Goal: Task Accomplishment & Management: Complete application form

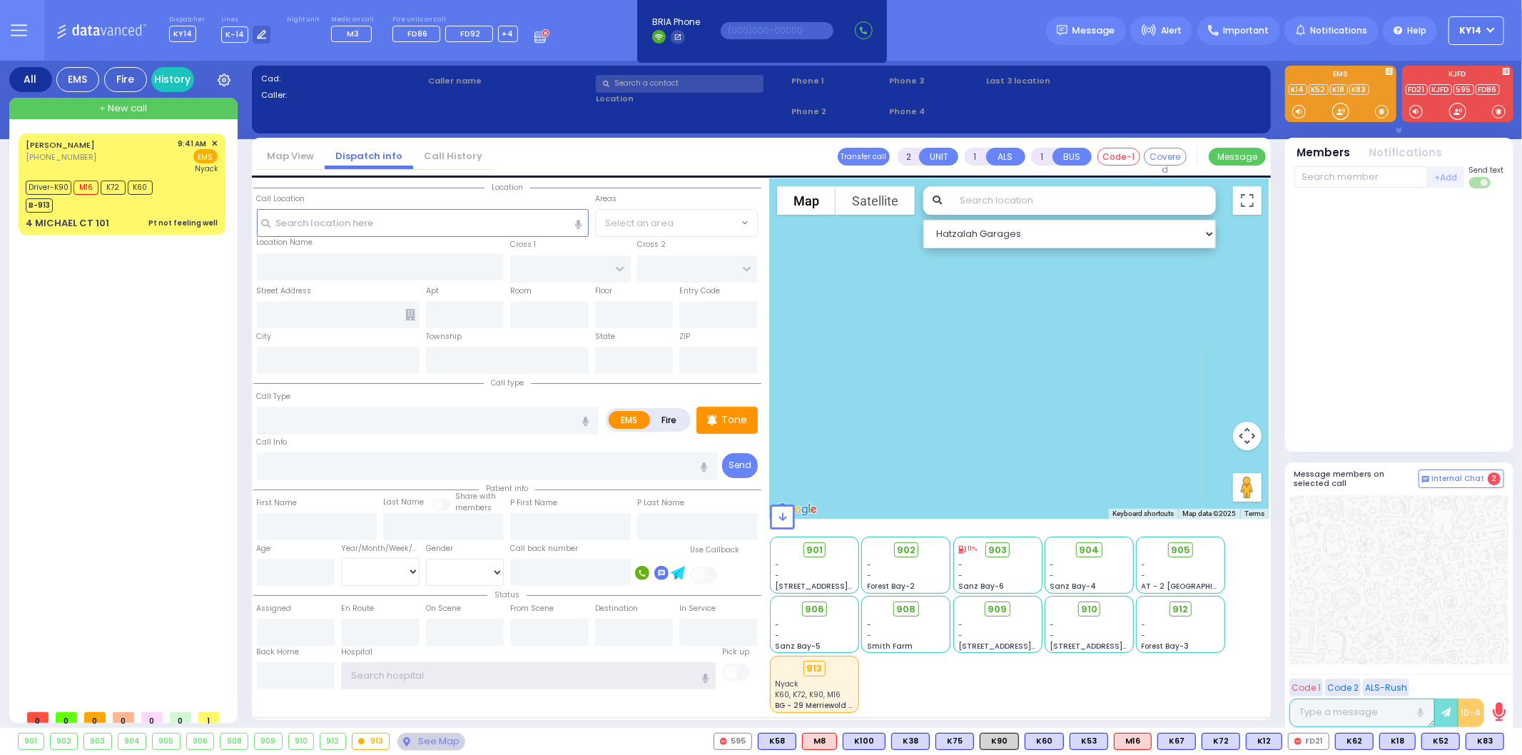
type input "ky14"
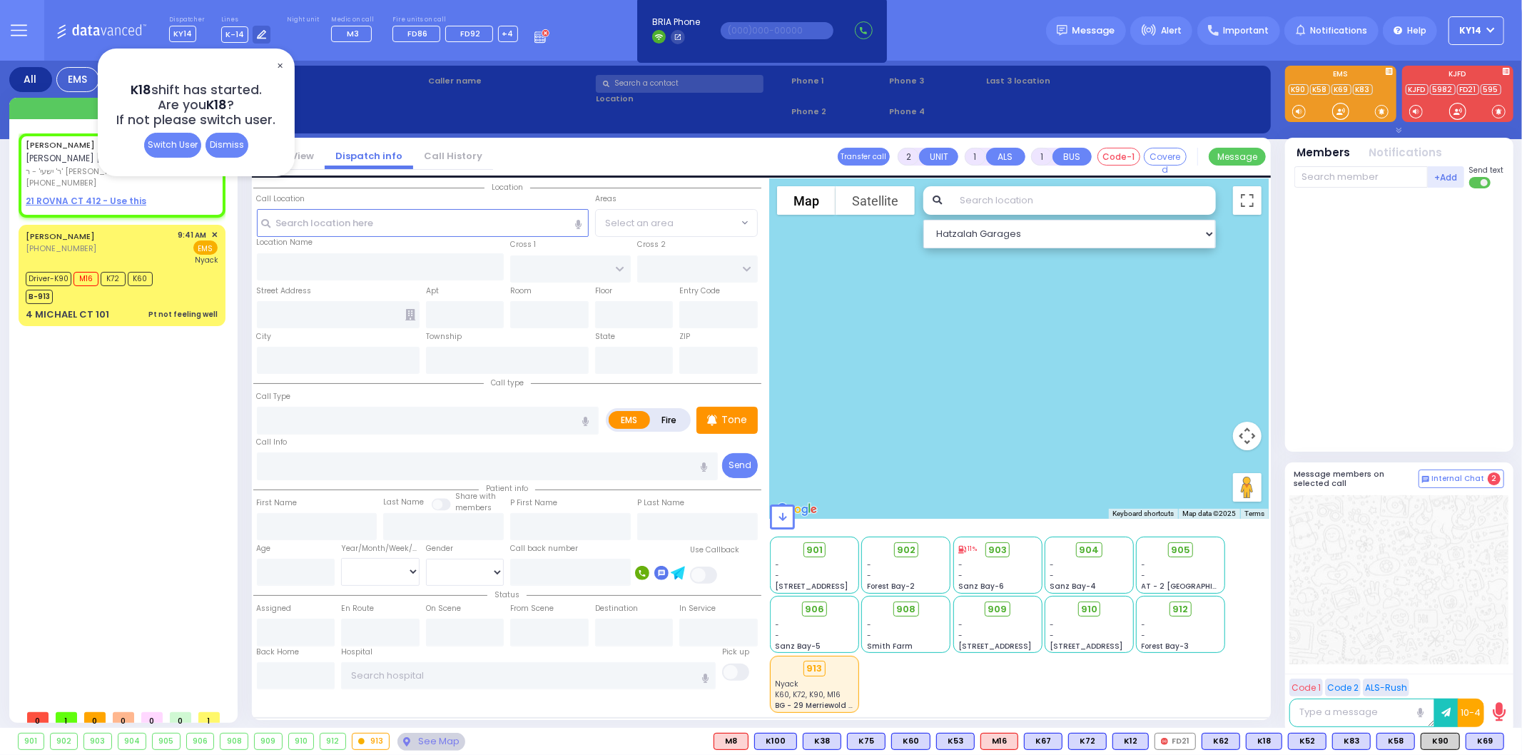
select select
radio input "true"
type input "ISRAEL DUVID"
type input "TEITELBAUM"
select select
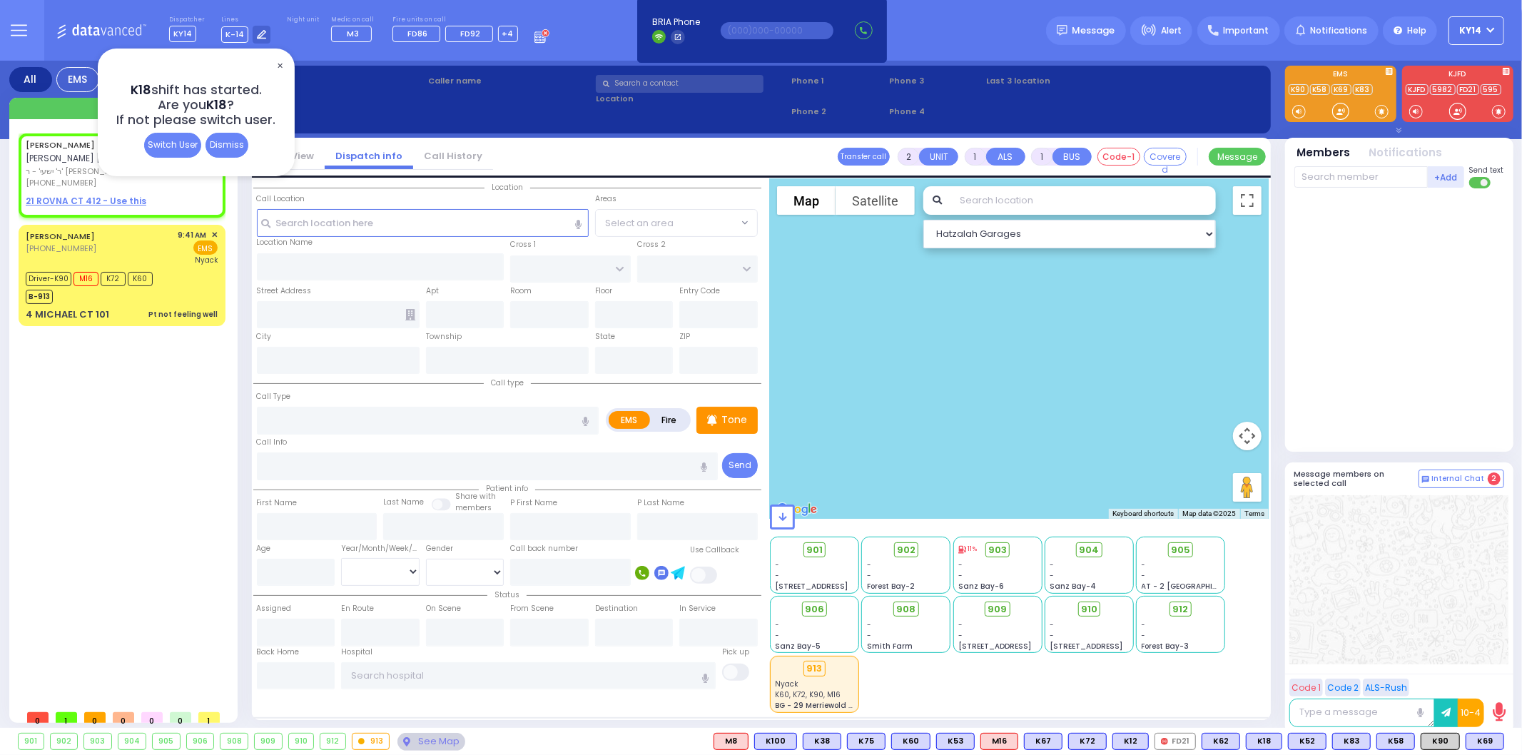
type input "11:07"
select select "Hatzalah Garages"
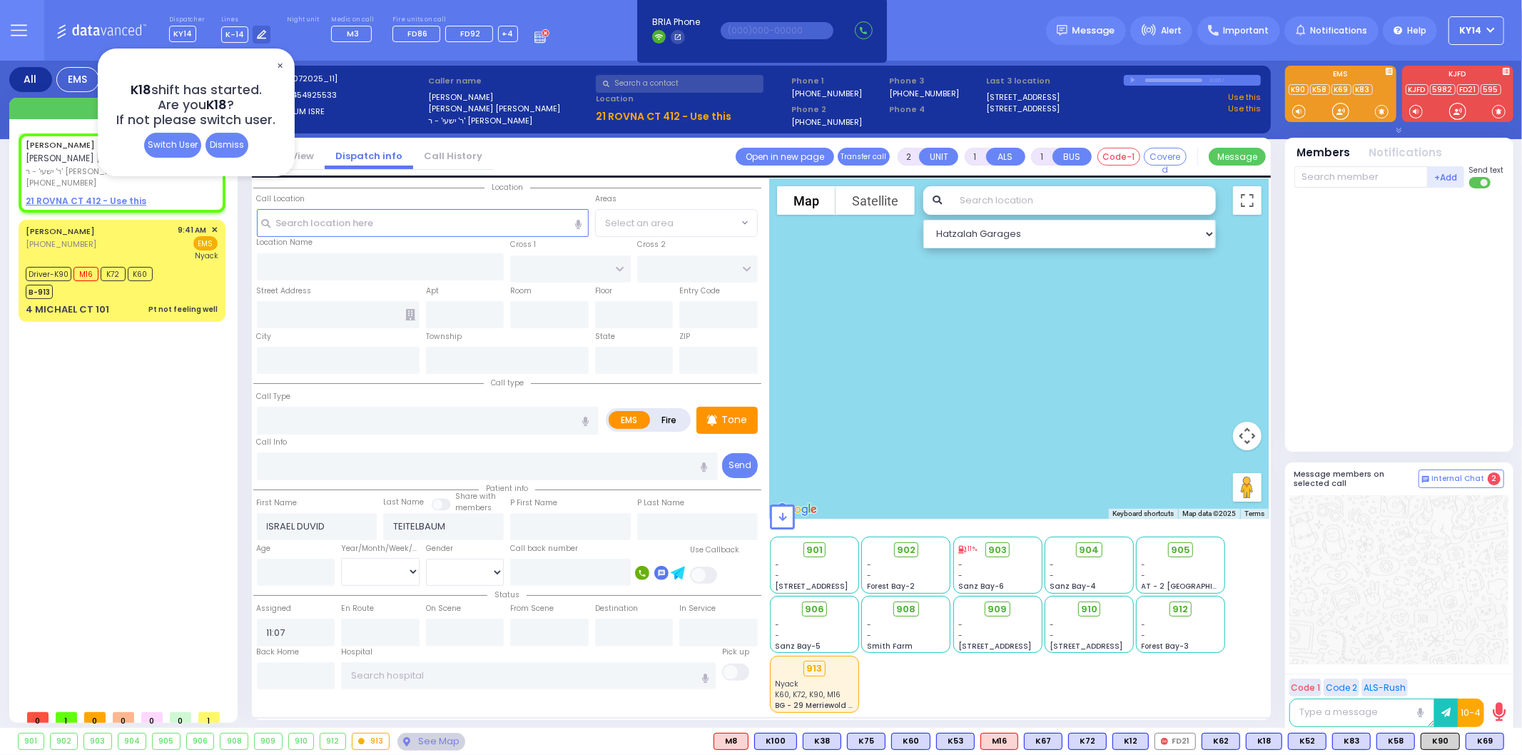
select select
radio input "true"
select select
select select "Hatzalah Garages"
click at [68, 195] on u "21 ROVNA CT 412 - Use this" at bounding box center [86, 201] width 121 height 12
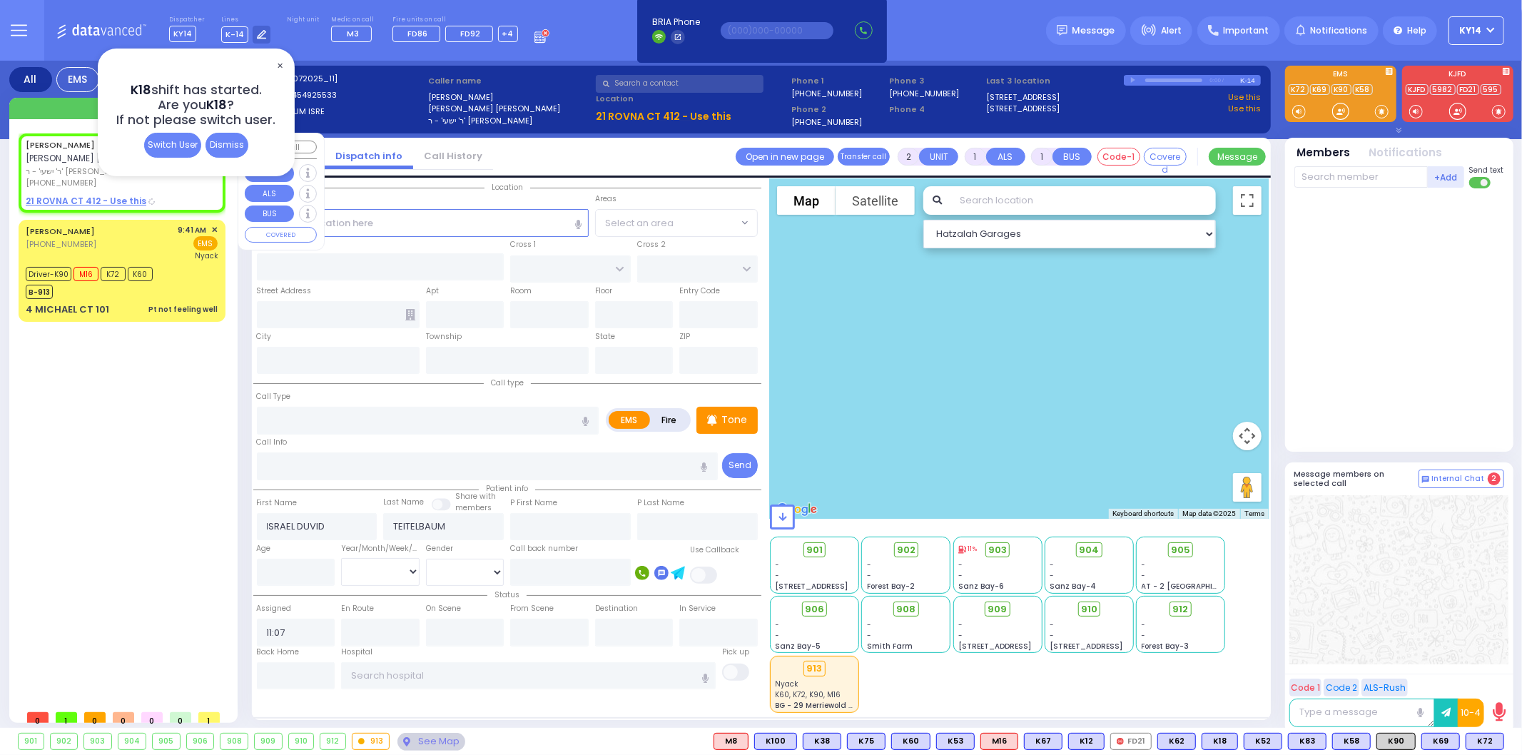
select select
radio input "true"
select select
select select "Hatzalah Garages"
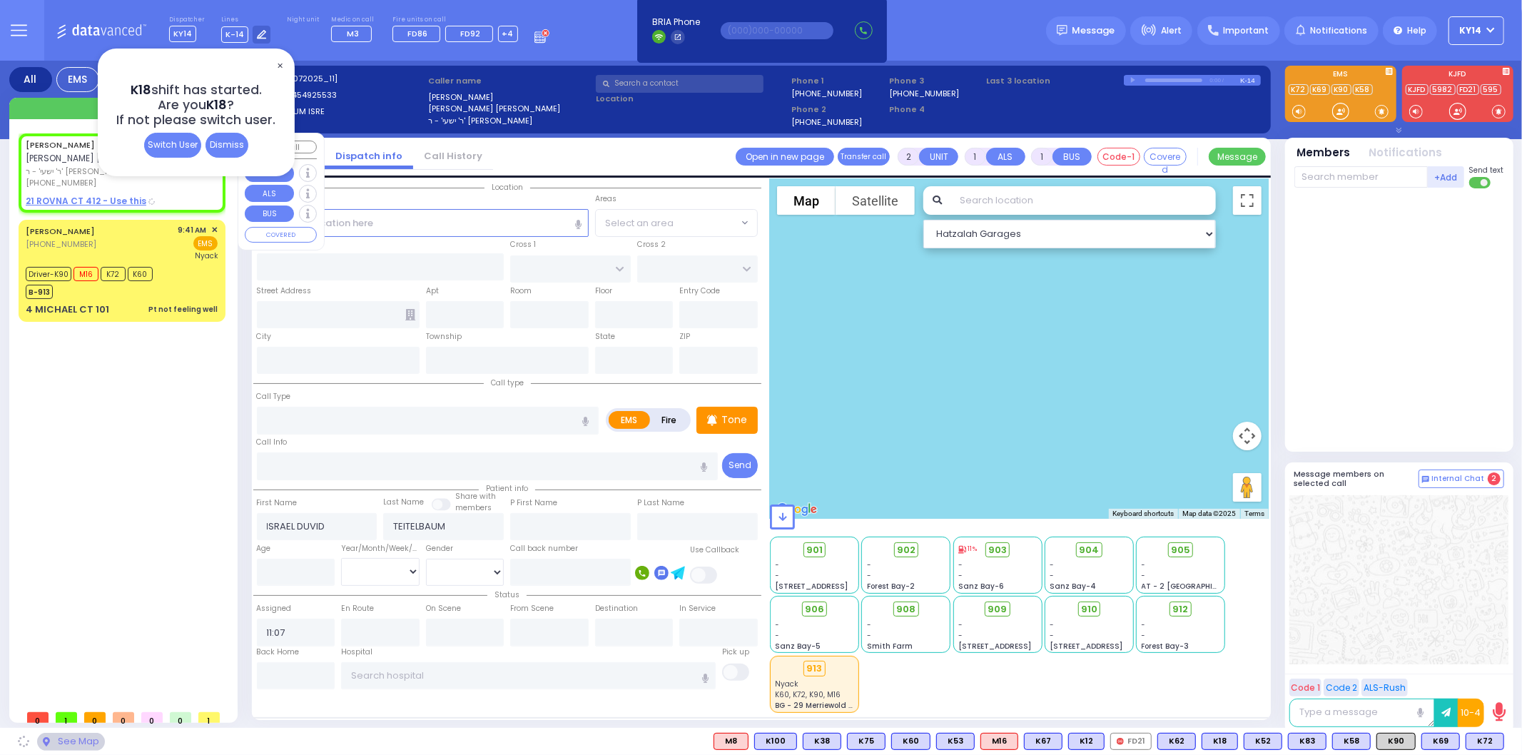
type input "CHEVRON RD"
type input "SEVEN SPRINGS MOUNTAIN RD"
type input "21 ROVNA CT"
type input "412"
type input "Monroe"
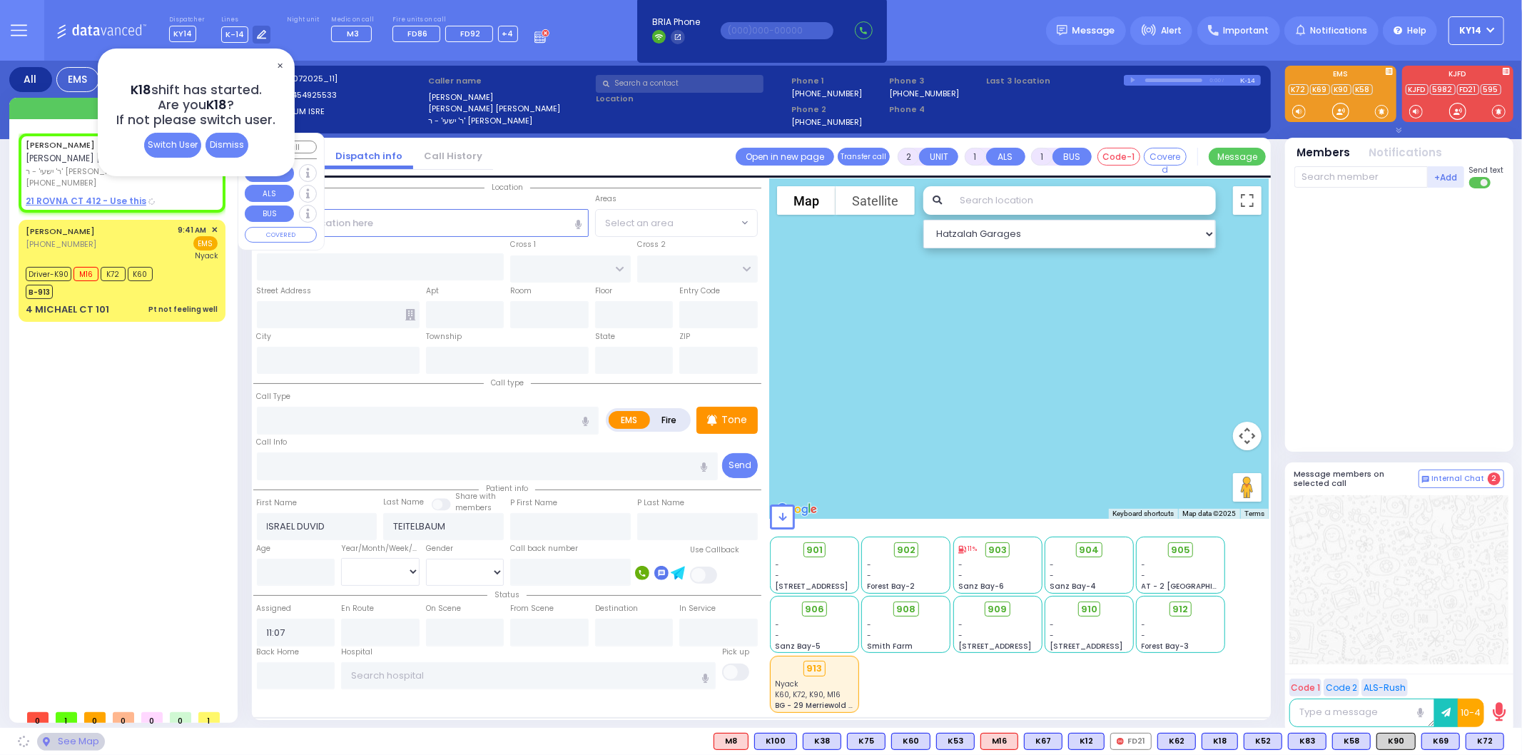
type input "[US_STATE]"
type input "10950"
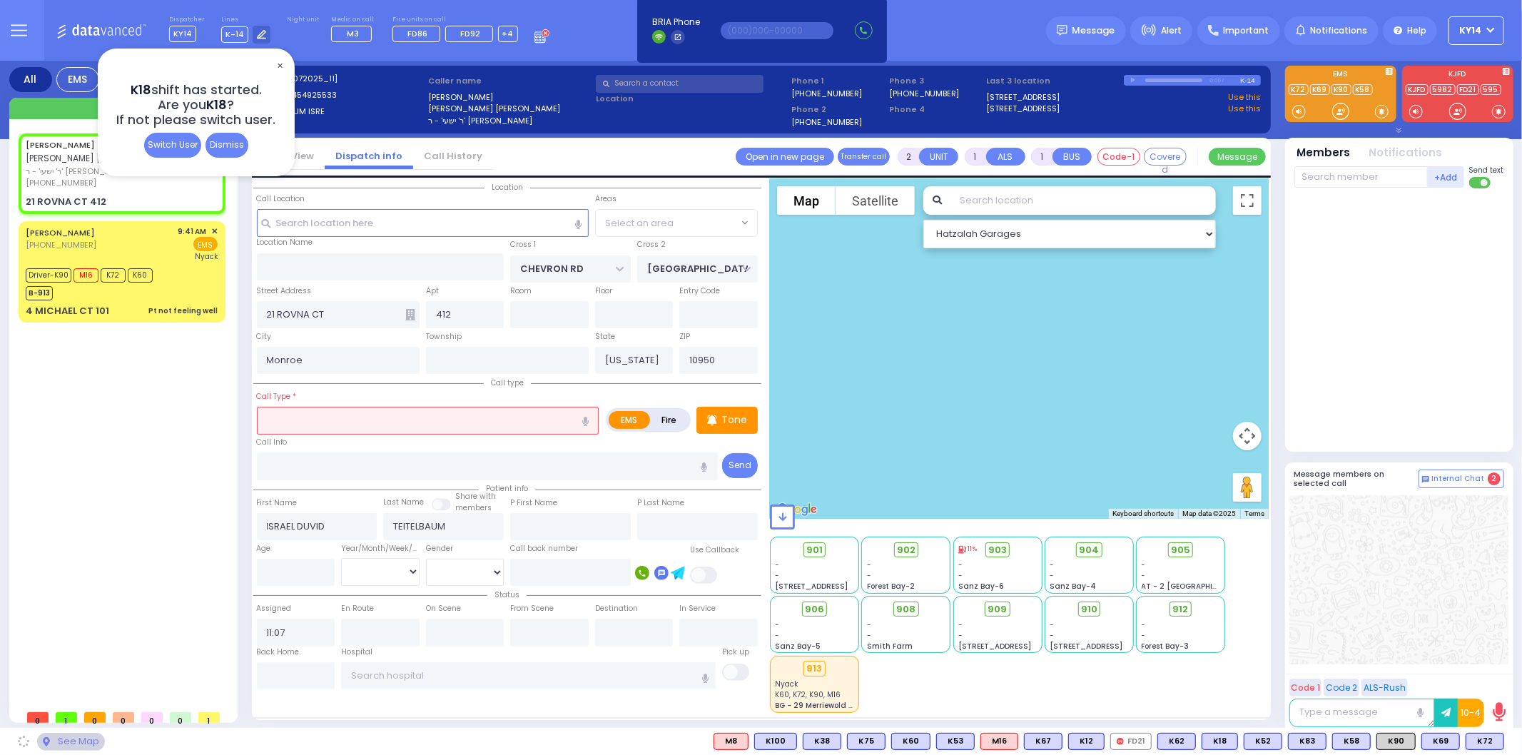
select select
radio input "true"
select select
select select "Hatzalah Garages"
select select "SECTION 5"
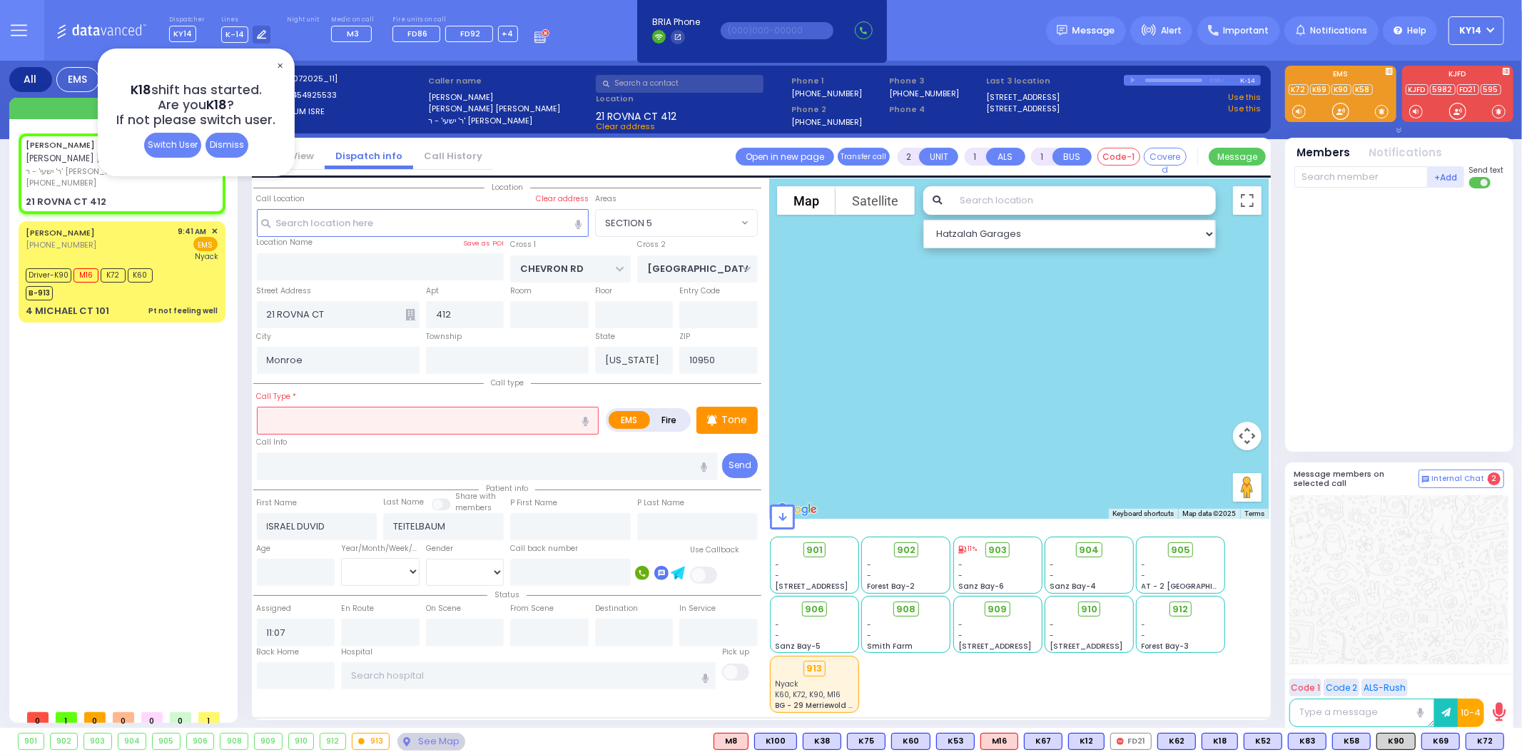
select select "SECTION 5"
click at [278, 62] on span "✕" at bounding box center [279, 66] width 11 height 16
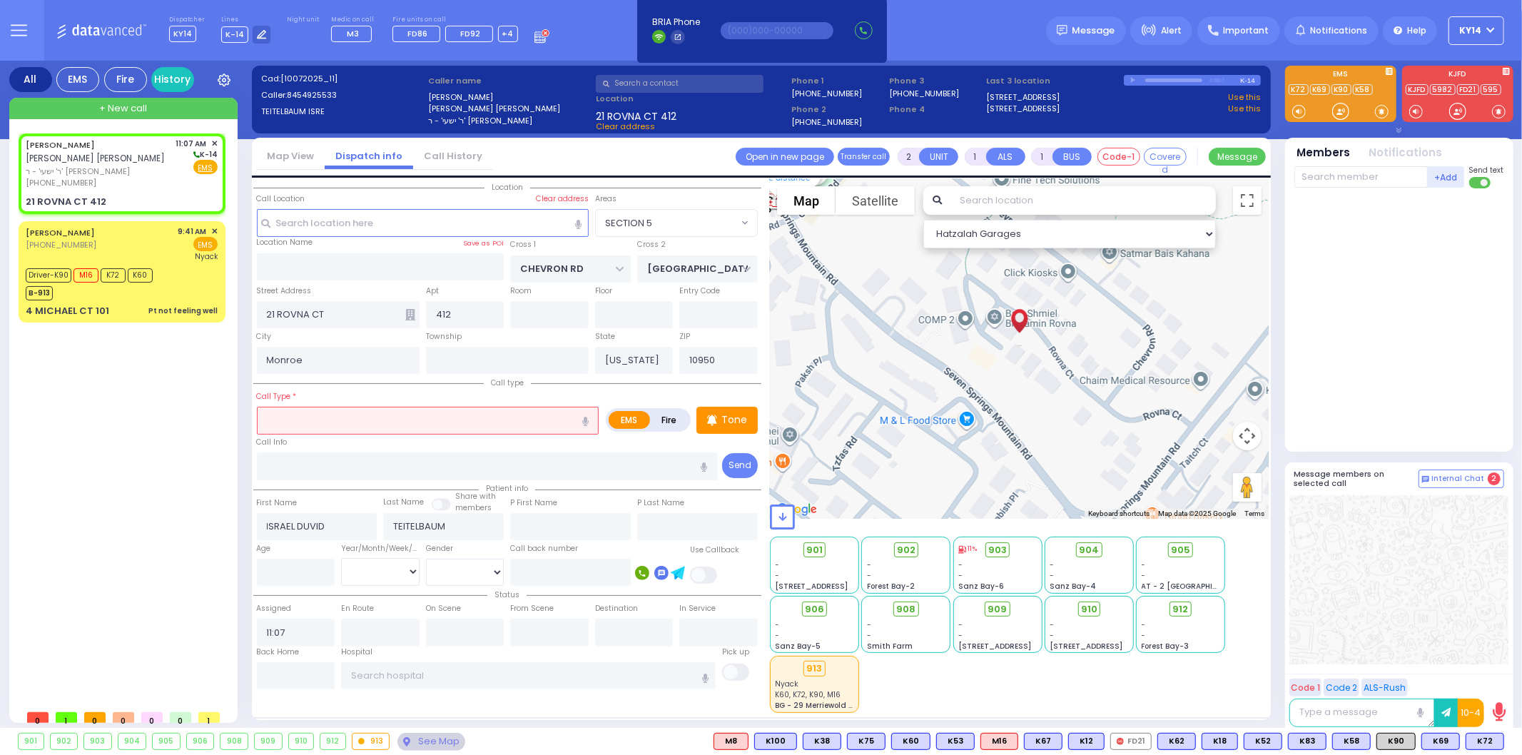
click at [319, 418] on input "text" at bounding box center [428, 420] width 343 height 27
click at [298, 575] on input "number" at bounding box center [296, 572] width 78 height 27
select select
radio input "true"
select select
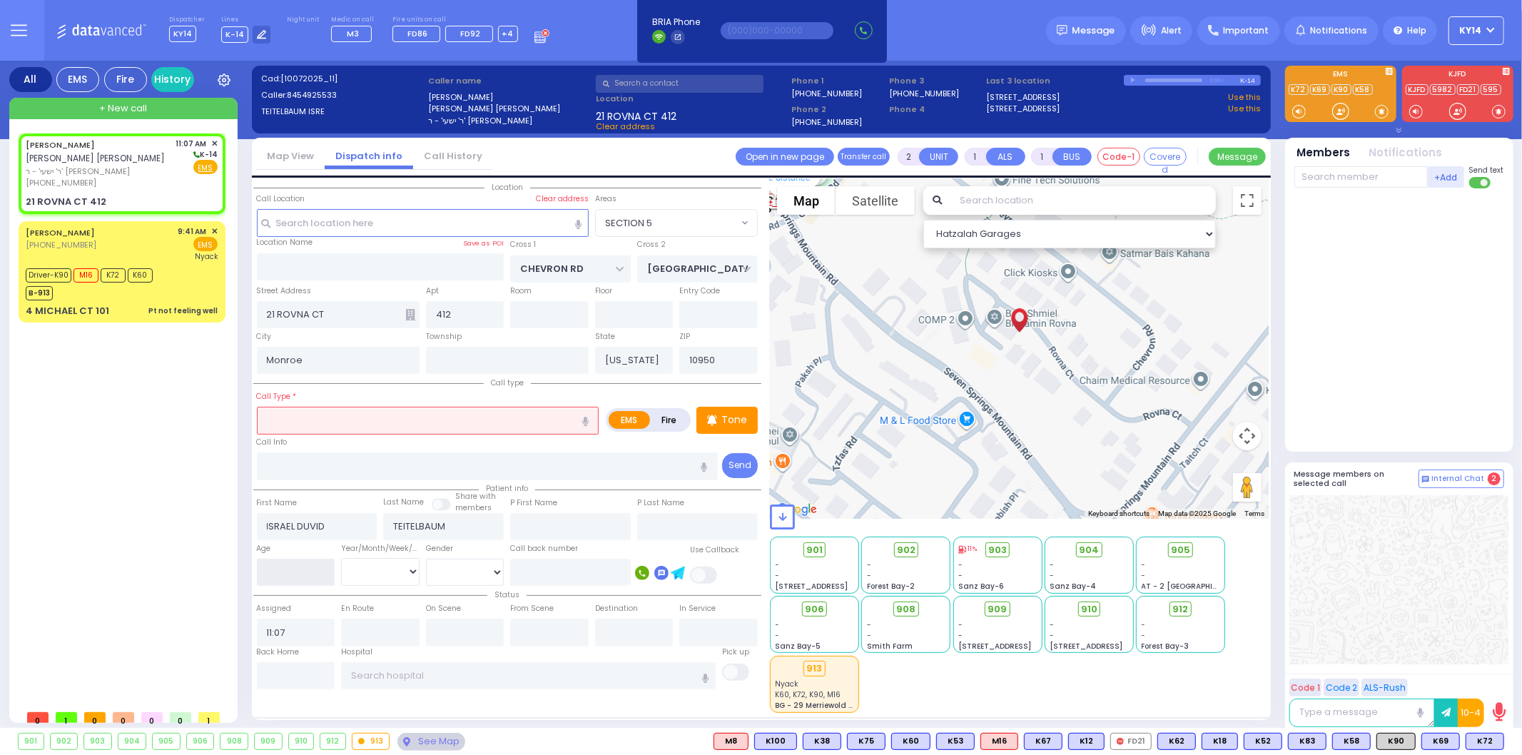
select select "Hatzalah Garages"
select select "SECTION 5"
type input "8"
click at [364, 568] on select "Year Month Week Day" at bounding box center [380, 571] width 78 height 27
select select
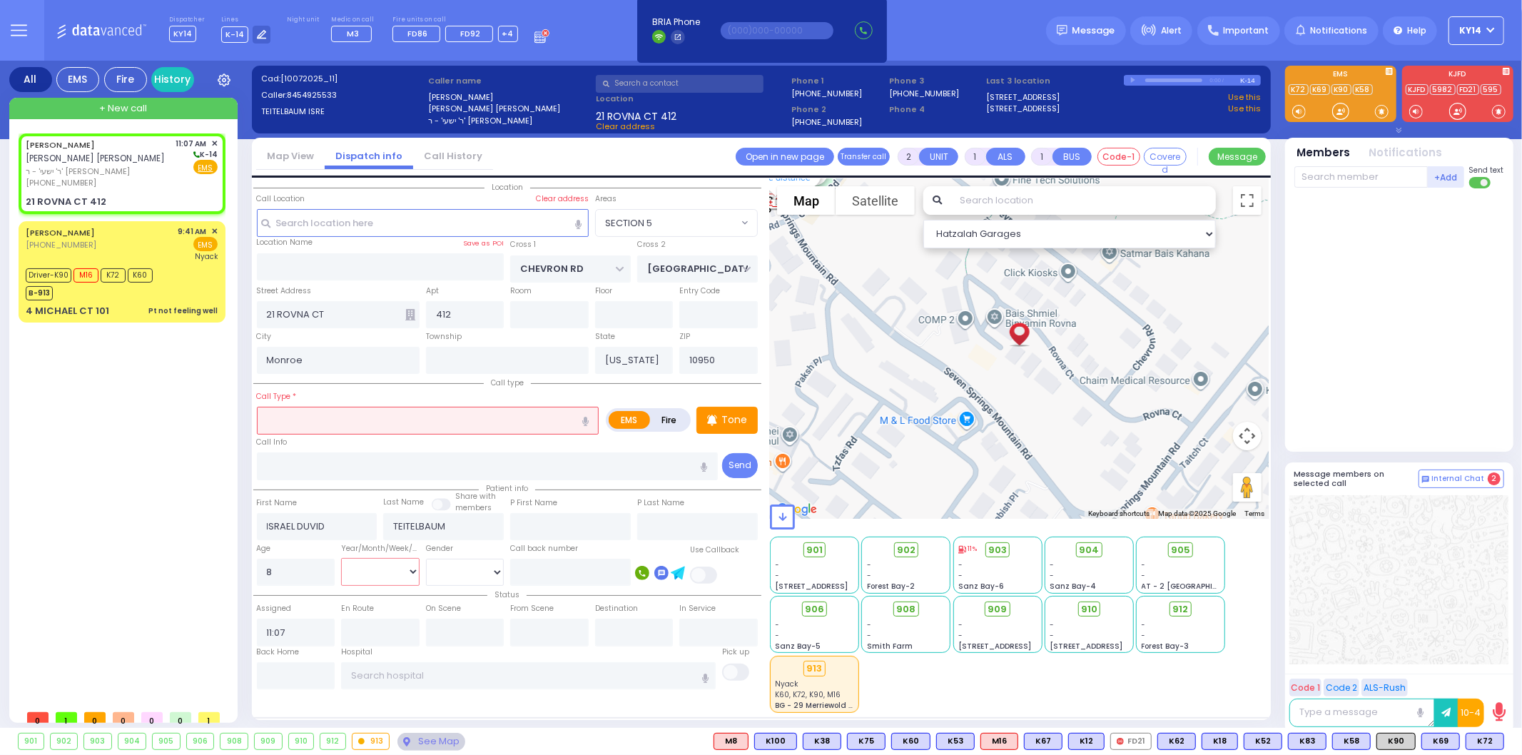
radio input "true"
select select
select select "Hatzalah Garages"
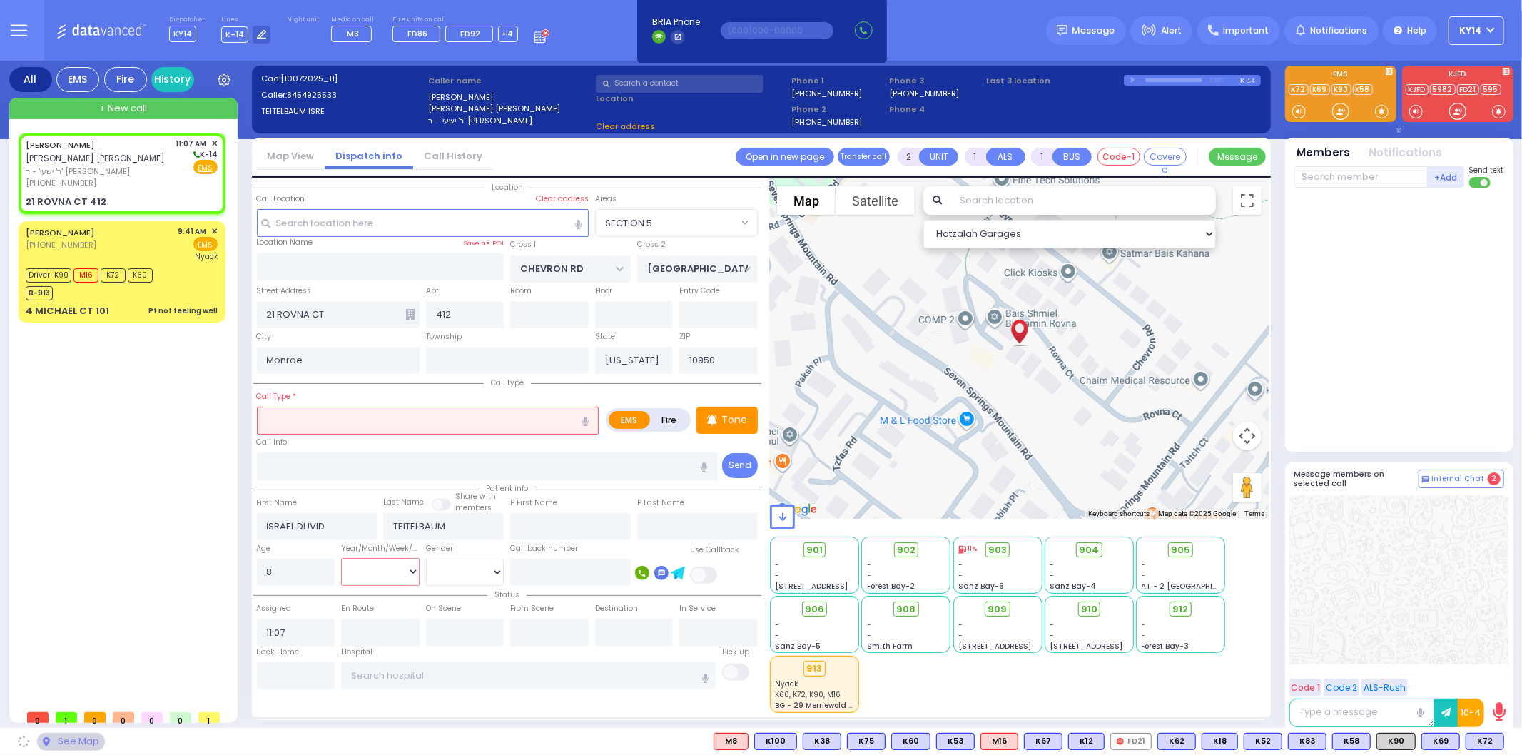
select select "Month"
click at [341, 558] on select "Year Month Week Day" at bounding box center [380, 571] width 78 height 27
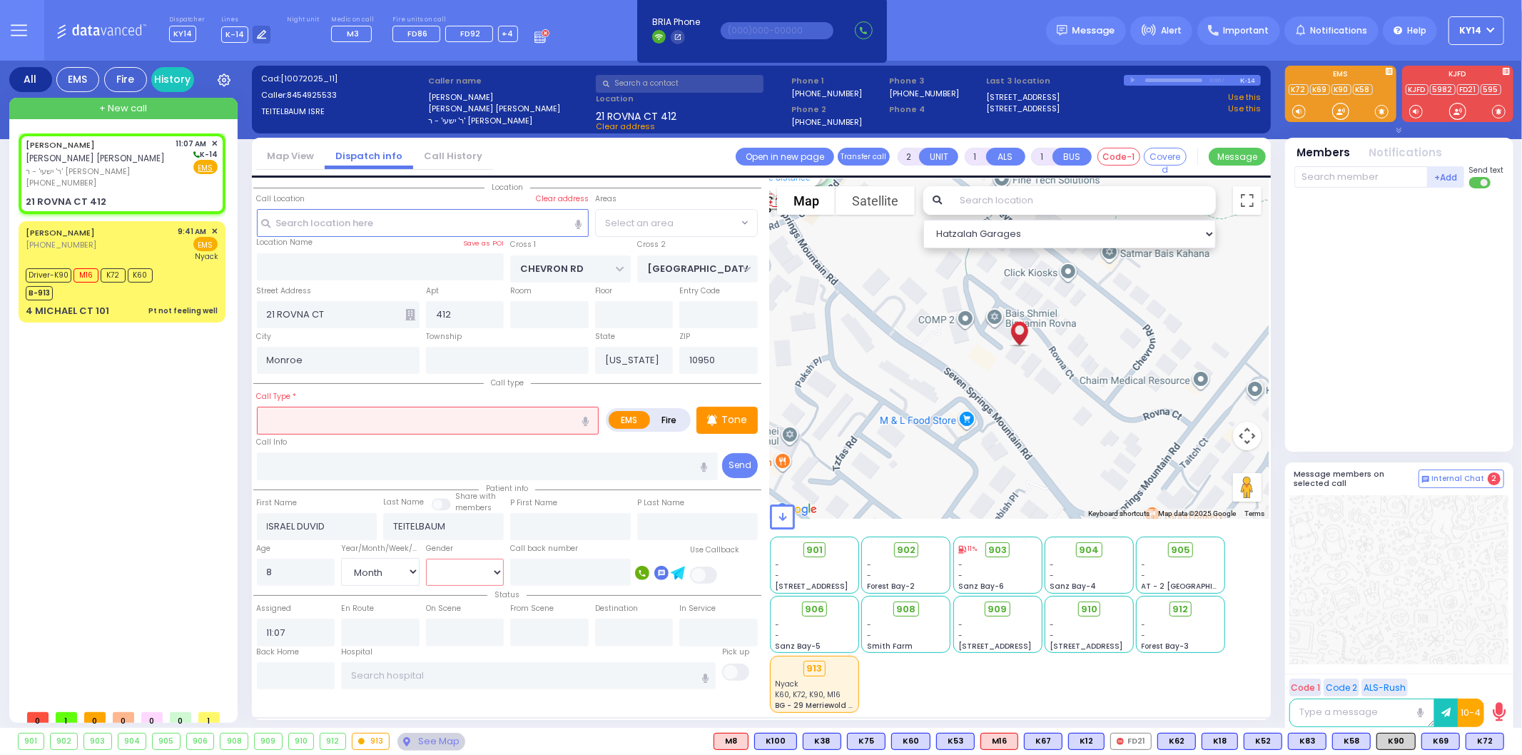
click at [469, 571] on select "Male Female" at bounding box center [465, 572] width 78 height 27
select select "SECTION 5"
select select
radio input "true"
select select "Month"
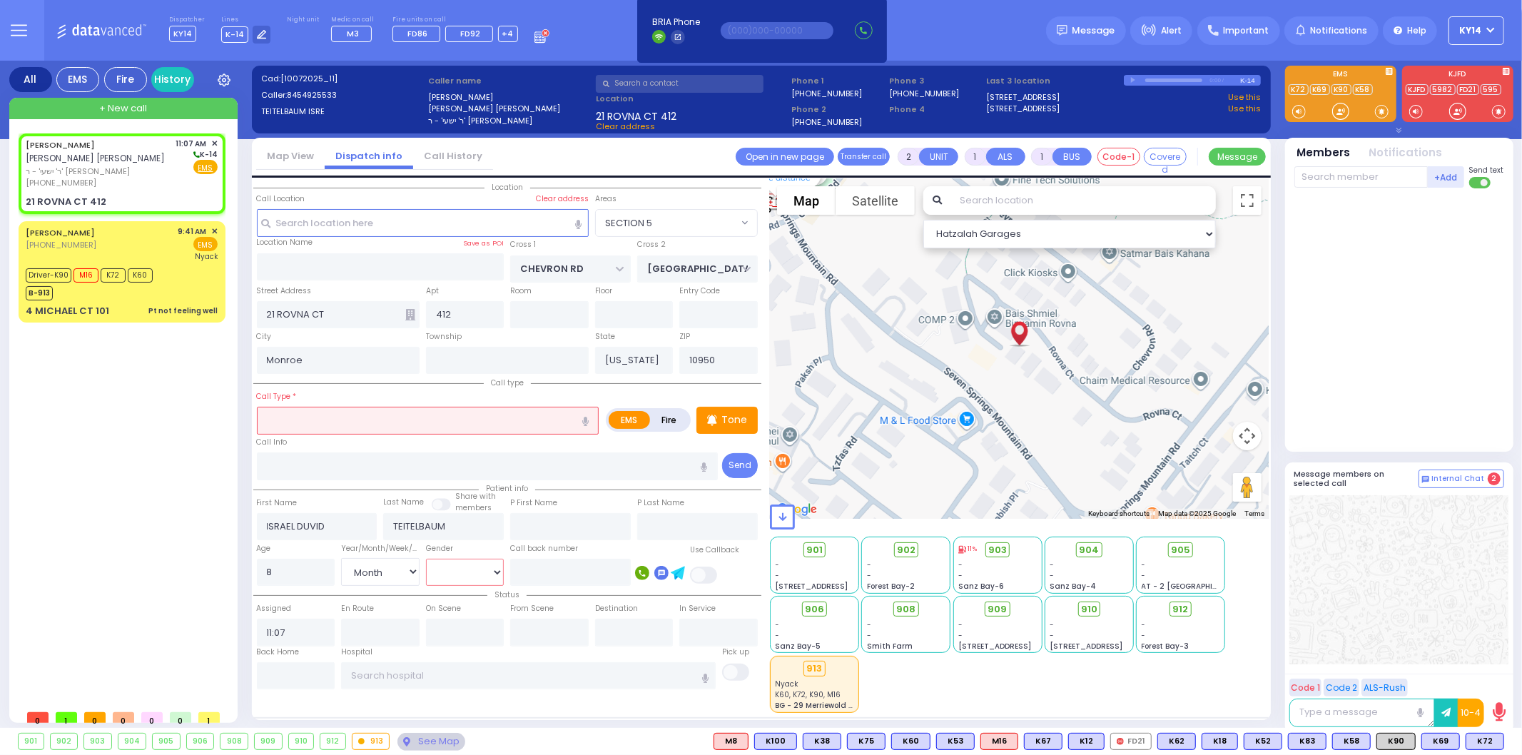
select select "Hatzalah Garages"
select select "[DEMOGRAPHIC_DATA]"
click at [426, 559] on select "Male Female" at bounding box center [465, 572] width 78 height 27
radio input "true"
select select "Month"
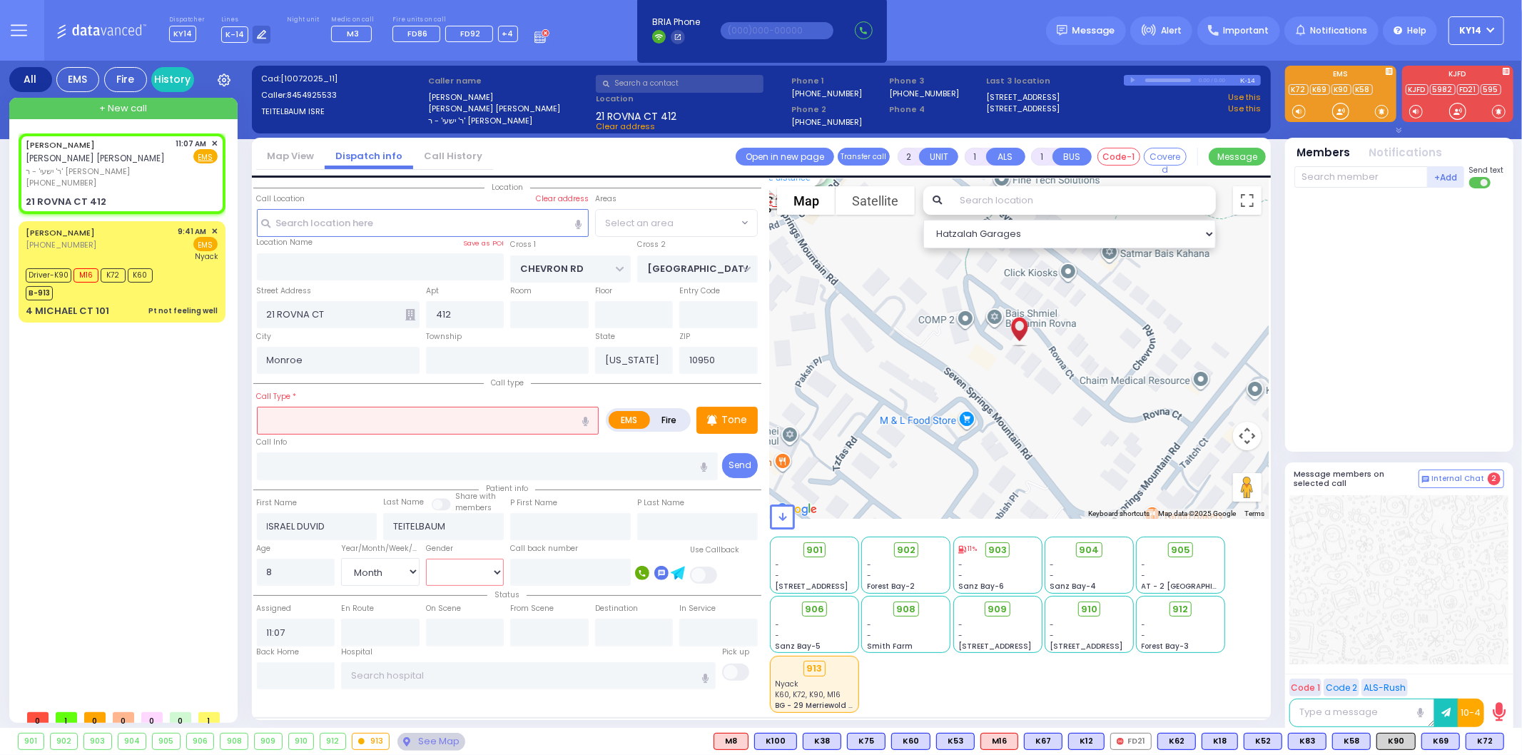
select select "[DEMOGRAPHIC_DATA]"
select select
select select "Hatzalah Garages"
select select "SECTION 5"
select select
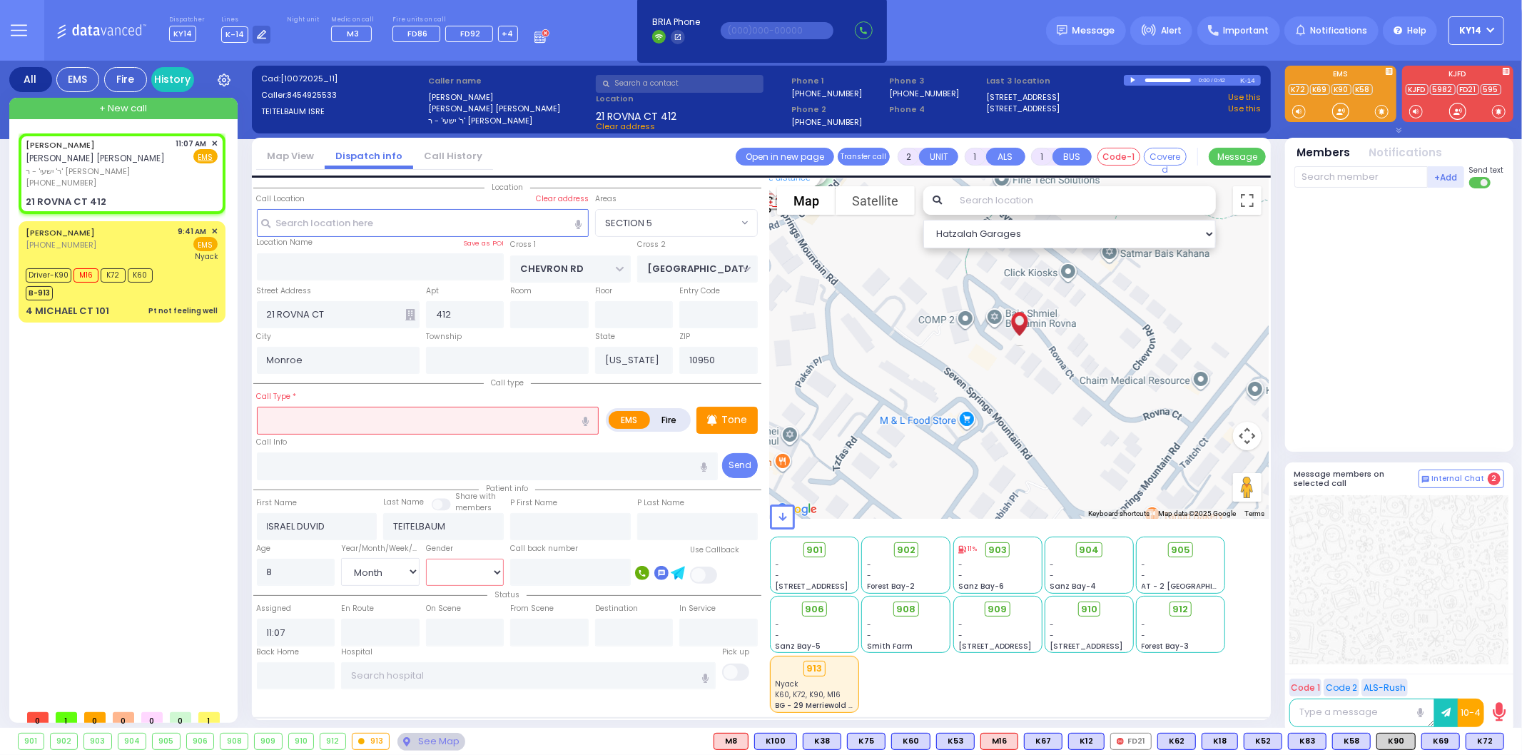
radio input "true"
select select "Month"
select select "[DEMOGRAPHIC_DATA]"
select select "Hatzalah Garages"
select select "SECTION 5"
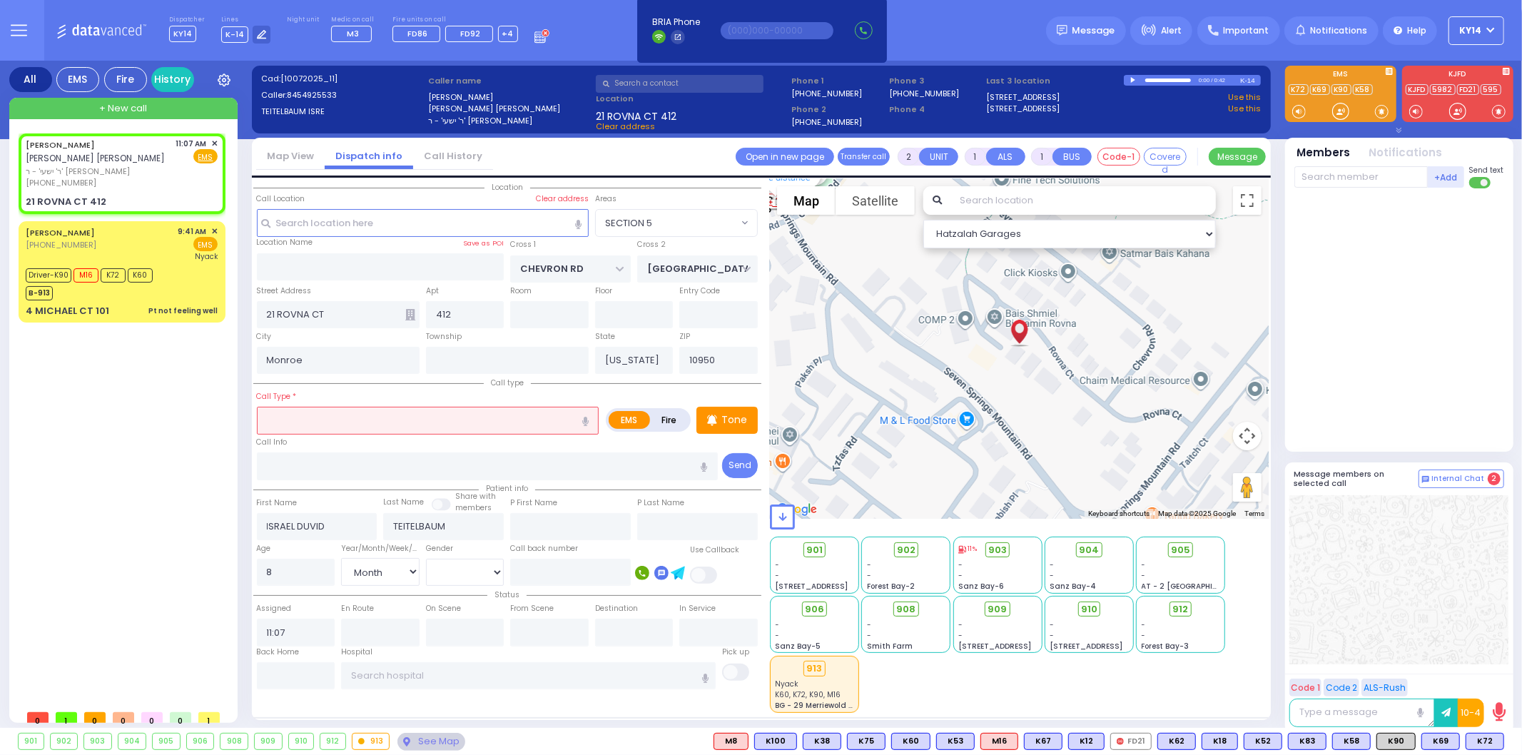
click at [587, 422] on icon "button" at bounding box center [585, 421] width 6 height 9
type input "infection in the eye"
select select
radio input "true"
select select "Month"
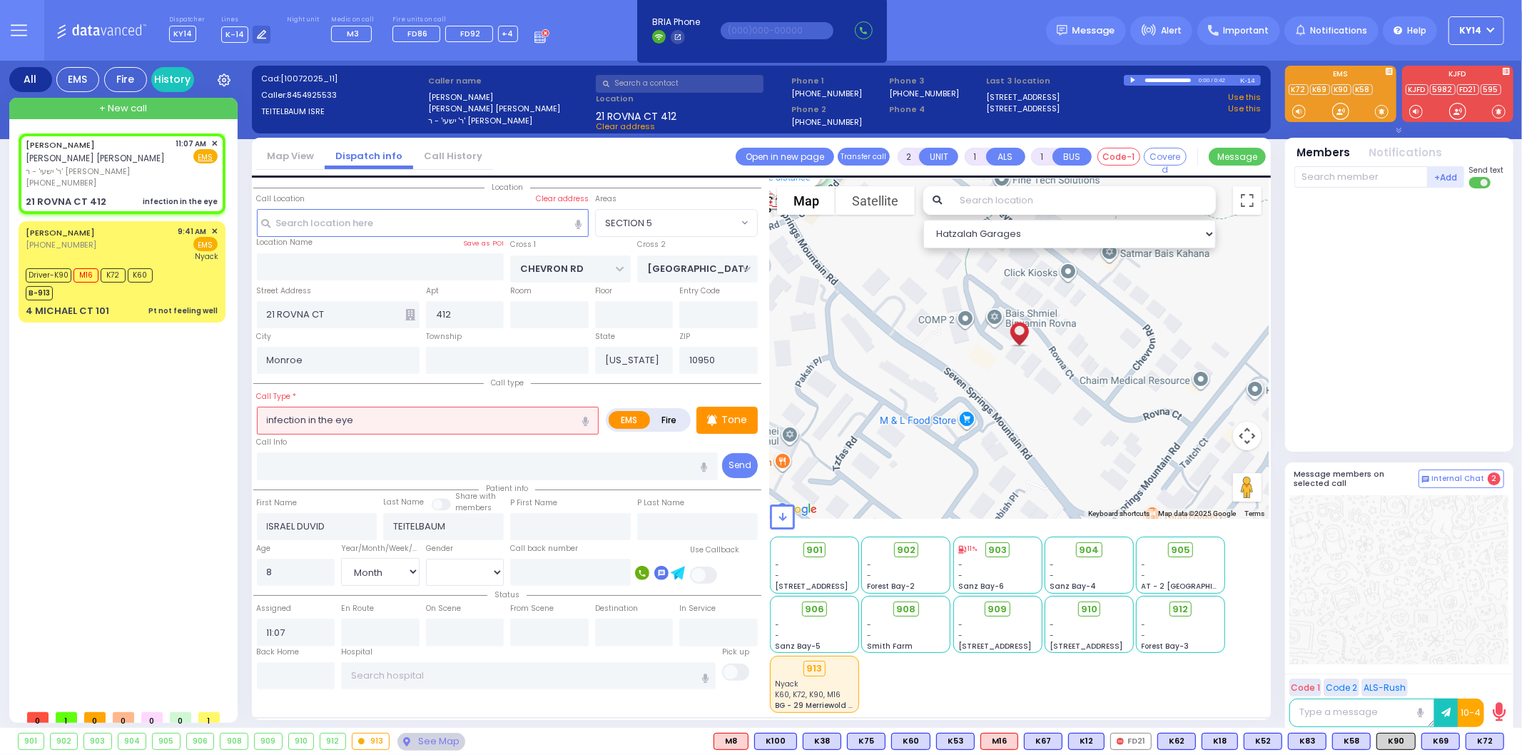
select select "[DEMOGRAPHIC_DATA]"
select select "Hatzalah Garages"
select select "SECTION 5"
click at [728, 415] on p "Tone" at bounding box center [734, 419] width 26 height 15
click at [1500, 740] on button at bounding box center [1499, 742] width 7 height 16
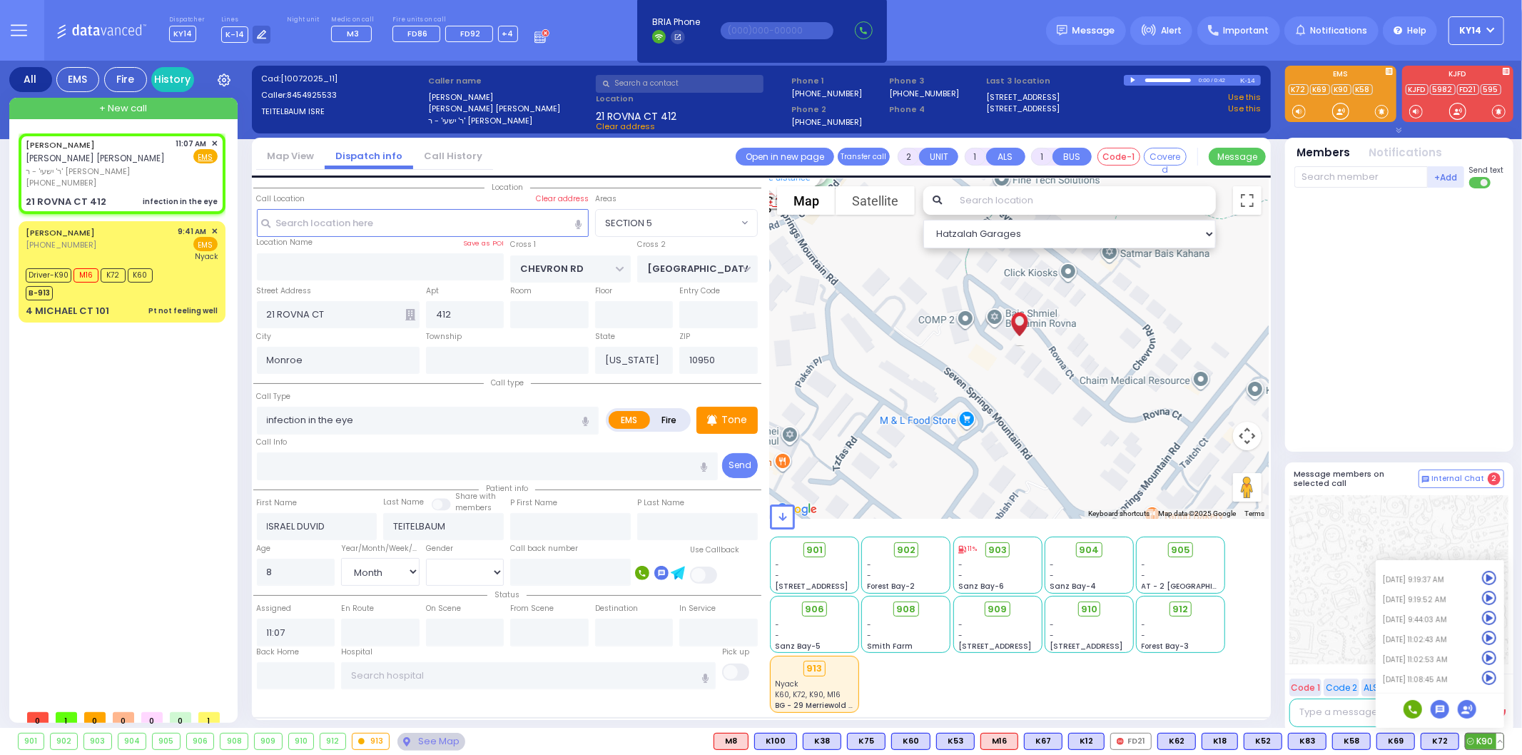
click at [1494, 676] on icon at bounding box center [1489, 678] width 15 height 15
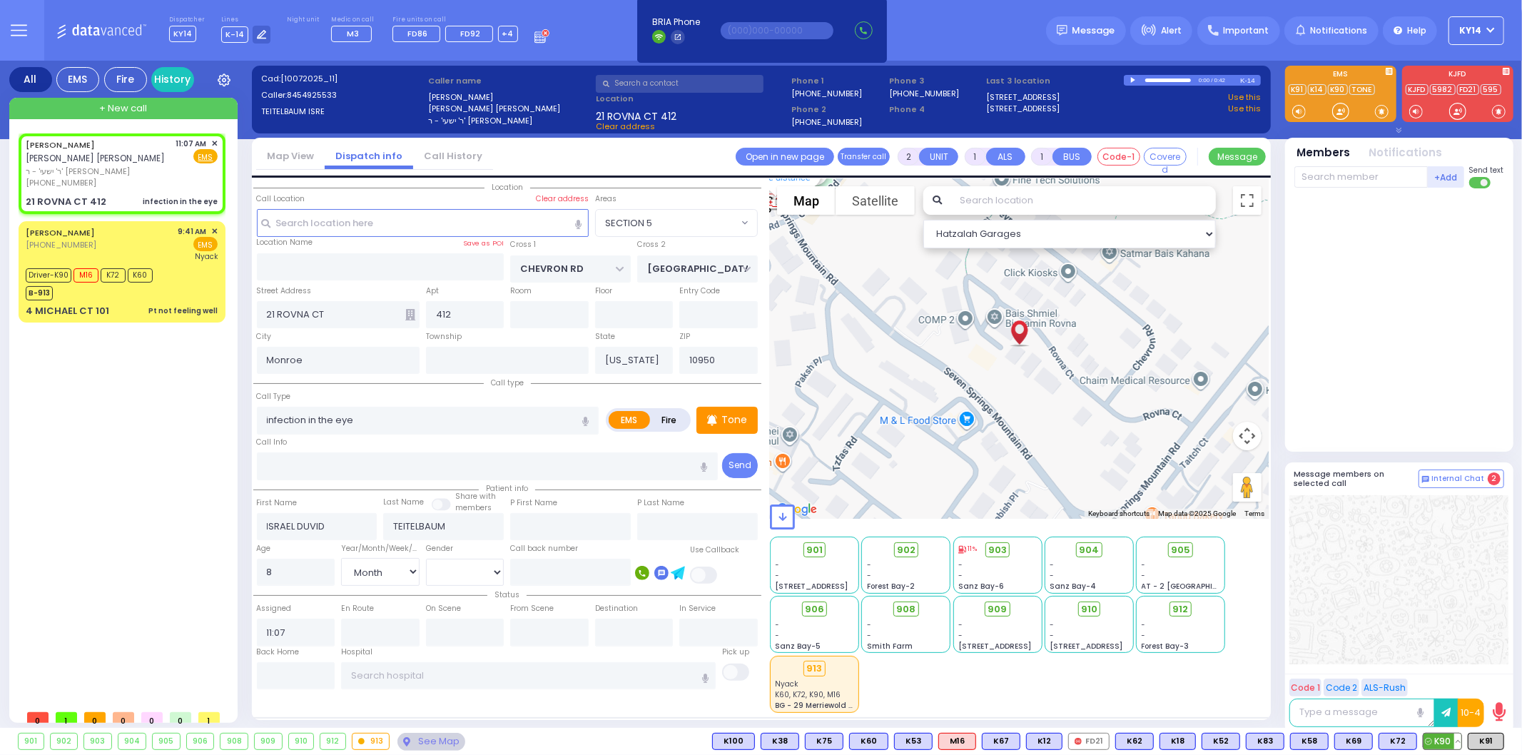
click at [1457, 741] on button at bounding box center [1457, 742] width 7 height 16
click at [1445, 680] on icon at bounding box center [1447, 678] width 15 height 15
click at [1437, 744] on span "K12" at bounding box center [1443, 742] width 35 height 16
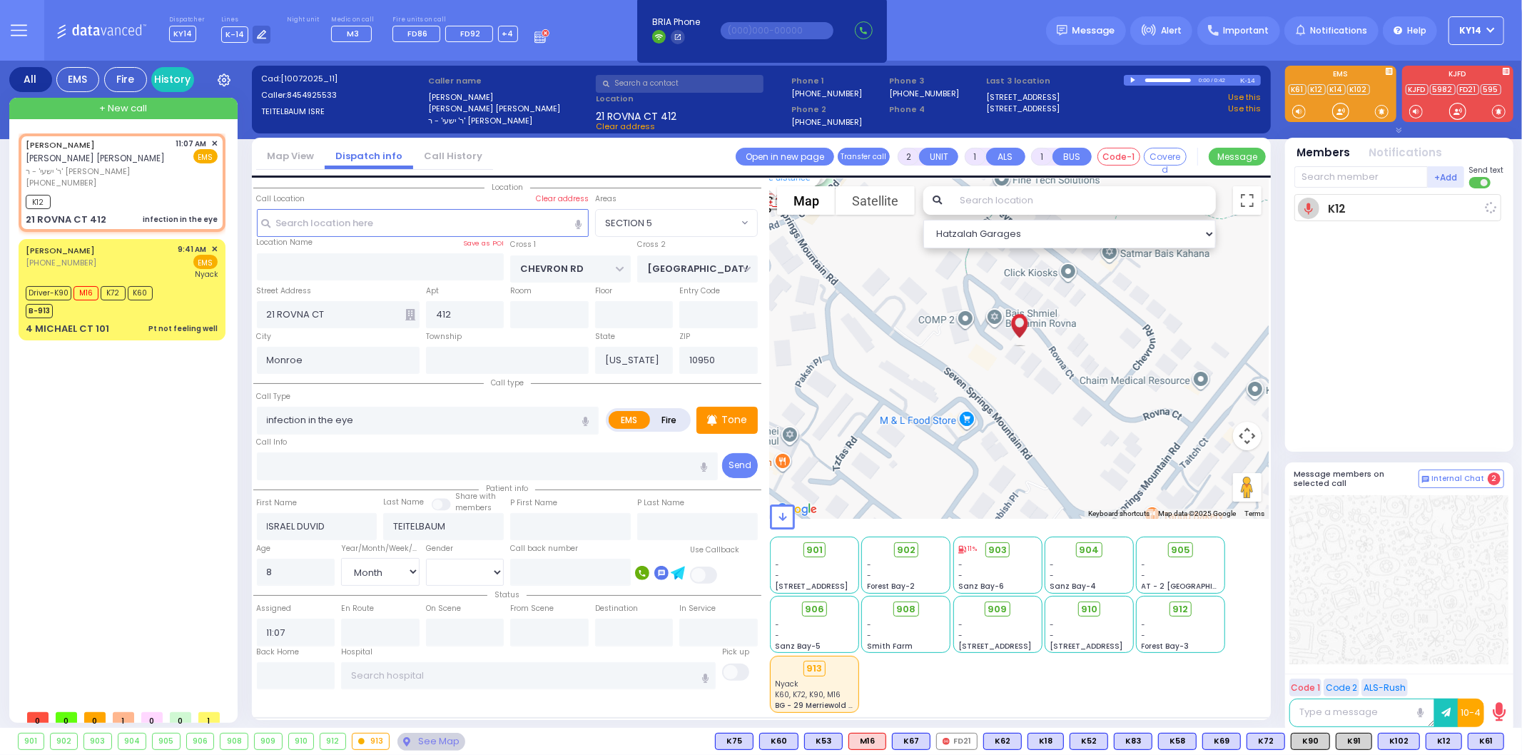
select select
radio input "true"
select select "Month"
select select "[DEMOGRAPHIC_DATA]"
type input "11:10"
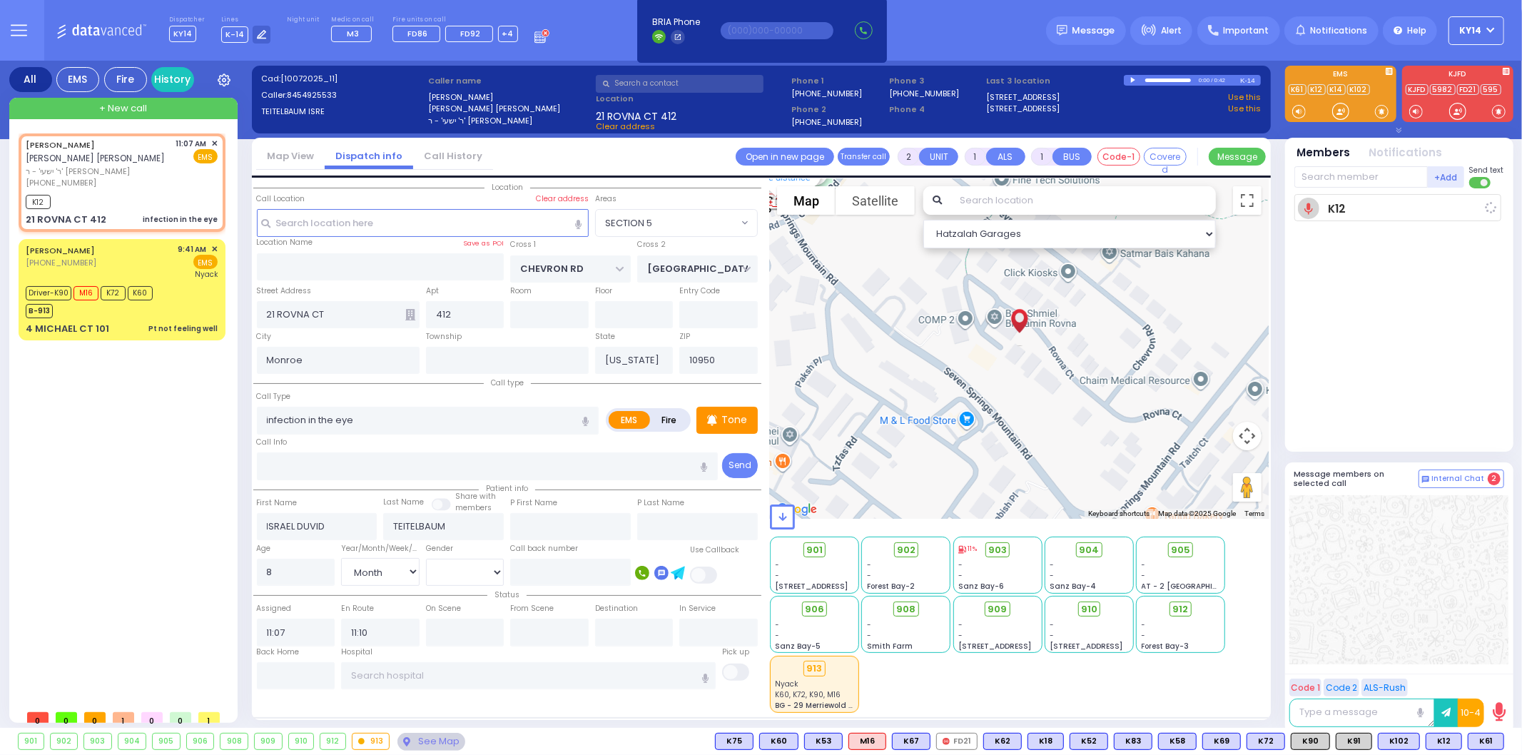
select select "Hatzalah Garages"
select select "SECTION 5"
click at [1490, 204] on icon at bounding box center [1492, 205] width 7 height 8
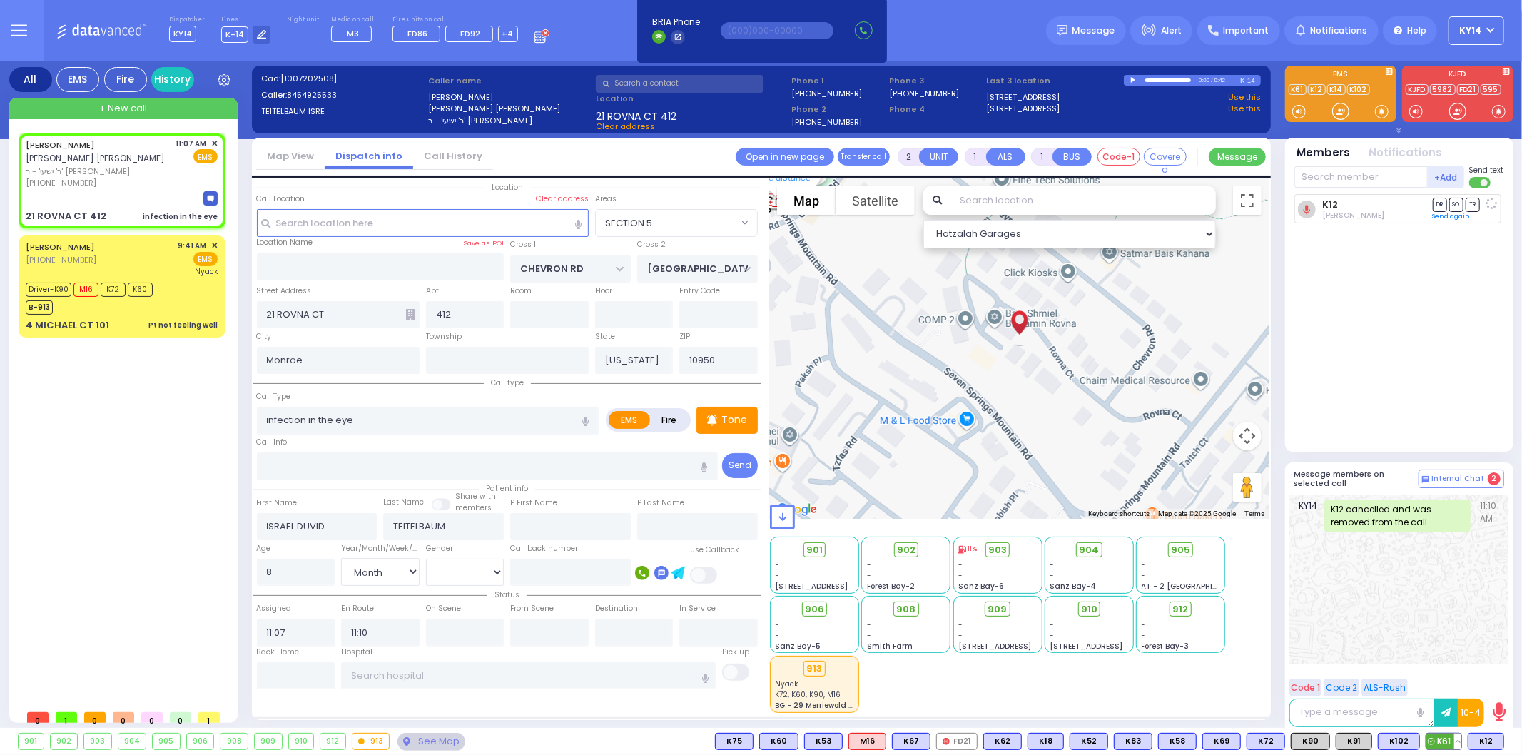
select select
radio input "true"
select select "Month"
select select "[DEMOGRAPHIC_DATA]"
select select "Hatzalah Garages"
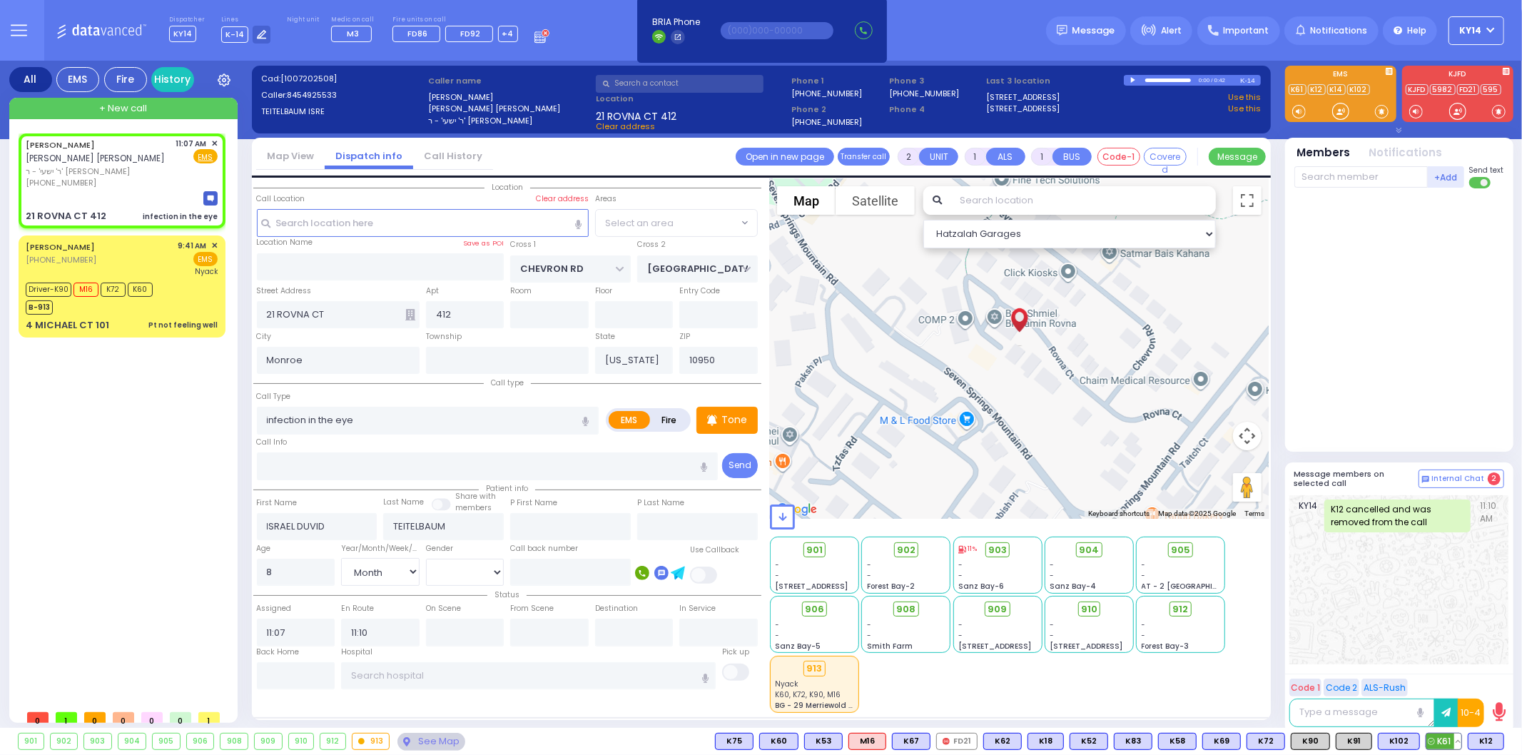
select select "SECTION 5"
click at [1442, 744] on span "K61" at bounding box center [1443, 742] width 35 height 16
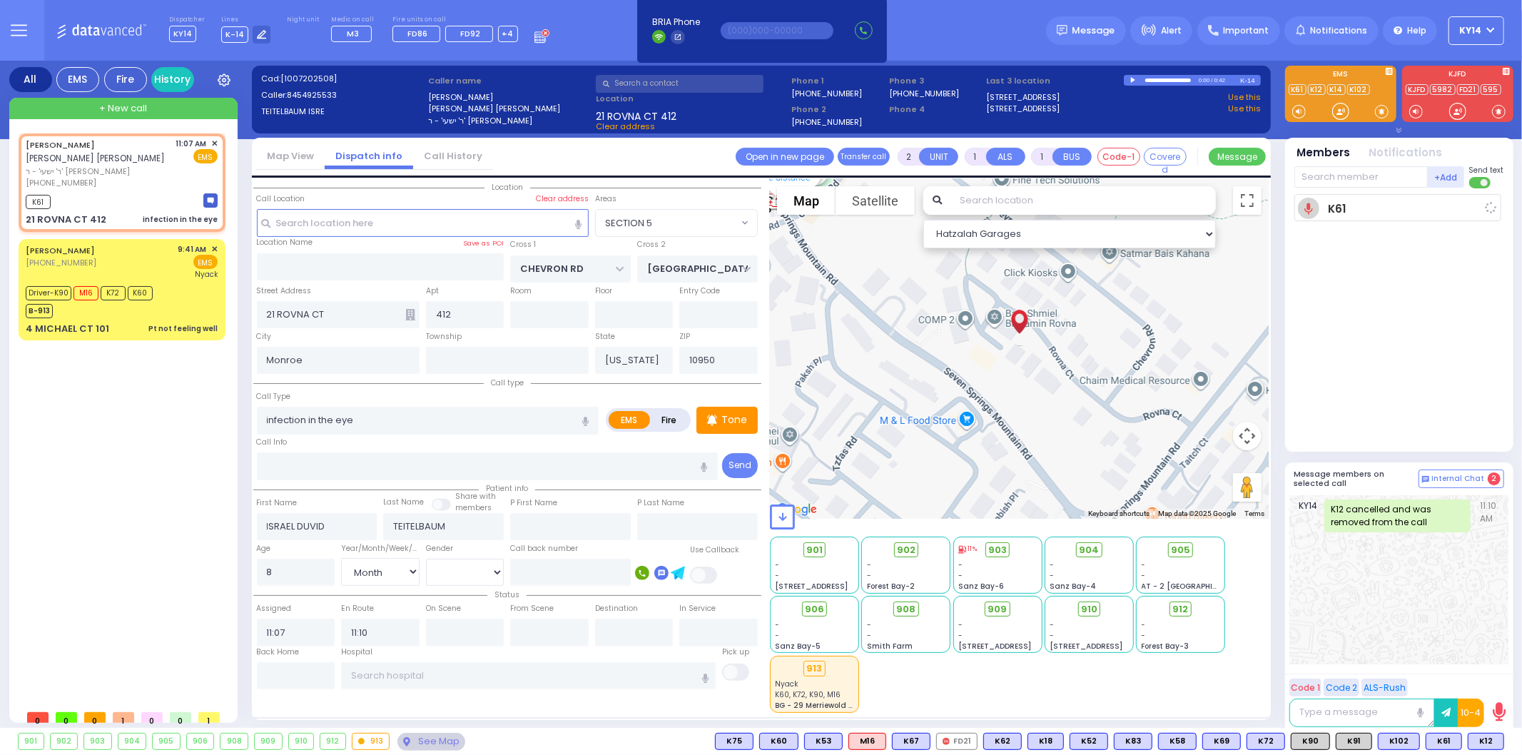
select select
radio input "true"
select select "Month"
select select "[DEMOGRAPHIC_DATA]"
select select "Hatzalah Garages"
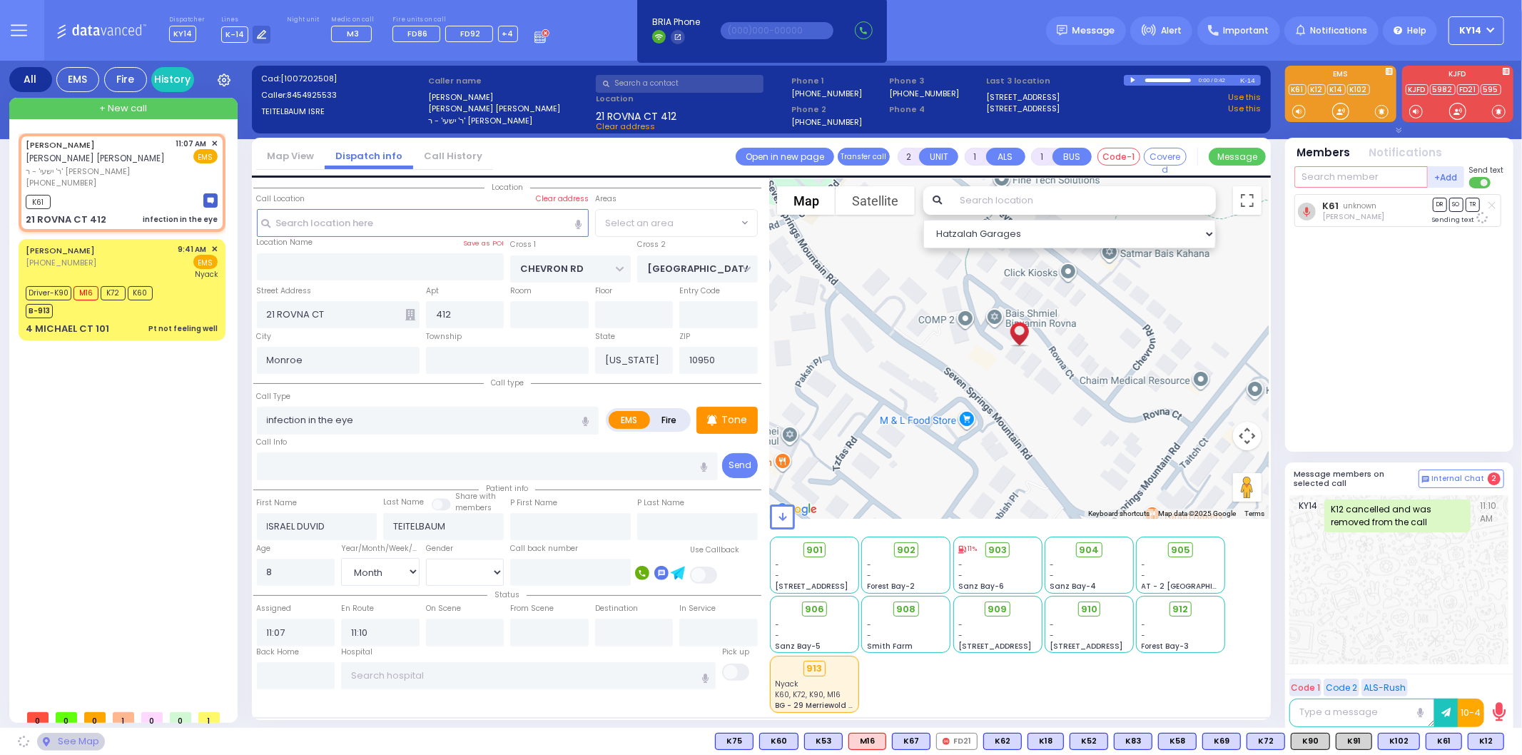
click at [1365, 173] on input "text" at bounding box center [1360, 176] width 133 height 21
select select "SECTION 5"
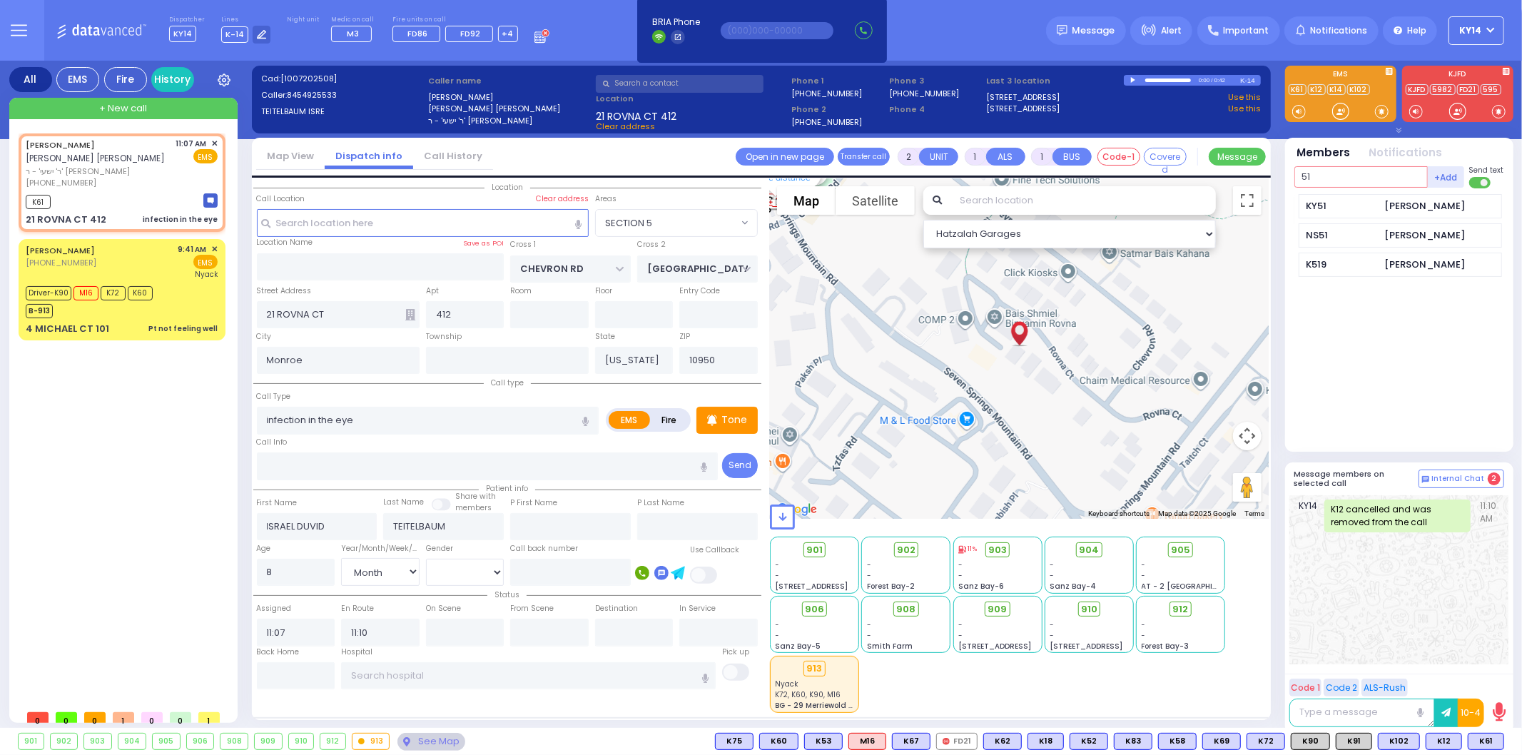
type input "51"
select select
radio input "true"
select select "Month"
select select "[DEMOGRAPHIC_DATA]"
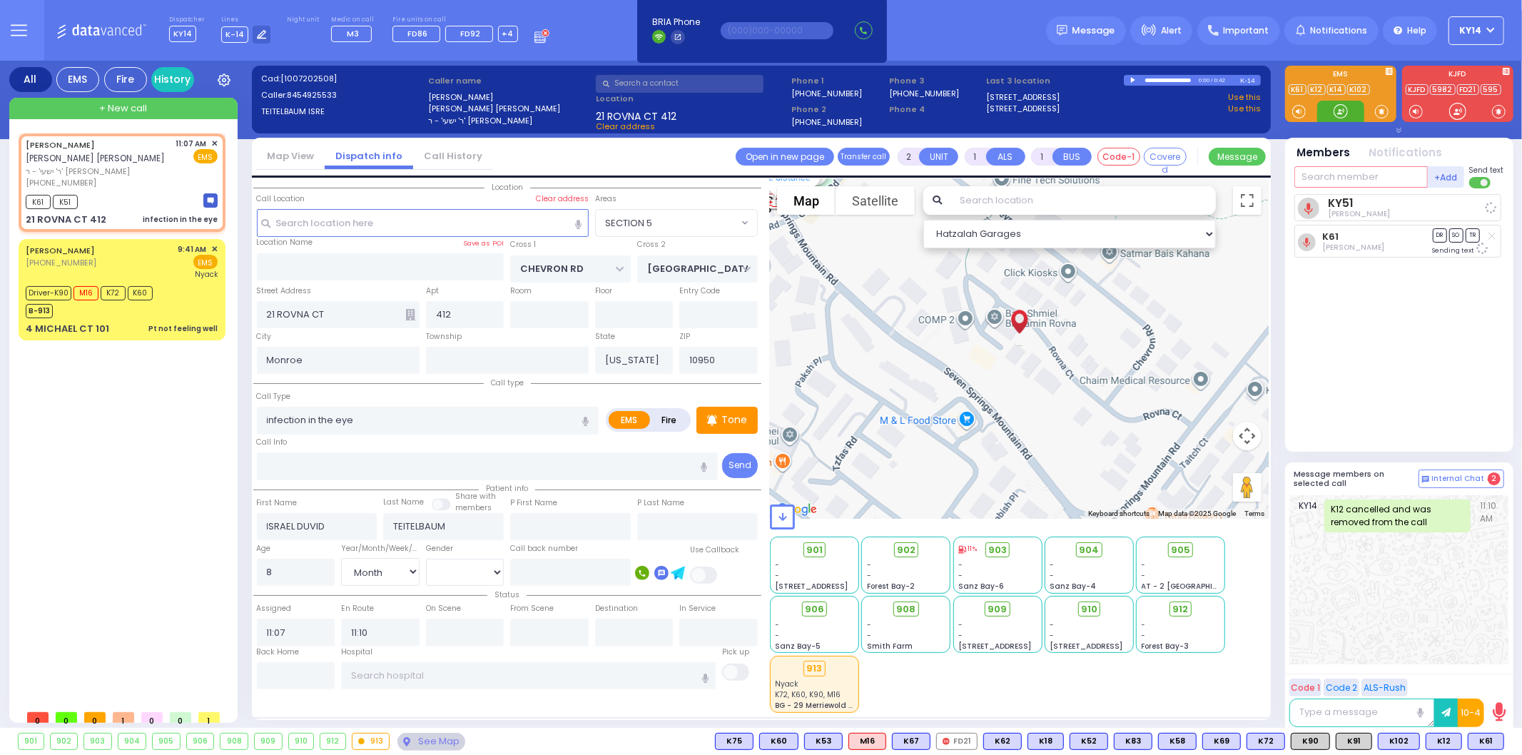
select select "Hatzalah Garages"
select select "SECTION 5"
click at [1317, 739] on span "K90" at bounding box center [1311, 742] width 38 height 16
select select
radio input "true"
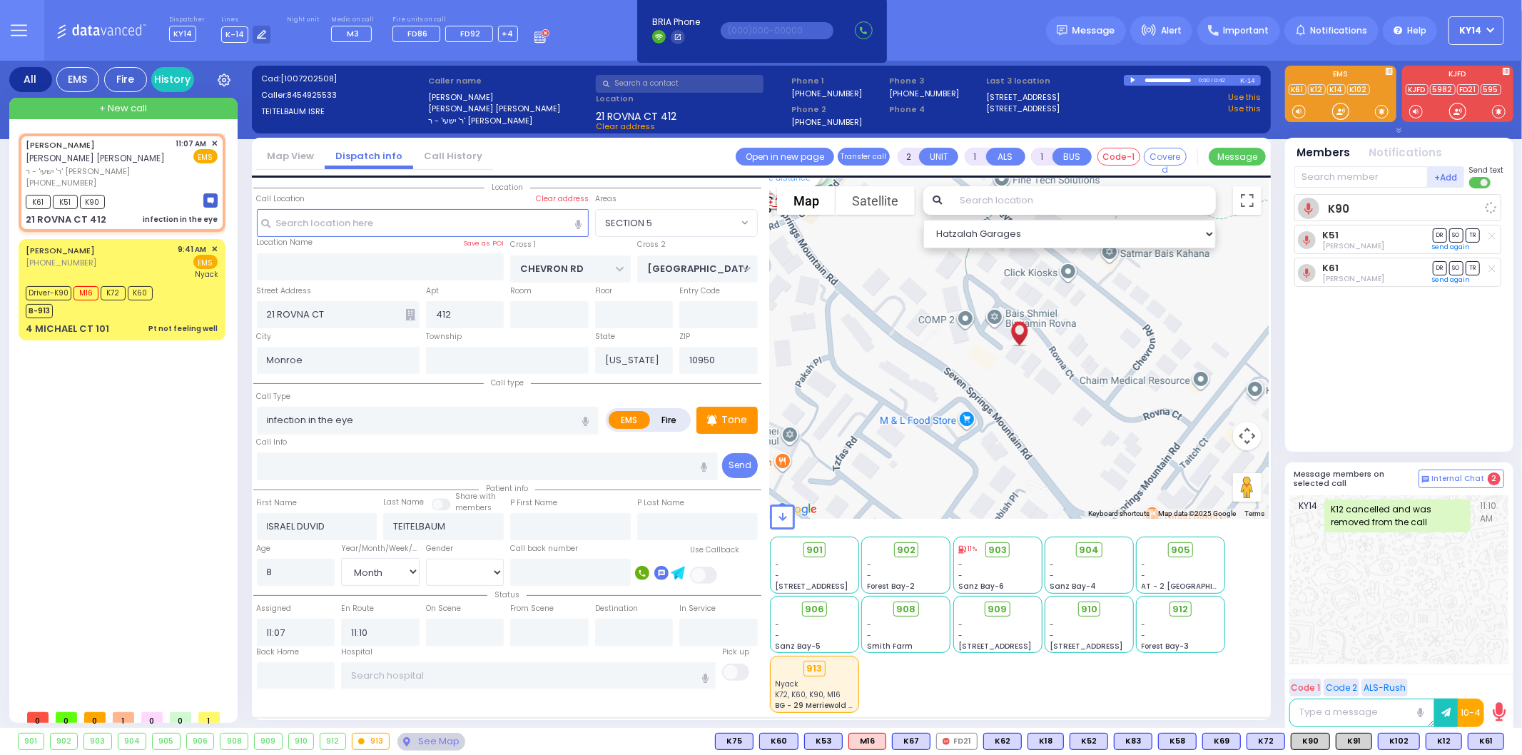
select select "Month"
select select "[DEMOGRAPHIC_DATA]"
select select "Hatzalah Garages"
select select "SECTION 5"
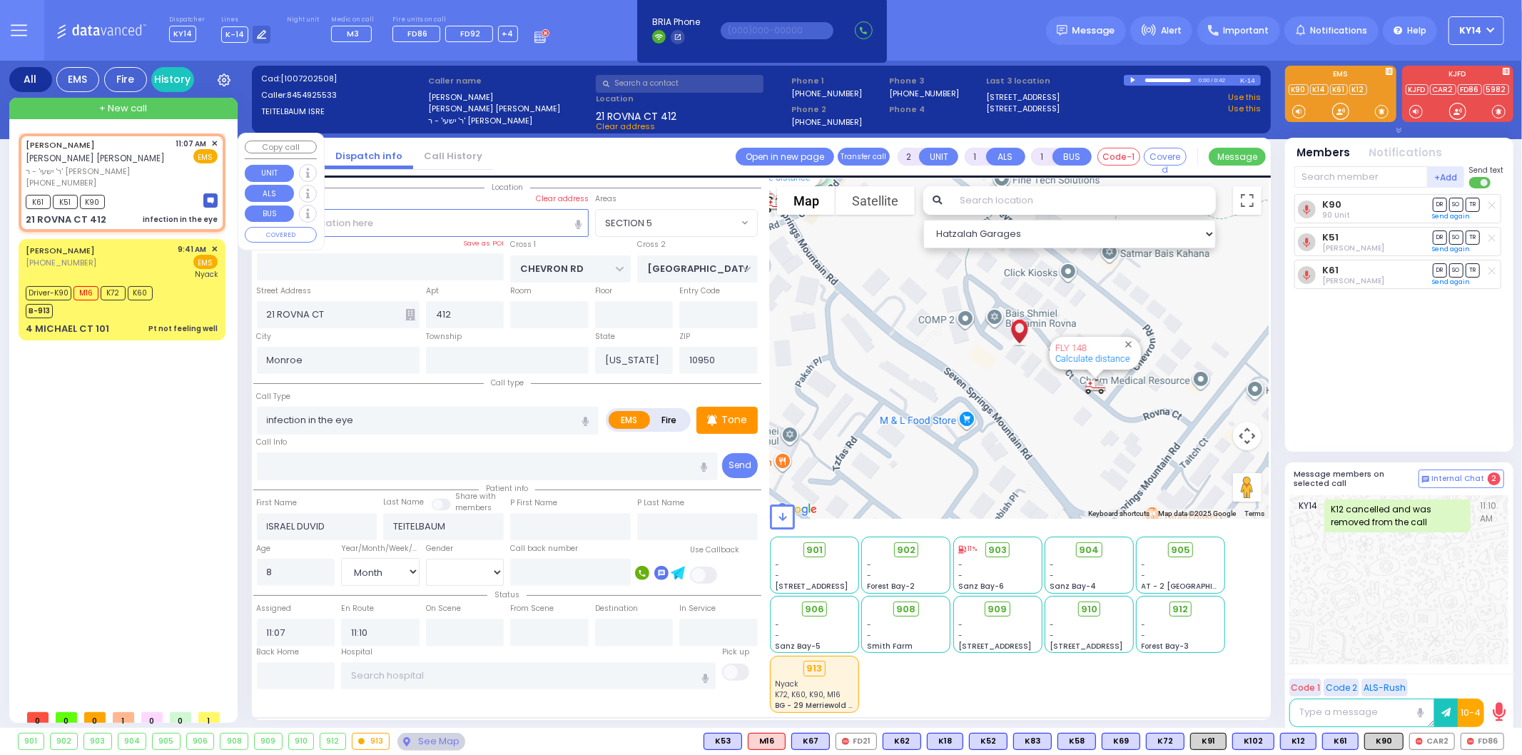
click at [182, 110] on div "+ New call" at bounding box center [123, 108] width 228 height 21
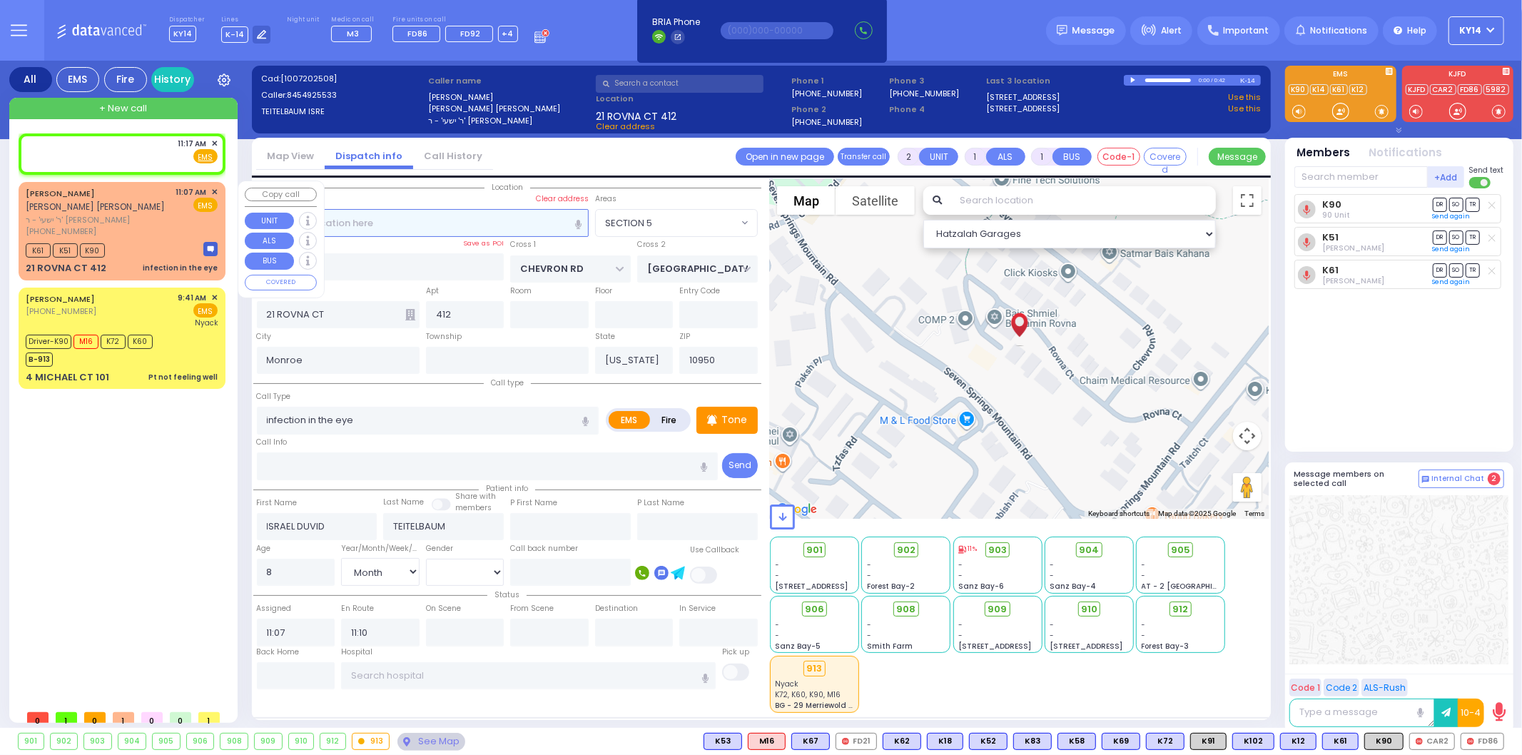
select select
radio input "true"
select select
type input "11:17"
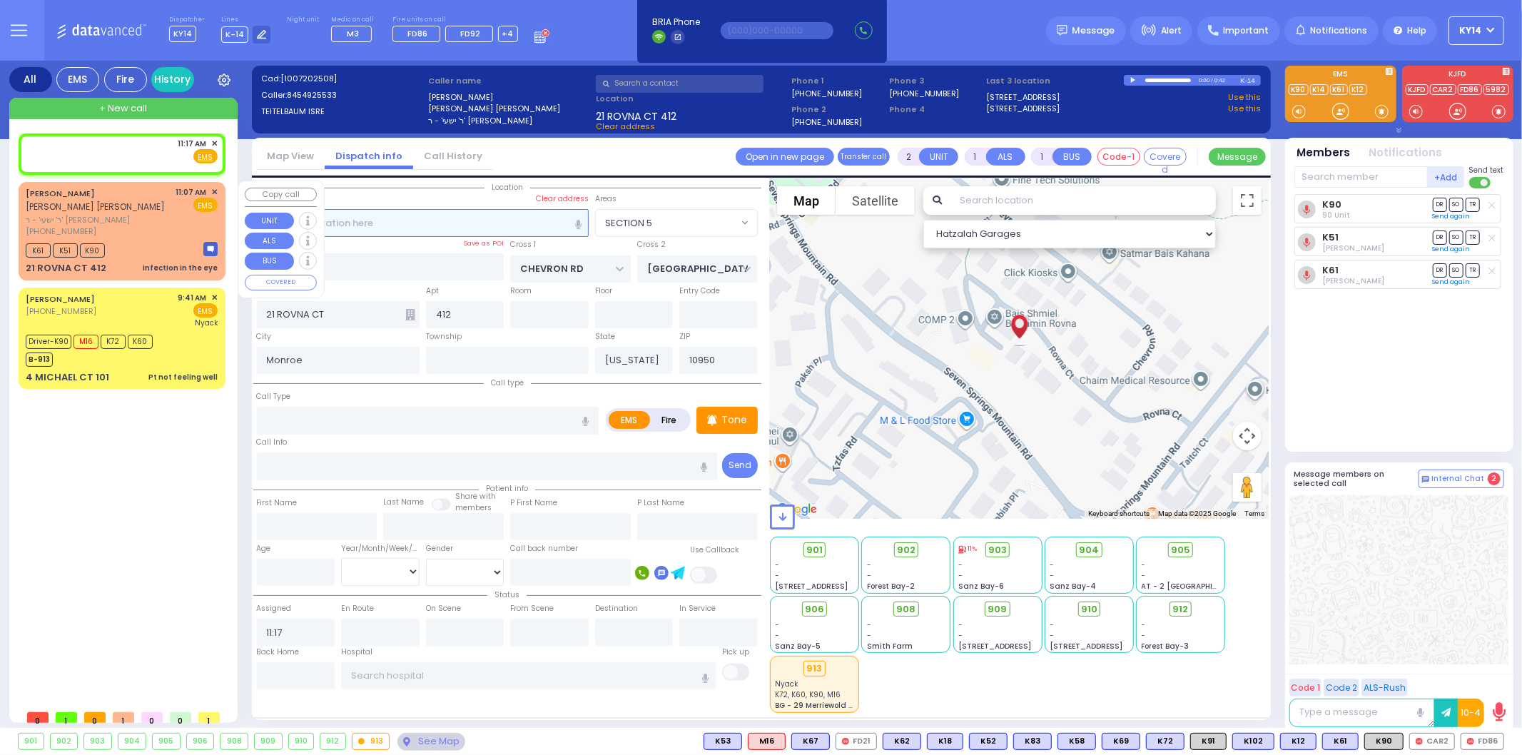
select select "Hatzalah Garages"
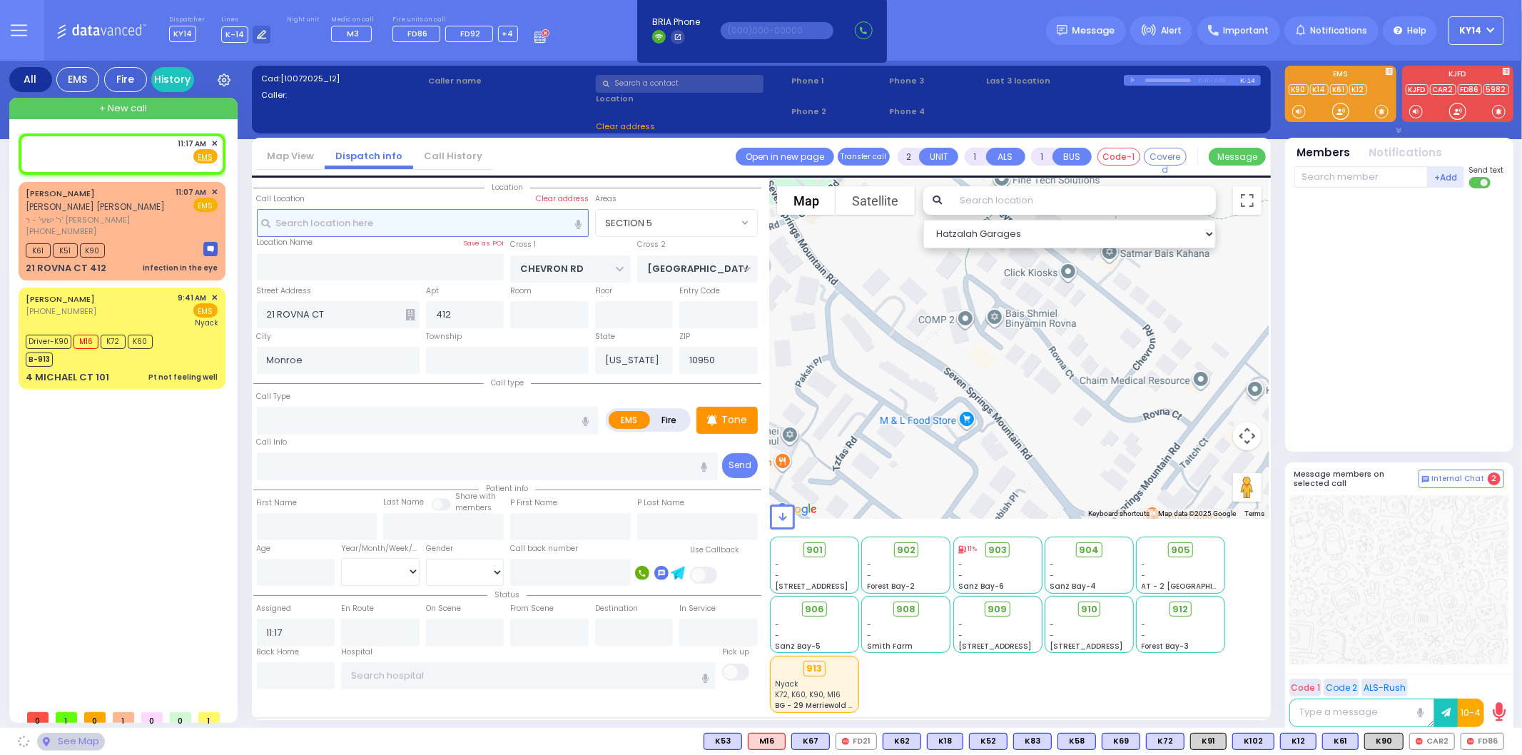
select select
radio input "true"
select select
select select "Hatzalah Garages"
click at [343, 224] on input "text" at bounding box center [423, 222] width 332 height 27
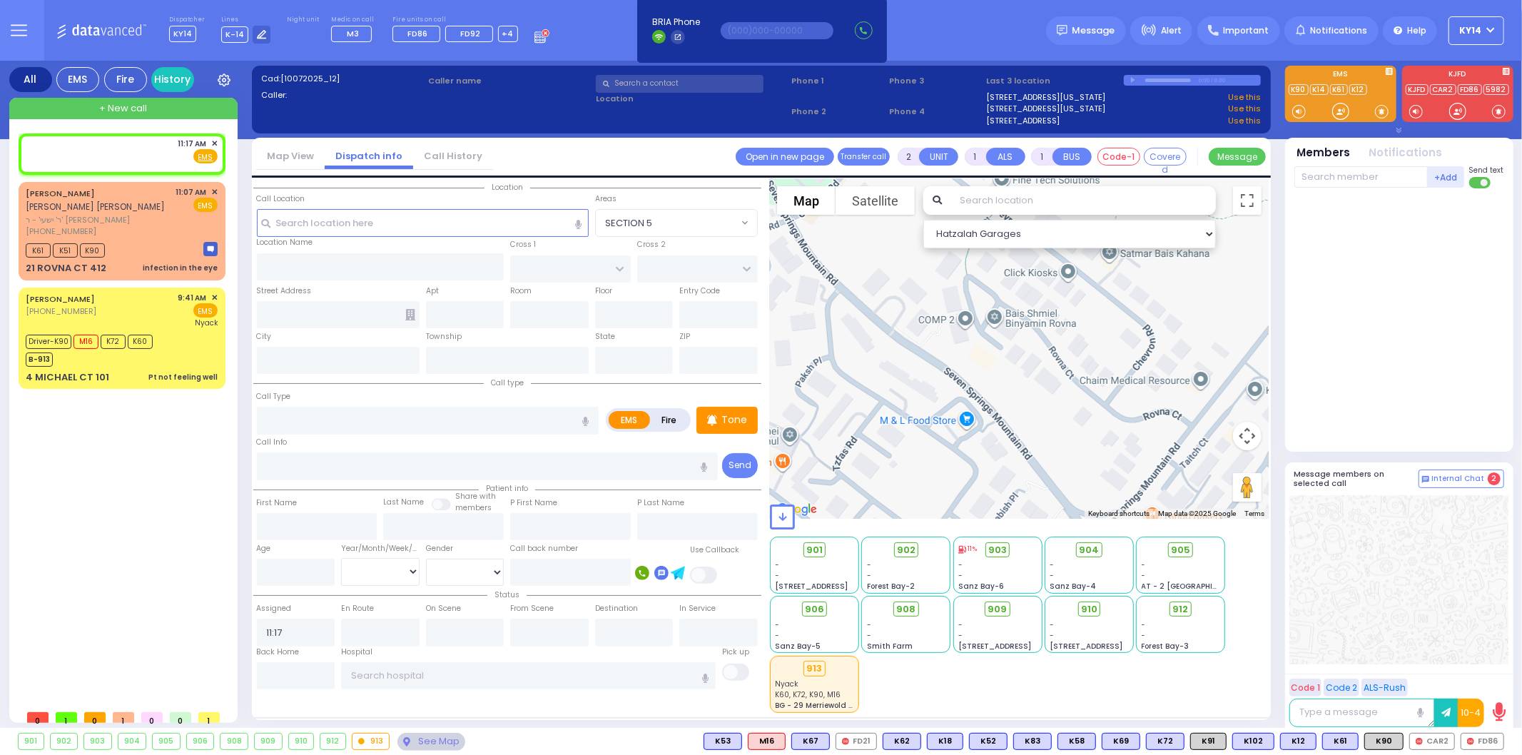
click at [657, 81] on input "text" at bounding box center [680, 84] width 168 height 18
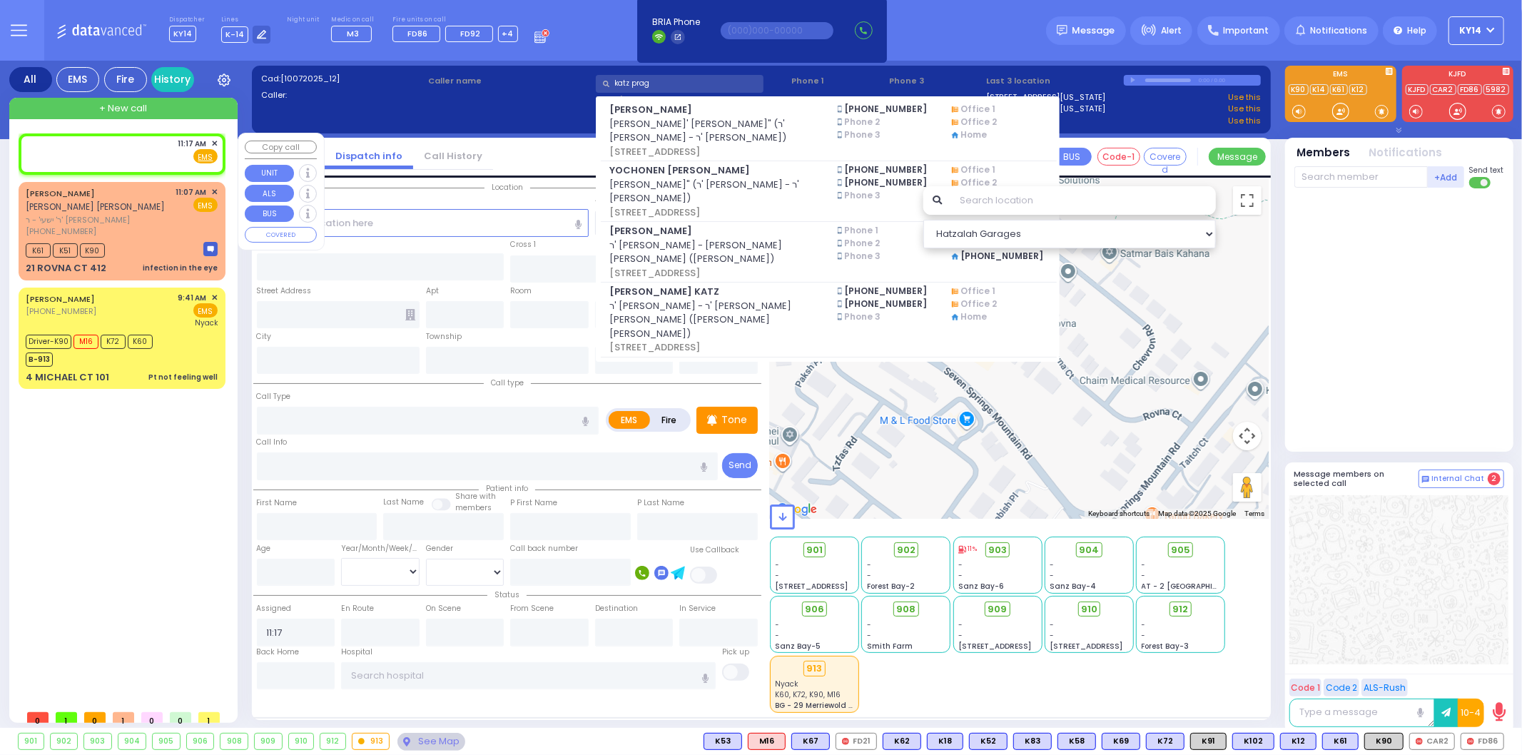
type input "katz prag"
click at [223, 136] on div "11:17 AM ✕ EMS" at bounding box center [122, 153] width 207 height 41
select select
radio input "true"
select select
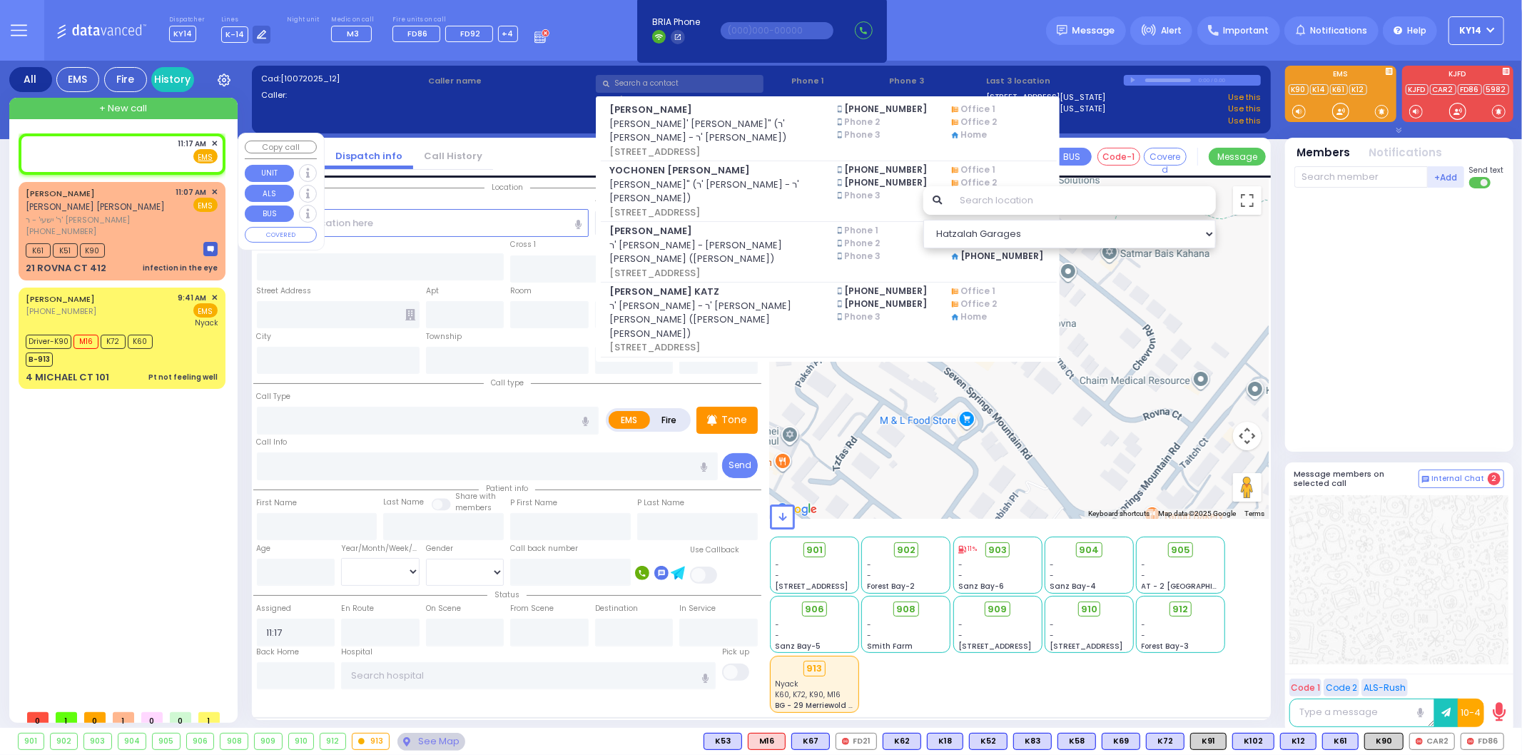
select select "Hatzalah Garages"
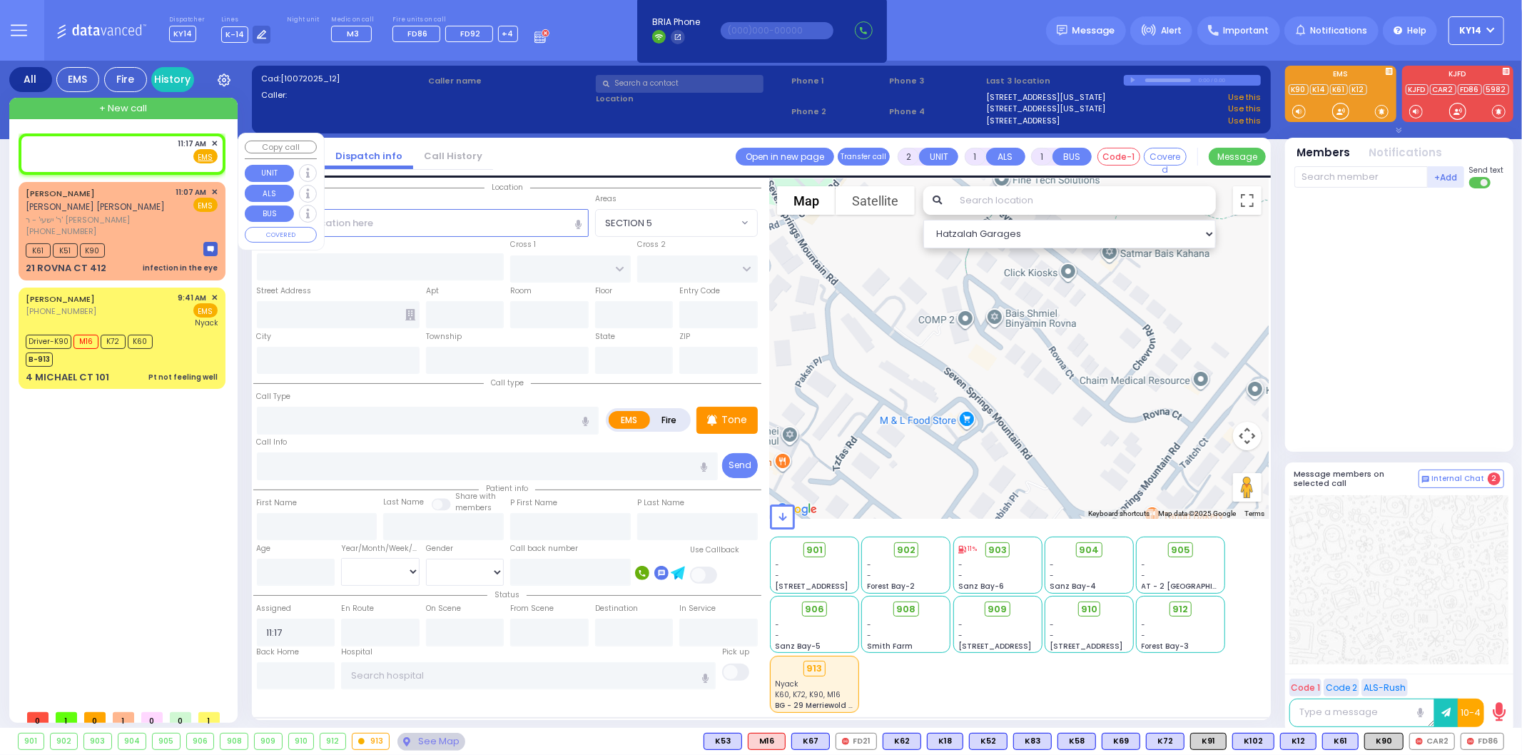
click at [215, 145] on span "✕" at bounding box center [214, 144] width 6 height 12
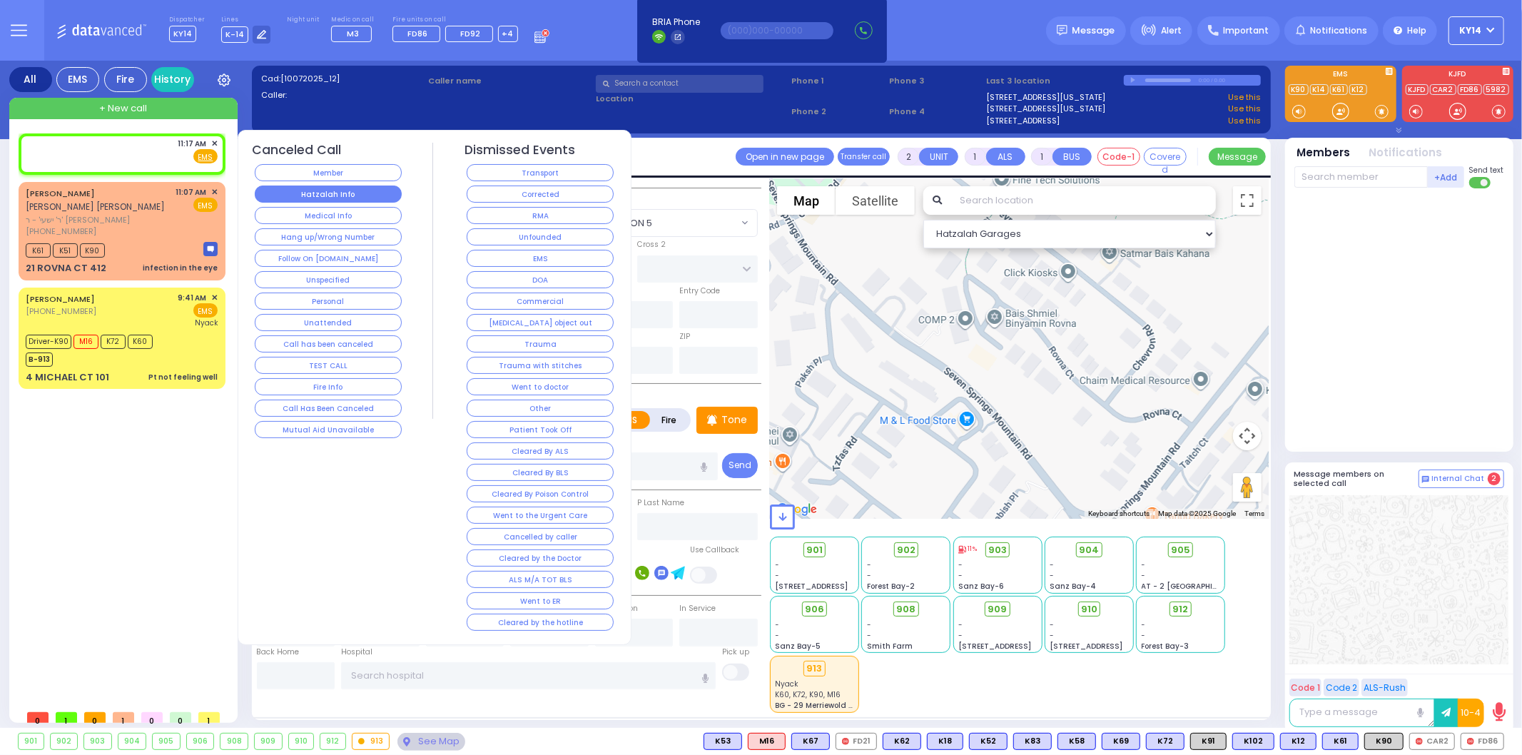
click at [328, 188] on button "Hatzalah Info" at bounding box center [328, 194] width 147 height 17
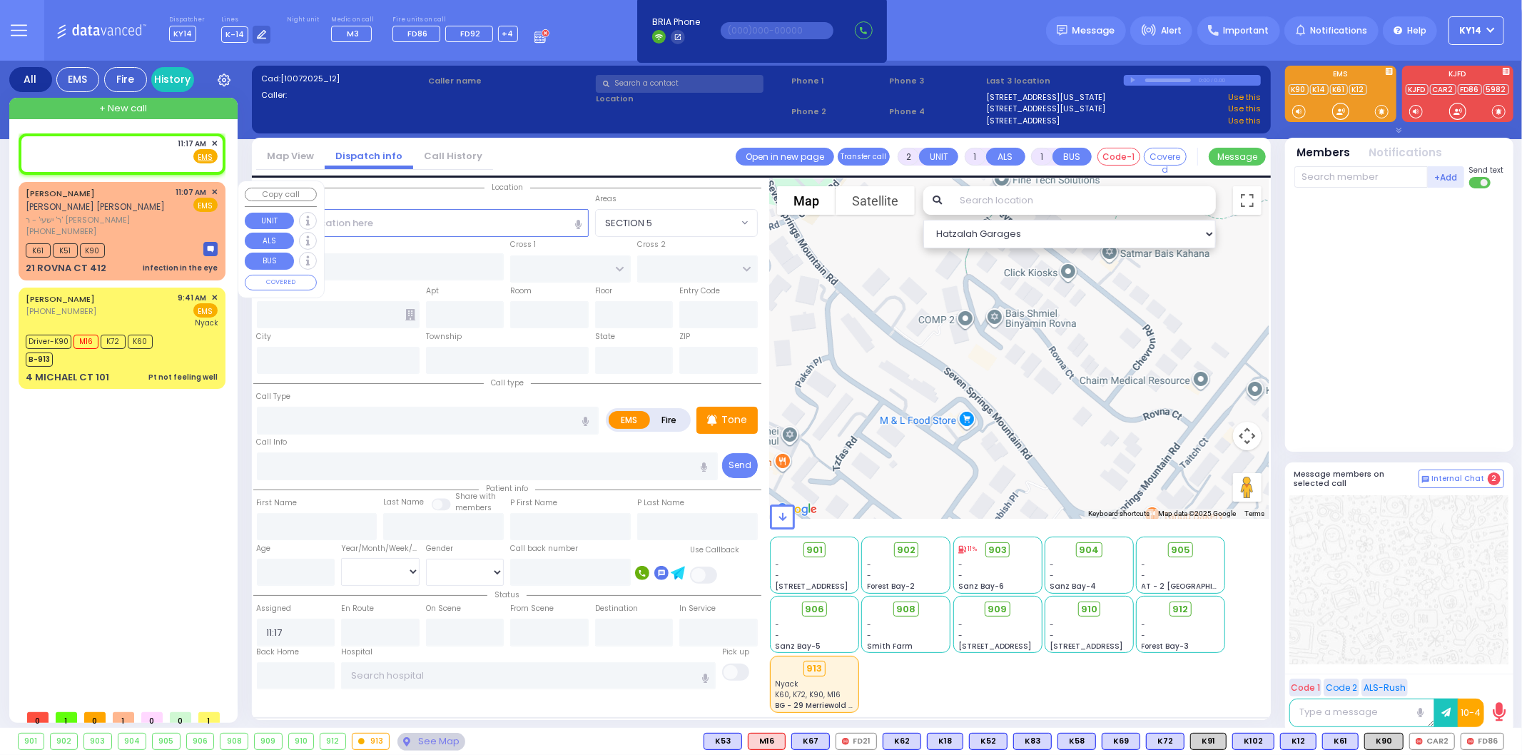
select select
radio input "true"
select select
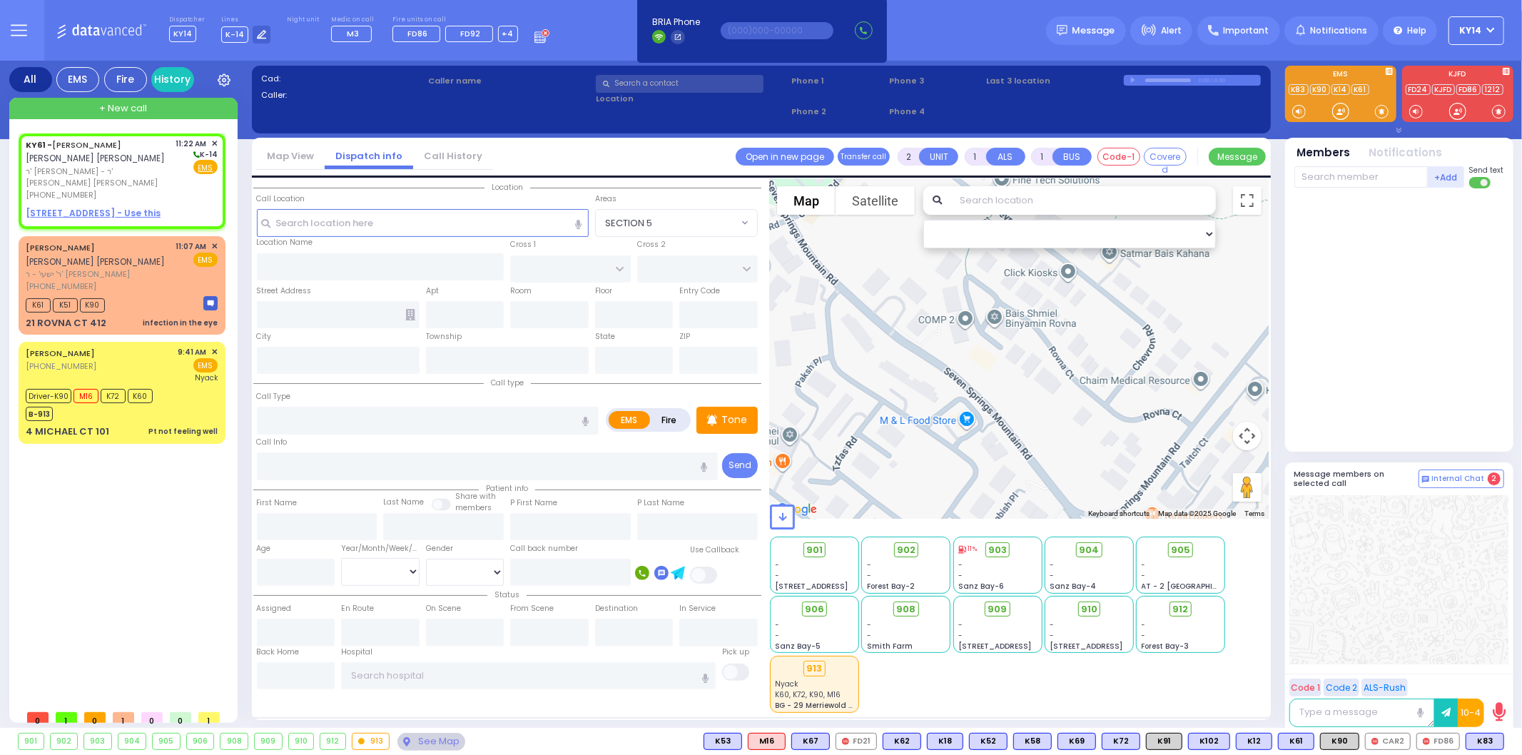
select select
radio input "true"
type input "ARON ZEV"
type input "POLACHECK"
select select
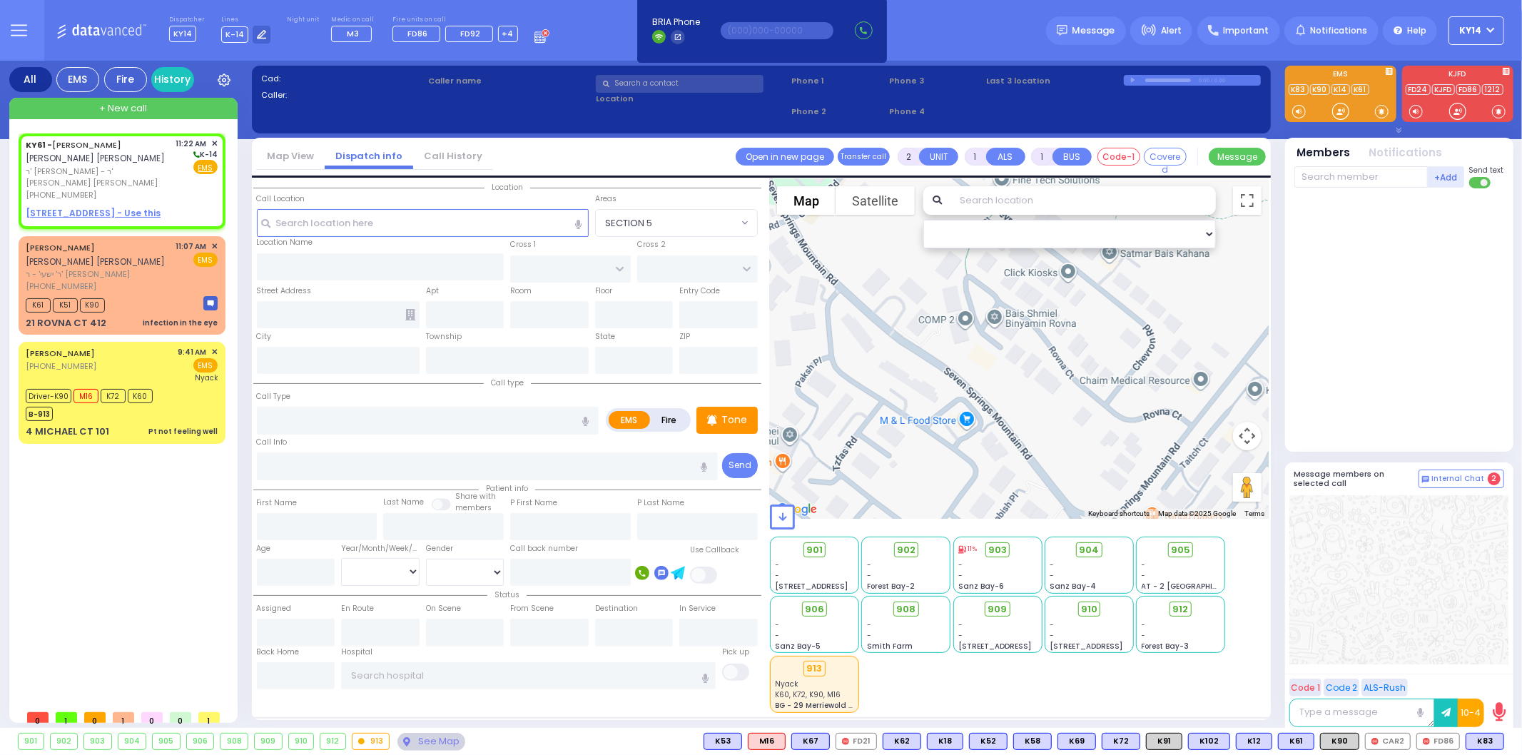
type input "11:22"
select select "Hatzalah Garages"
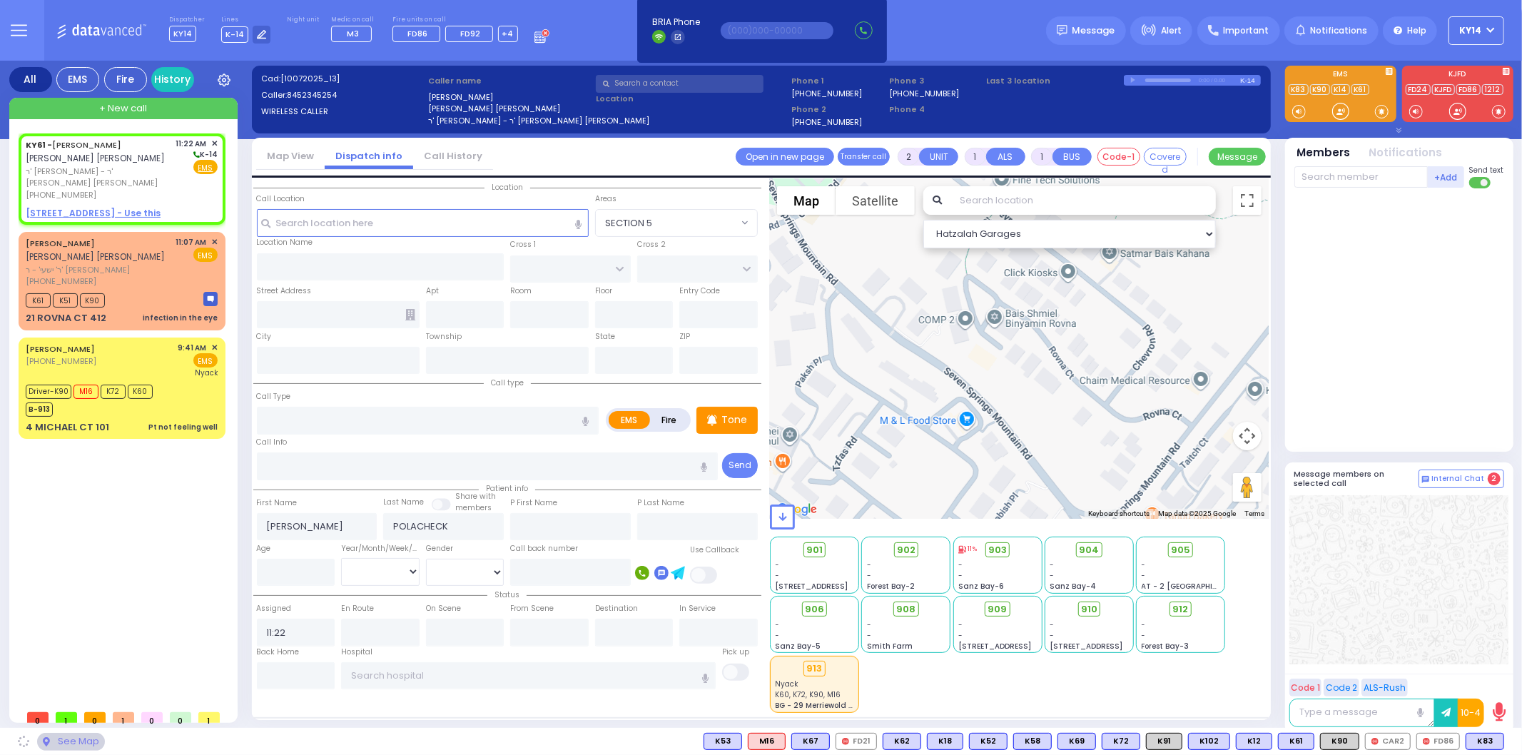
select select
radio input "true"
select select
select select "Hatzalah Garages"
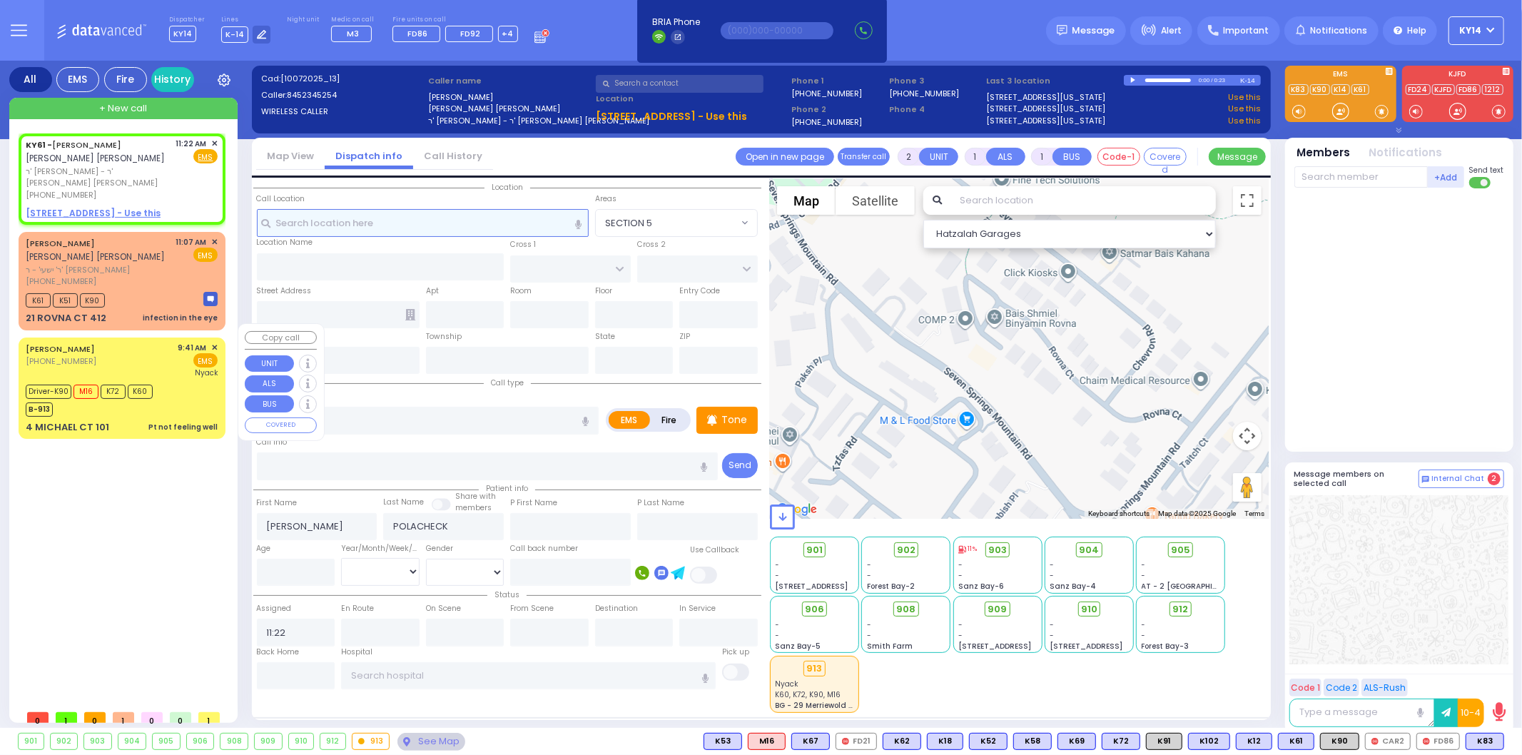
select select
radio input "true"
select select
select select "Hatzalah Garages"
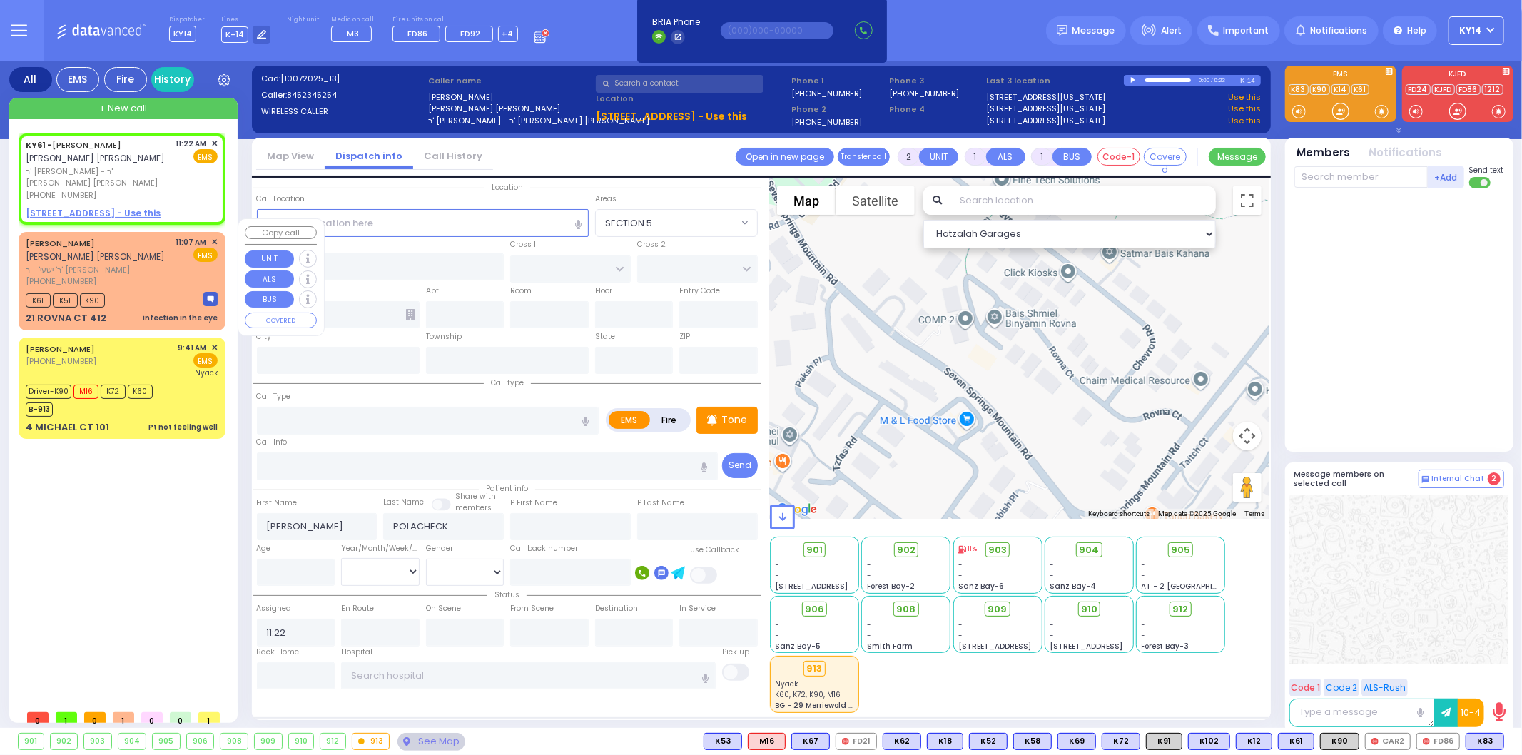
click at [173, 290] on div "K61 K51 K90" at bounding box center [122, 299] width 192 height 18
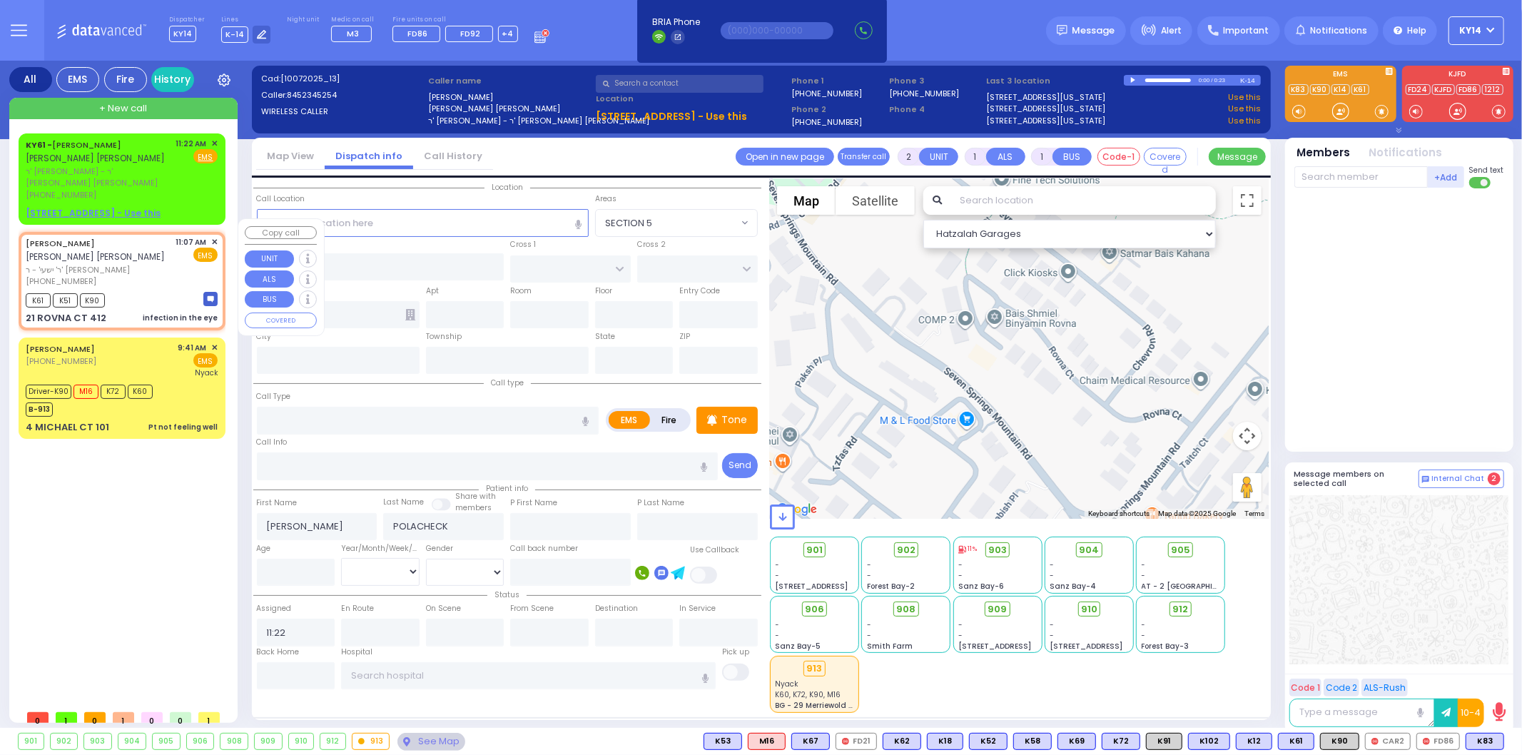
select select
type input "infection in the eye"
radio input "true"
type input "ISRAEL DUVID"
type input "TEITELBAUM"
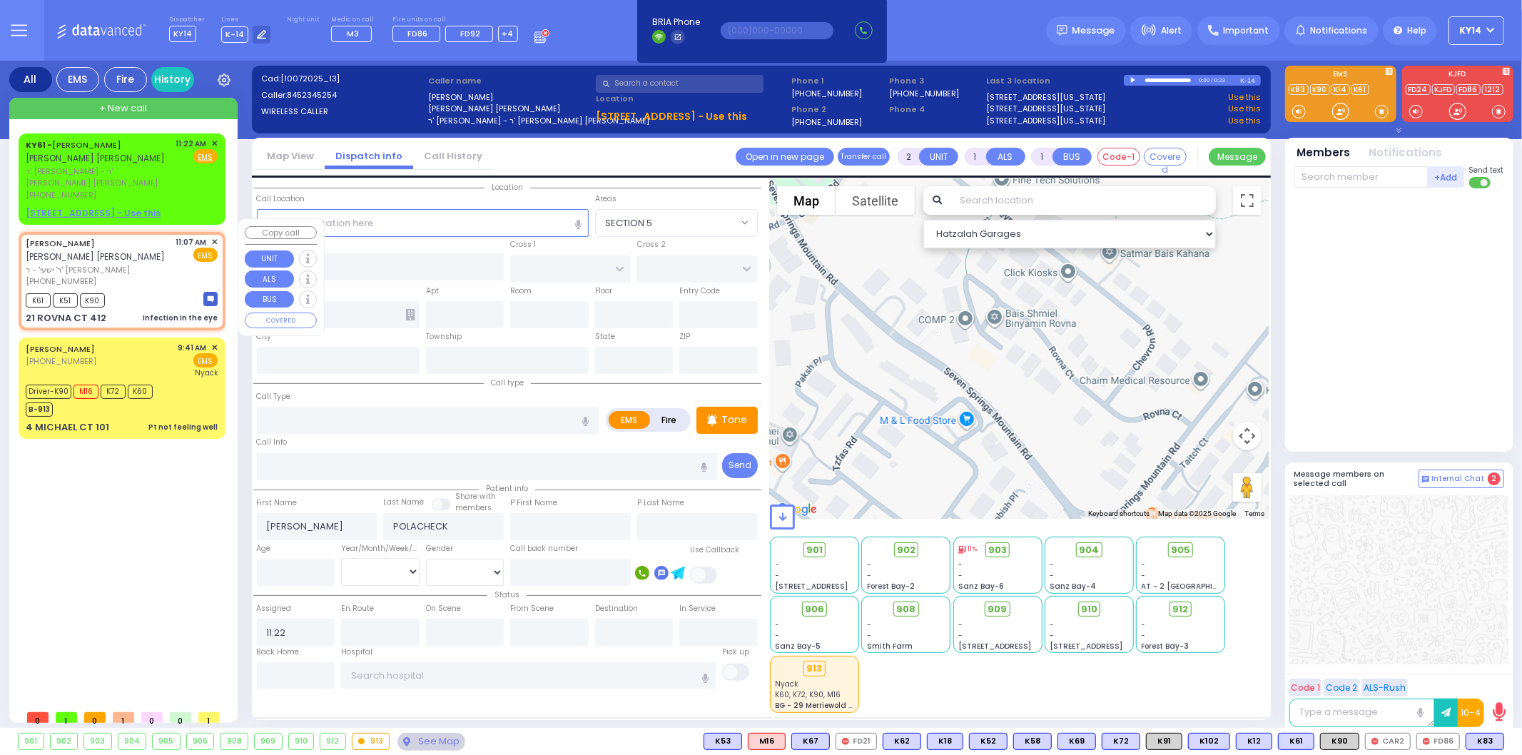
type input "8"
select select "Month"
select select "[DEMOGRAPHIC_DATA]"
type input "11:07"
type input "11:10"
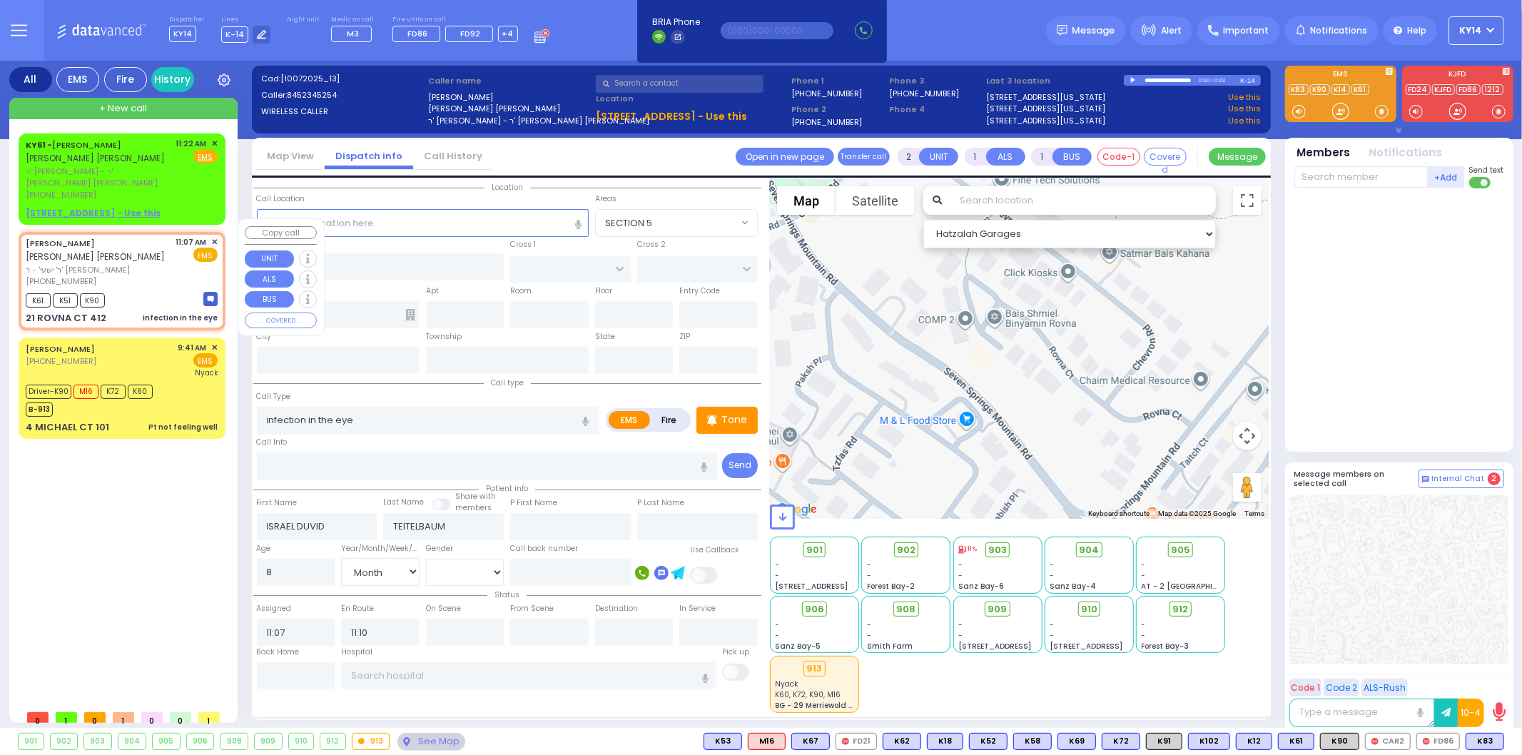
select select "Hatzalah Garages"
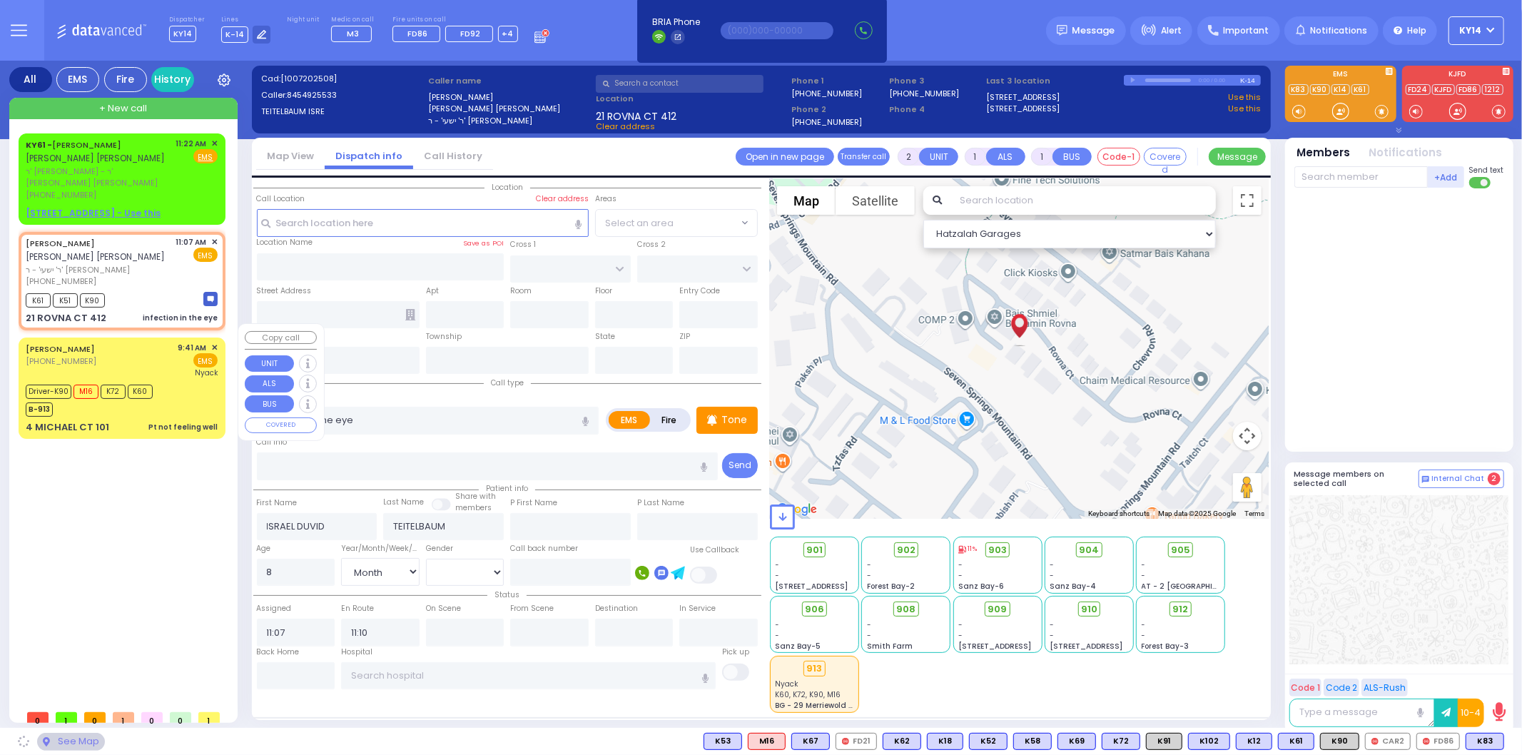
type input "CHEVRON RD"
type input "SEVEN SPRINGS MOUNTAIN RD"
type input "21 ROVNA CT"
type input "412"
type input "Monroe"
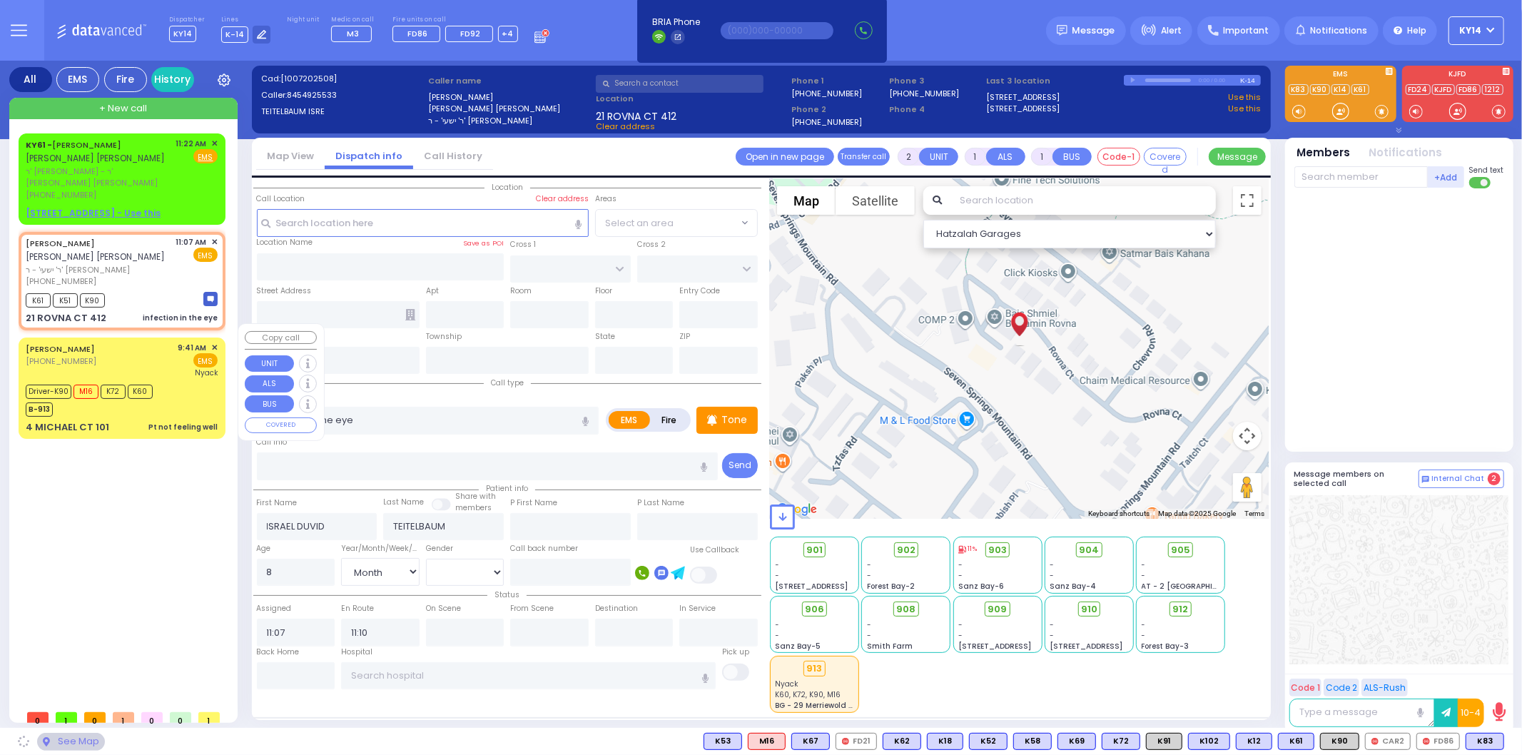
type input "[US_STATE]"
type input "10950"
select select "SECTION 5"
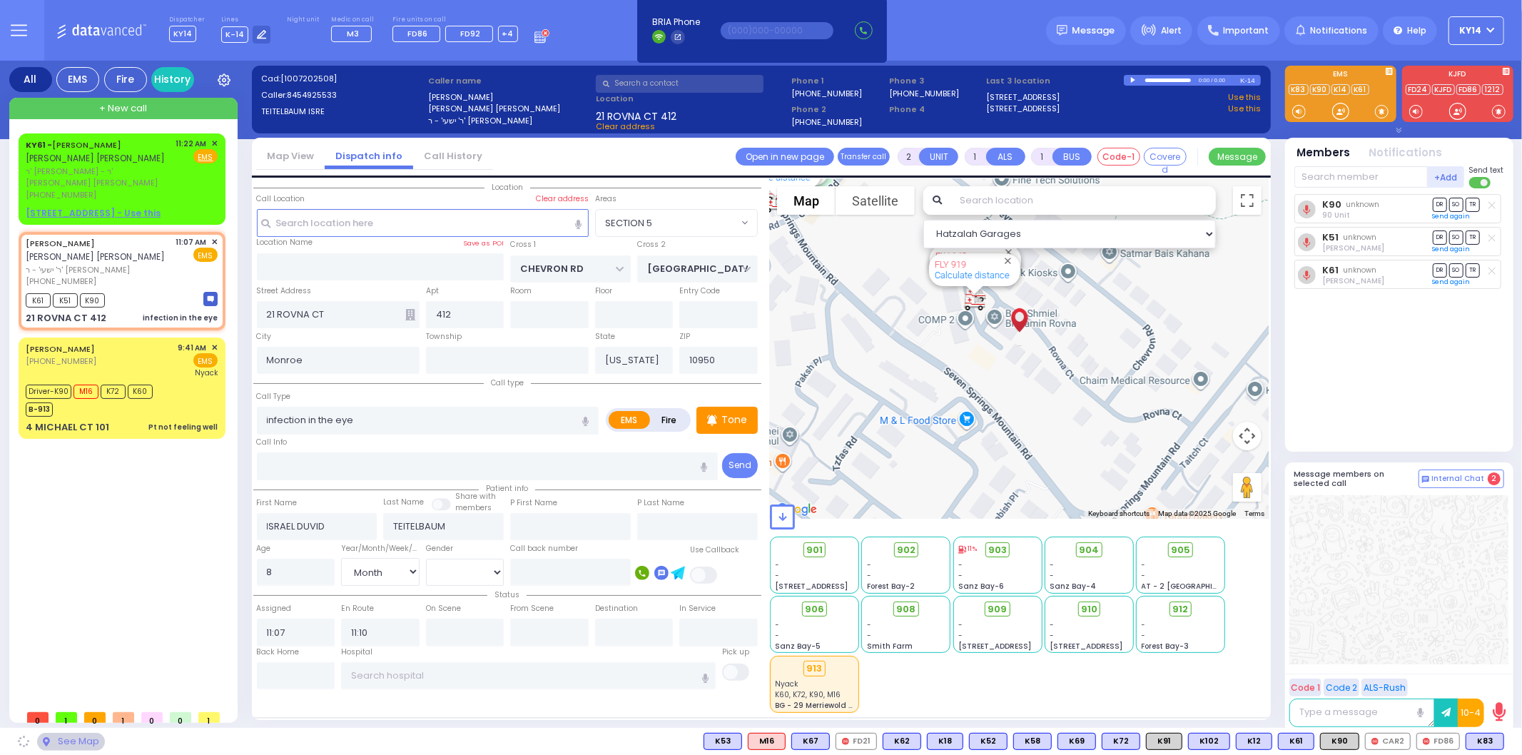
click at [1338, 110] on icon at bounding box center [1339, 110] width 3 height 3
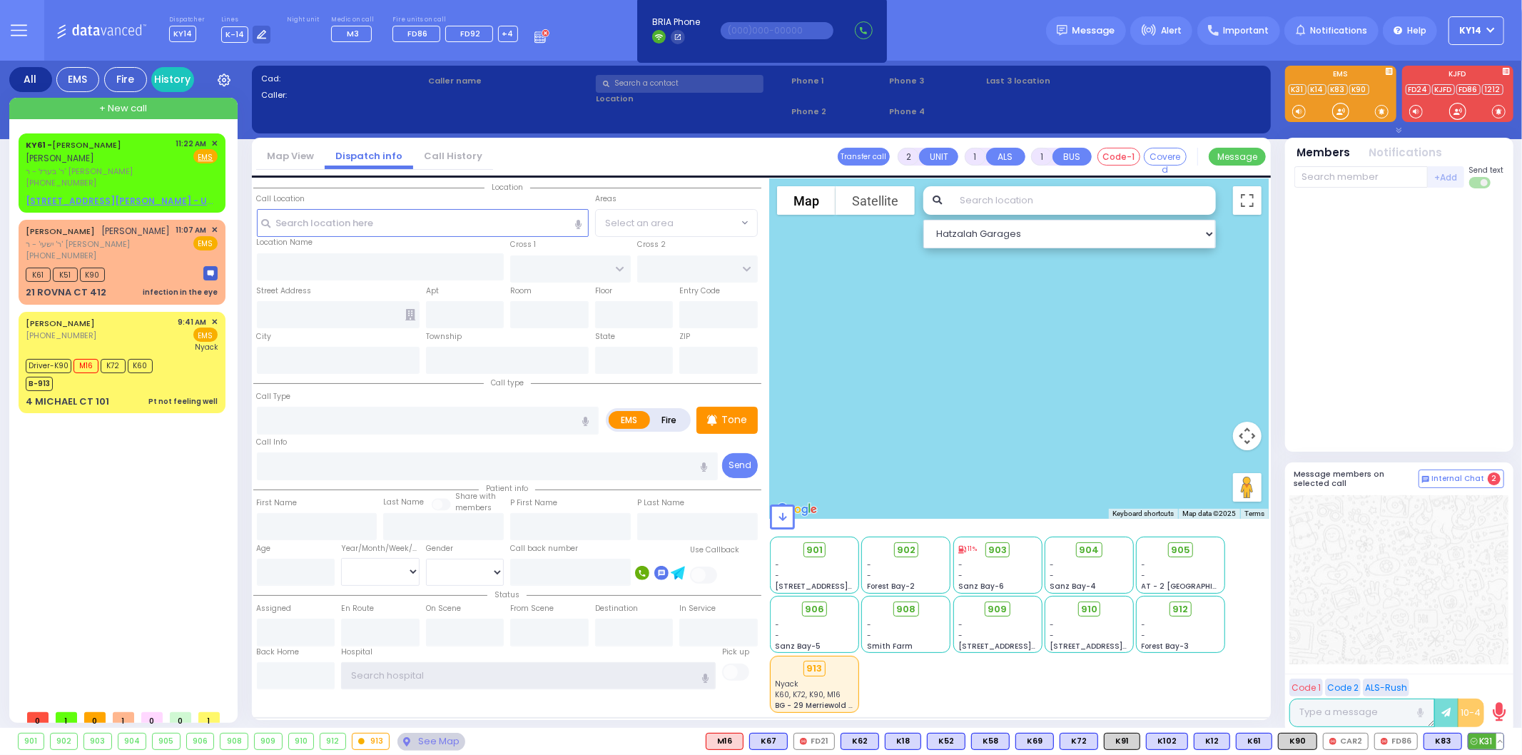
type input "ky14"
drag, startPoint x: 1486, startPoint y: 738, endPoint x: 1468, endPoint y: 712, distance: 31.7
click at [1486, 731] on div "901 902 903 904 905 906" at bounding box center [761, 741] width 1522 height 27
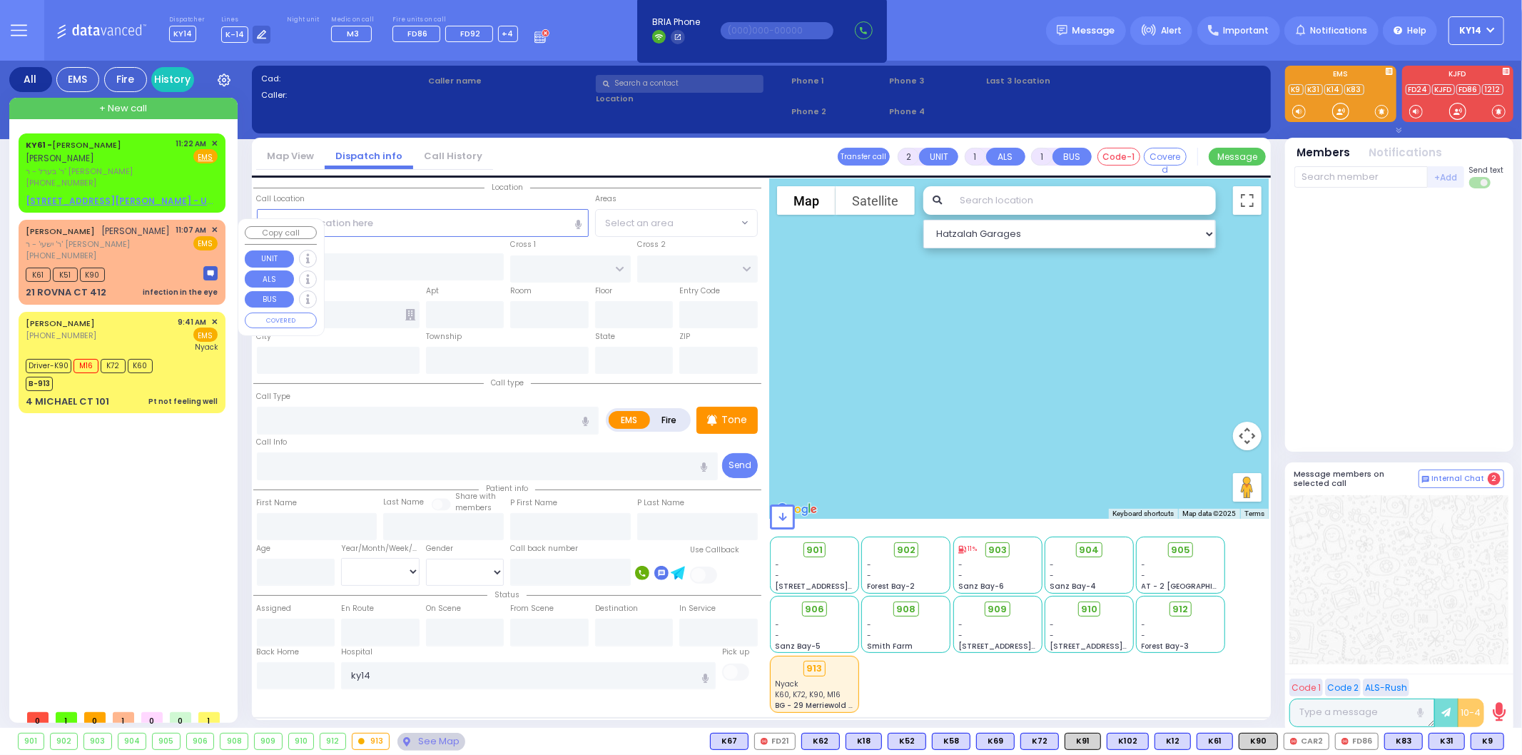
click at [126, 250] on span "ר' ישעי' - ר' [PERSON_NAME]" at bounding box center [98, 244] width 145 height 12
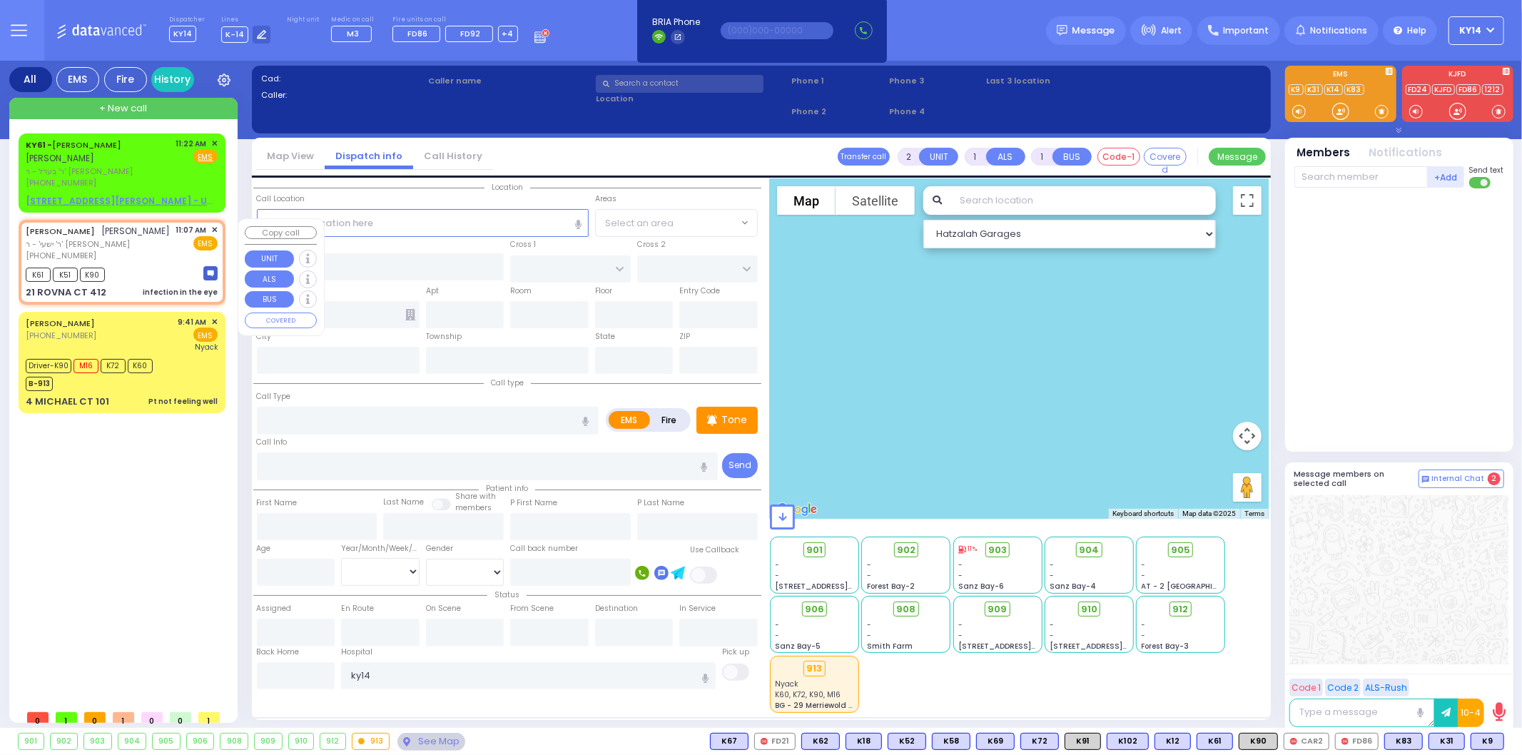
select select
type input "infection in the eye"
radio input "true"
type input "ISRAEL DUVID"
type input "TEITELBAUM"
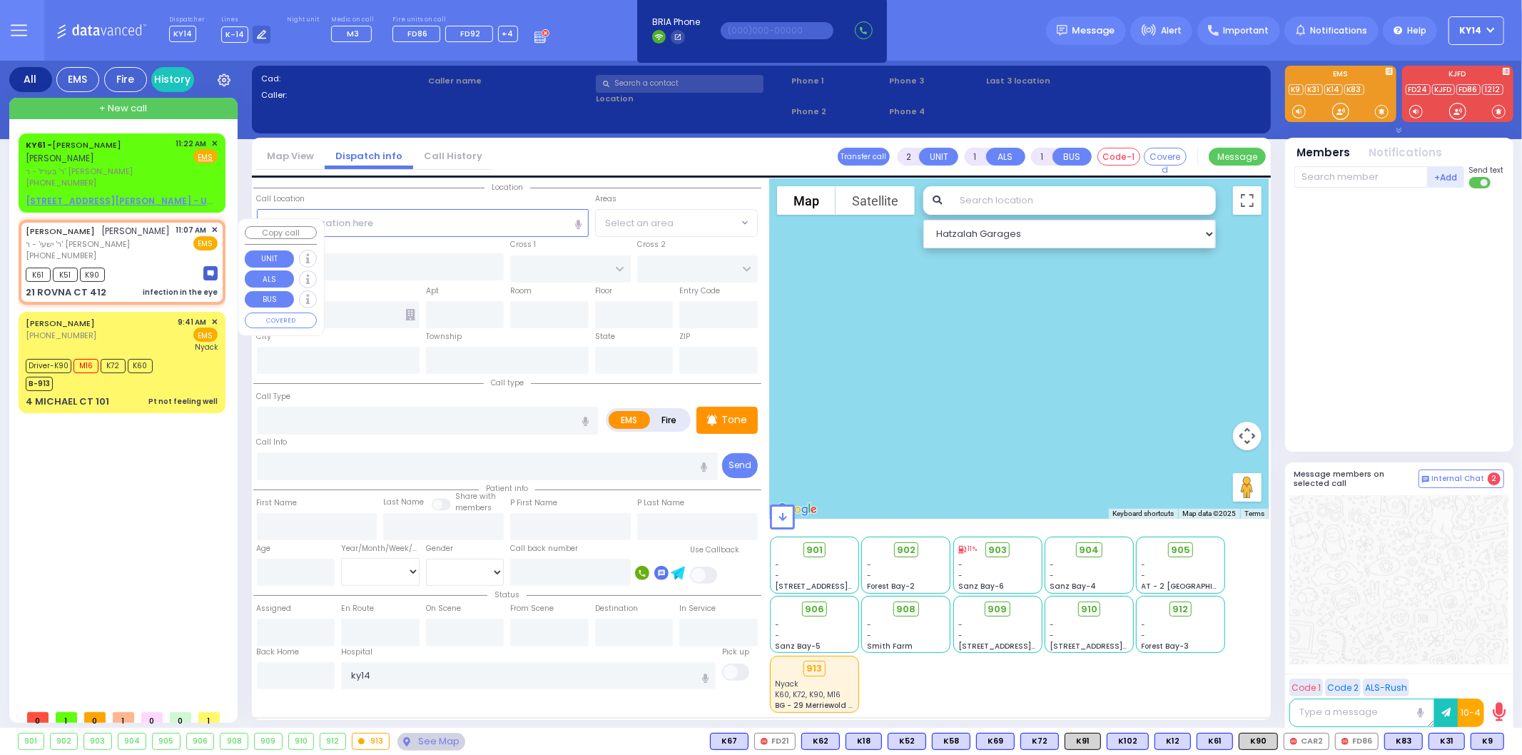
type input "8"
select select "Month"
select select "[DEMOGRAPHIC_DATA]"
type input "11:07"
type input "11:10"
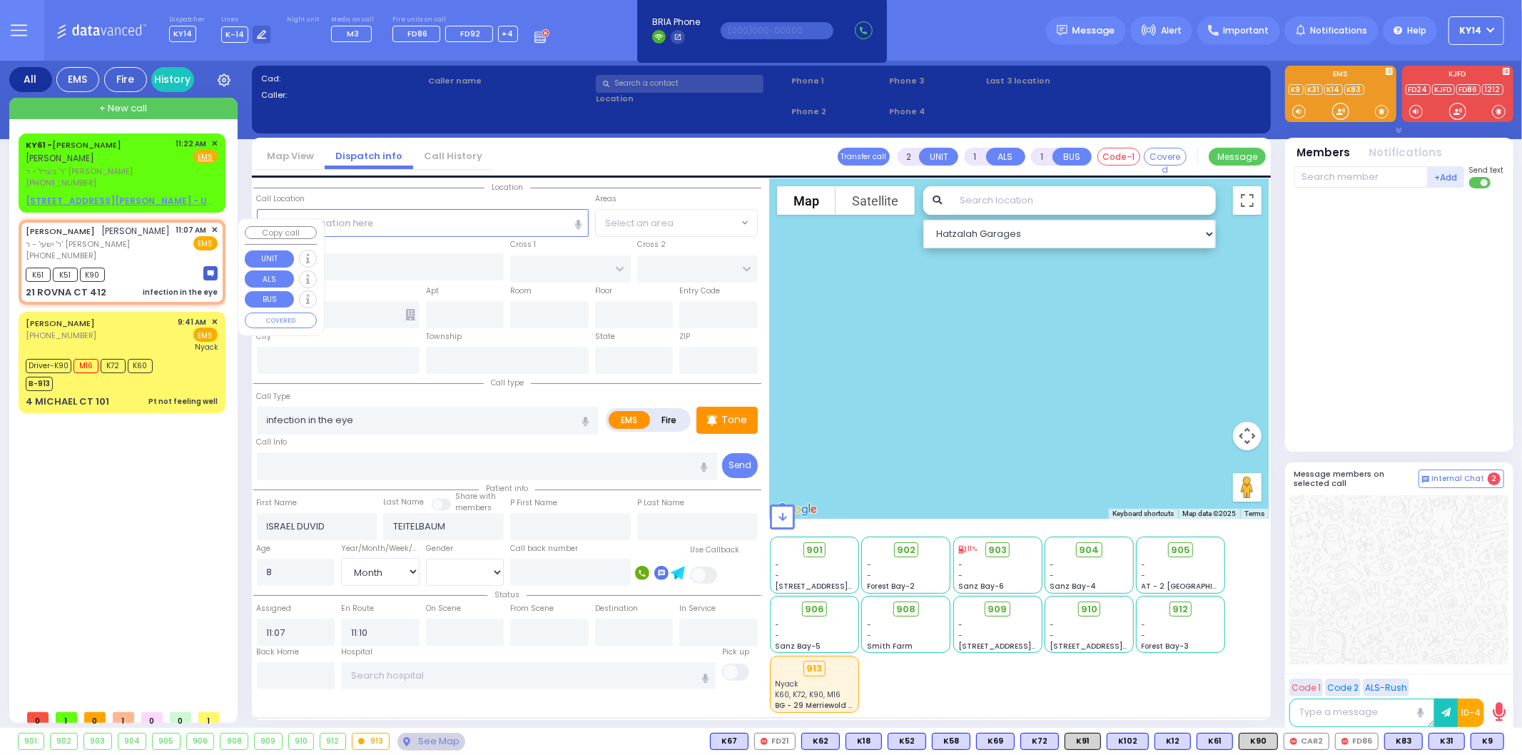
select select "Hatzalah Garages"
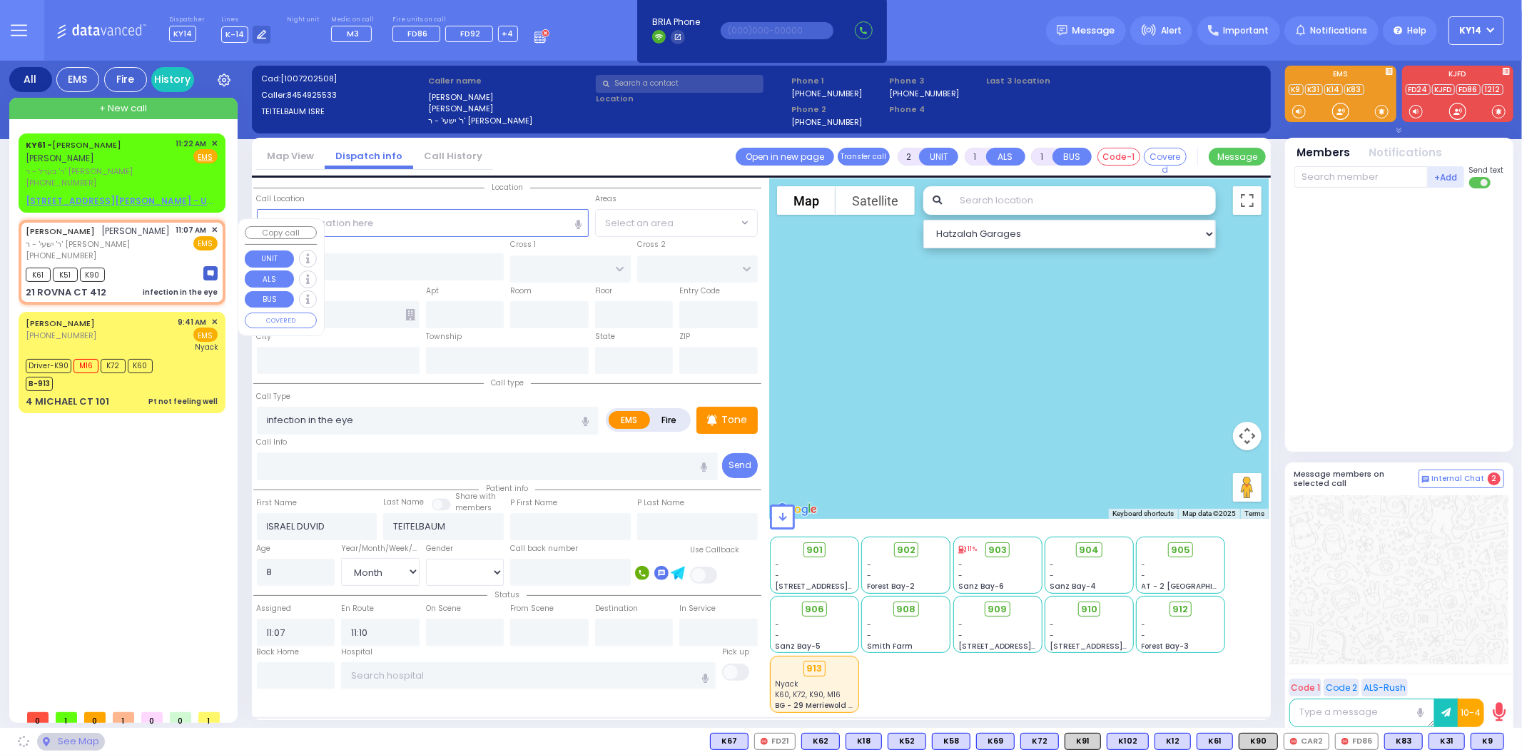
type input "CHEVRON RD"
type input "SEVEN SPRINGS MOUNTAIN RD"
type input "21 ROVNA CT"
type input "412"
type input "Monroe"
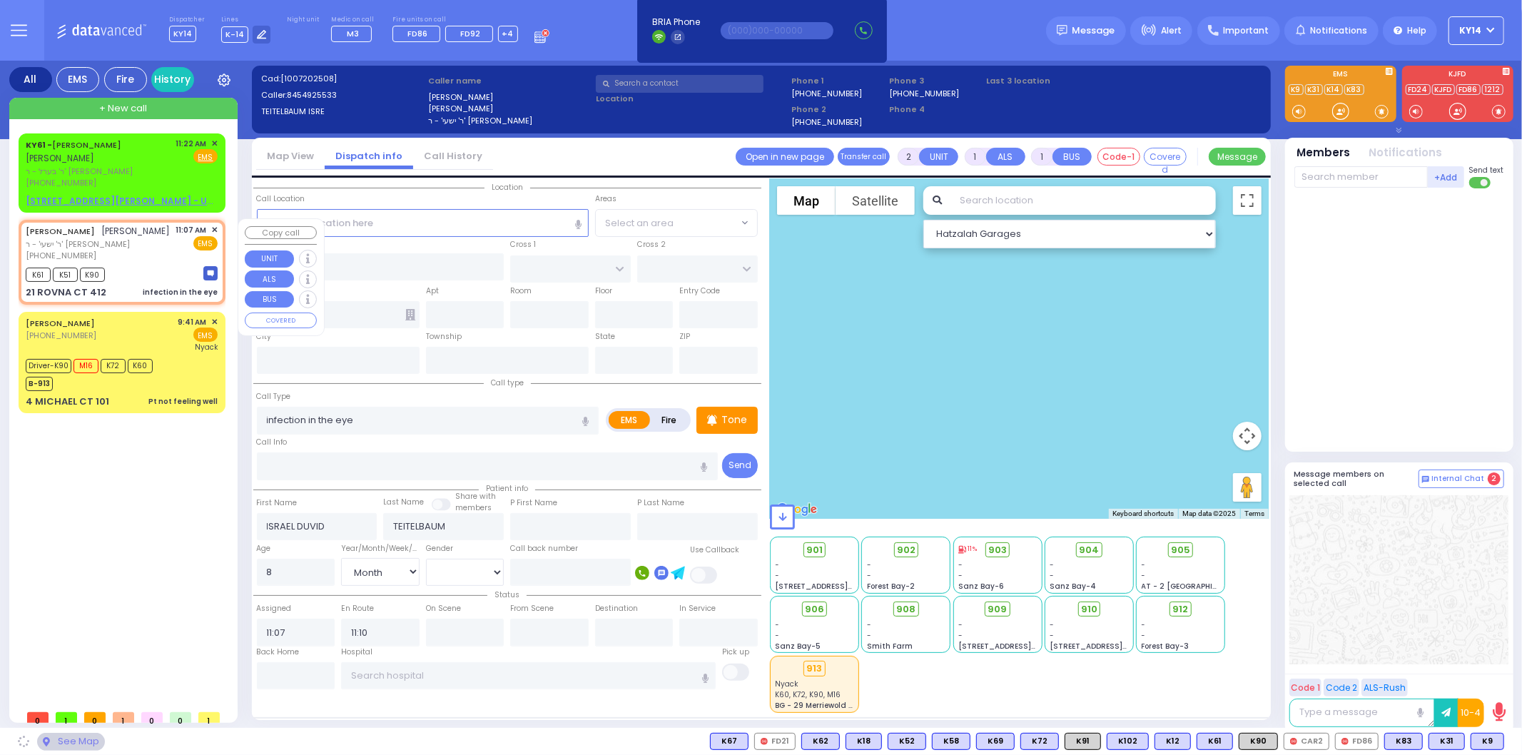
type input "[US_STATE]"
type input "10950"
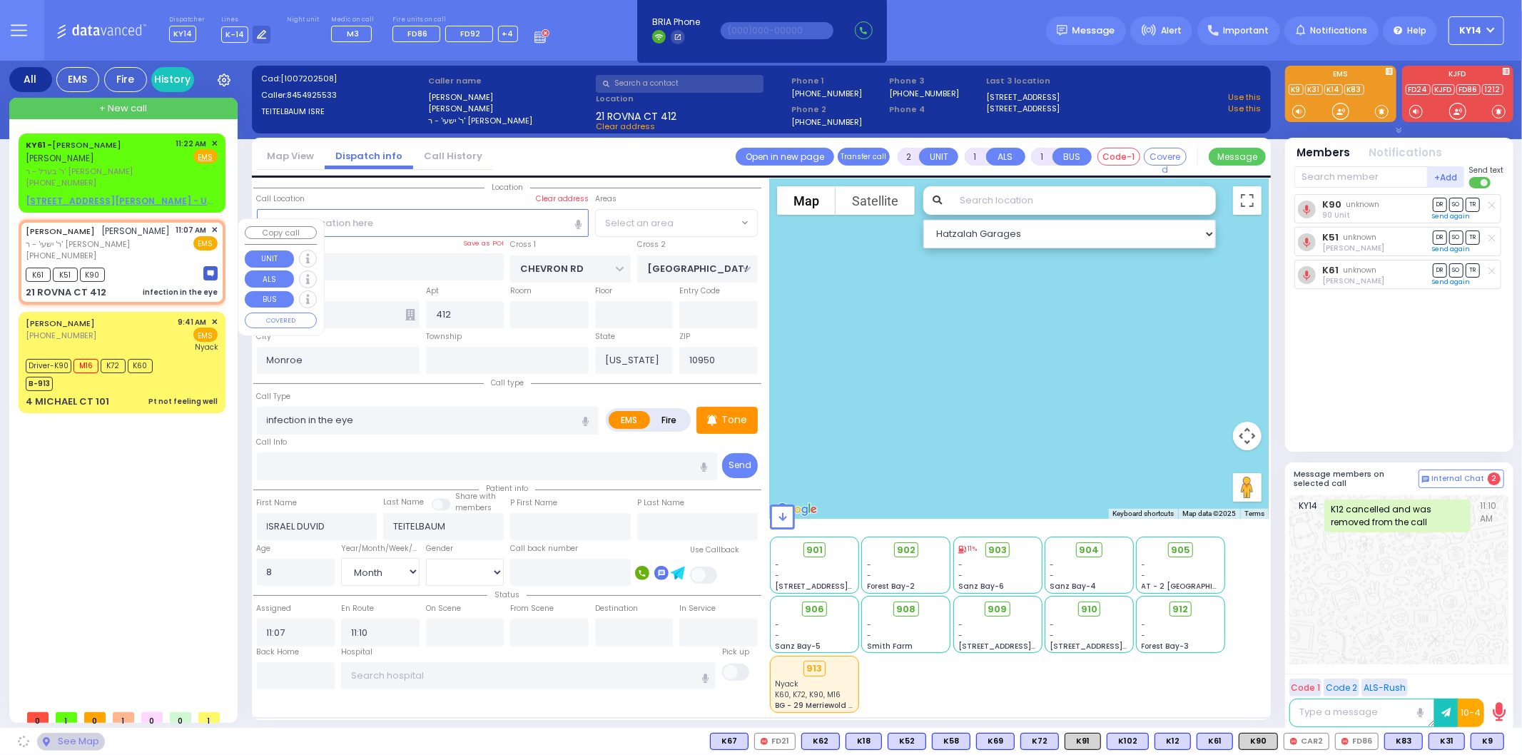
select select "SECTION 5"
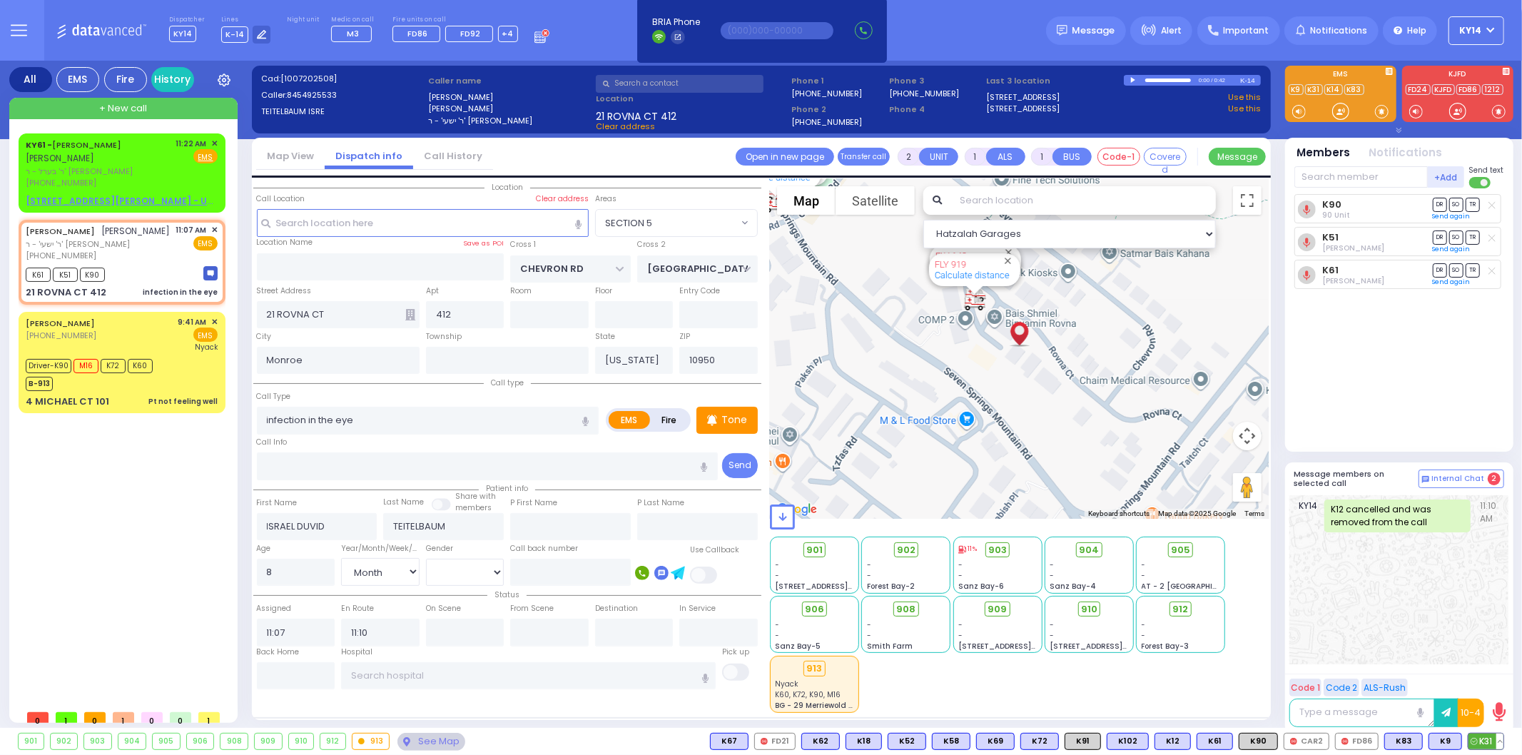
click at [1493, 741] on span "K31" at bounding box center [1486, 742] width 35 height 16
select select
radio input "true"
select select "Month"
select select "[DEMOGRAPHIC_DATA]"
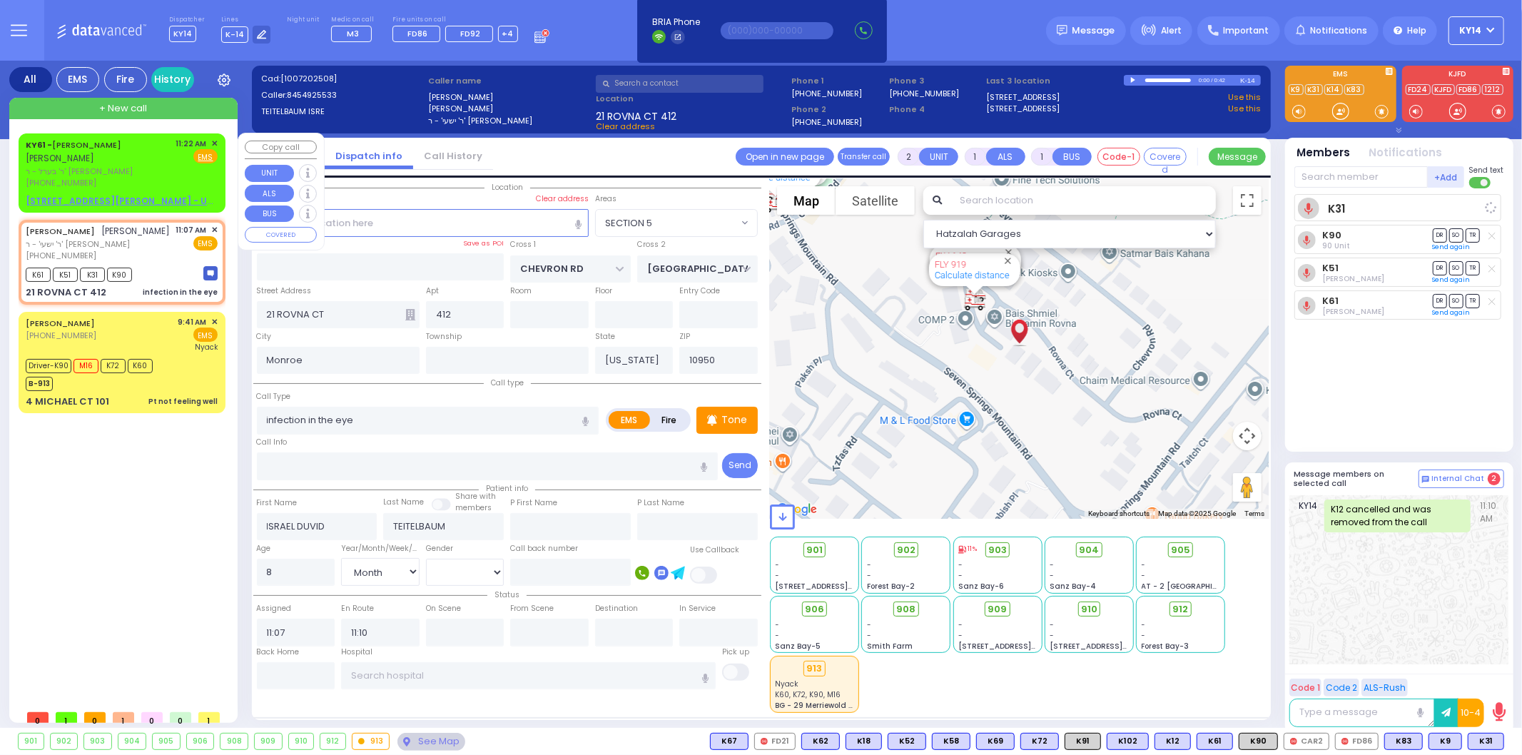
select select "Hatzalah Garages"
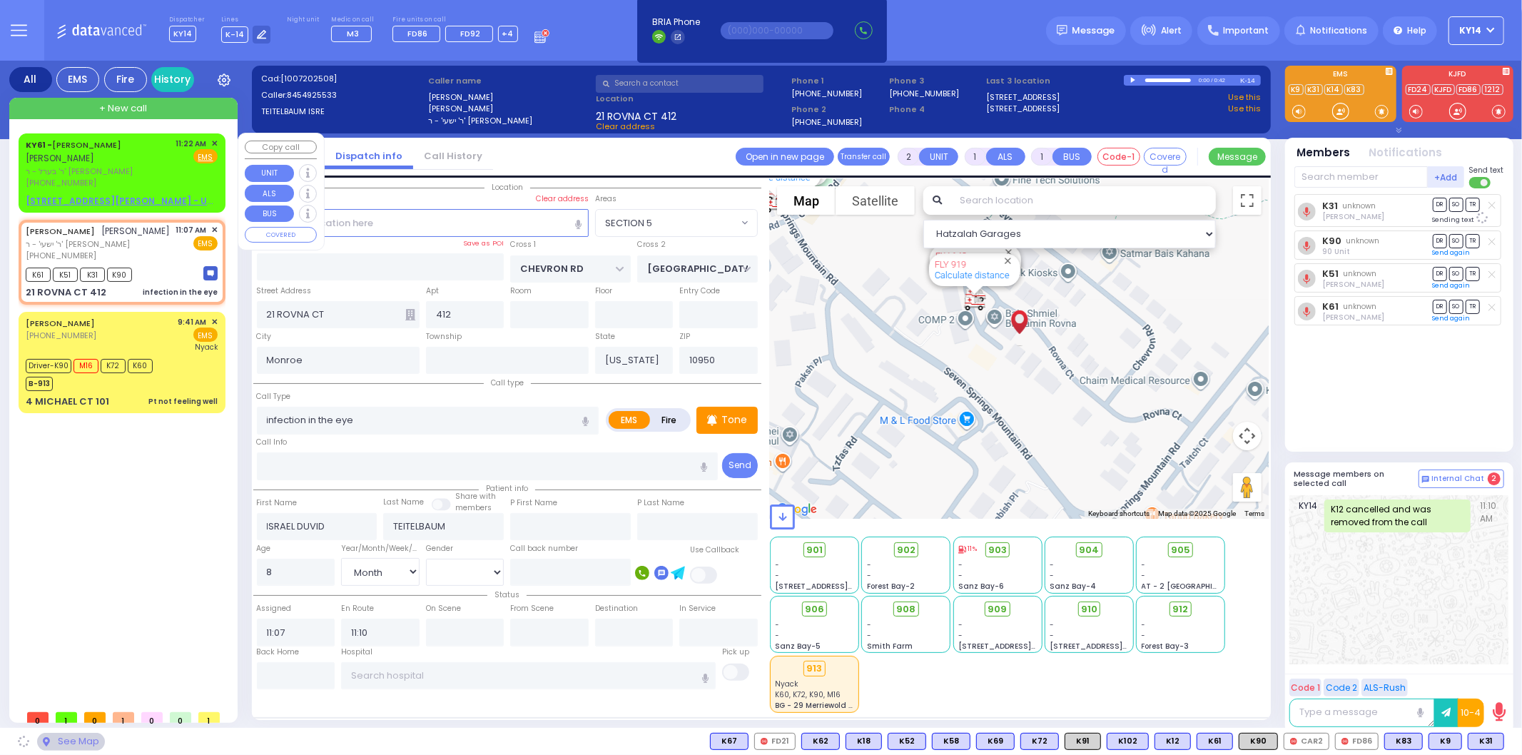
select select "SECTION 5"
click at [216, 141] on span "✕" at bounding box center [214, 144] width 6 height 12
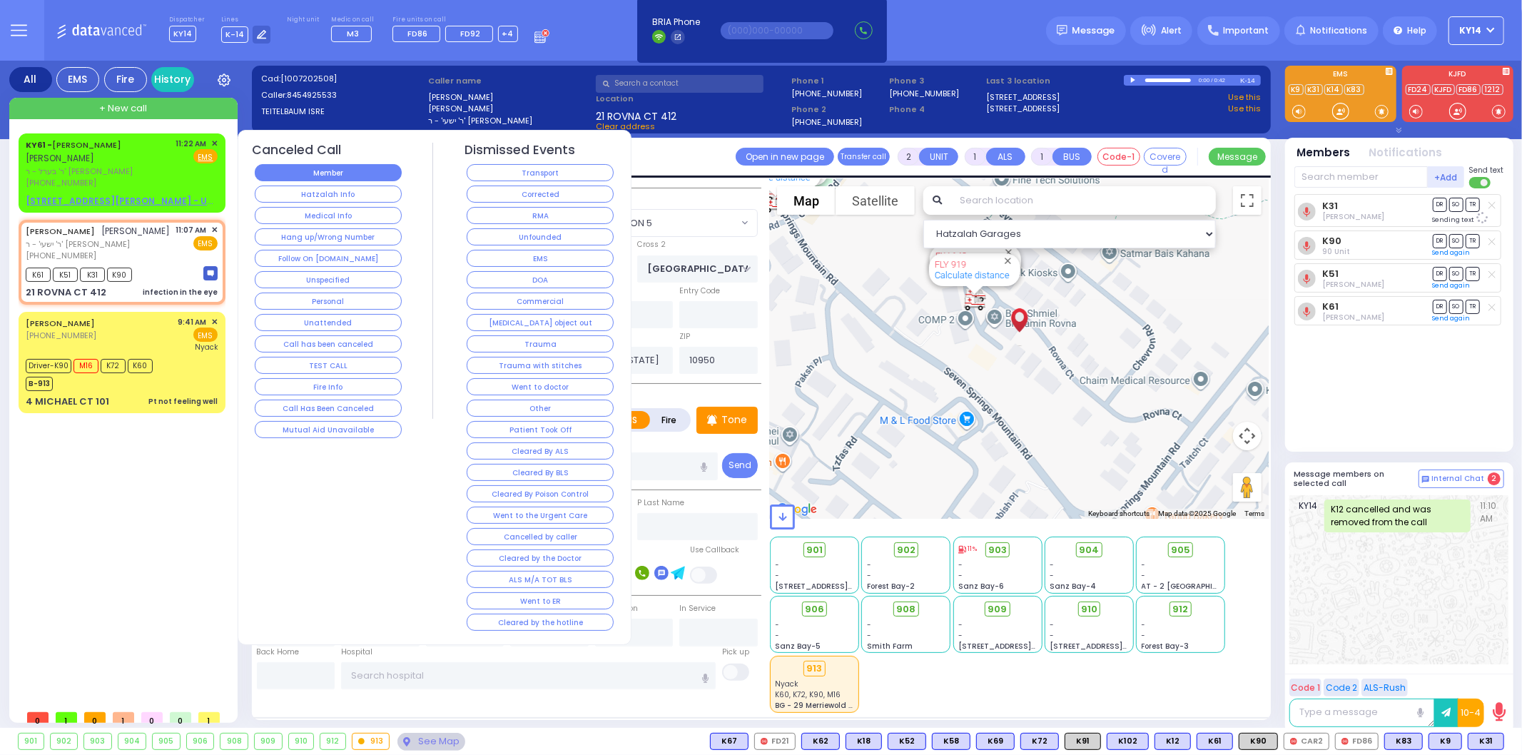
click at [382, 179] on button "Member" at bounding box center [328, 172] width 147 height 17
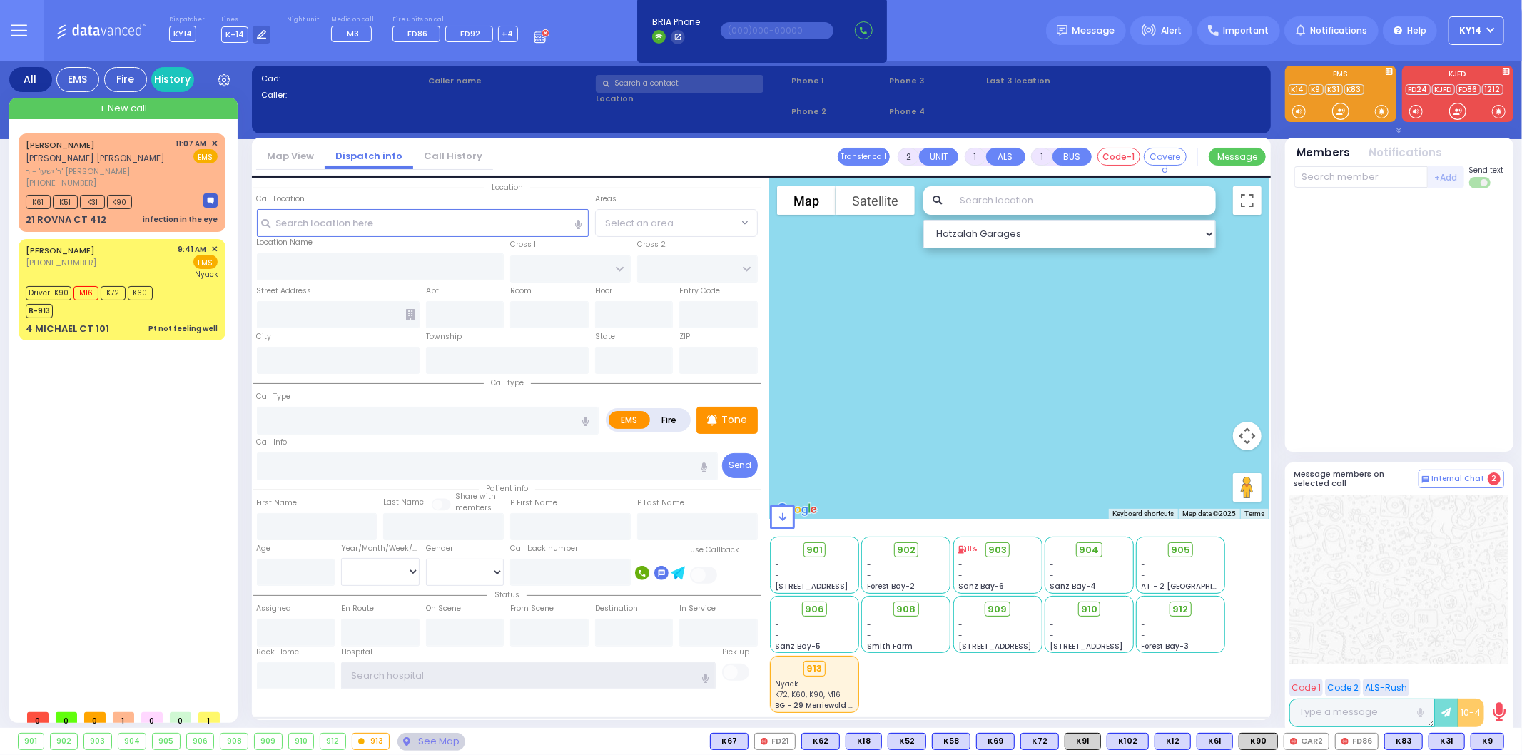
type input "ky14"
click at [198, 461] on div "ISRAEL DUVID TEITELBAUM ישראל דוד טייטלבוים ר' ישעי' - ר' שאול יחזקאל בירנבוים …" at bounding box center [125, 417] width 213 height 569
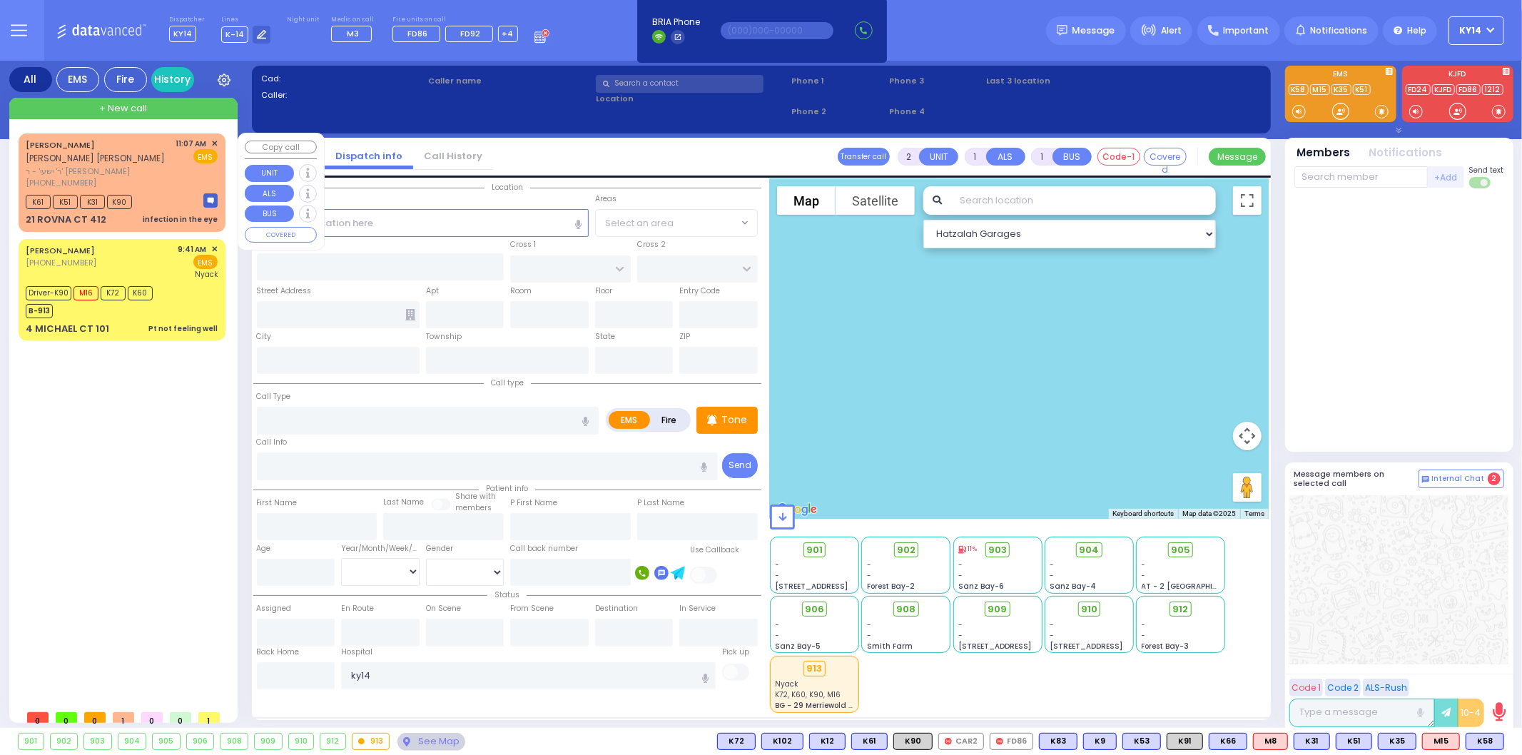
click at [123, 122] on div "+ New call ISRAEL DUVID TEITELBAUM ישראל דוד טייטלבוים ר' ישעי' - ר' שאול יחזקא…" at bounding box center [123, 410] width 228 height 625
click at [130, 157] on div "ISRAEL DUVID TEITELBAUM ישראל דוד טייטלבוים" at bounding box center [99, 152] width 146 height 28
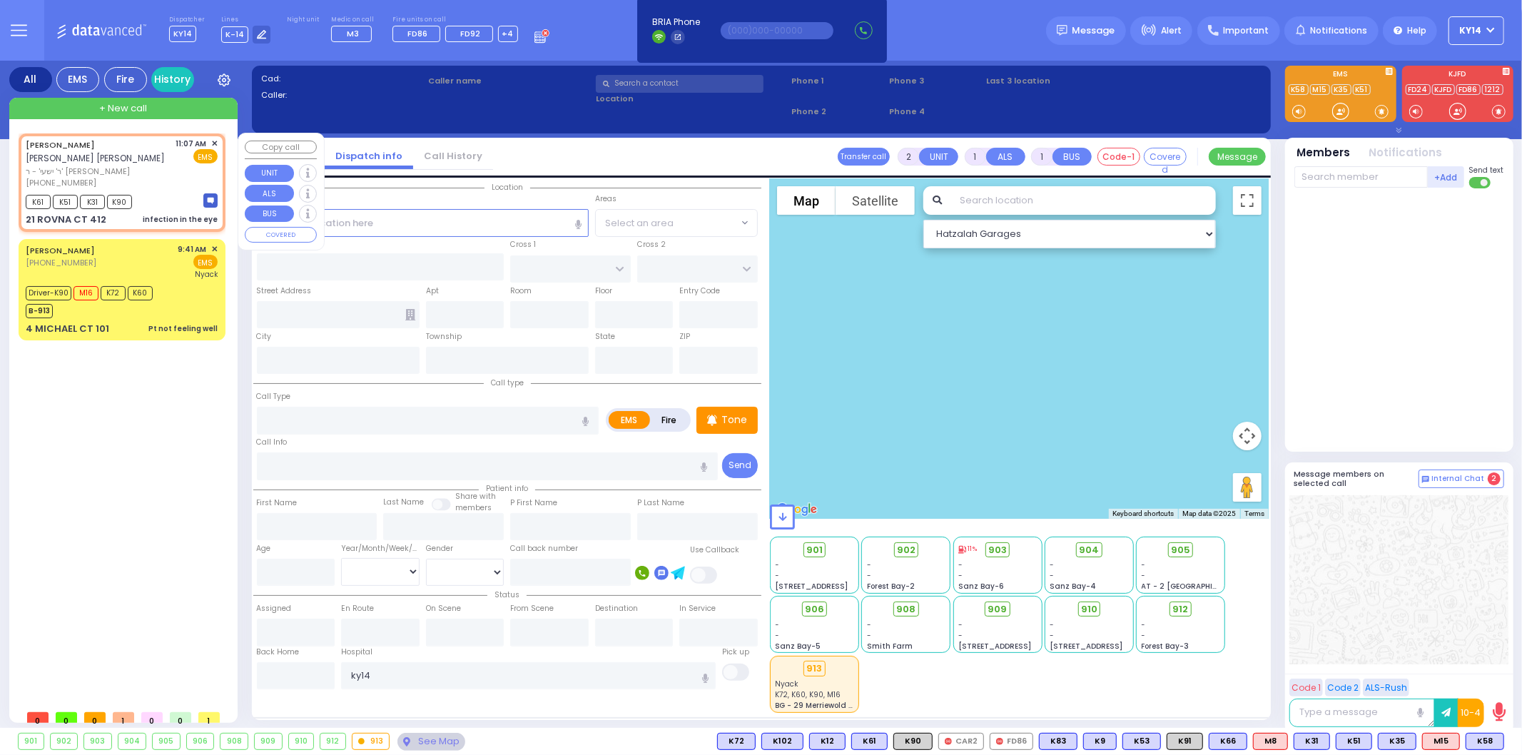
select select
type input "infection in the eye"
radio input "true"
type input "ISRAEL DUVID"
type input "TEITELBAUM"
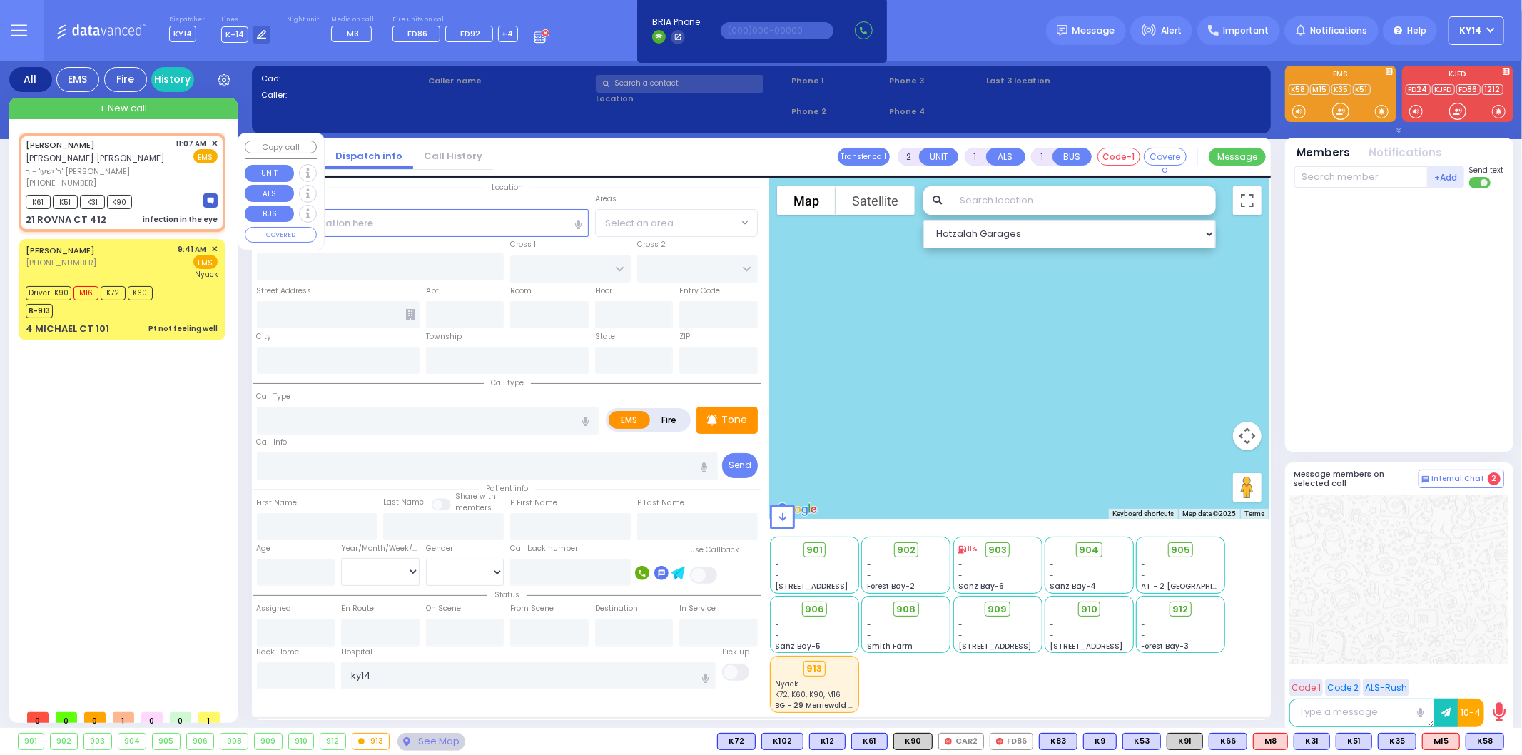
type input "8"
select select "Month"
select select "[DEMOGRAPHIC_DATA]"
type input "11:07"
type input "11:10"
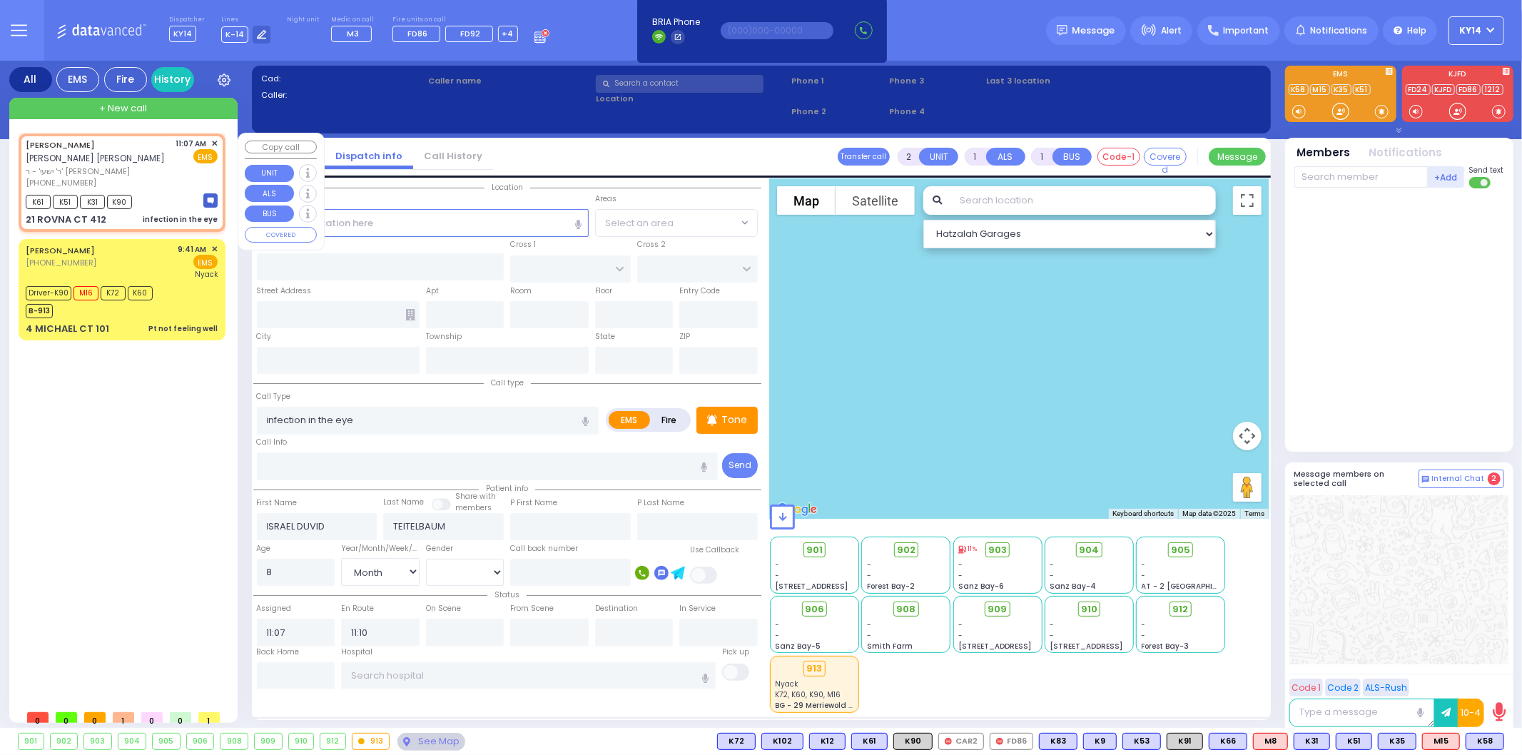
type input "CHEVRON RD"
type input "SEVEN SPRINGS MOUNTAIN RD"
type input "21 ROVNA CT"
type input "412"
type input "Monroe"
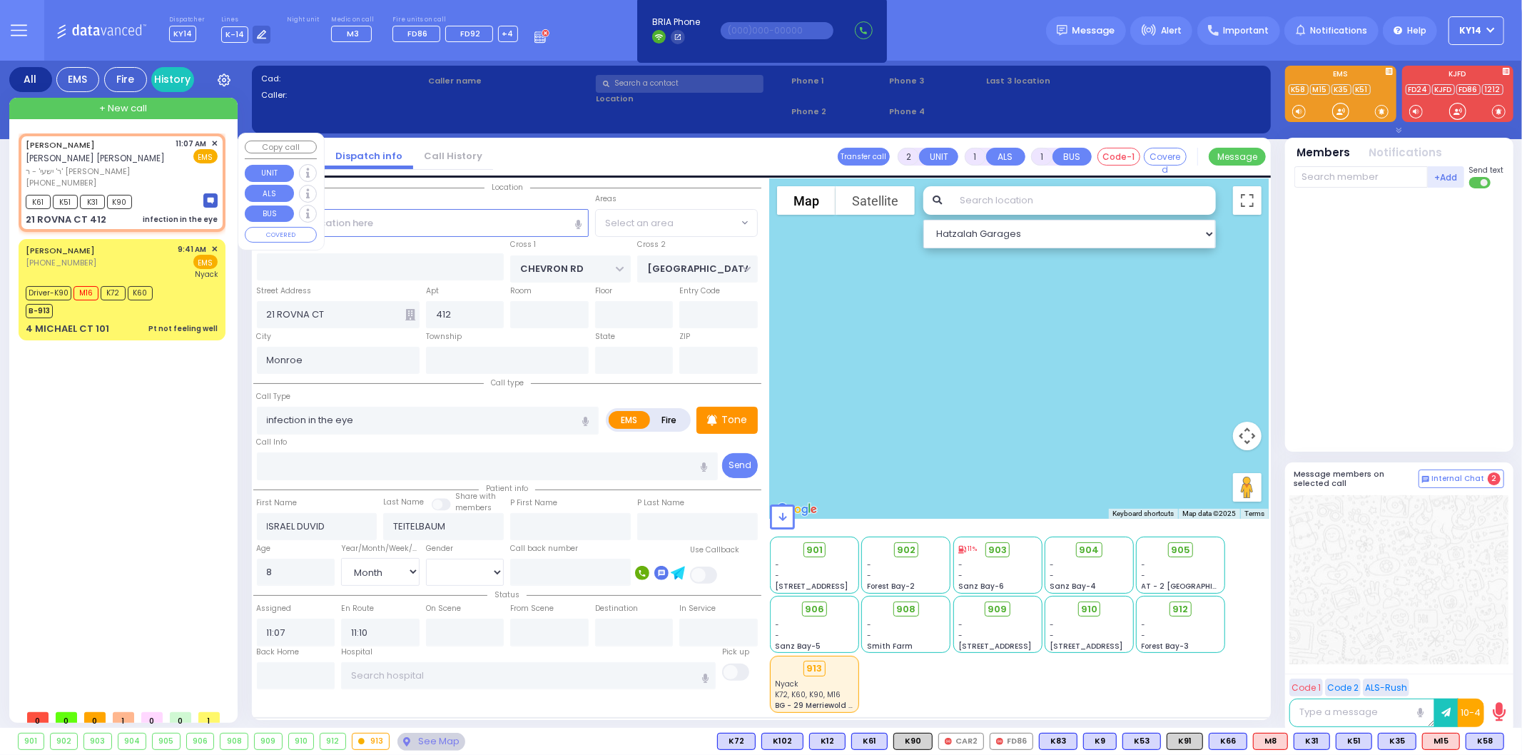
type input "[US_STATE]"
type input "10950"
select select "Hatzalah Garages"
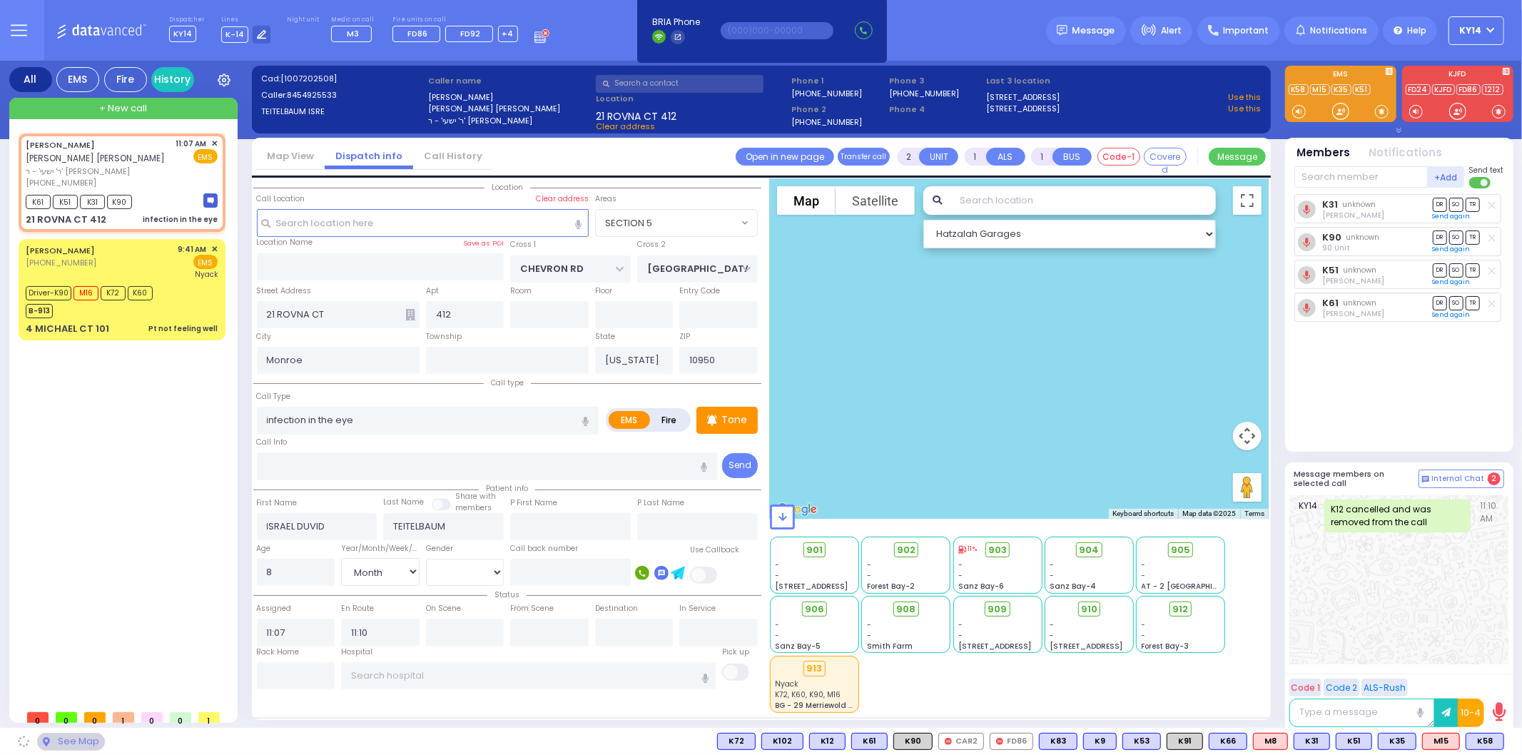
select select "SECTION 5"
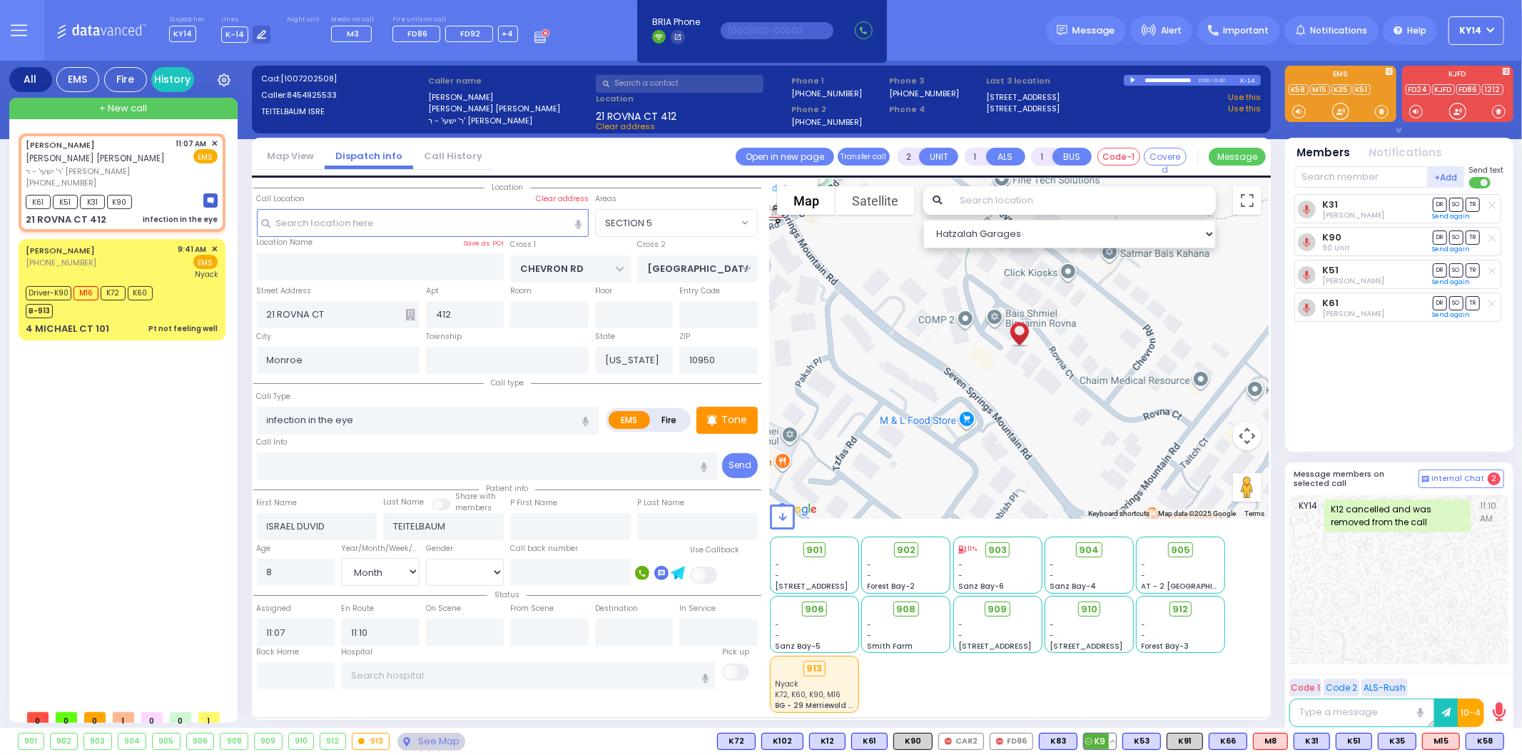
click at [1097, 739] on span "K9" at bounding box center [1100, 742] width 32 height 16
select select
radio input "true"
select select "Month"
select select "[DEMOGRAPHIC_DATA]"
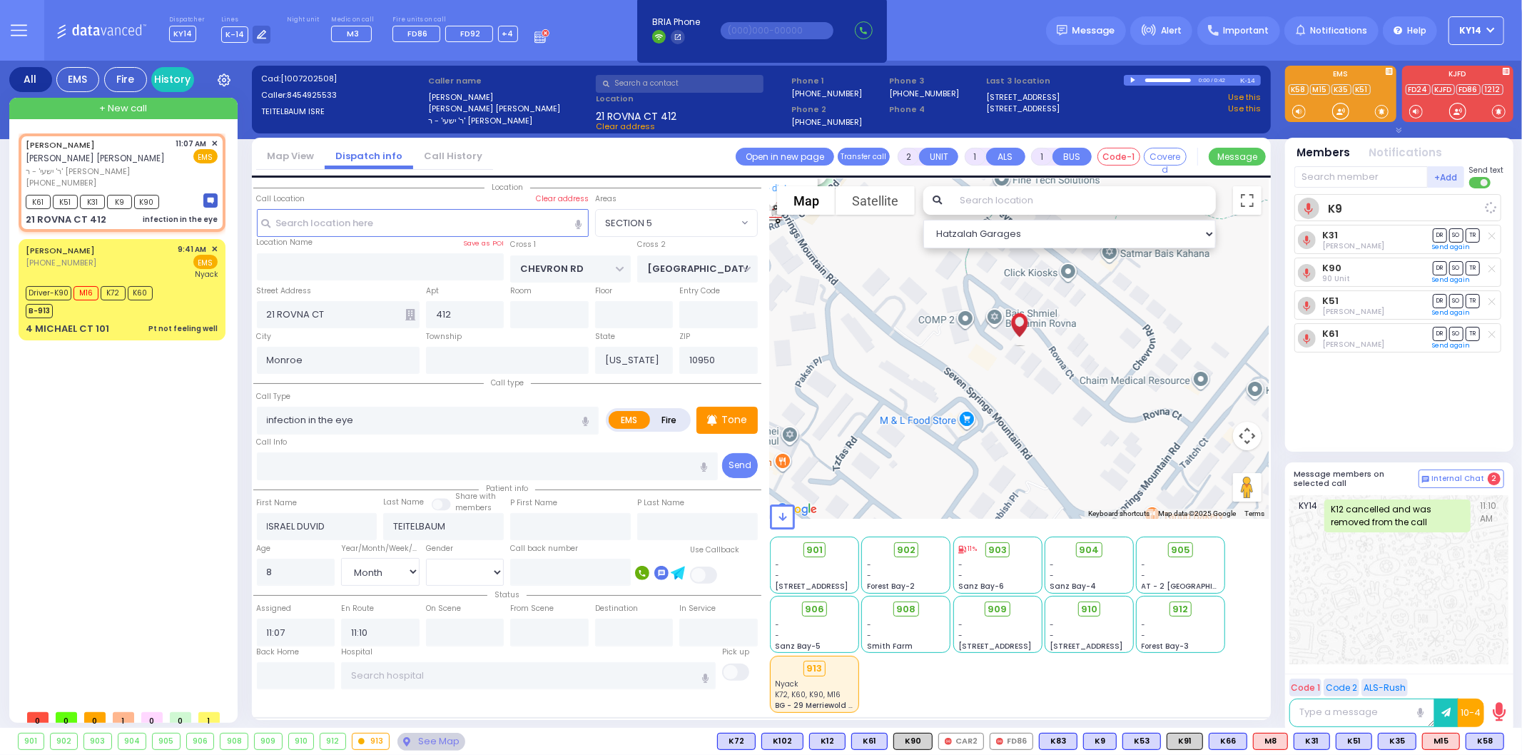
select select "Hatzalah Garages"
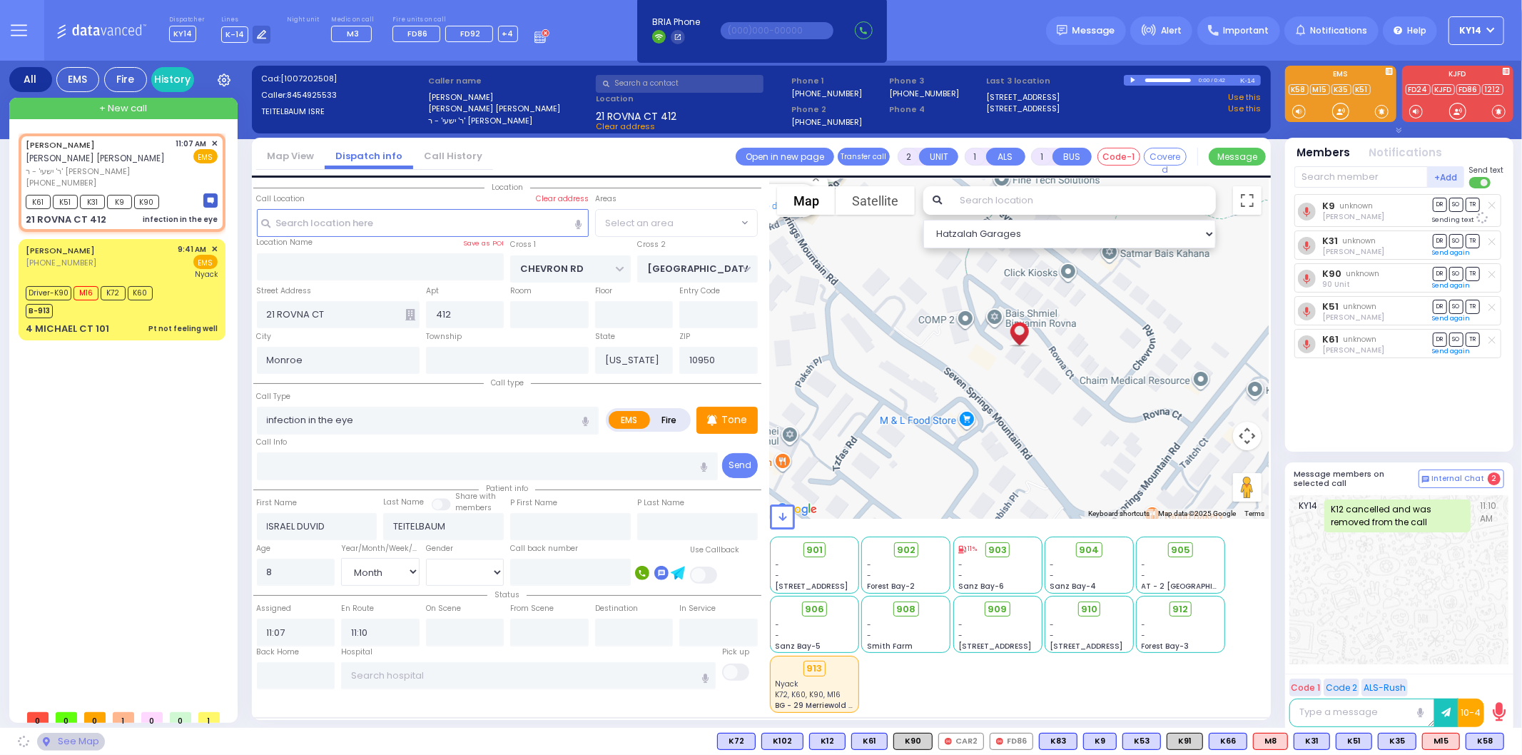
select select "SECTION 5"
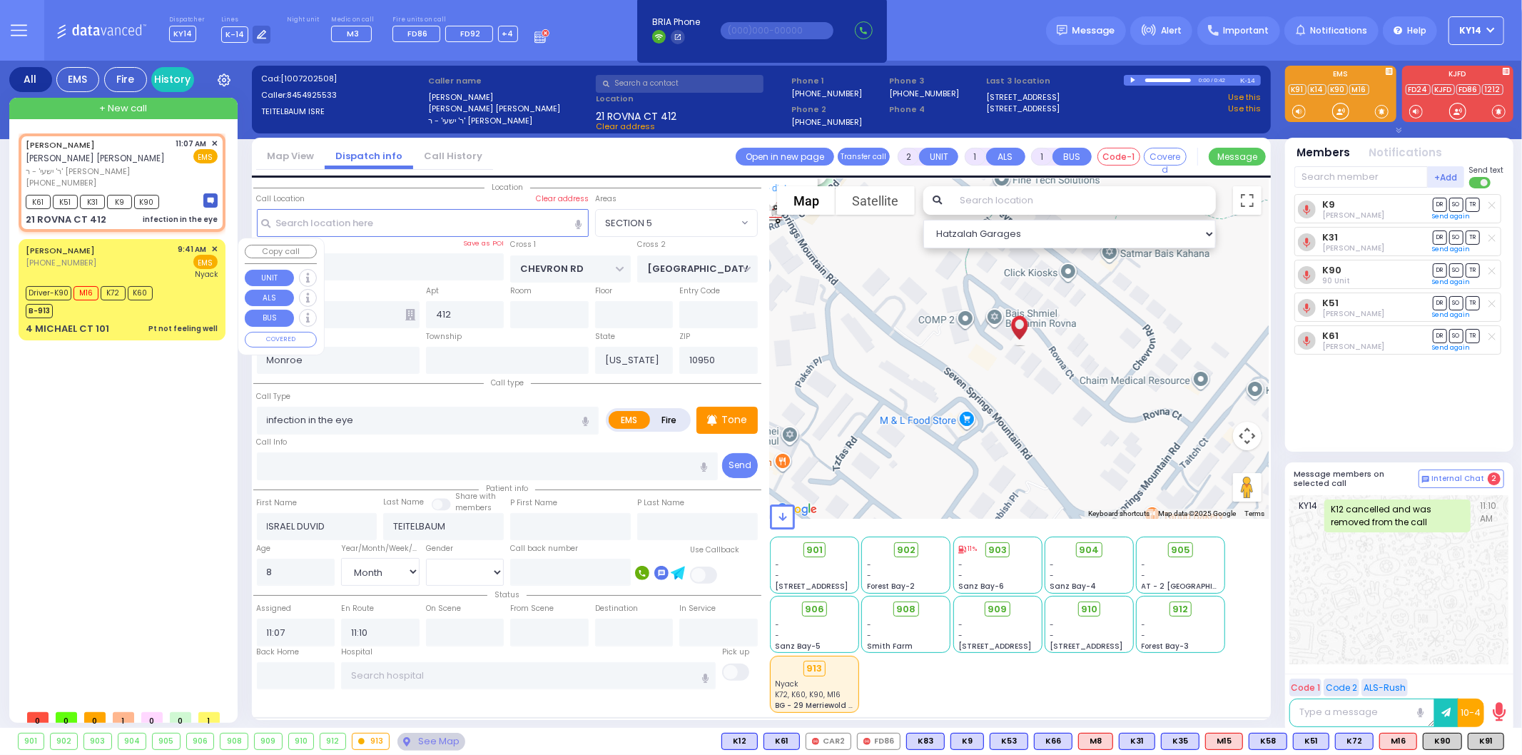
click at [95, 245] on link "SHIMSHON ELIEZER MINTZ" at bounding box center [60, 250] width 69 height 11
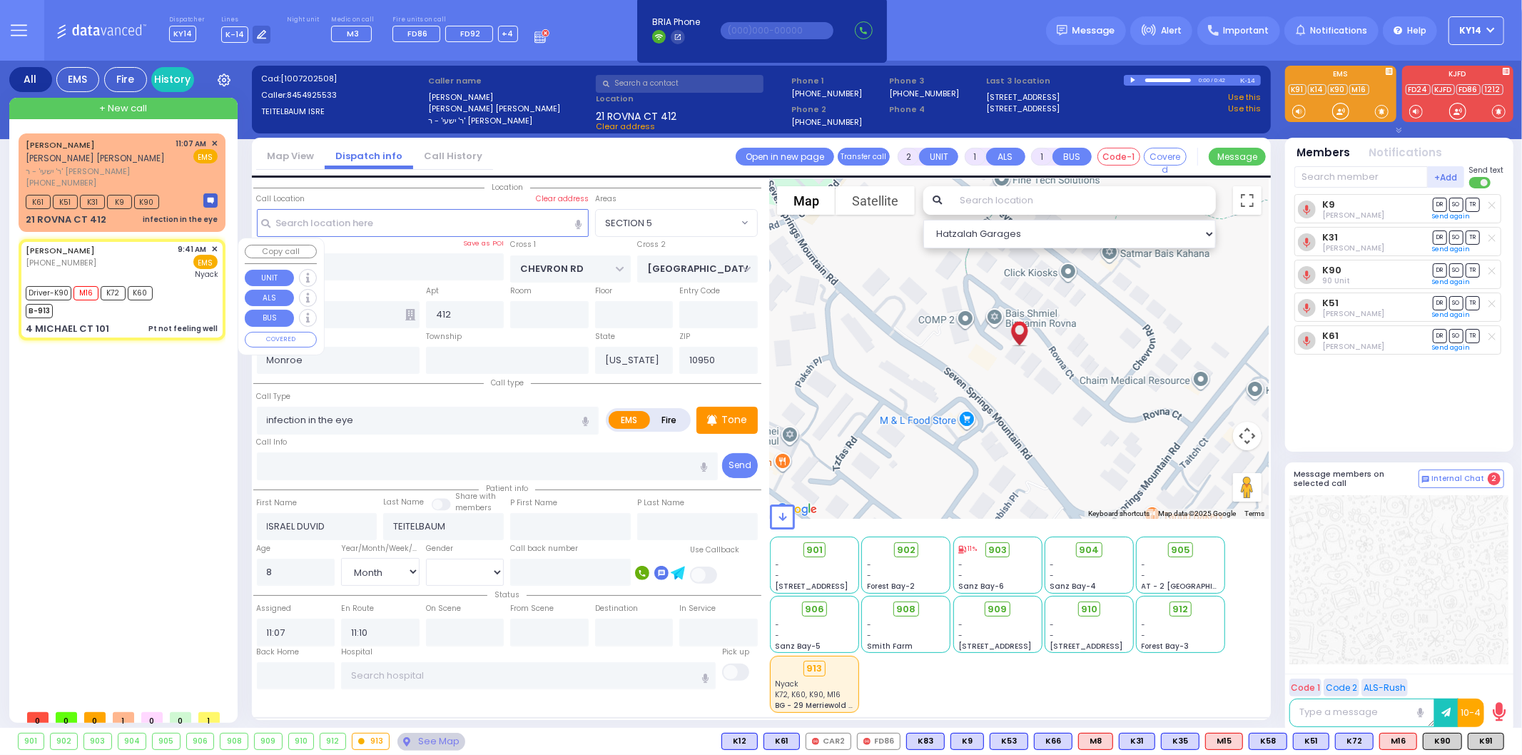
type input "6"
select select
type input "Pt not feeling well"
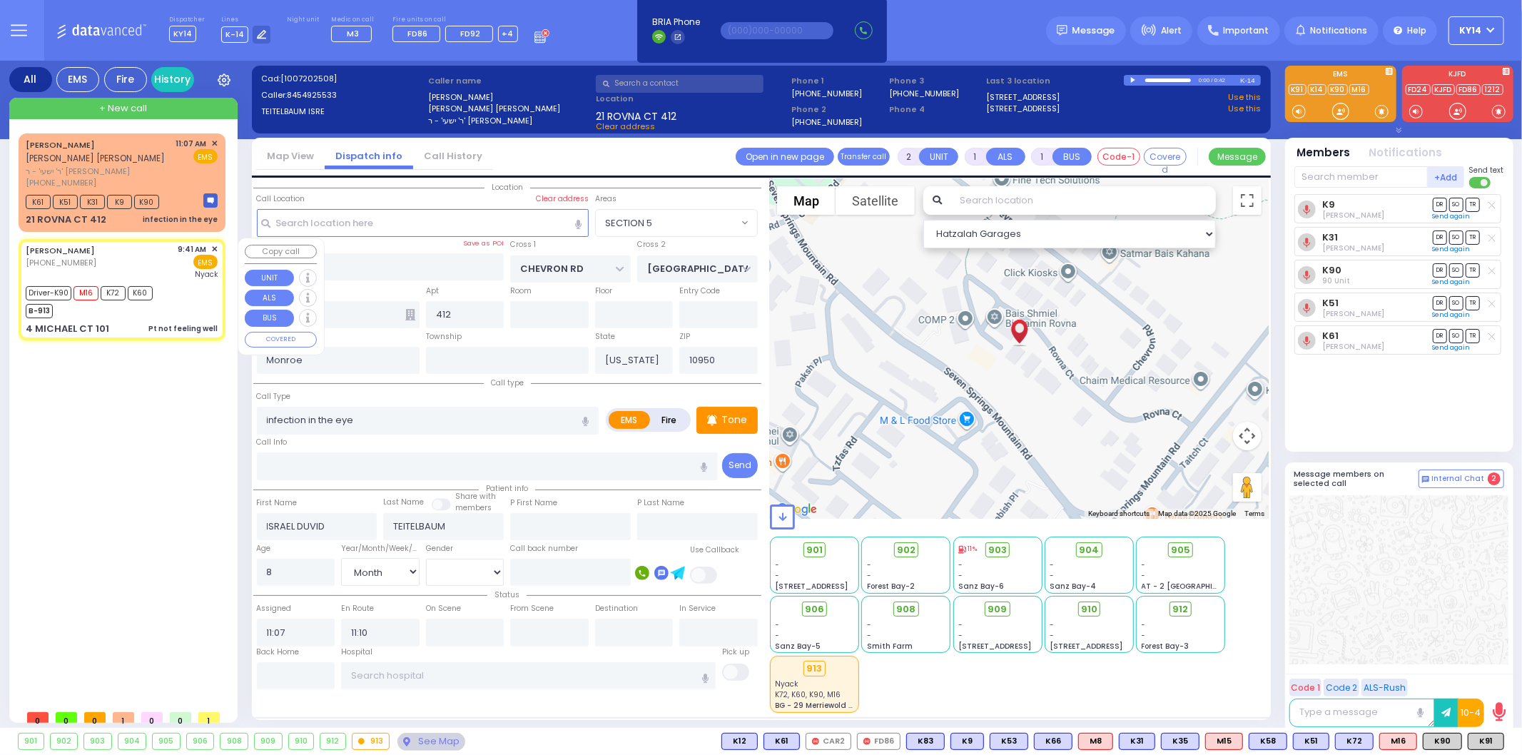
radio input "true"
type input "SHIMSHON ELIEZER"
type input "MINTZ"
type input "LADISLAW"
type input "MINZ"
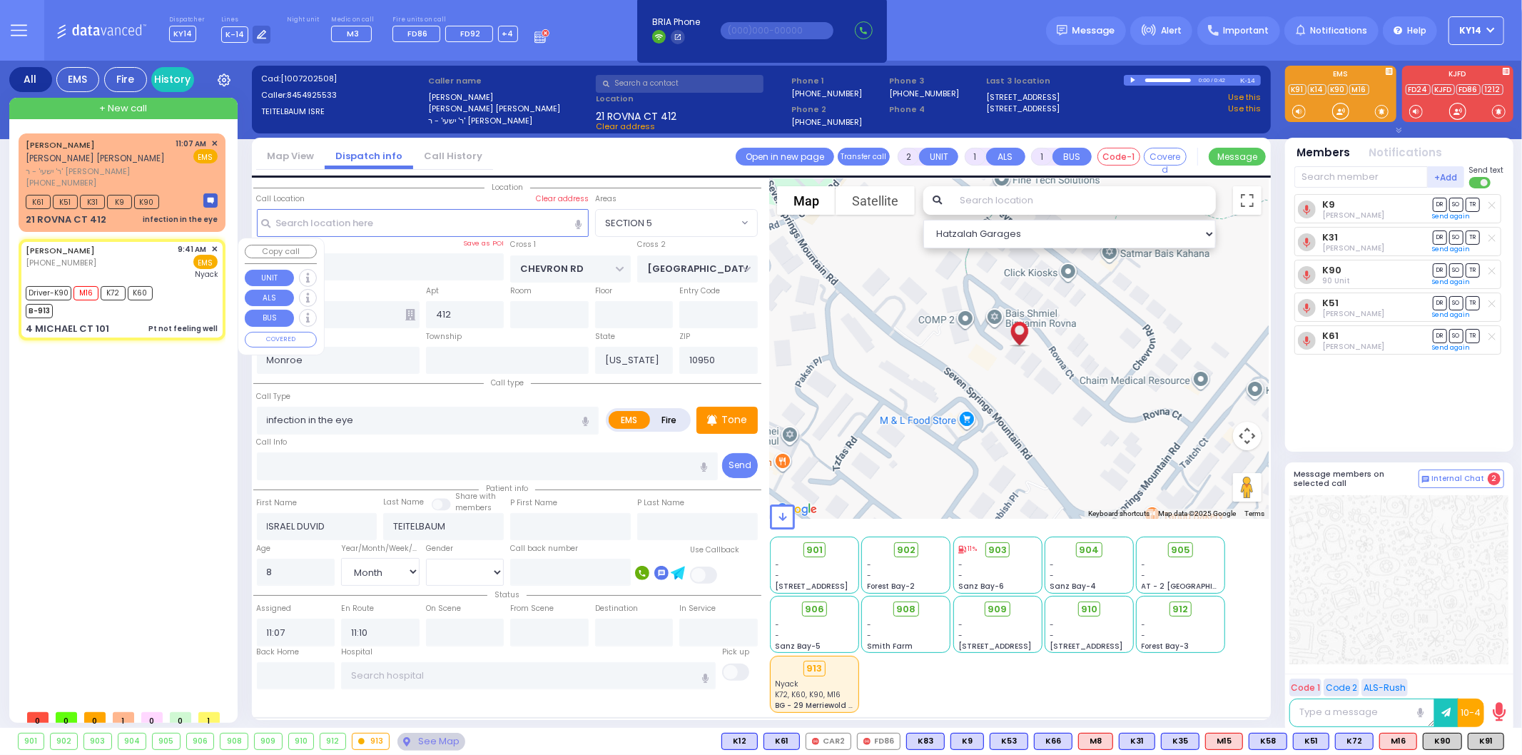
type input "78"
select select "Year"
select select "[DEMOGRAPHIC_DATA]"
type input "09:41"
type input "09:42"
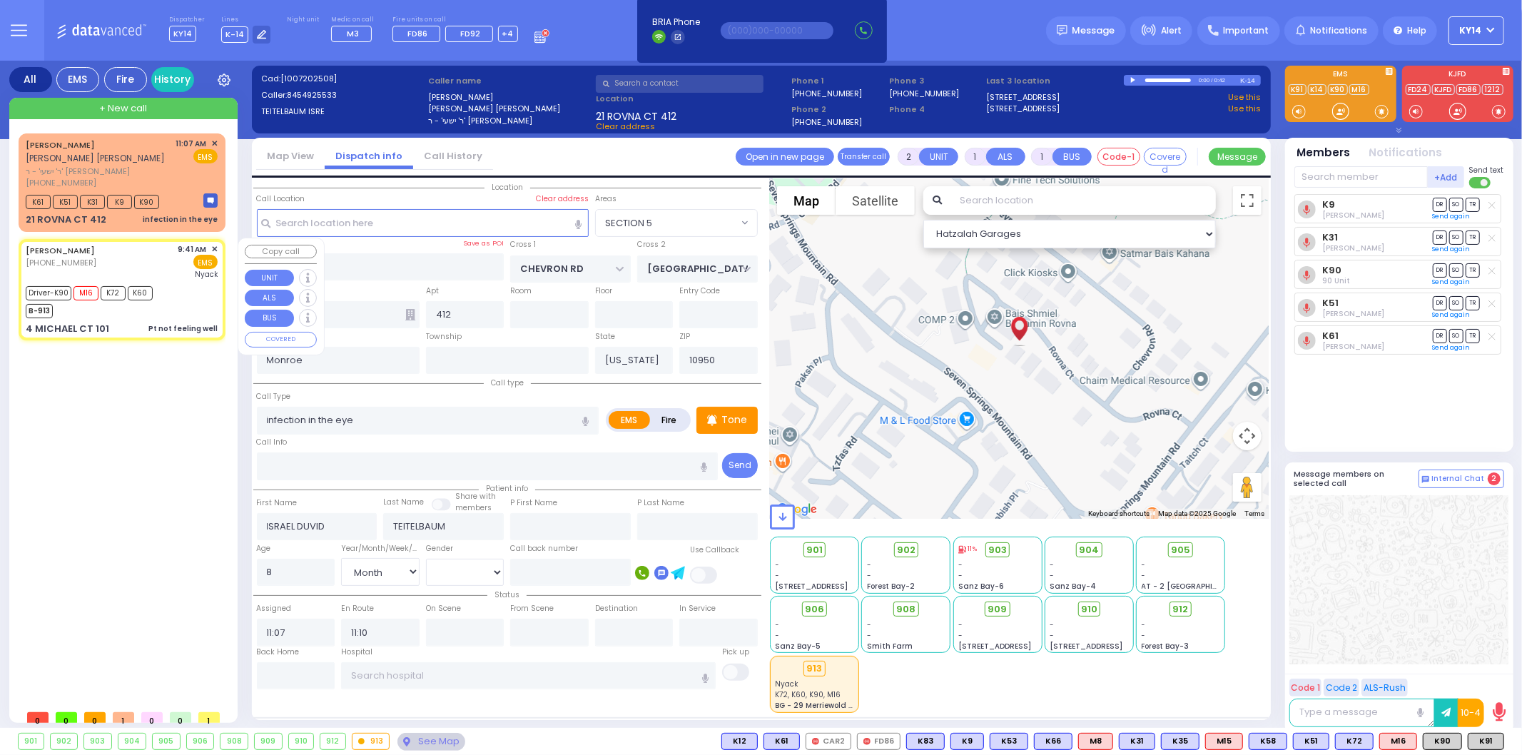
type input "09:45"
type input "10:22"
type input "10:50"
type input "11:20"
type input "Montefiore Nyack Hospital"
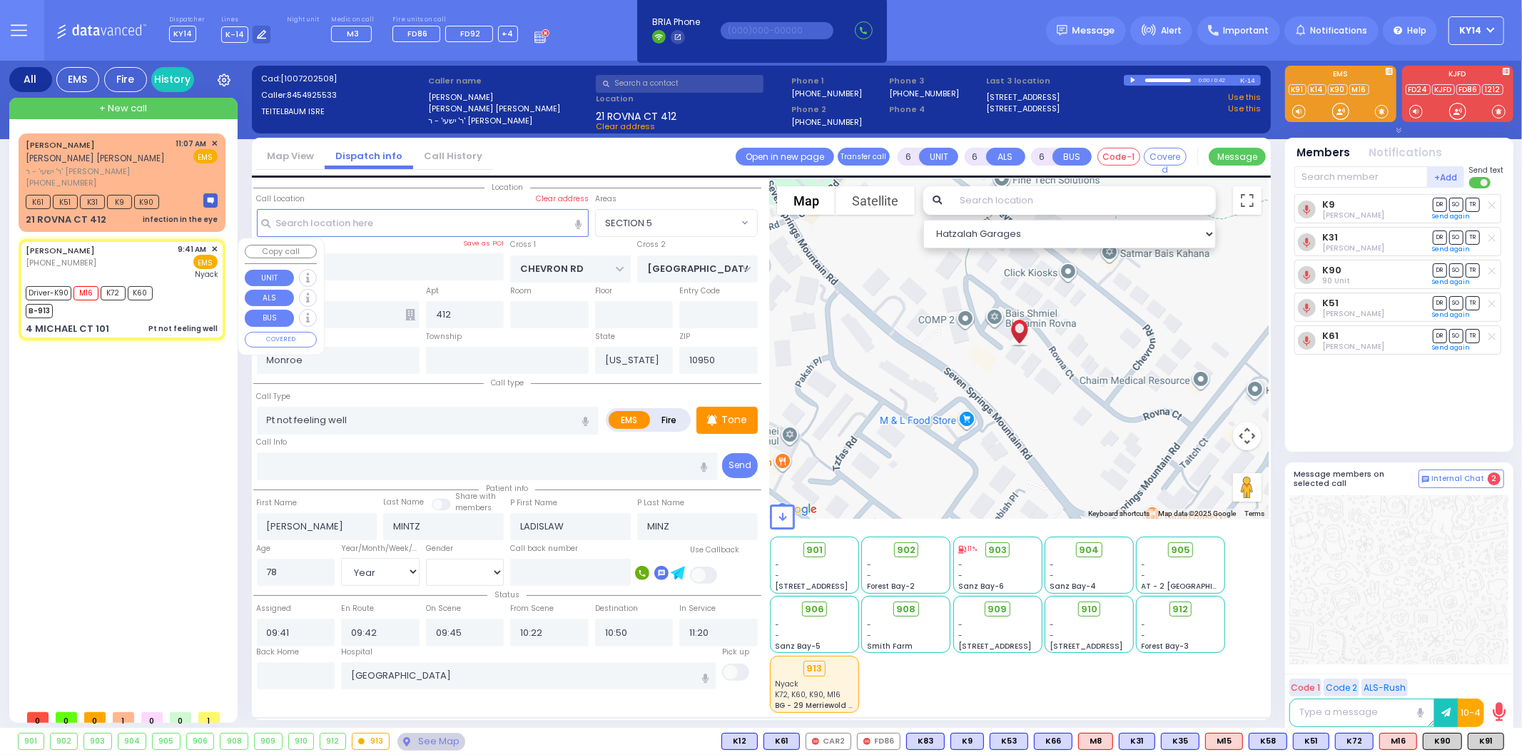
select select "Hatzalah Garages"
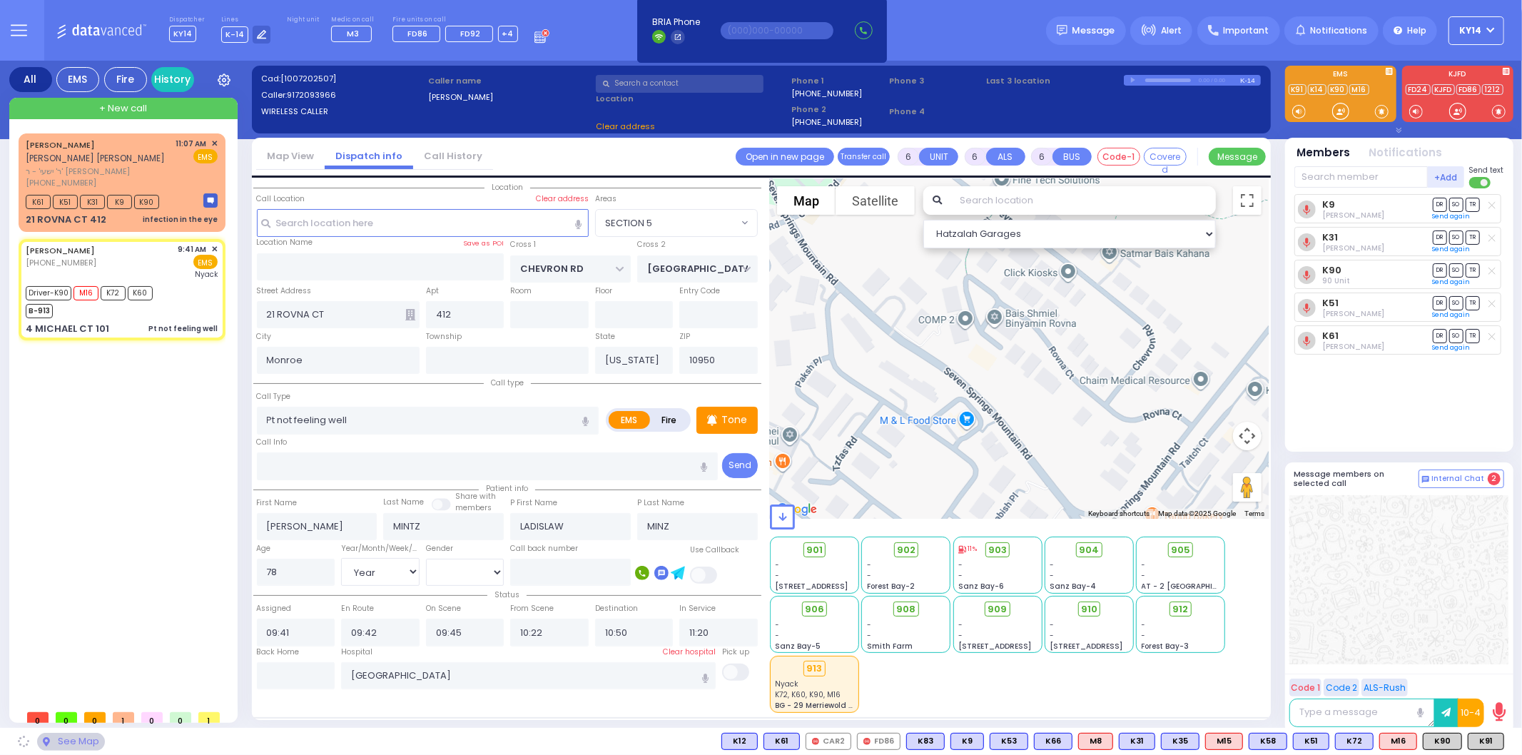
type input "SEARS RD"
type input "4 MICHAEL CT"
type input "101"
select select "[GEOGRAPHIC_DATA]"
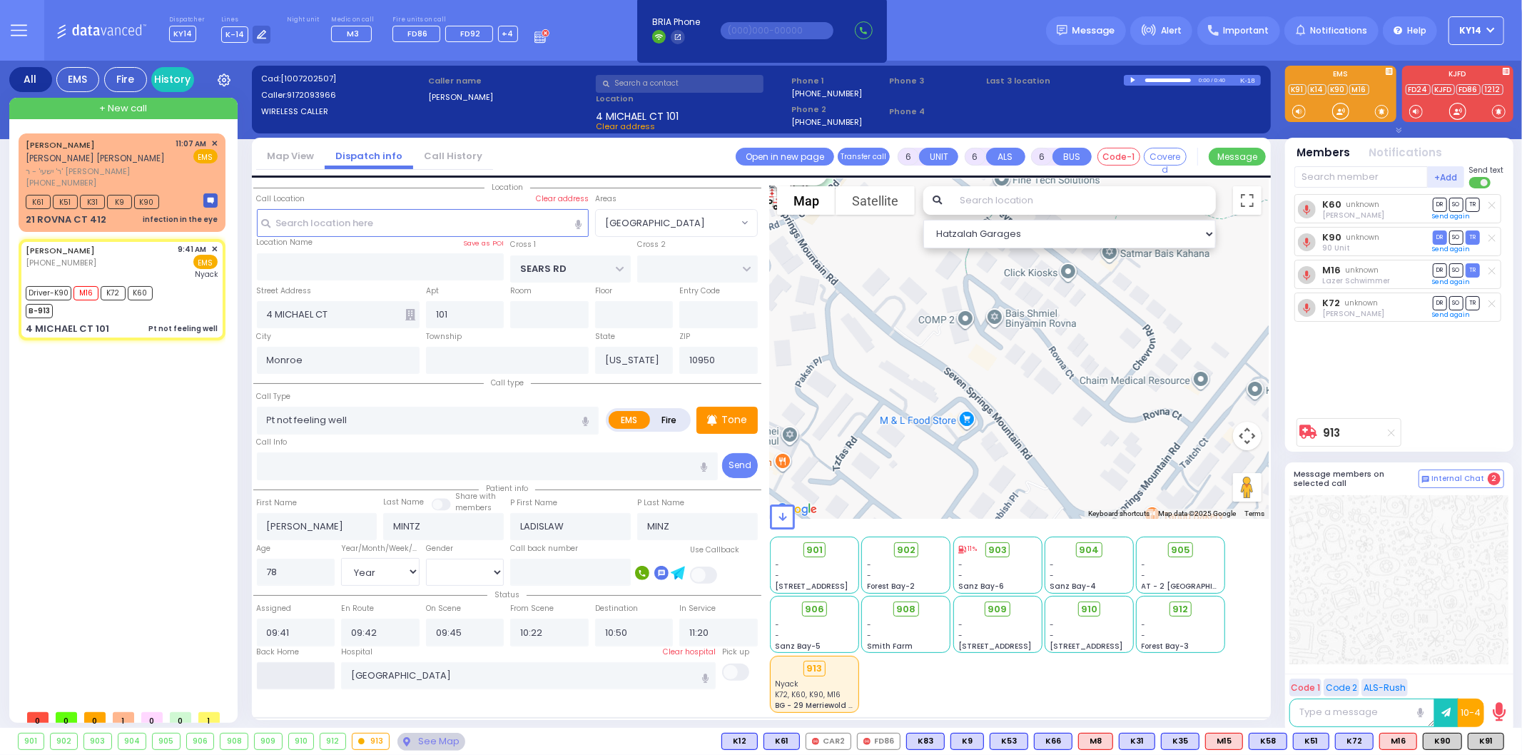
click at [313, 678] on input "text" at bounding box center [296, 675] width 78 height 27
click at [313, 676] on input "text" at bounding box center [296, 675] width 78 height 27
type input "11:48"
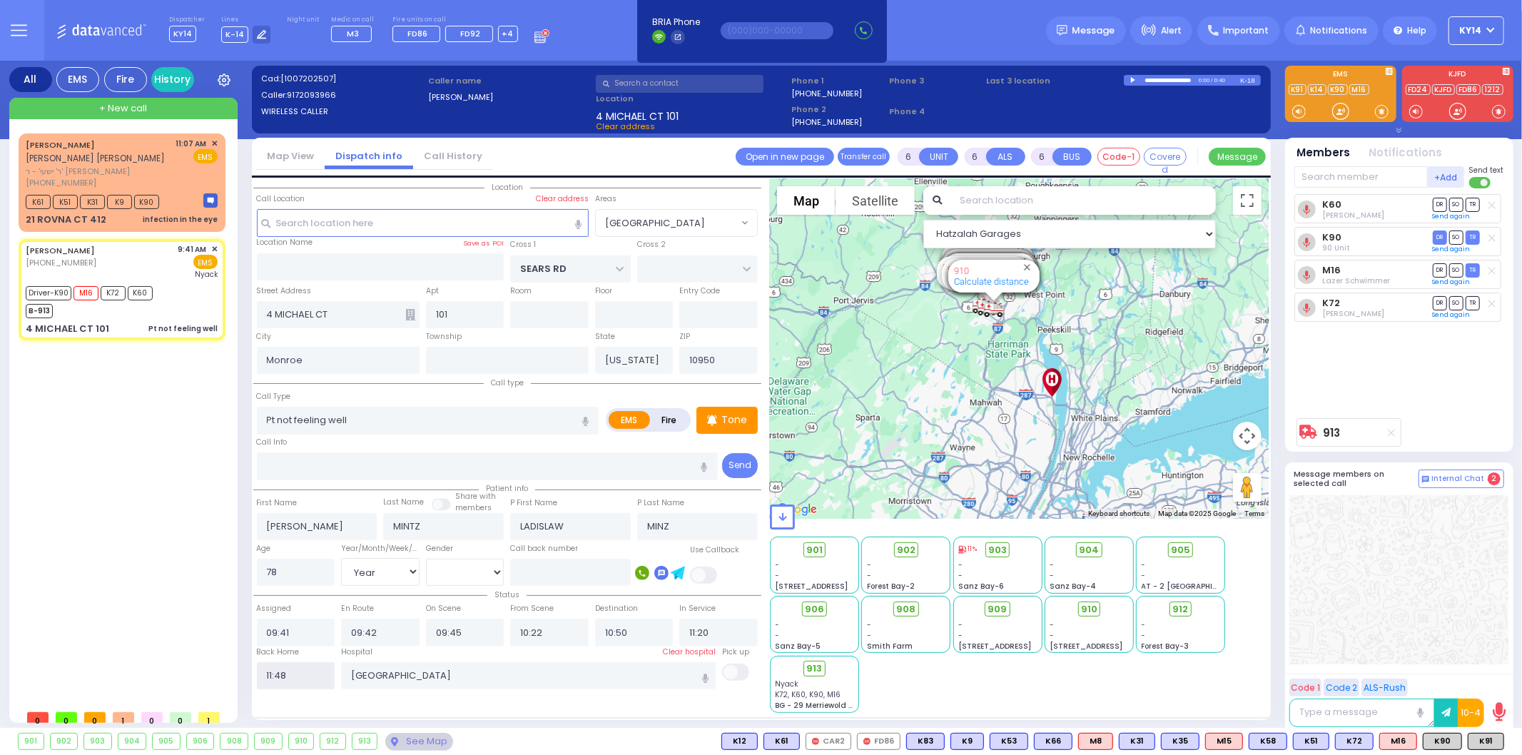
select select
radio input "true"
select select
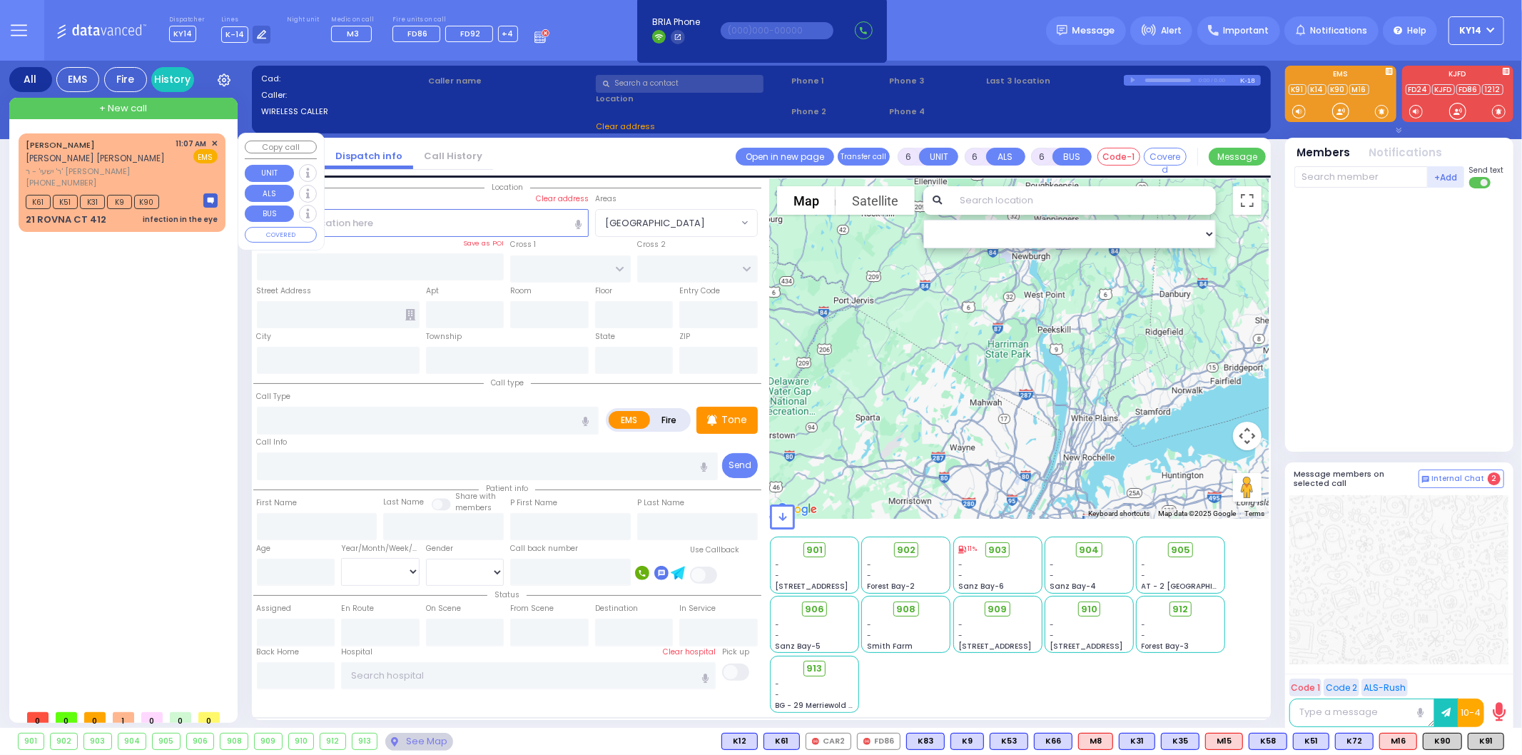
click at [103, 151] on div "ISRAEL DUVID TEITELBAUM ישראל דוד טייטלבוים" at bounding box center [99, 152] width 146 height 28
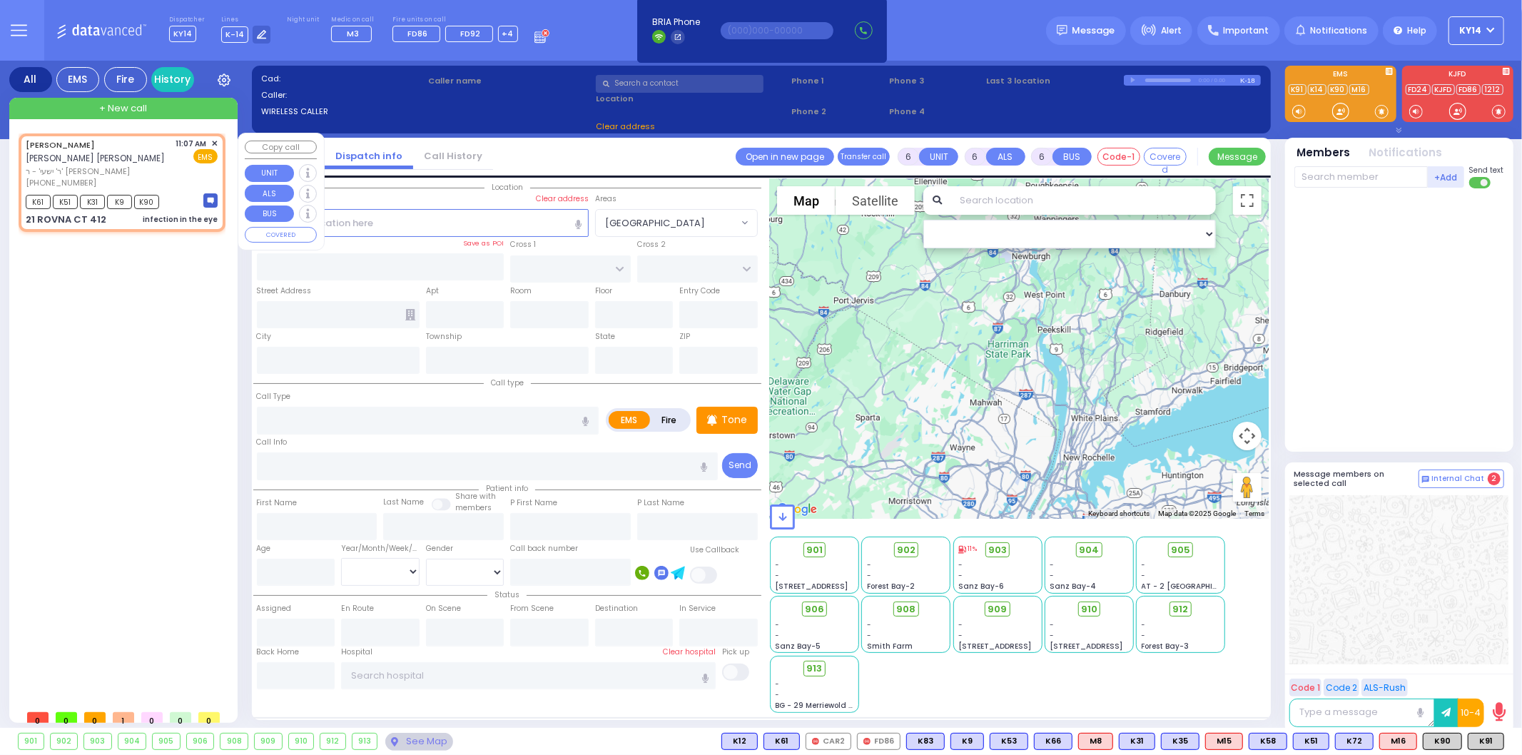
type input "2"
type input "1"
select select
type input "infection in the eye"
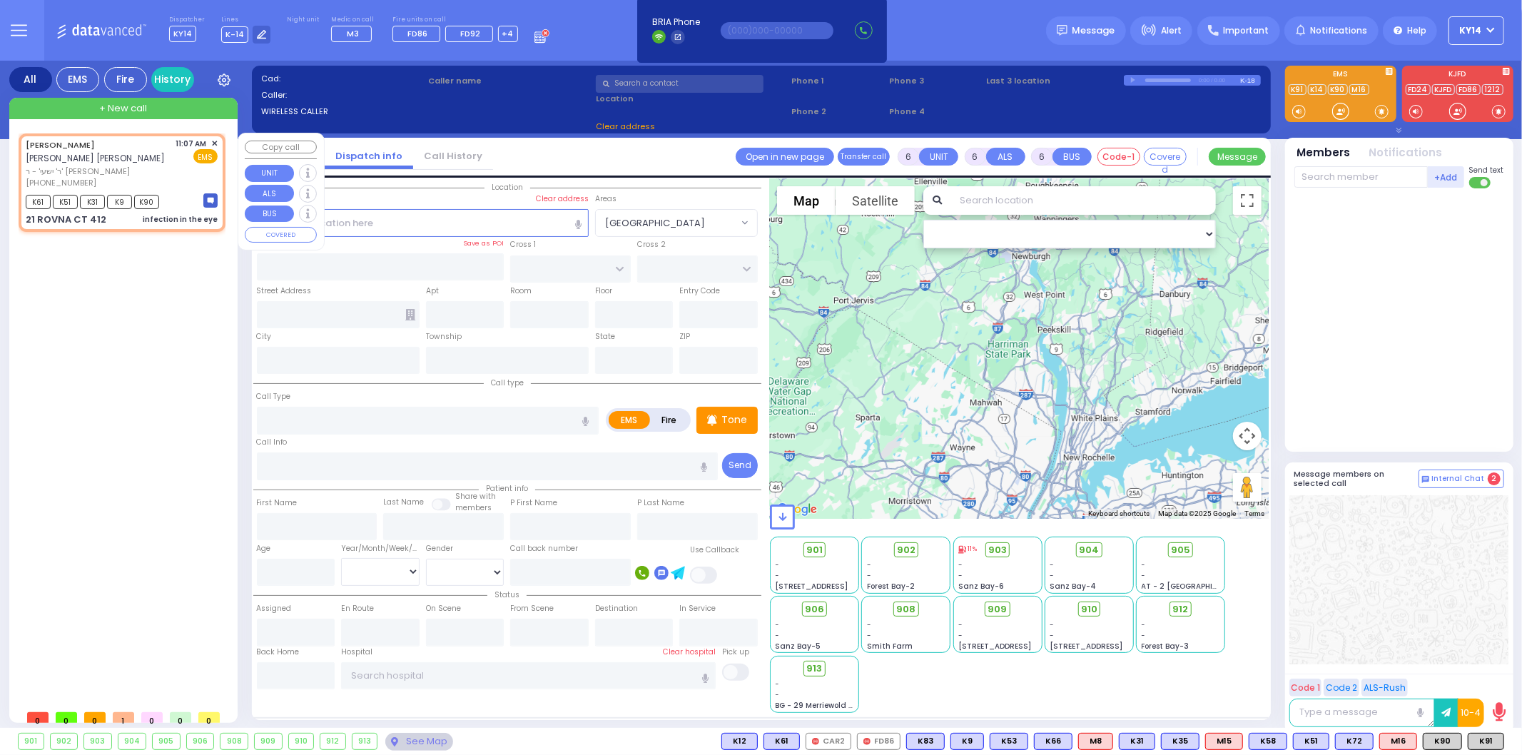
radio input "true"
type input "ISRAEL DUVID"
type input "TEITELBAUM"
type input "8"
select select "Month"
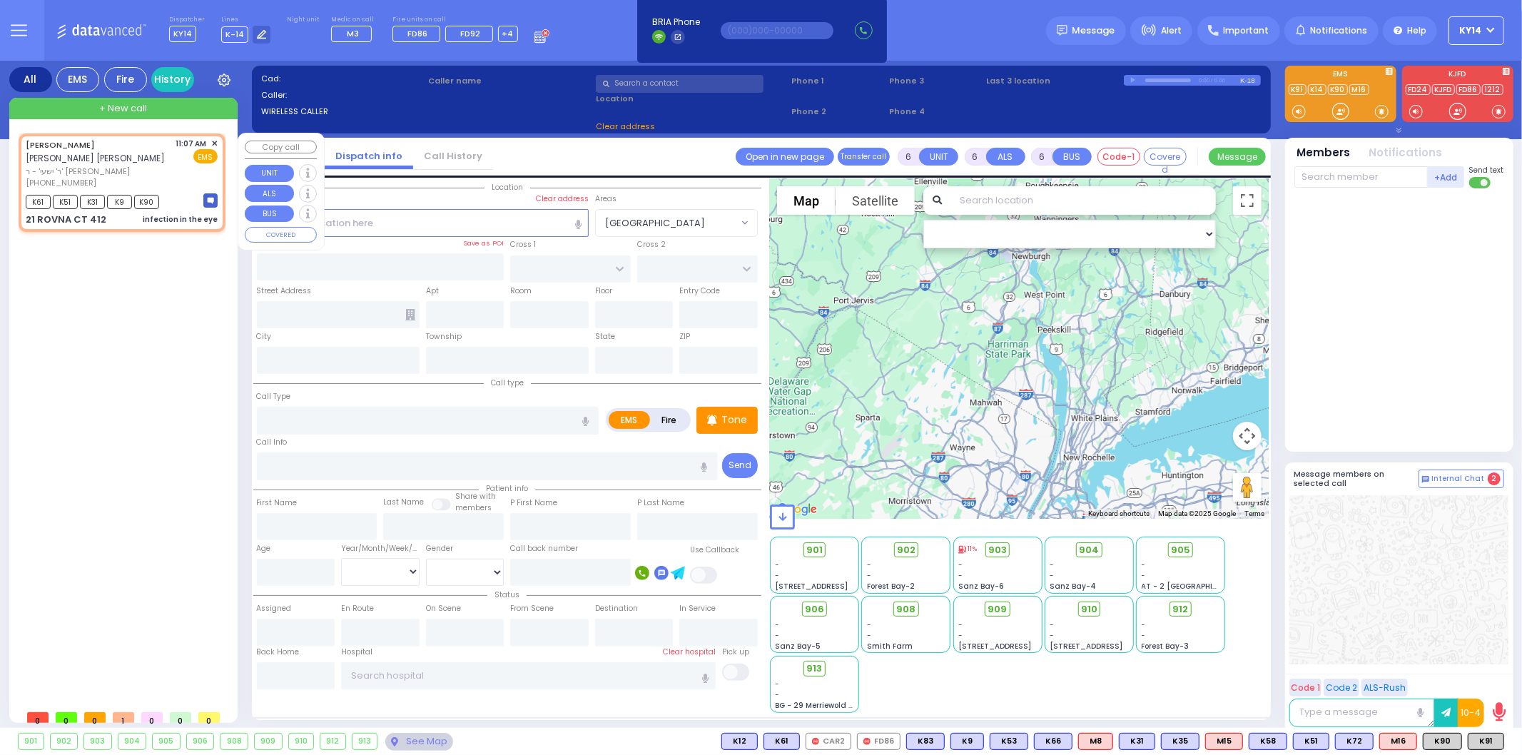
select select "[DEMOGRAPHIC_DATA]"
type input "11:07"
type input "11:10"
select select "Hatzalah Garages"
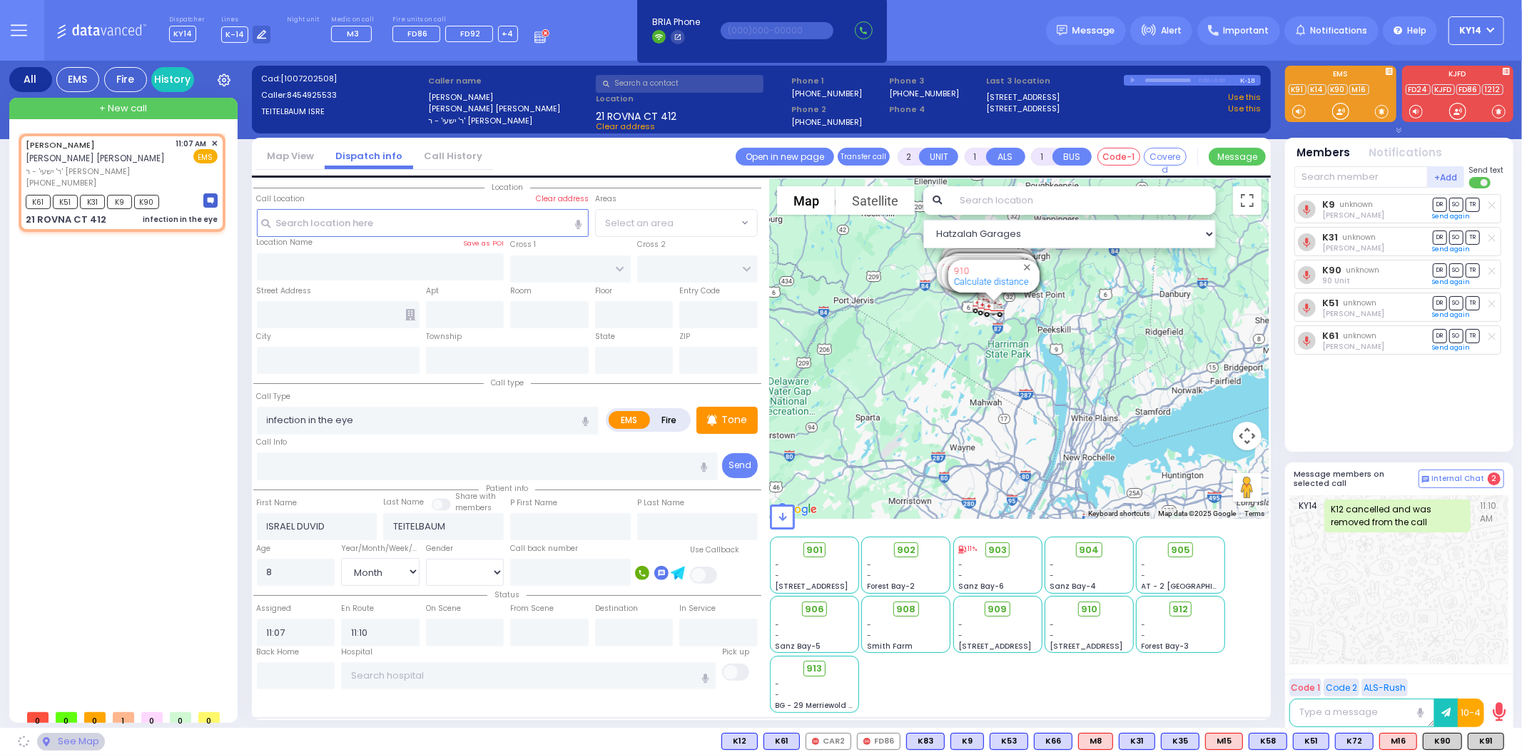
type input "CHEVRON RD"
type input "SEVEN SPRINGS MOUNTAIN RD"
type input "21 ROVNA CT"
type input "412"
type input "Monroe"
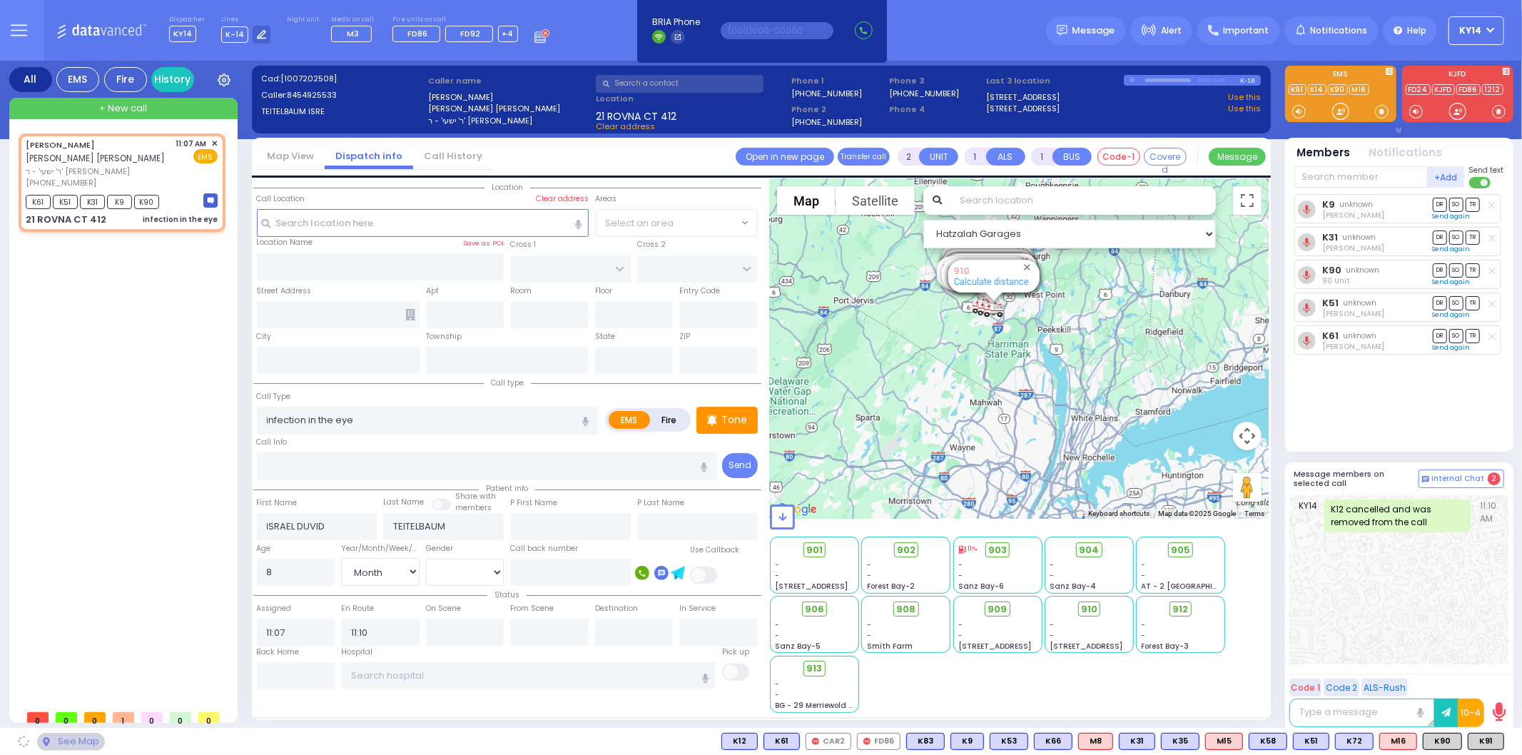
type input "[US_STATE]"
type input "10950"
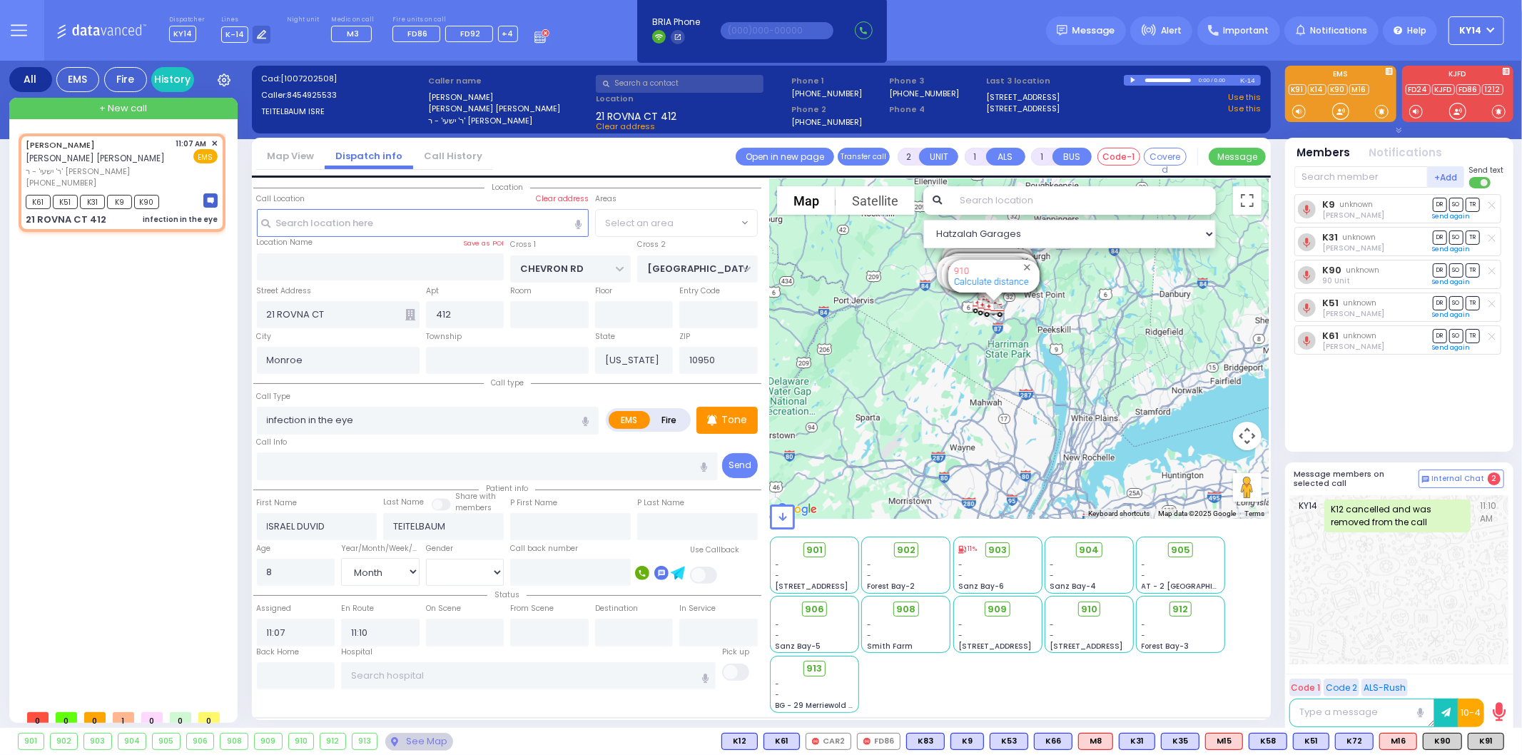
select select "SECTION 5"
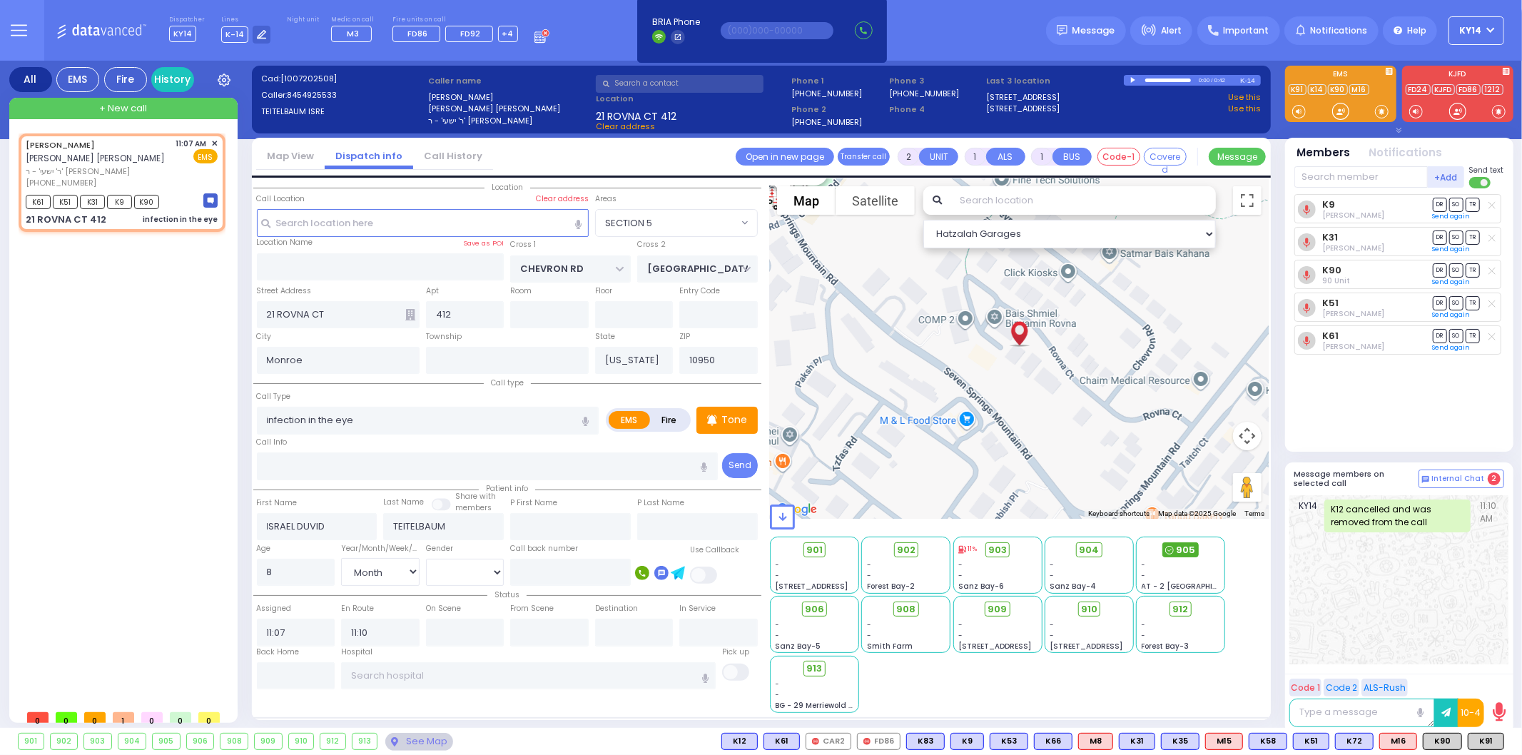
drag, startPoint x: 1193, startPoint y: 543, endPoint x: 1185, endPoint y: 544, distance: 8.7
click at [1192, 544] on span "905" at bounding box center [1186, 550] width 19 height 14
select select
radio input "true"
select select "Month"
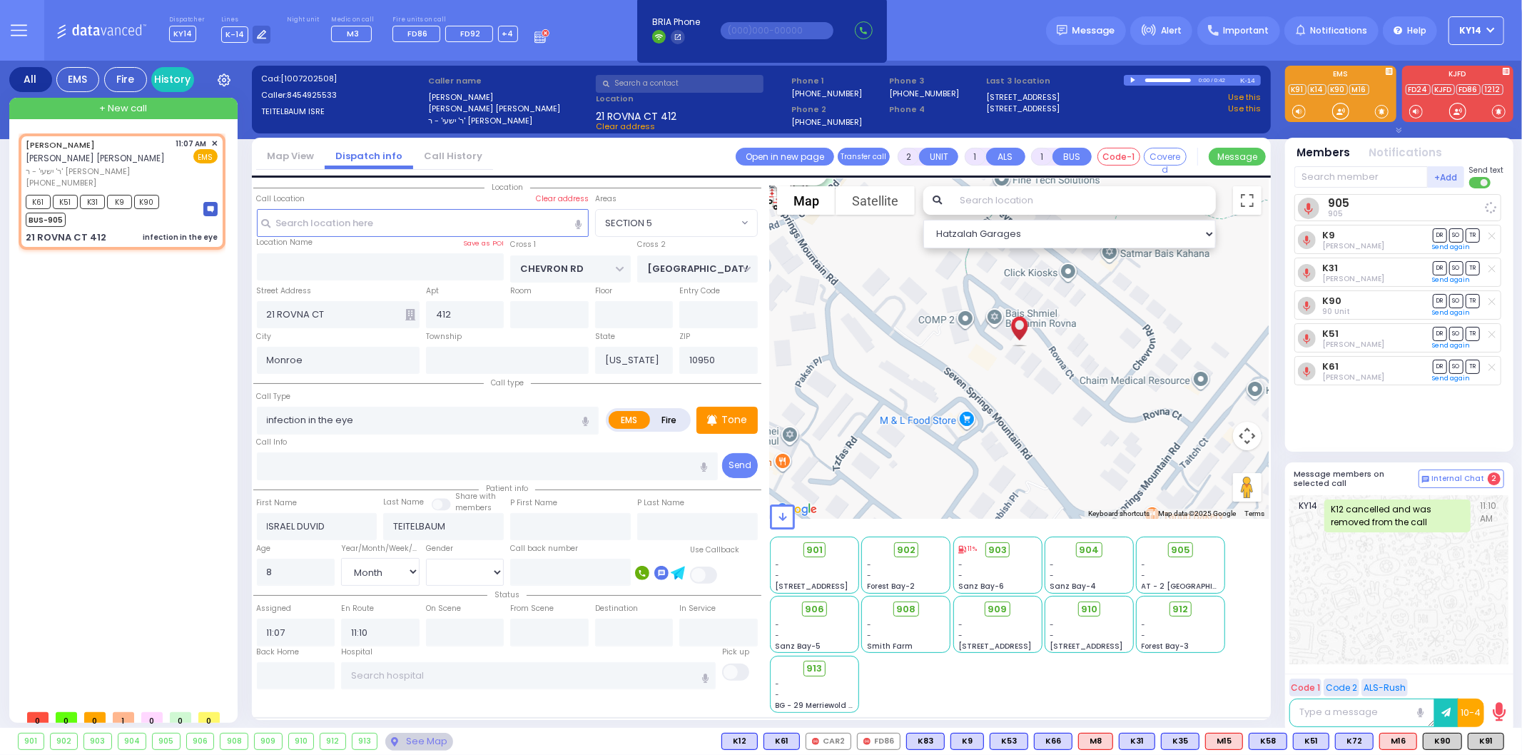
select select "[DEMOGRAPHIC_DATA]"
select select "Hatzalah Garages"
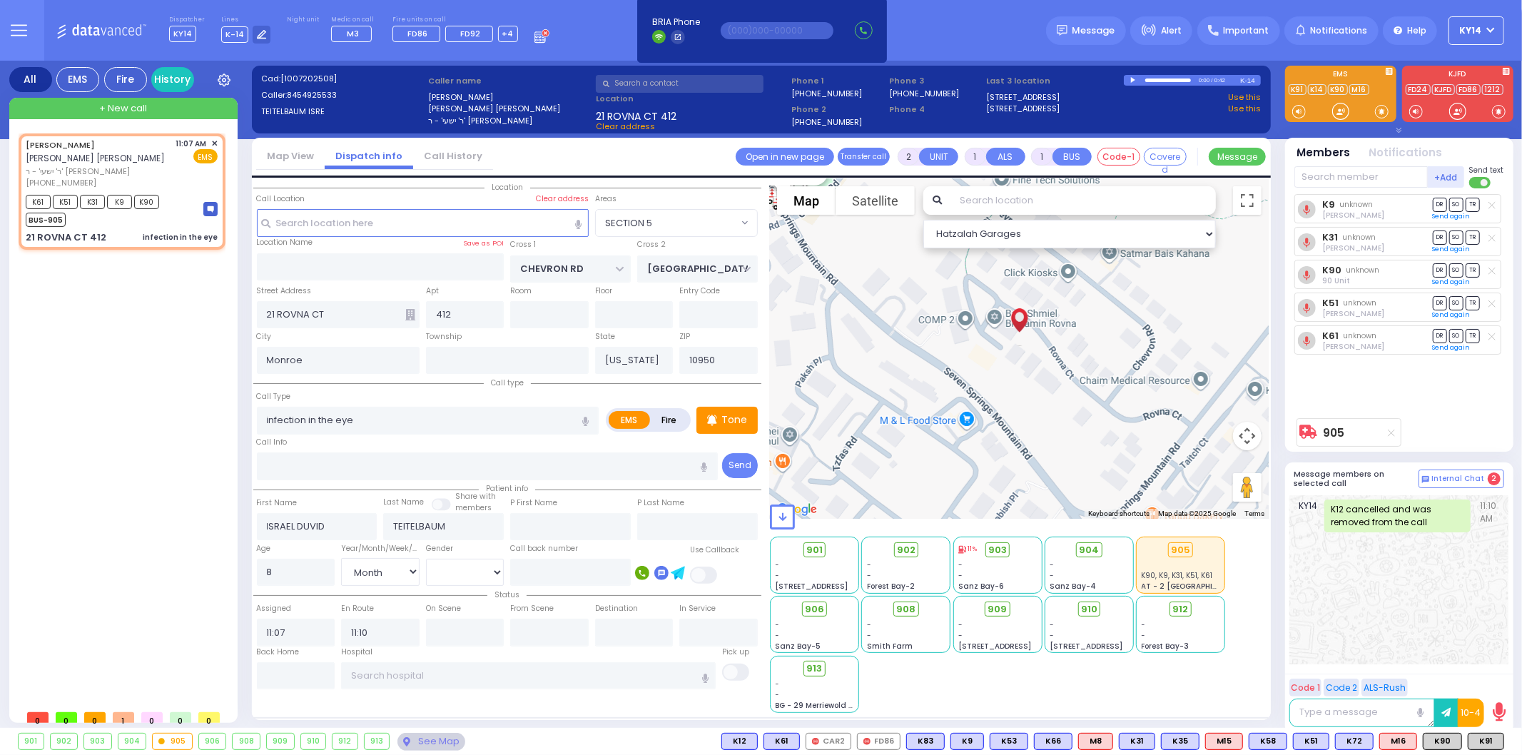
select select "SECTION 5"
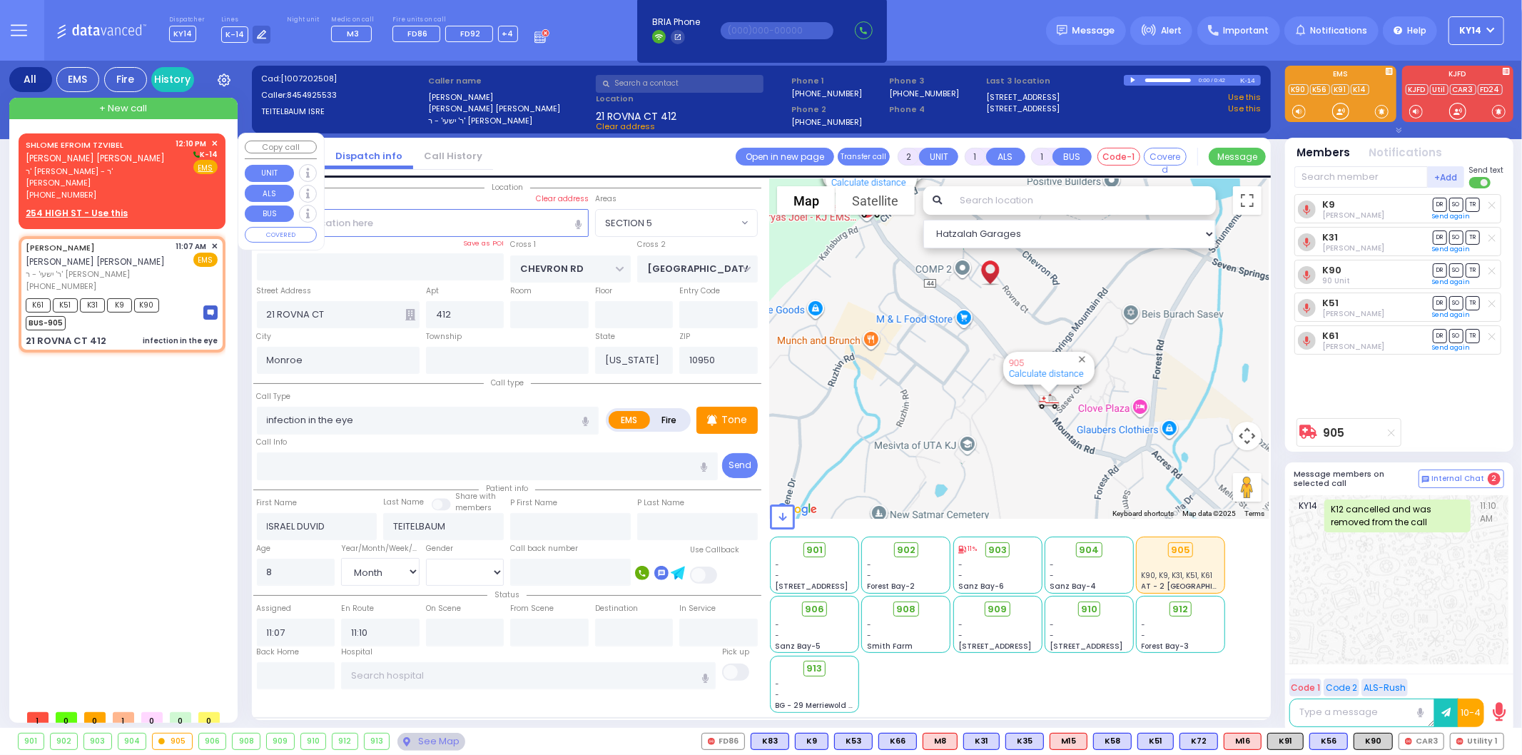
click at [54, 158] on span "[PERSON_NAME]" at bounding box center [95, 158] width 139 height 12
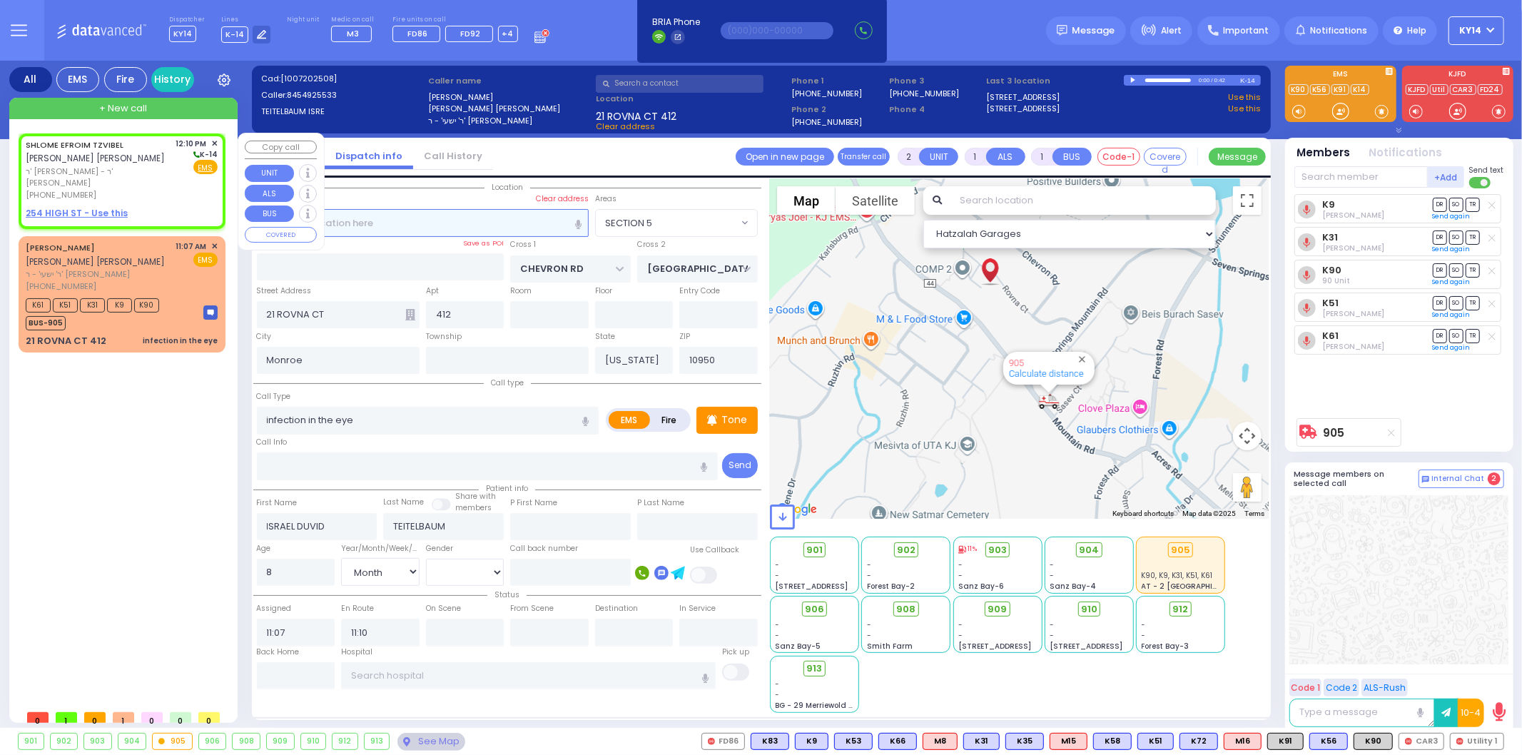
select select
radio input "true"
type input "SHLOME EFROIM"
type input "TZVIBEL"
select select
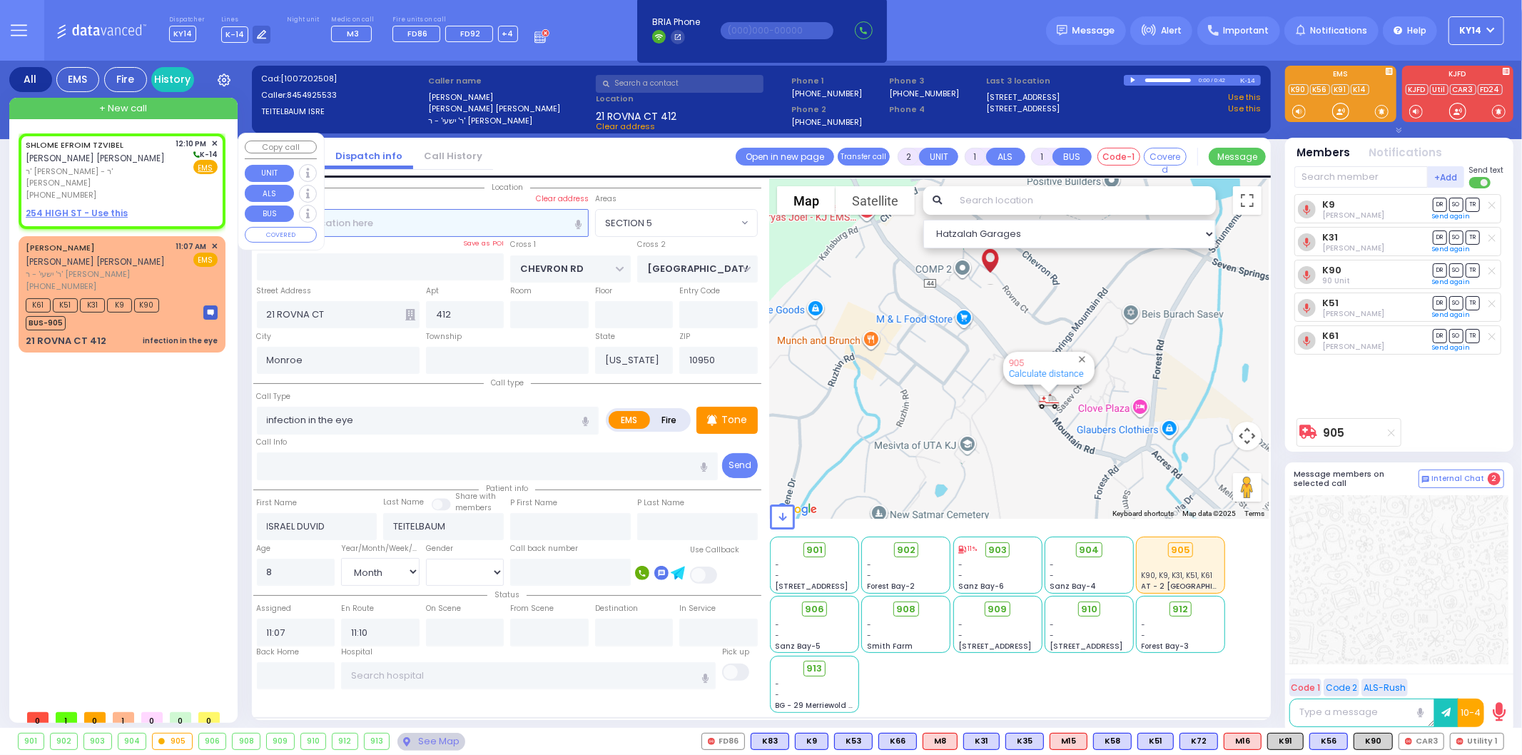
select select
type input "12:10"
select select "Hatzalah Garages"
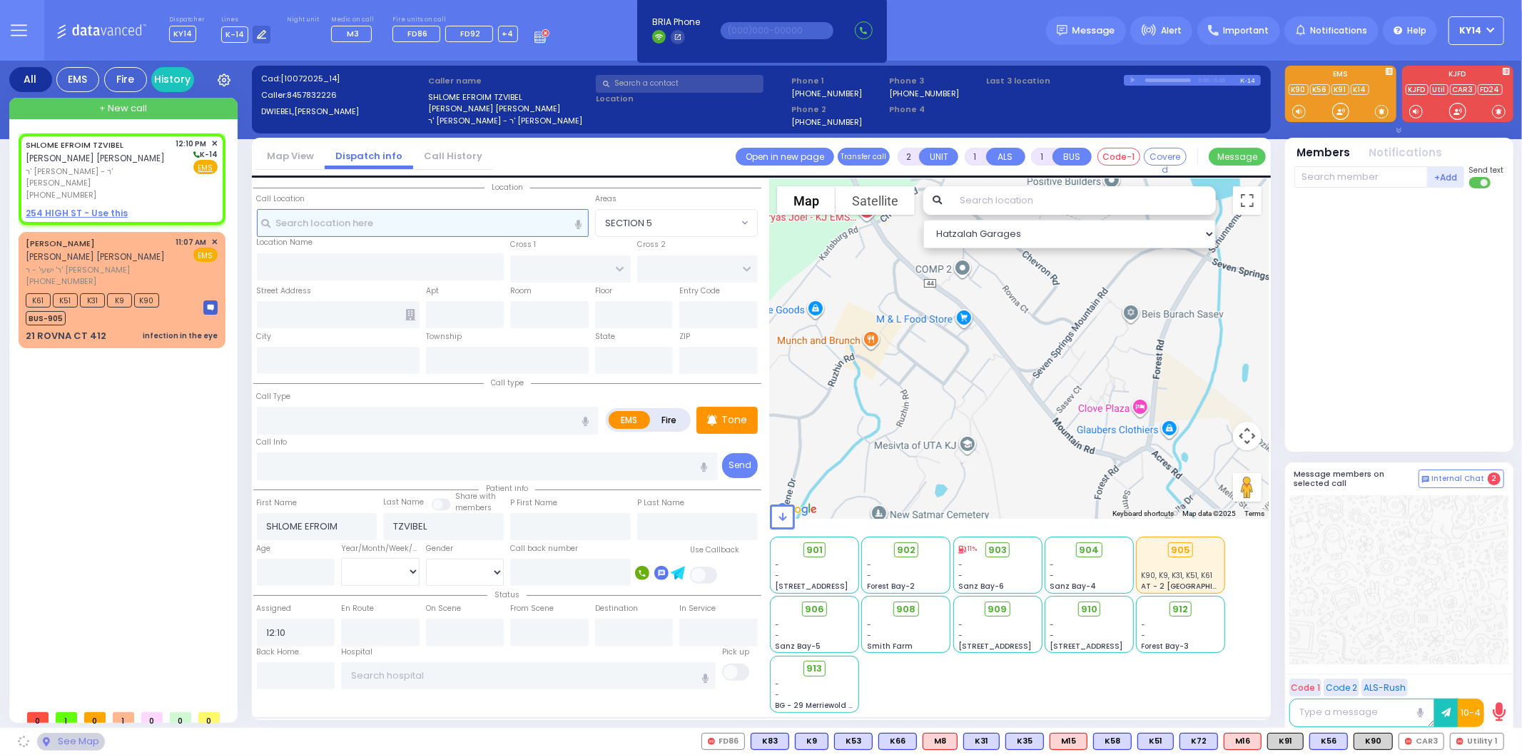
select select
radio input "true"
select select
select select "Hatzalah Garages"
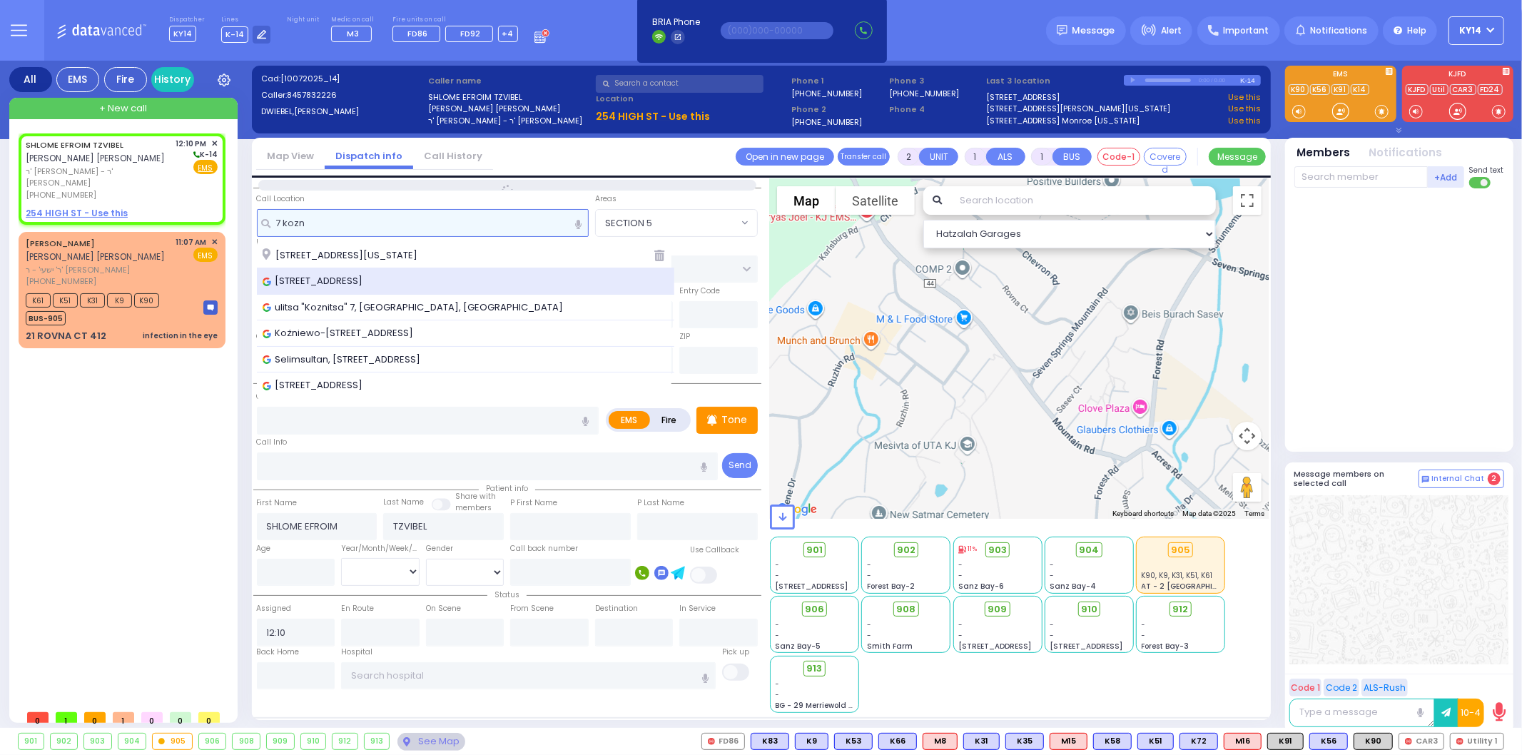
type input "7 kozn"
click at [412, 291] on div "[STREET_ADDRESS][PERSON_NAME]" at bounding box center [466, 281] width 418 height 26
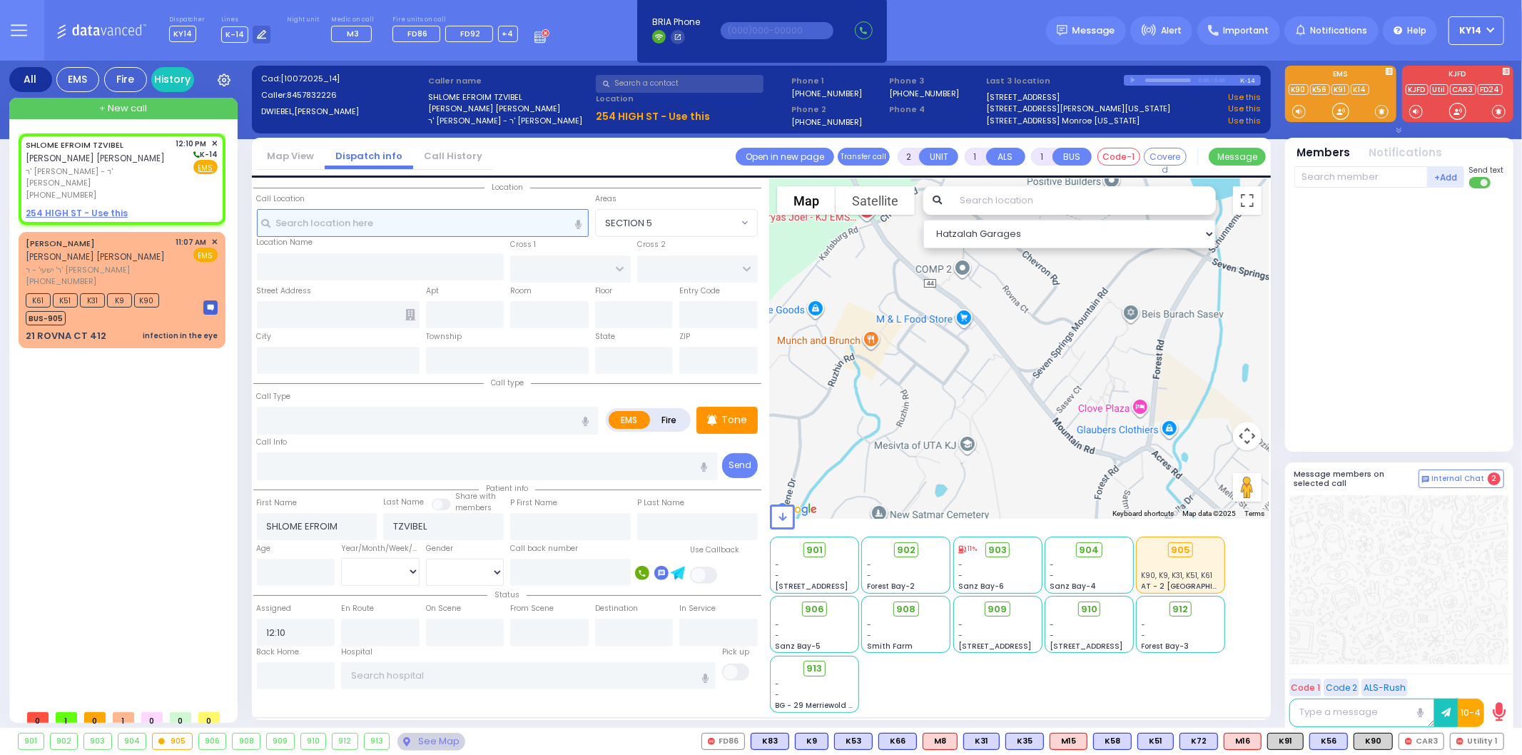
click at [338, 221] on input "text" at bounding box center [423, 222] width 332 height 27
select select
radio input "true"
select select
type input "[PERSON_NAME] BLVD"
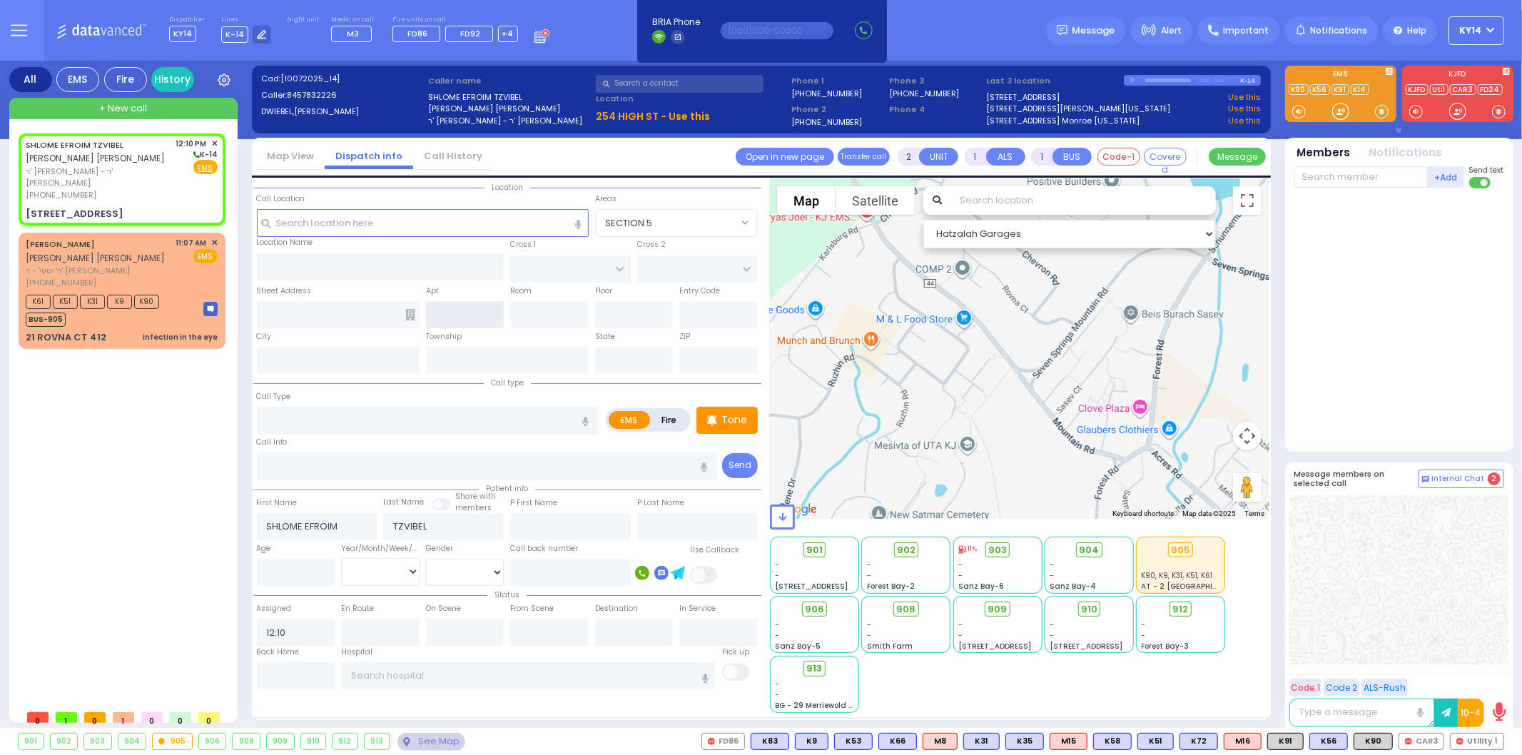
type input "[STREET_ADDRESS]"
type input "[PERSON_NAME]"
type input "[US_STATE]"
type input "10950"
select select "Hatzalah Garages"
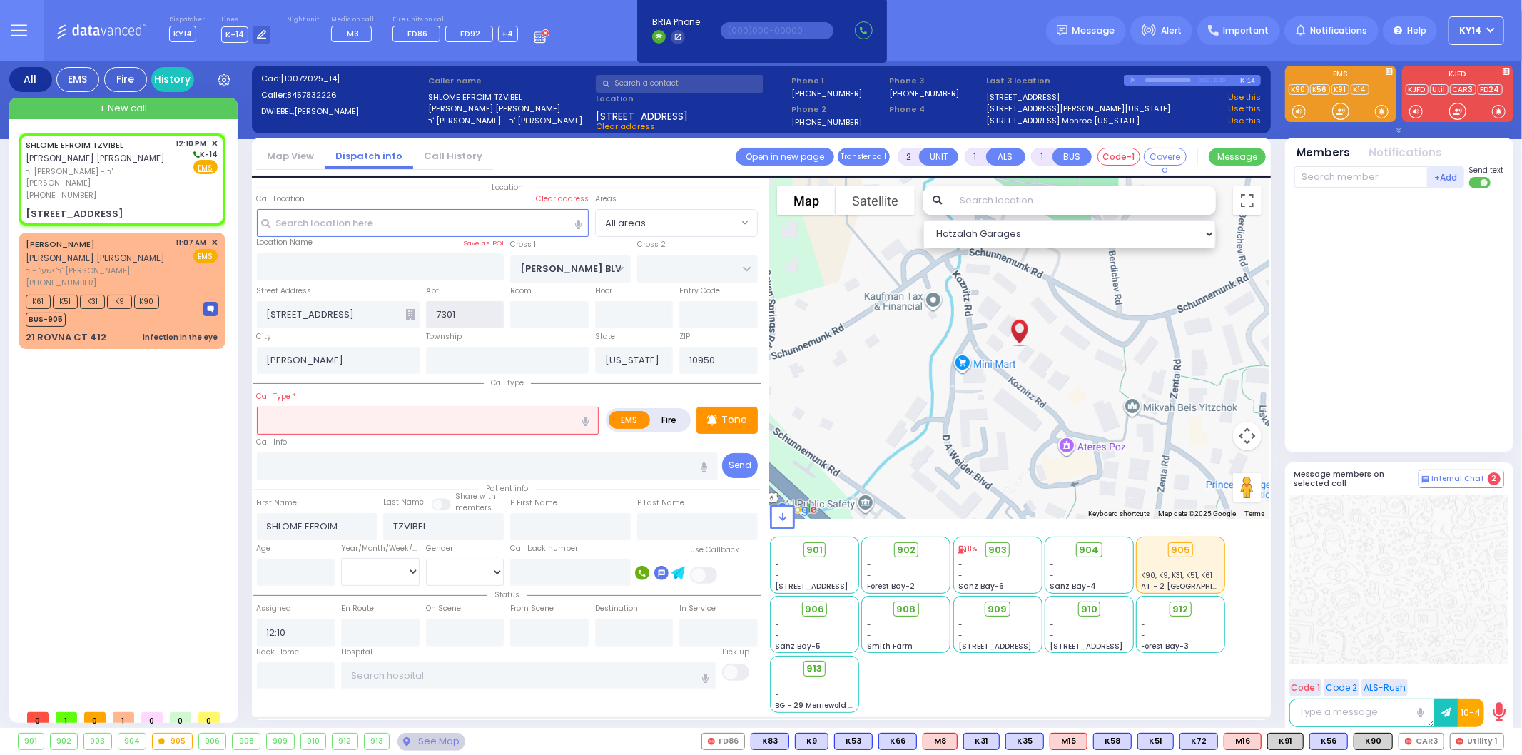
click at [450, 318] on input "7301" at bounding box center [465, 314] width 78 height 27
type input "301"
click at [304, 425] on input "text" at bounding box center [428, 420] width 343 height 27
select select
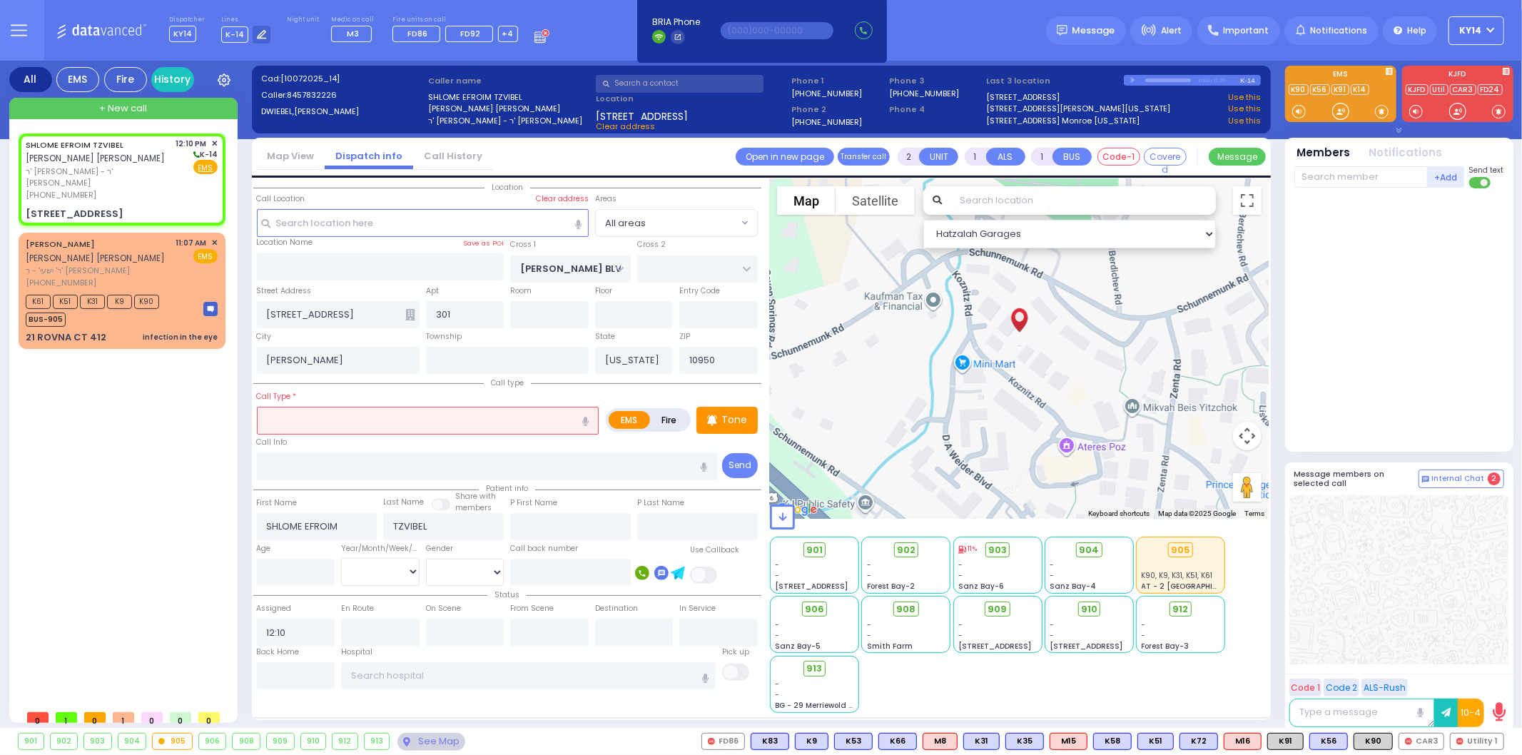
radio input "true"
select select
select select "Hatzalah Garages"
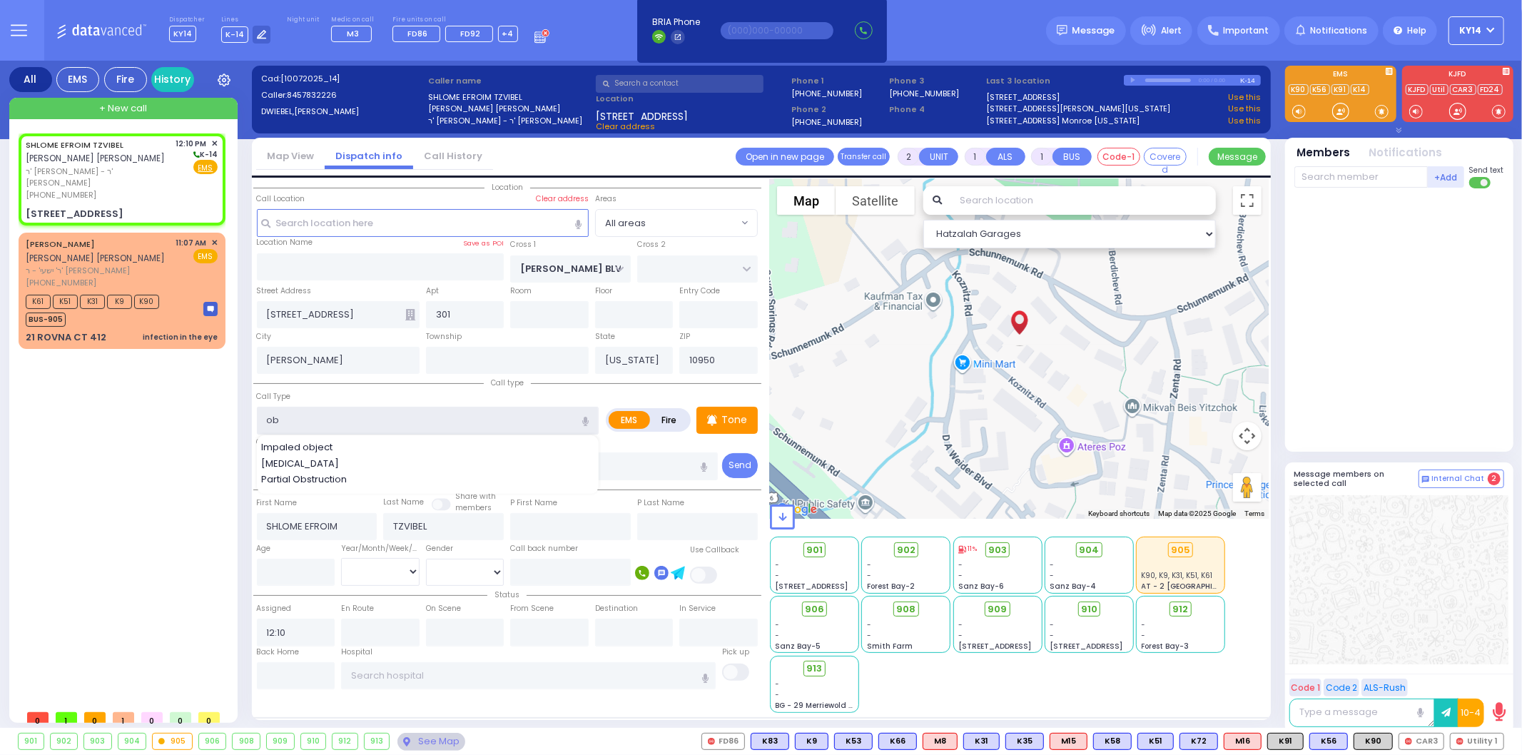
type input "ob"
select select
radio input "true"
select select
select select "Hatzalah Garages"
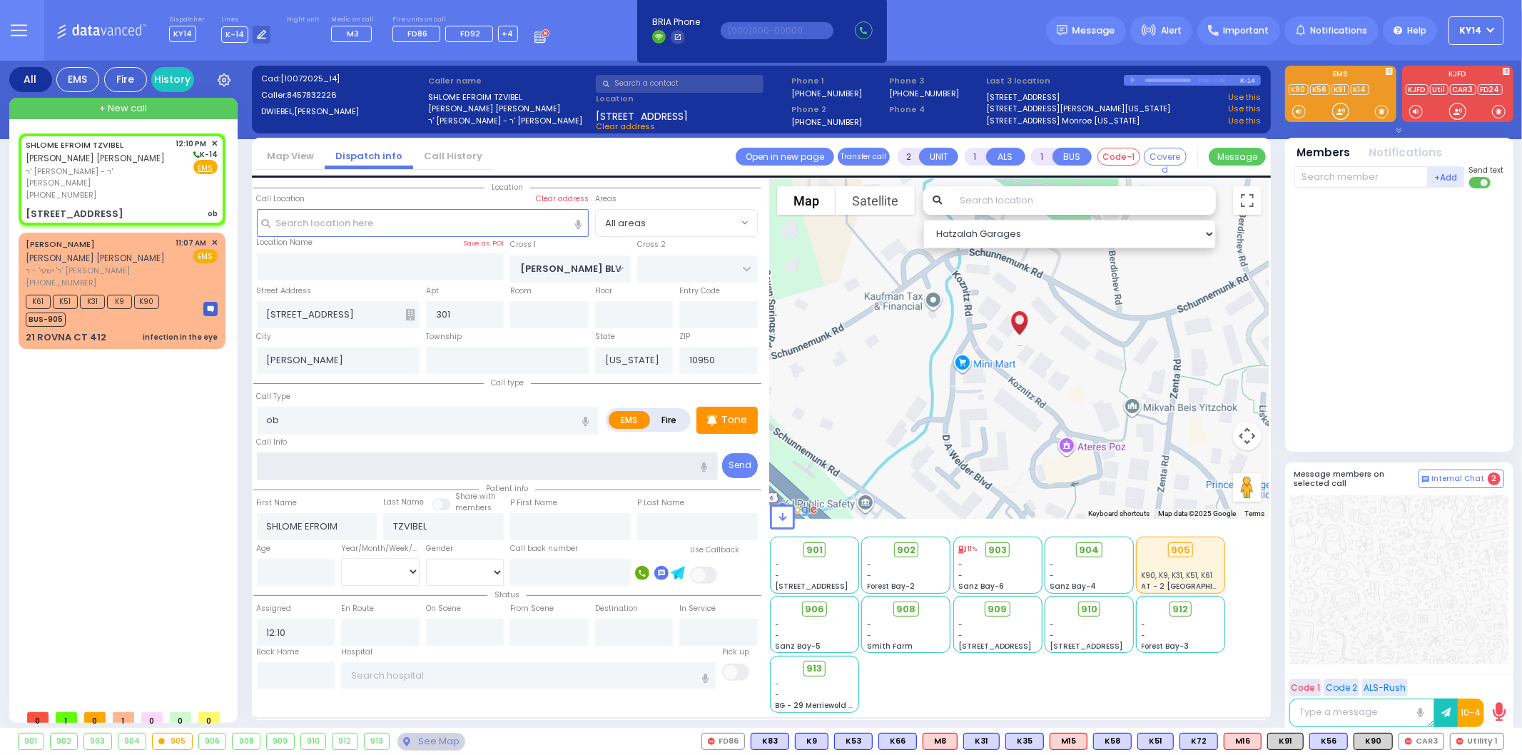
select select
radio input "true"
select select
select select "Hatzalah Garages"
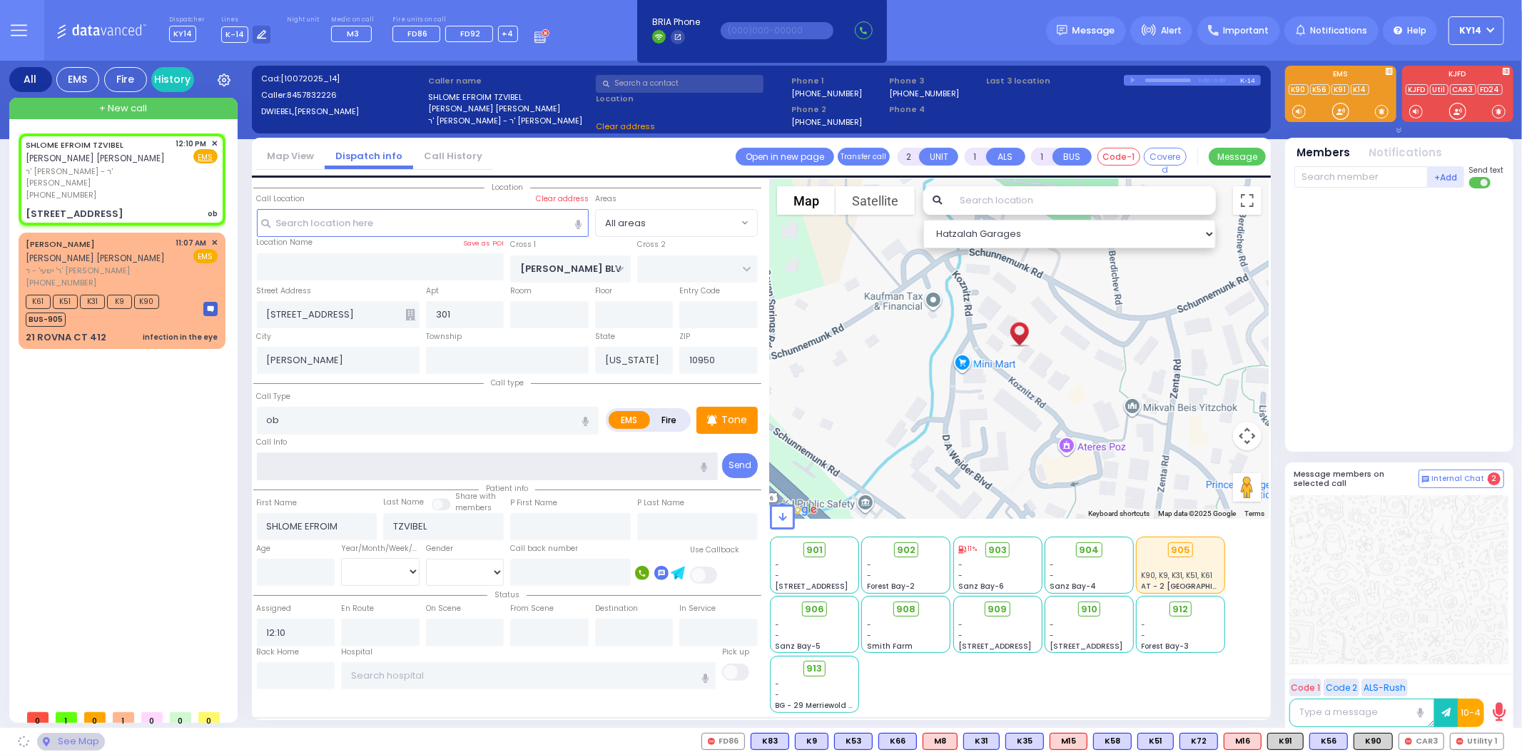
select select
radio input "true"
select select
select select "Hatzalah Garages"
select select
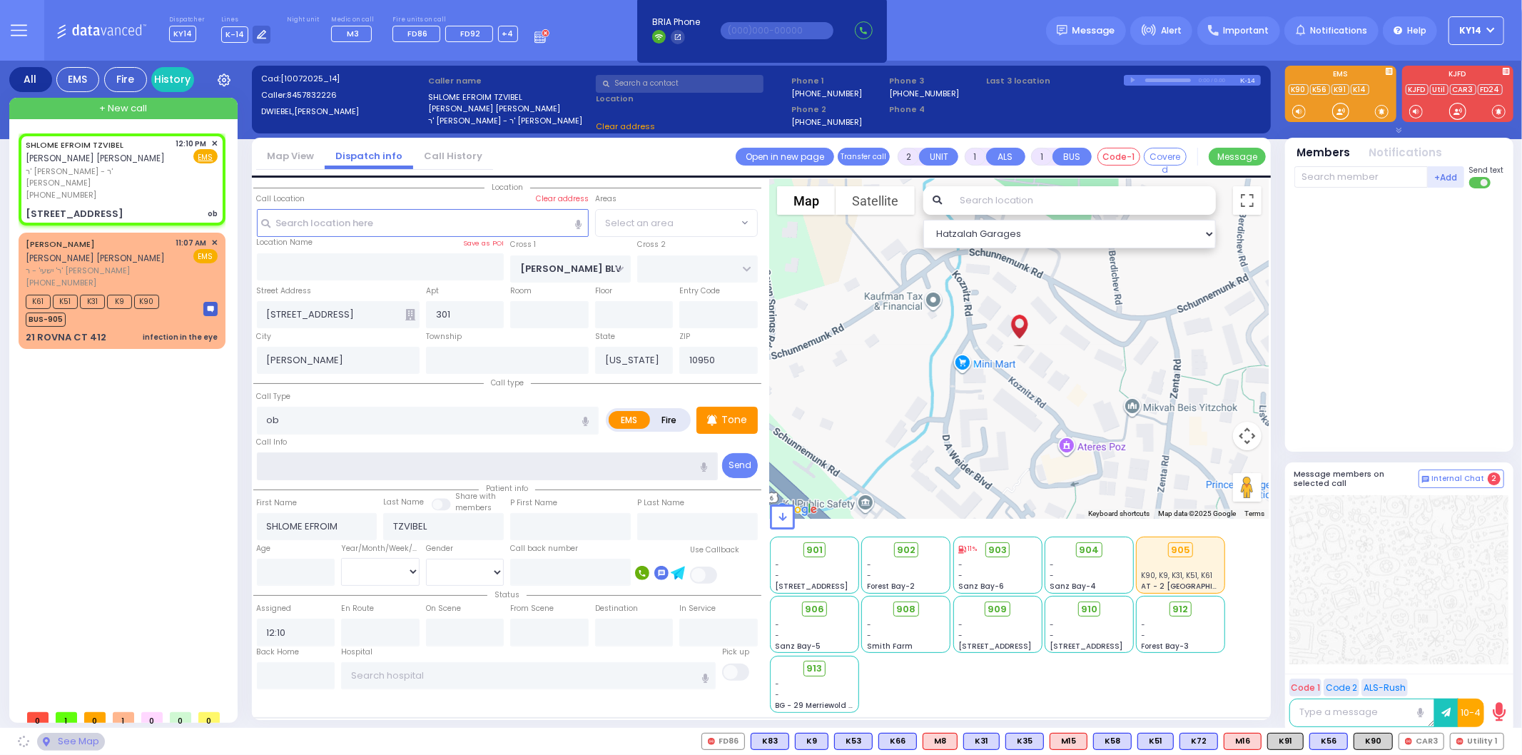
radio input "true"
select select
select select "Hatzalah Garages"
select select
radio input "true"
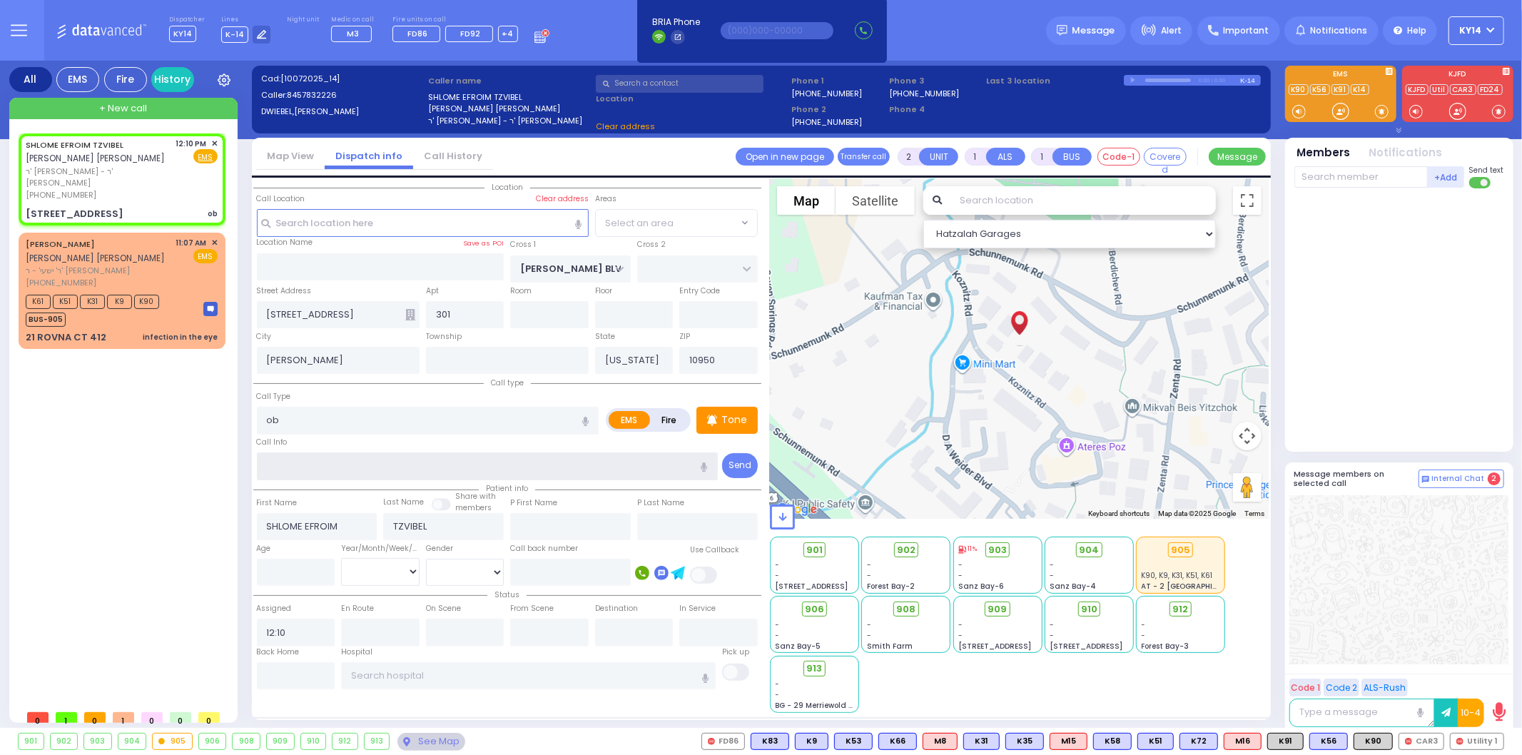
select select
select select "Hatzalah Garages"
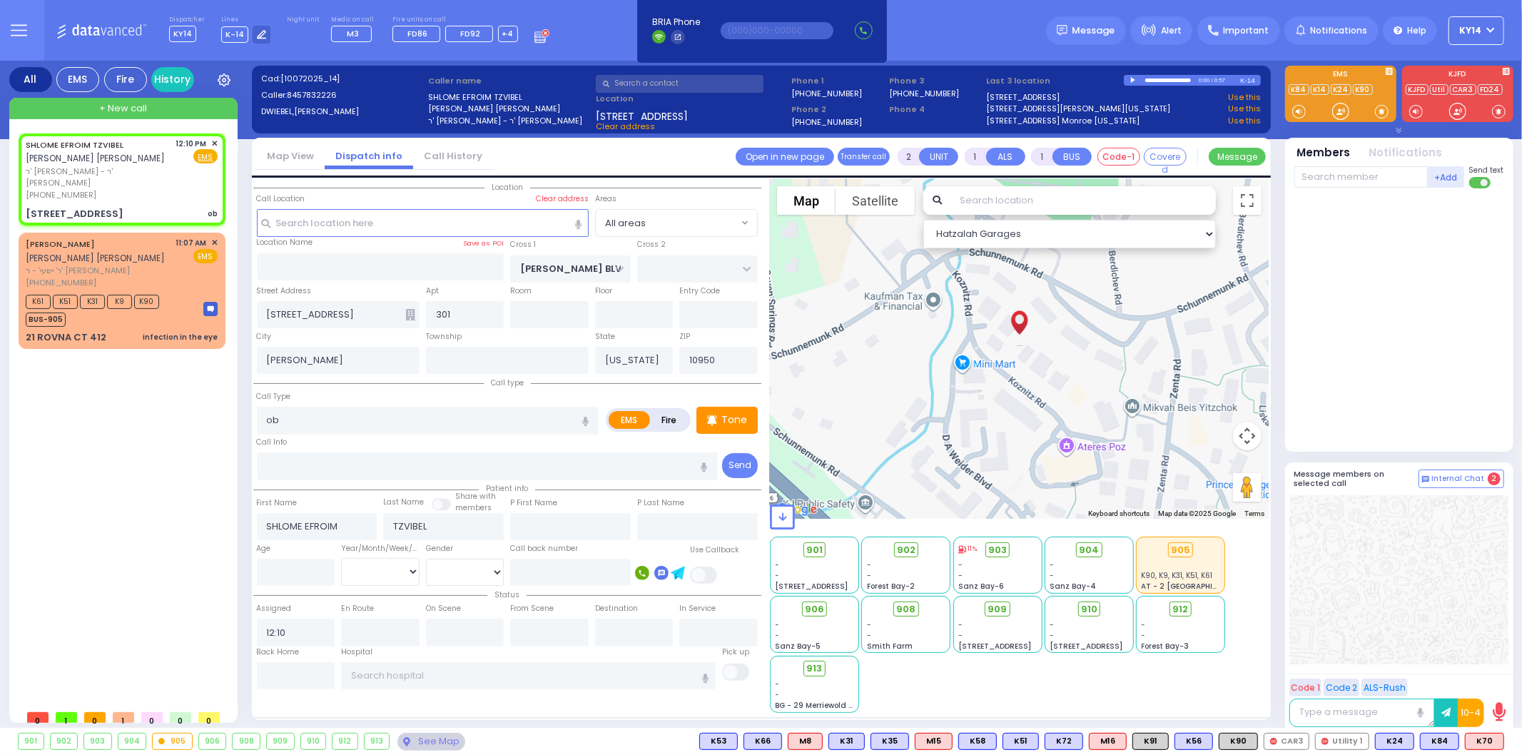
click at [1472, 740] on div "K70 K70" at bounding box center [1484, 741] width 39 height 17
click at [1482, 735] on span "K70" at bounding box center [1485, 742] width 38 height 16
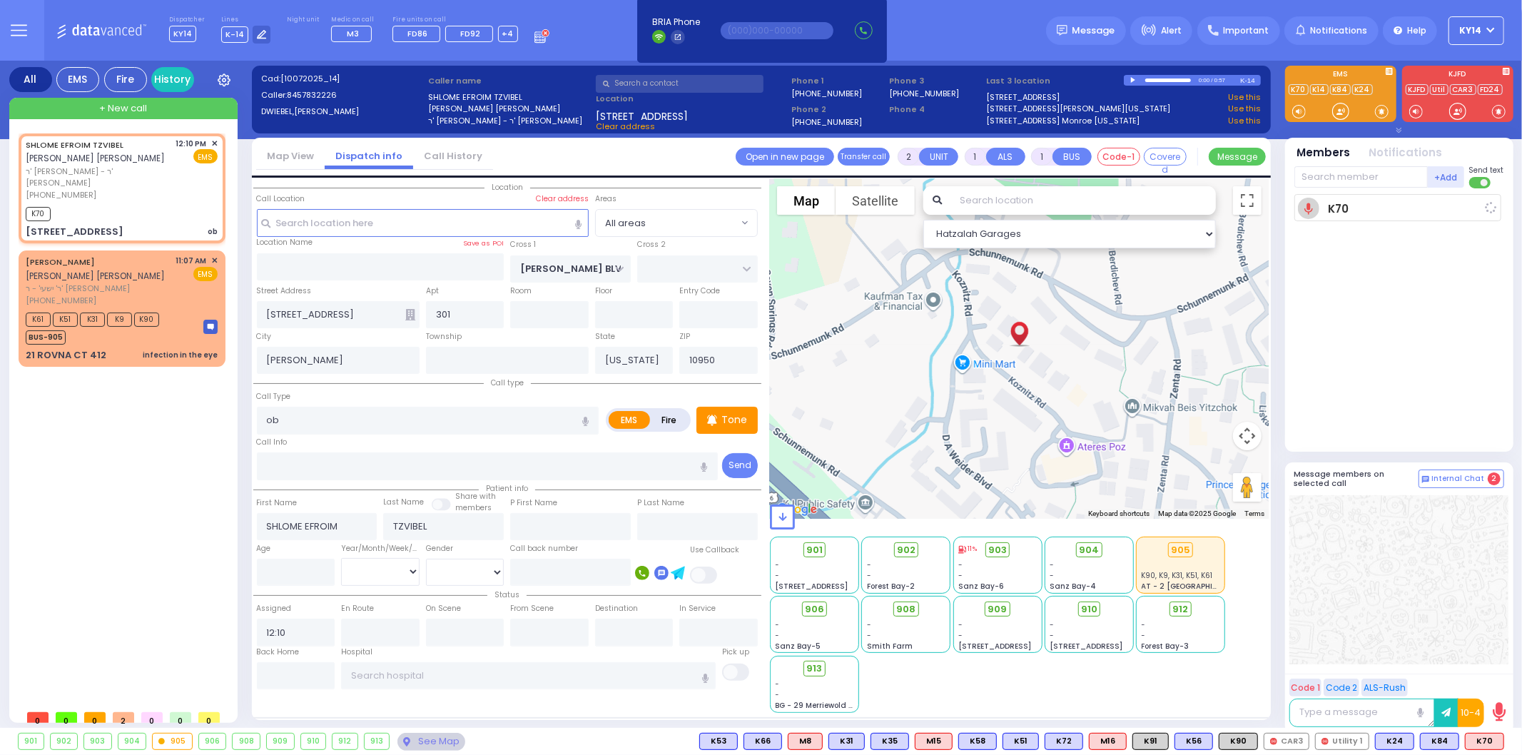
select select
radio input "true"
select select
type input "12:12"
select select "Hatzalah Garages"
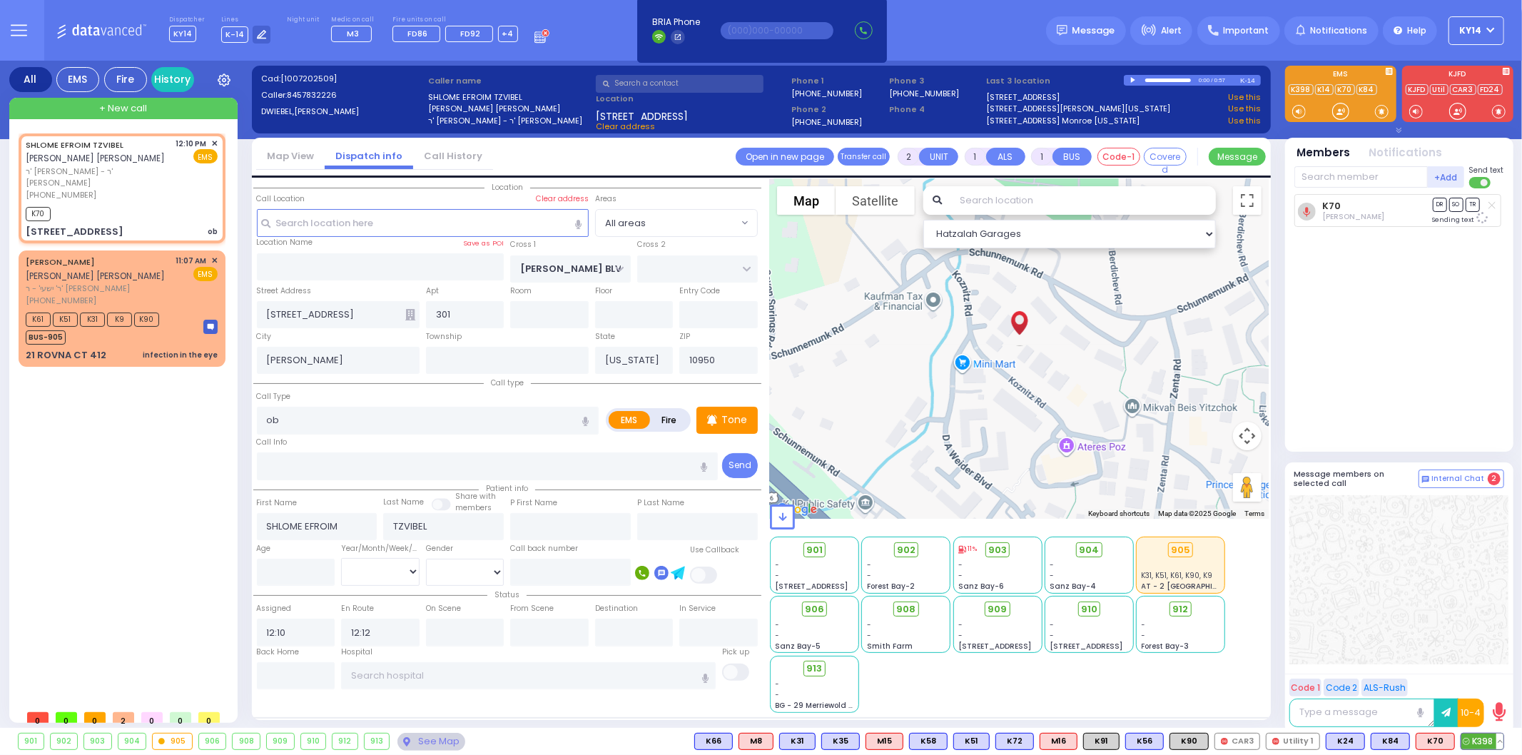
click at [1482, 739] on span "K398" at bounding box center [1482, 742] width 42 height 16
select select
radio input "true"
select select
select select "Hatzalah Garages"
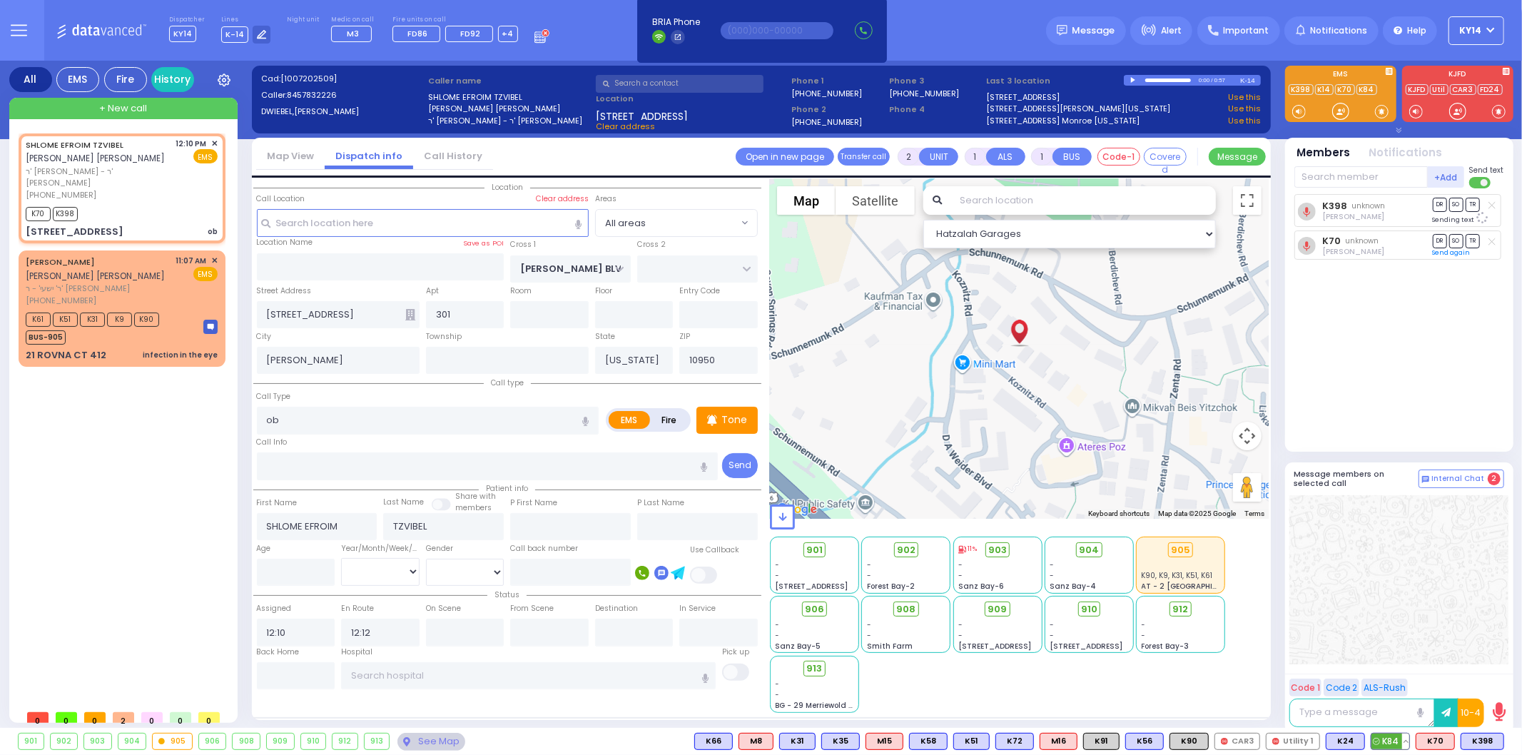
click at [1392, 735] on span "K84" at bounding box center [1391, 742] width 38 height 16
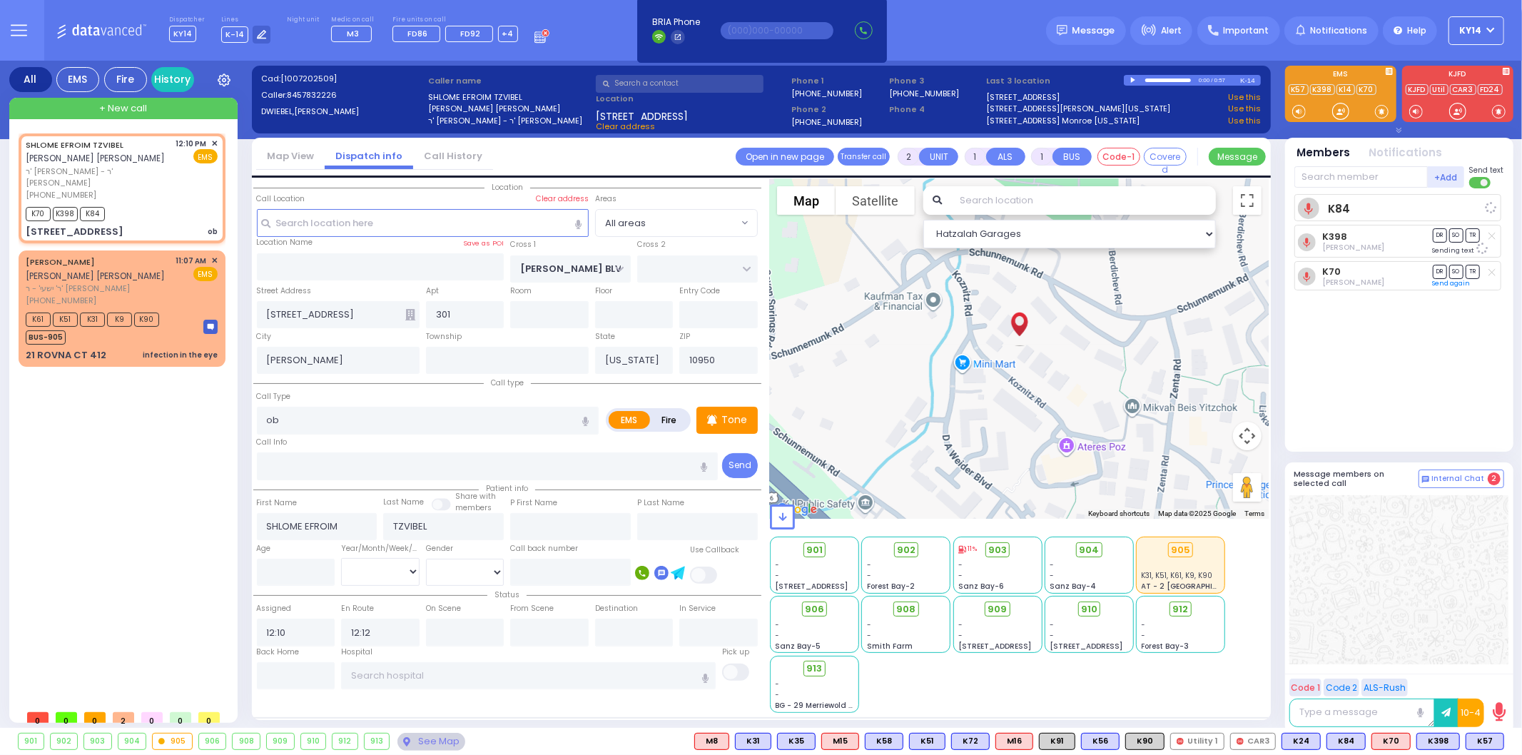
select select
radio input "true"
select select
select select "Hatzalah Garages"
drag, startPoint x: 1367, startPoint y: 186, endPoint x: 1368, endPoint y: 196, distance: 9.4
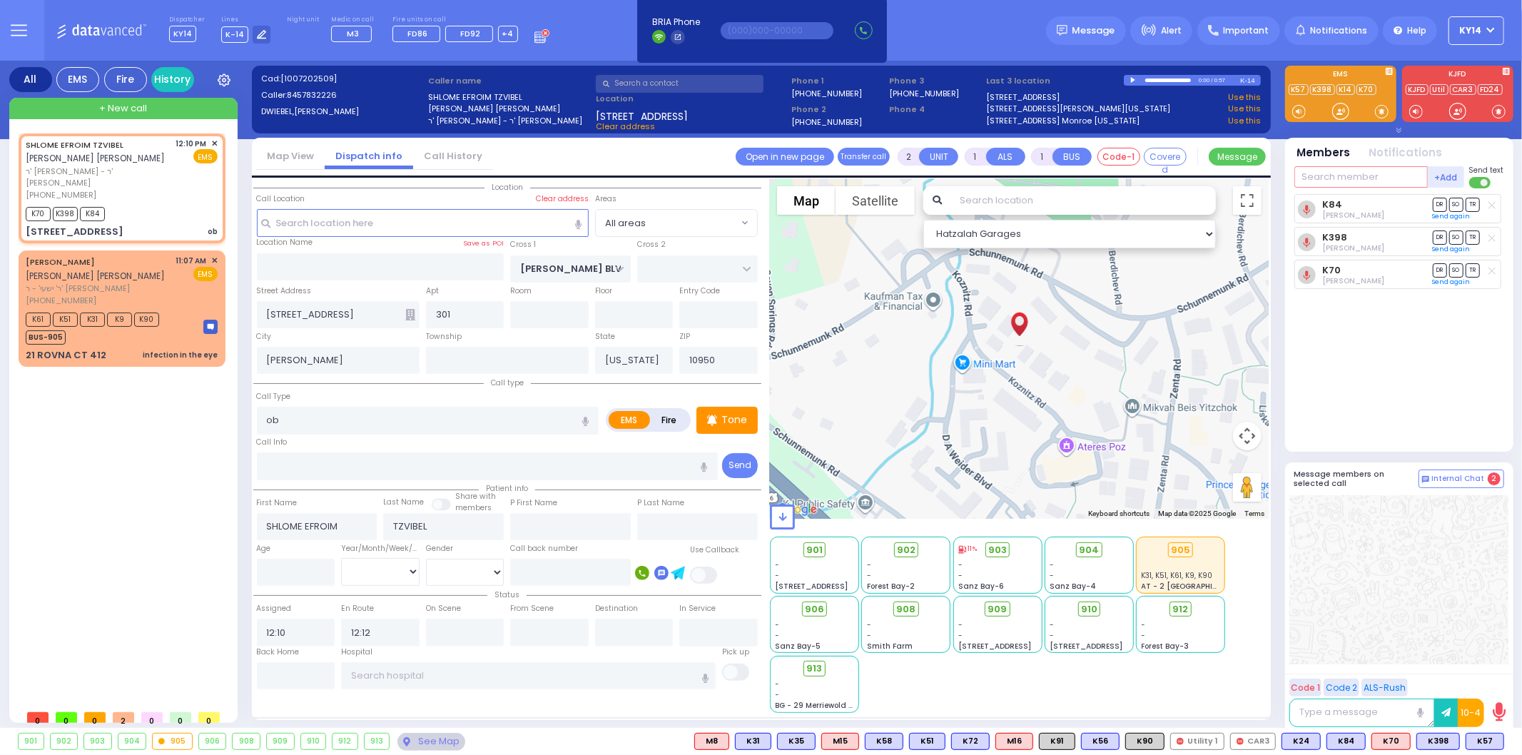
click at [1372, 190] on div "+Add Send text K84 DR SO" at bounding box center [1399, 306] width 210 height 283
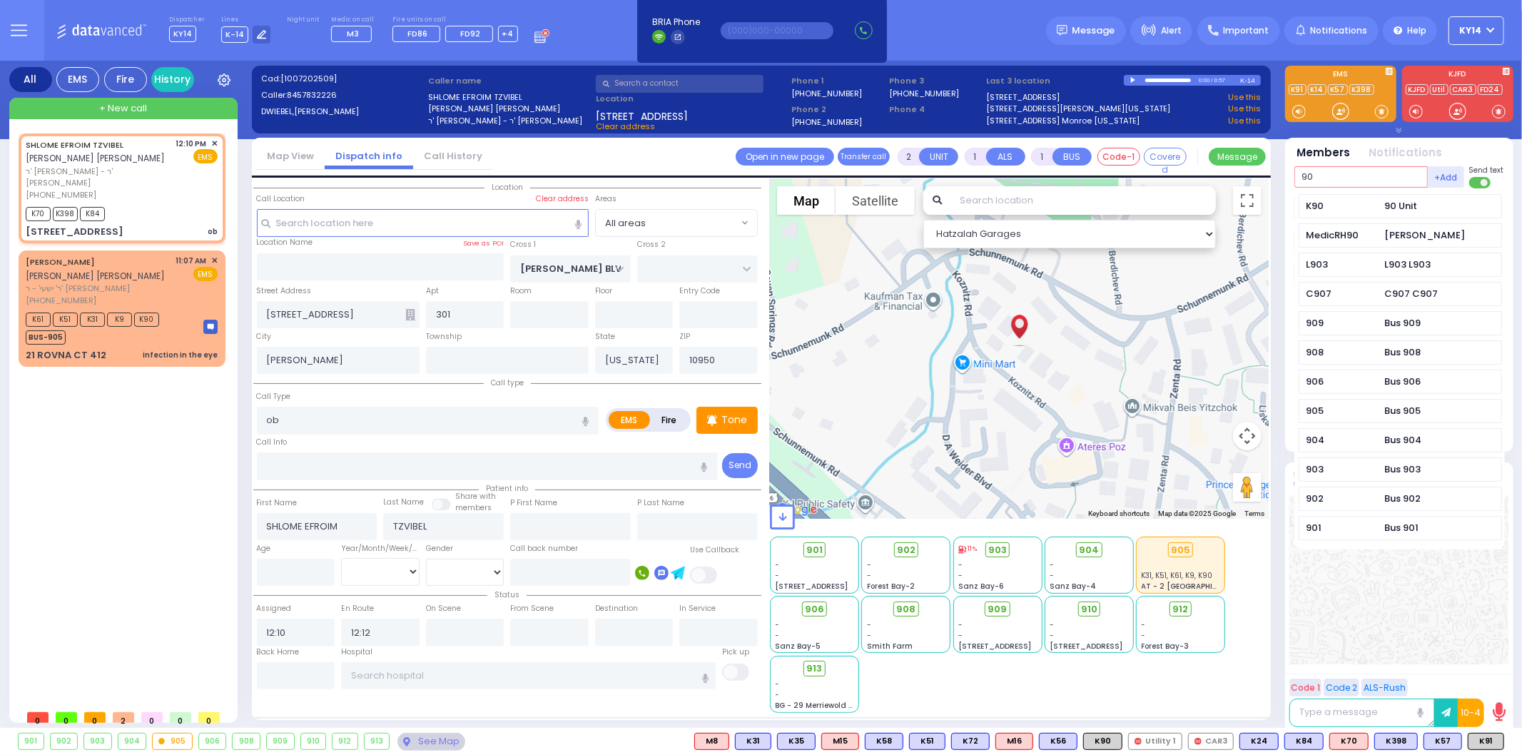
type input "90"
click at [1372, 195] on div "K90 90 Unit" at bounding box center [1400, 206] width 203 height 25
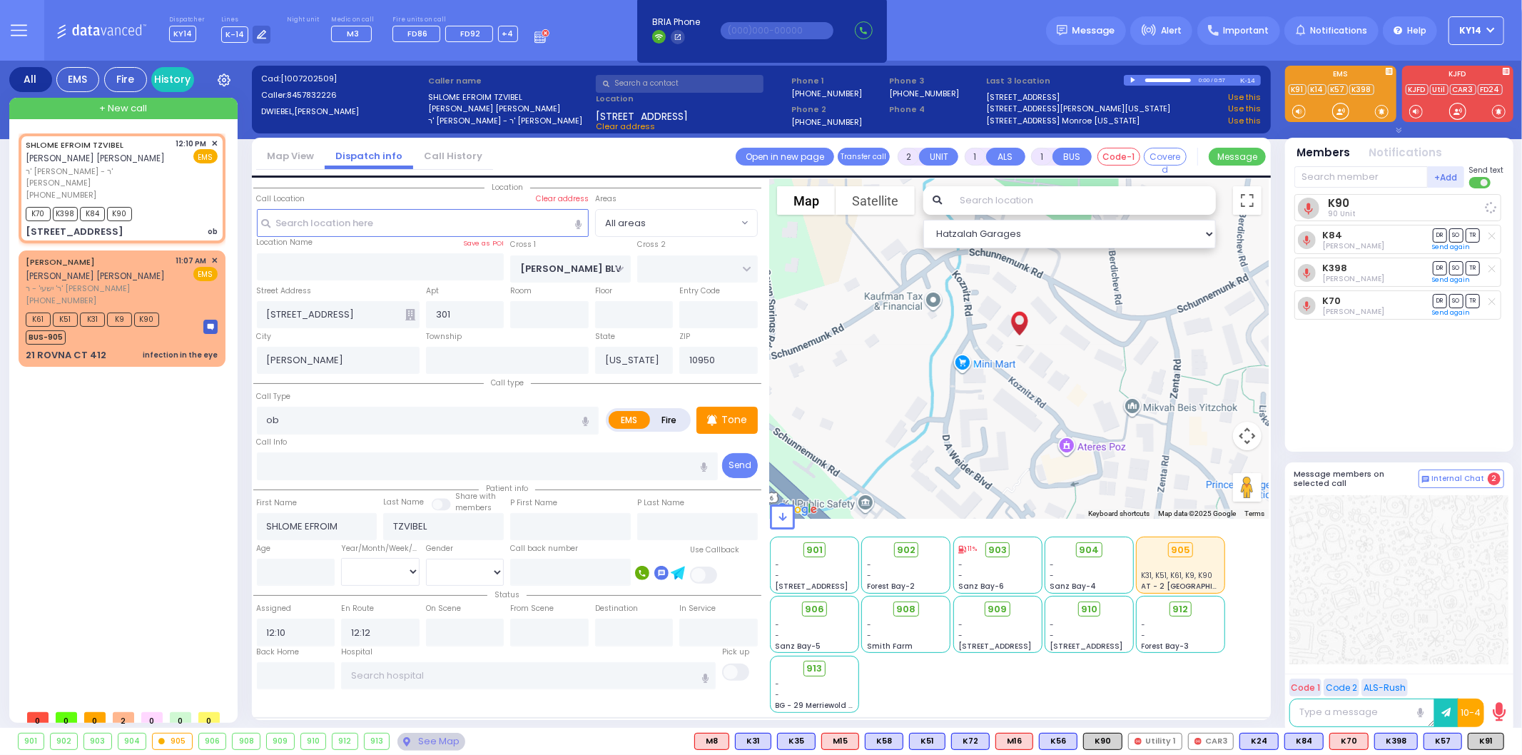
select select
radio input "true"
select select
select select "Hatzalah Garages"
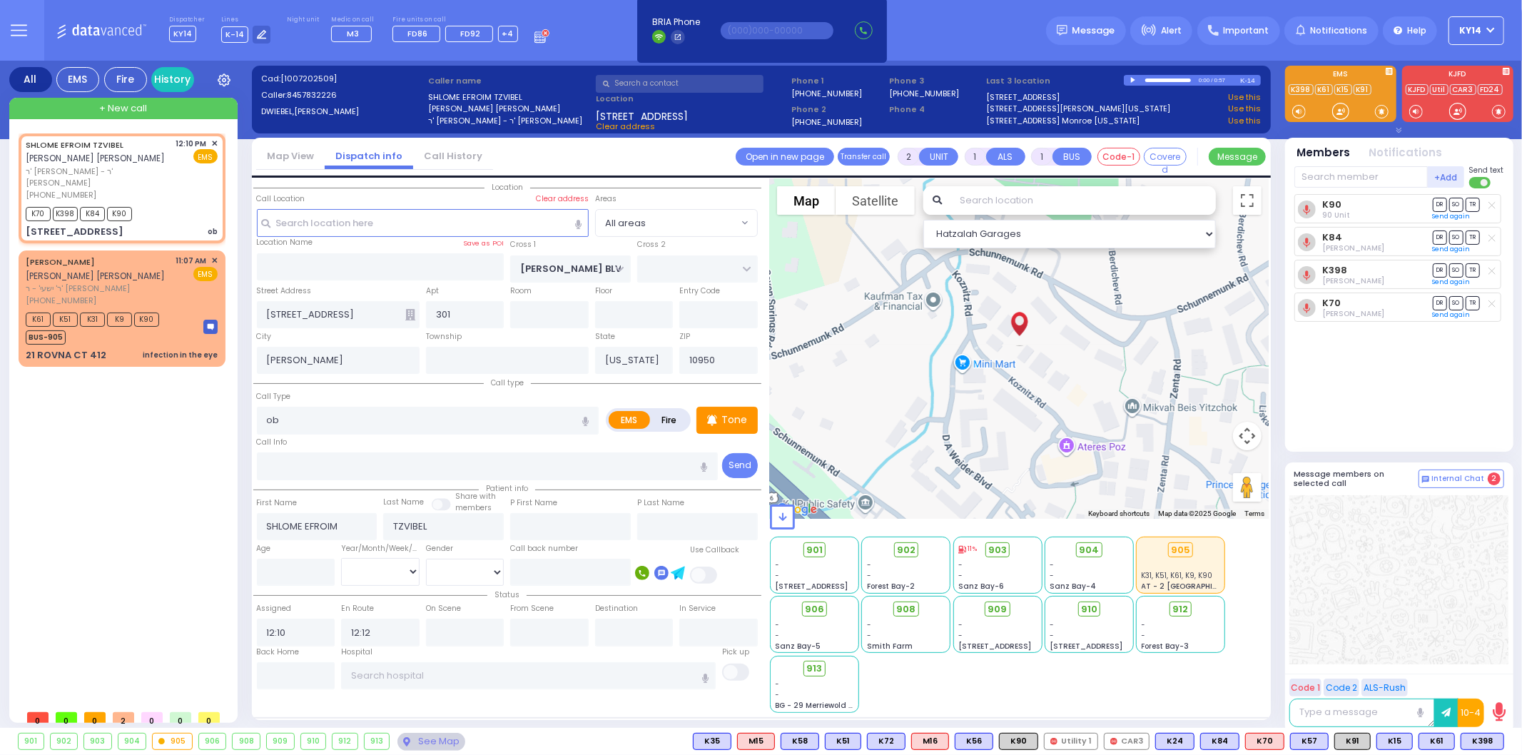
click at [643, 83] on input "text" at bounding box center [680, 84] width 168 height 18
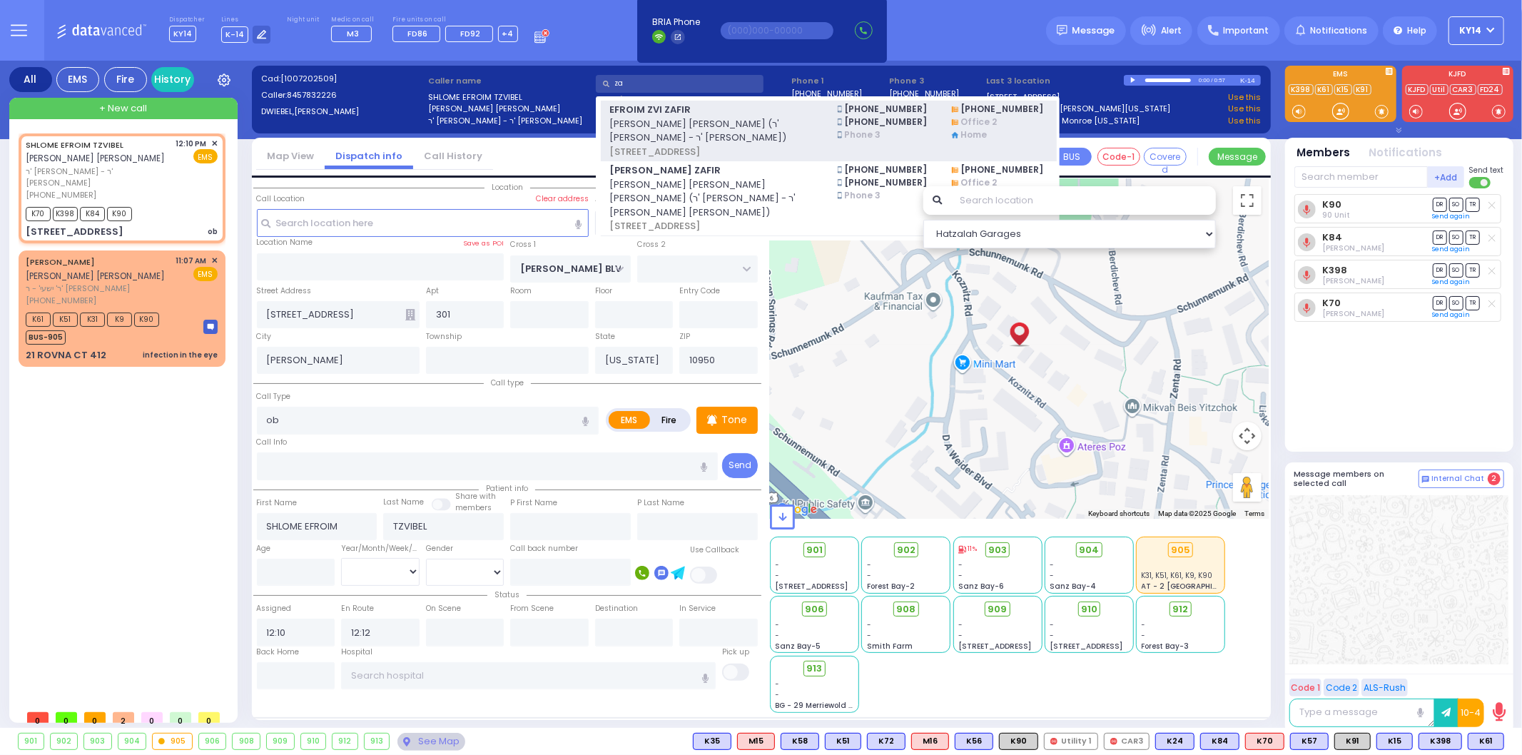
type input "z"
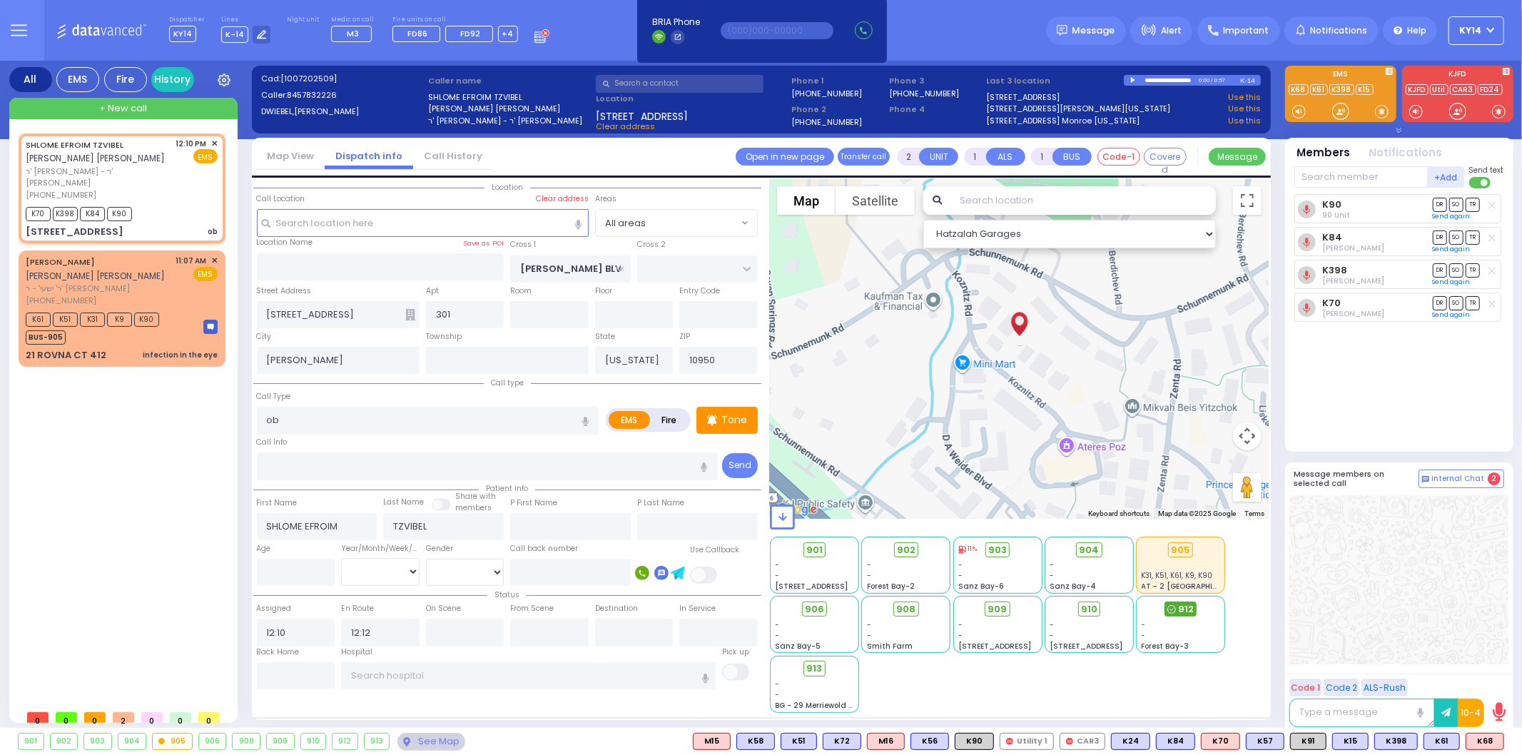
click at [1172, 612] on span at bounding box center [1171, 609] width 9 height 14
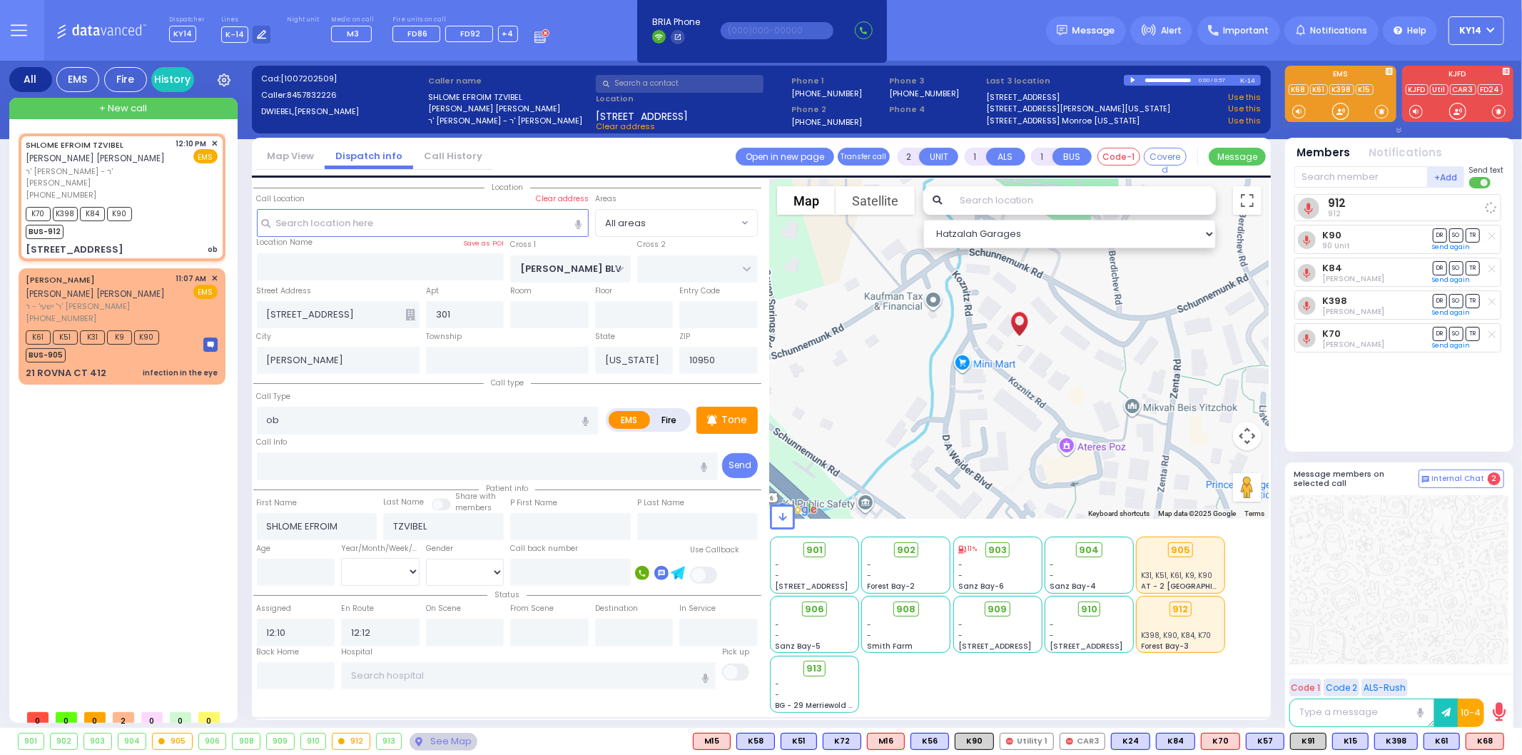
select select
radio input "true"
select select
select select "Hatzalah Garages"
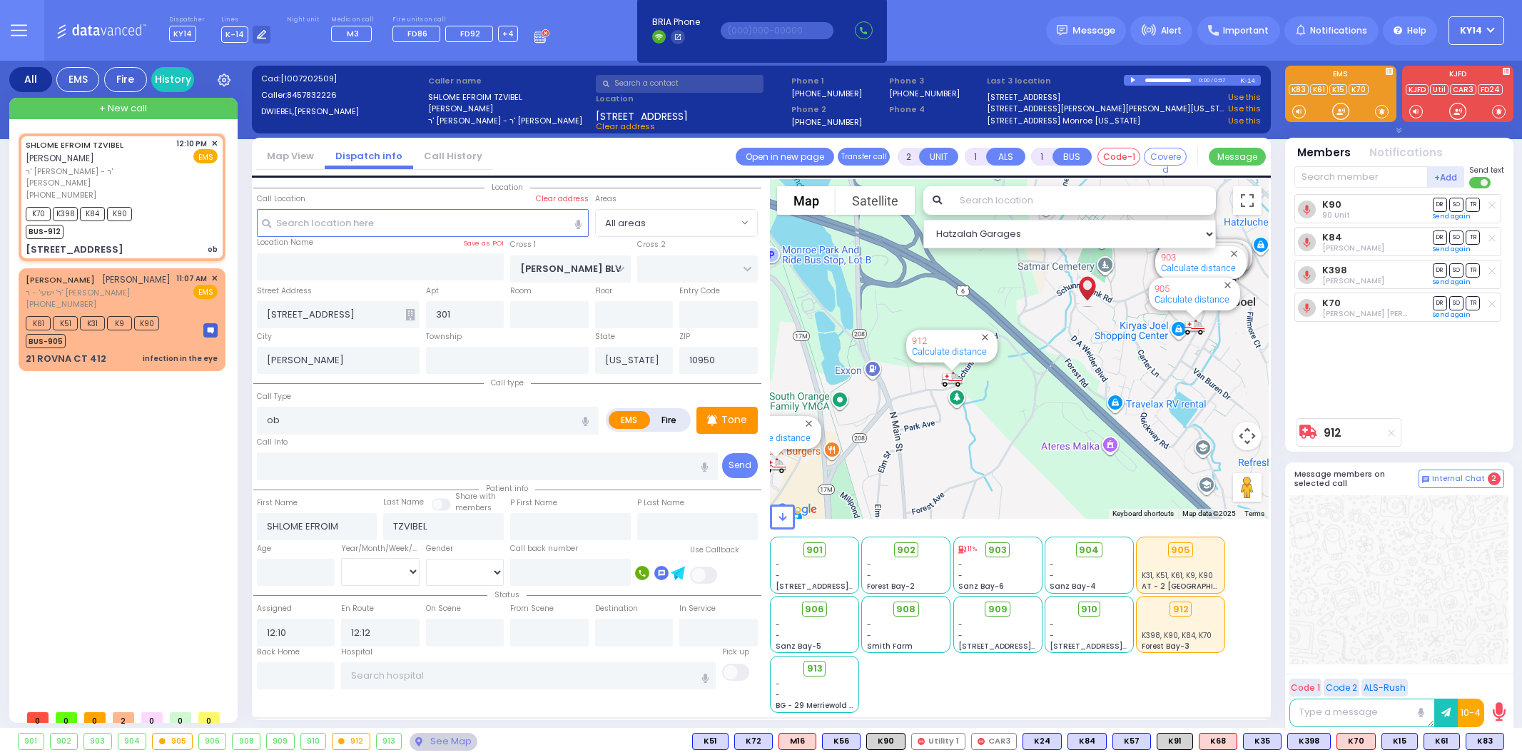
select select
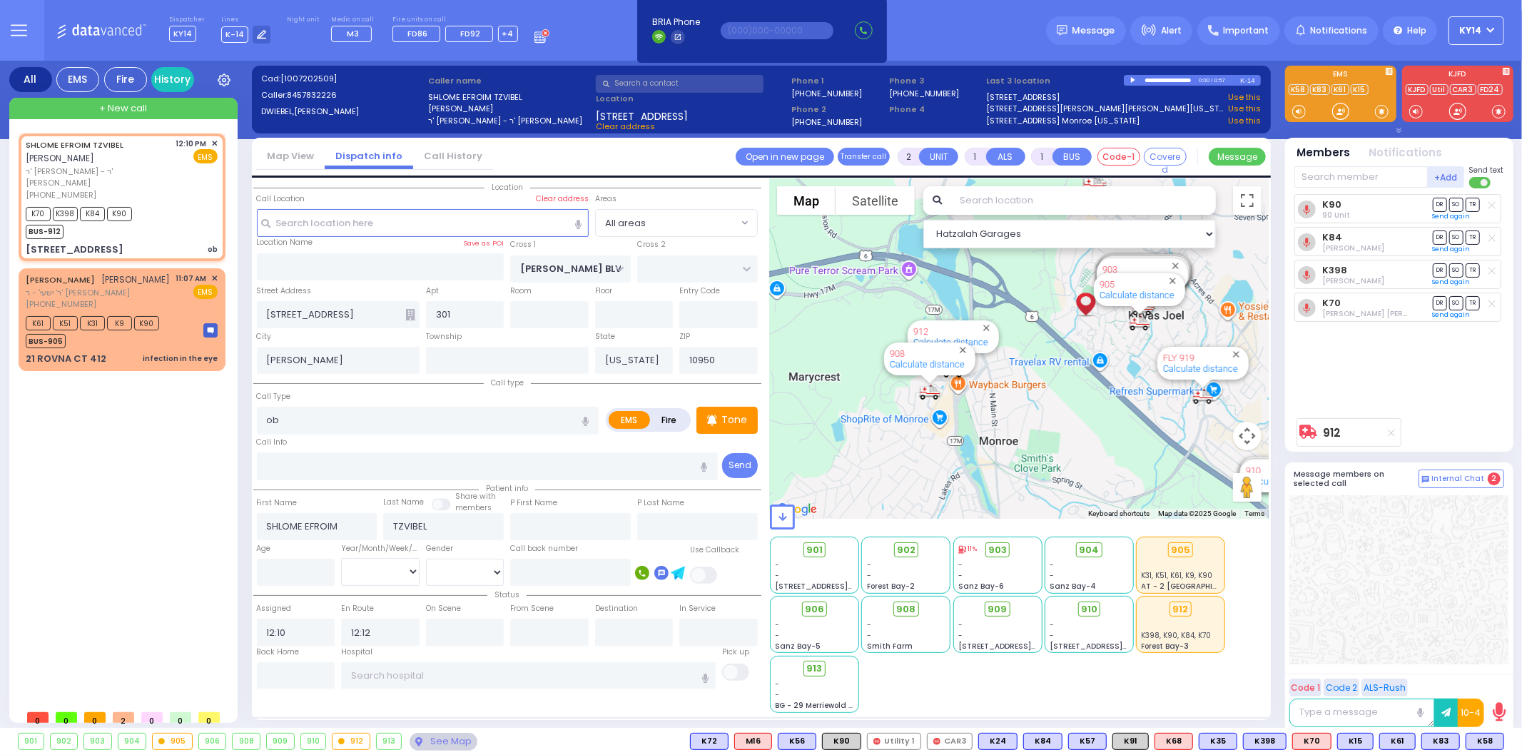
type input "6"
select select
radio input "true"
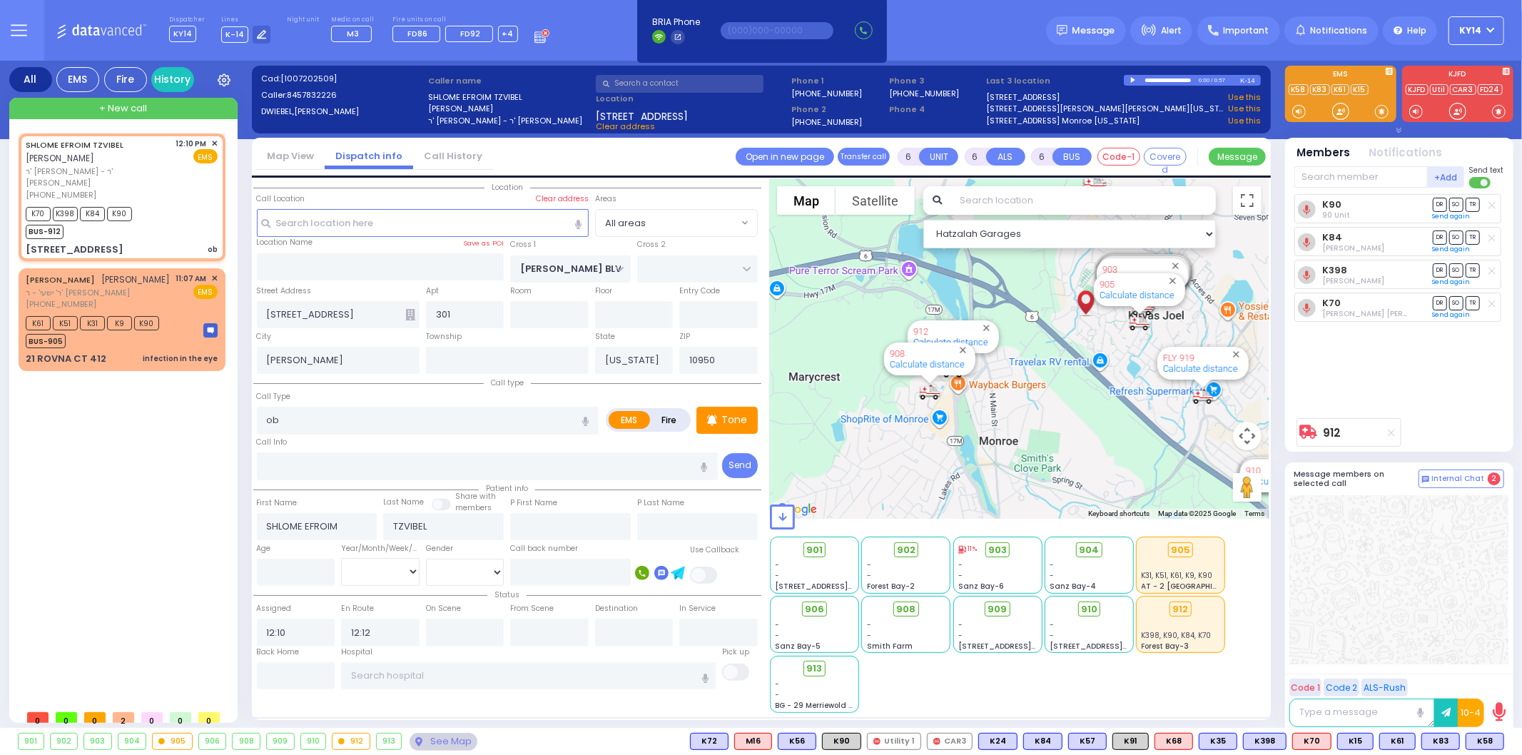
type input "Unknown"
select select "Year"
select select "Hatzalah Garages"
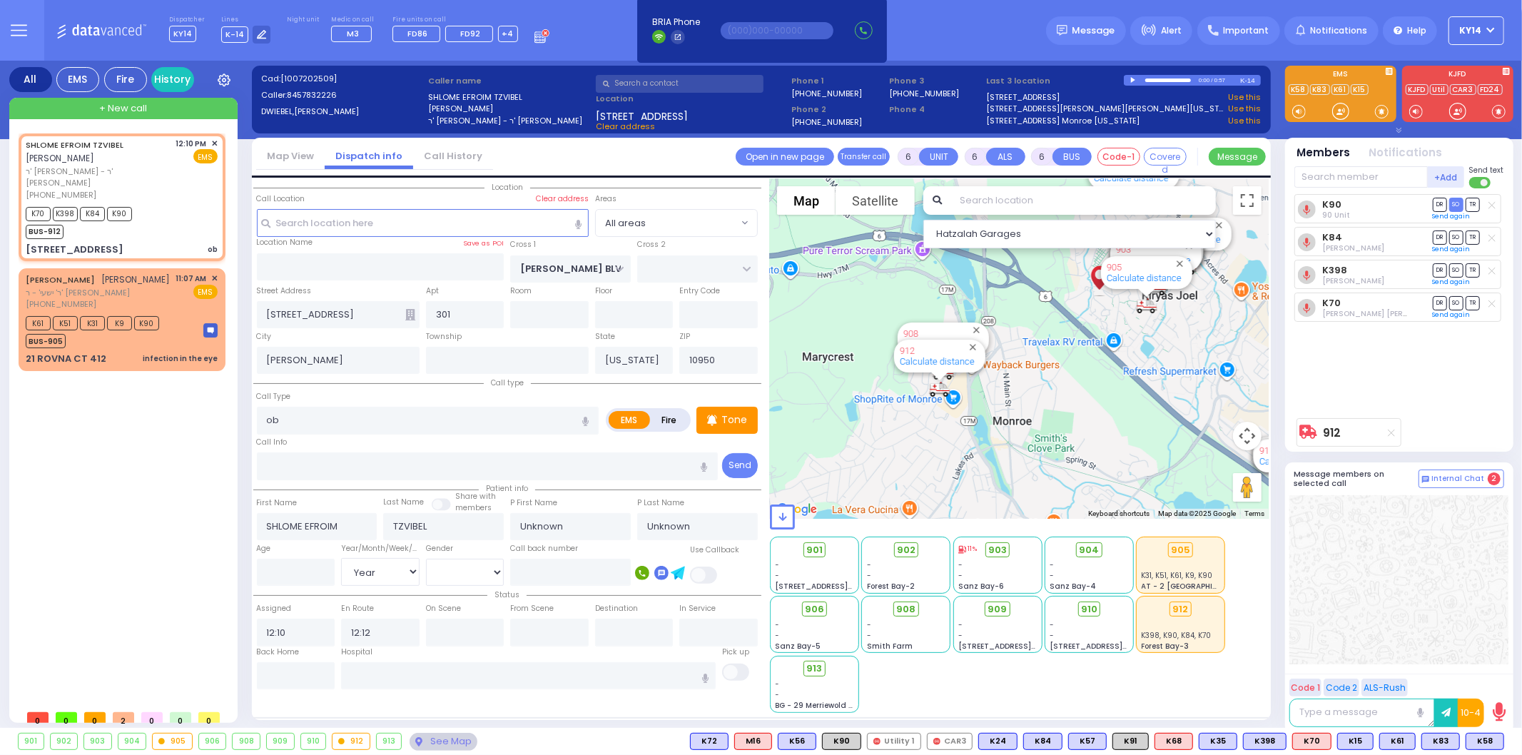
select select
radio input "true"
type input "Hindy"
type input "Weiz"
select select "Year"
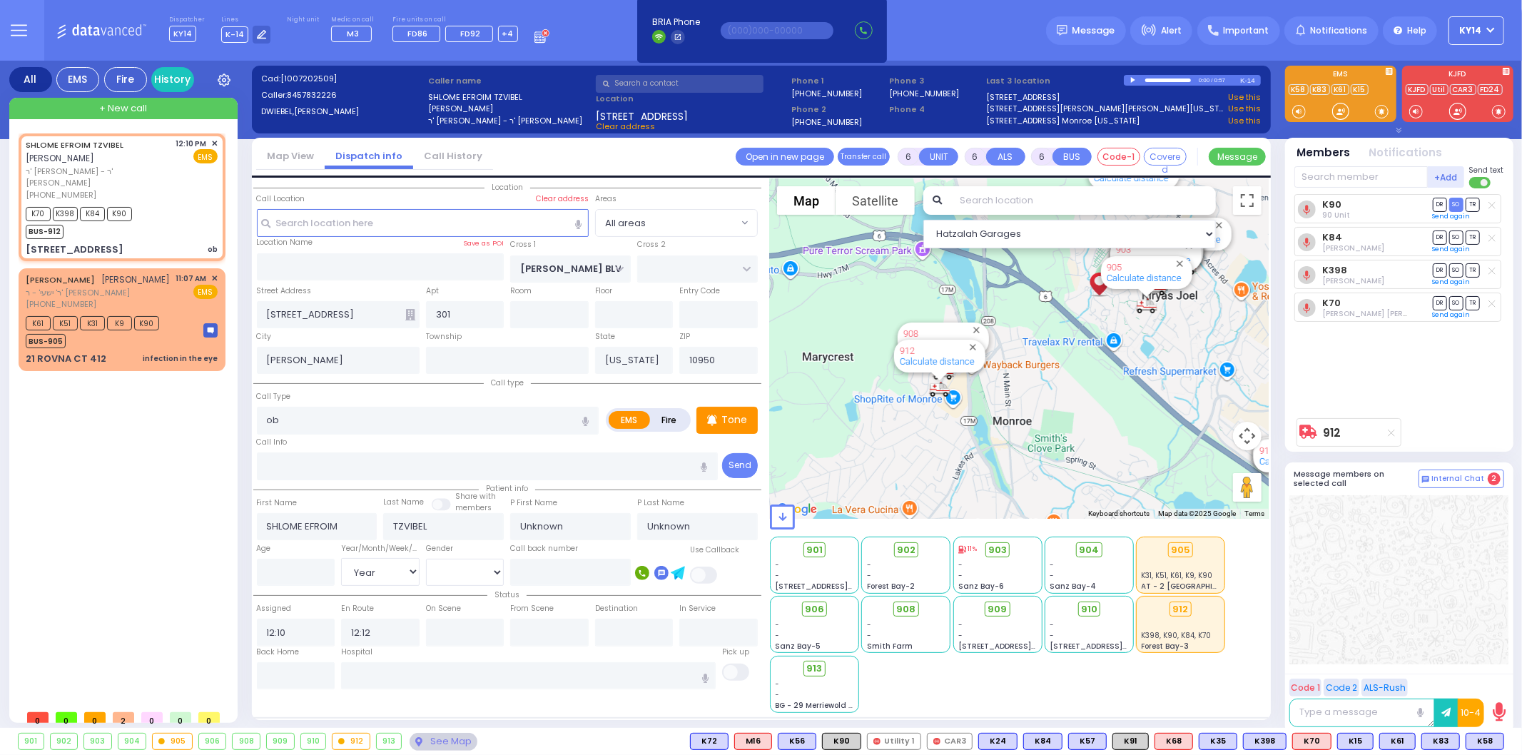
select select "[DEMOGRAPHIC_DATA]"
select select "Hatzalah Garages"
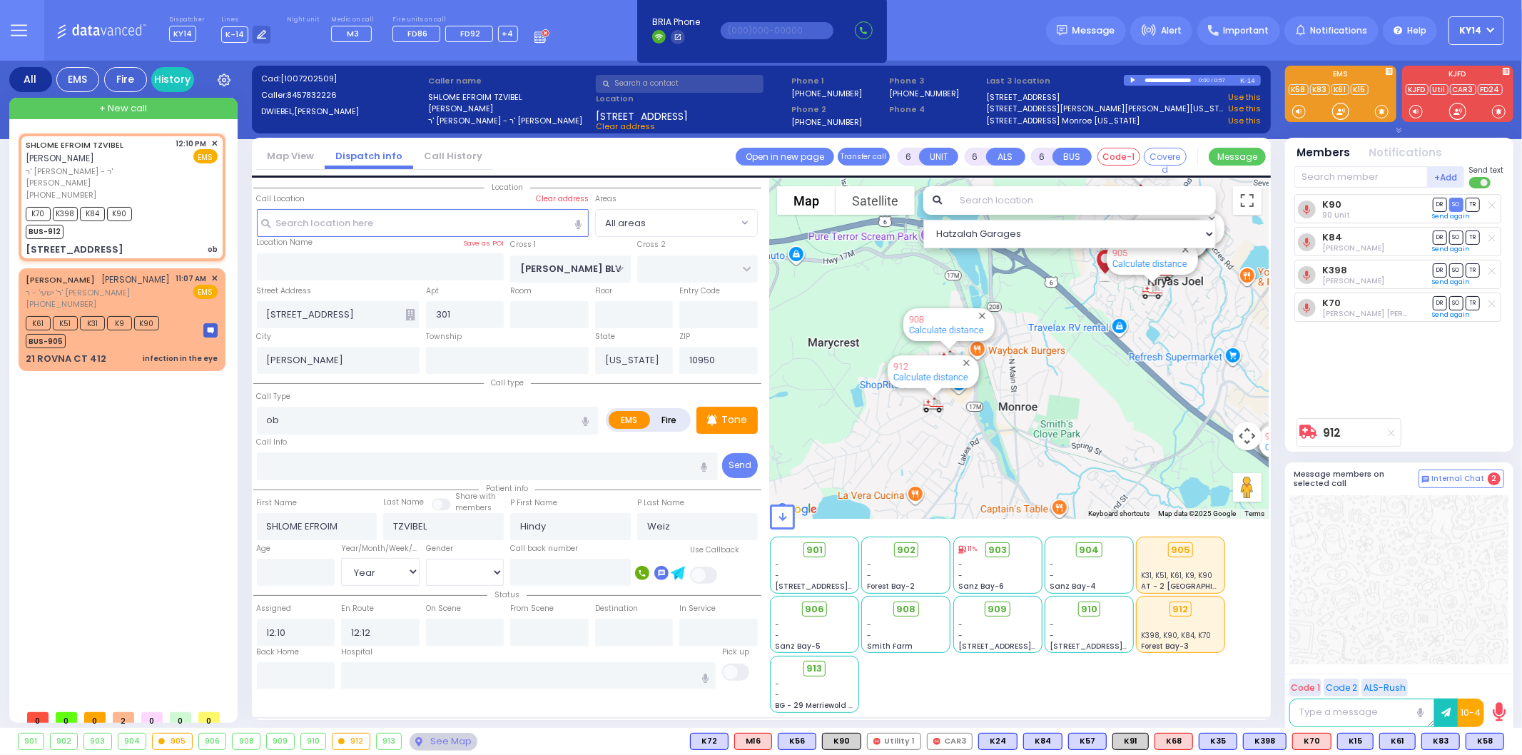
select select
radio input "true"
type input "Unknown"
select select "Year"
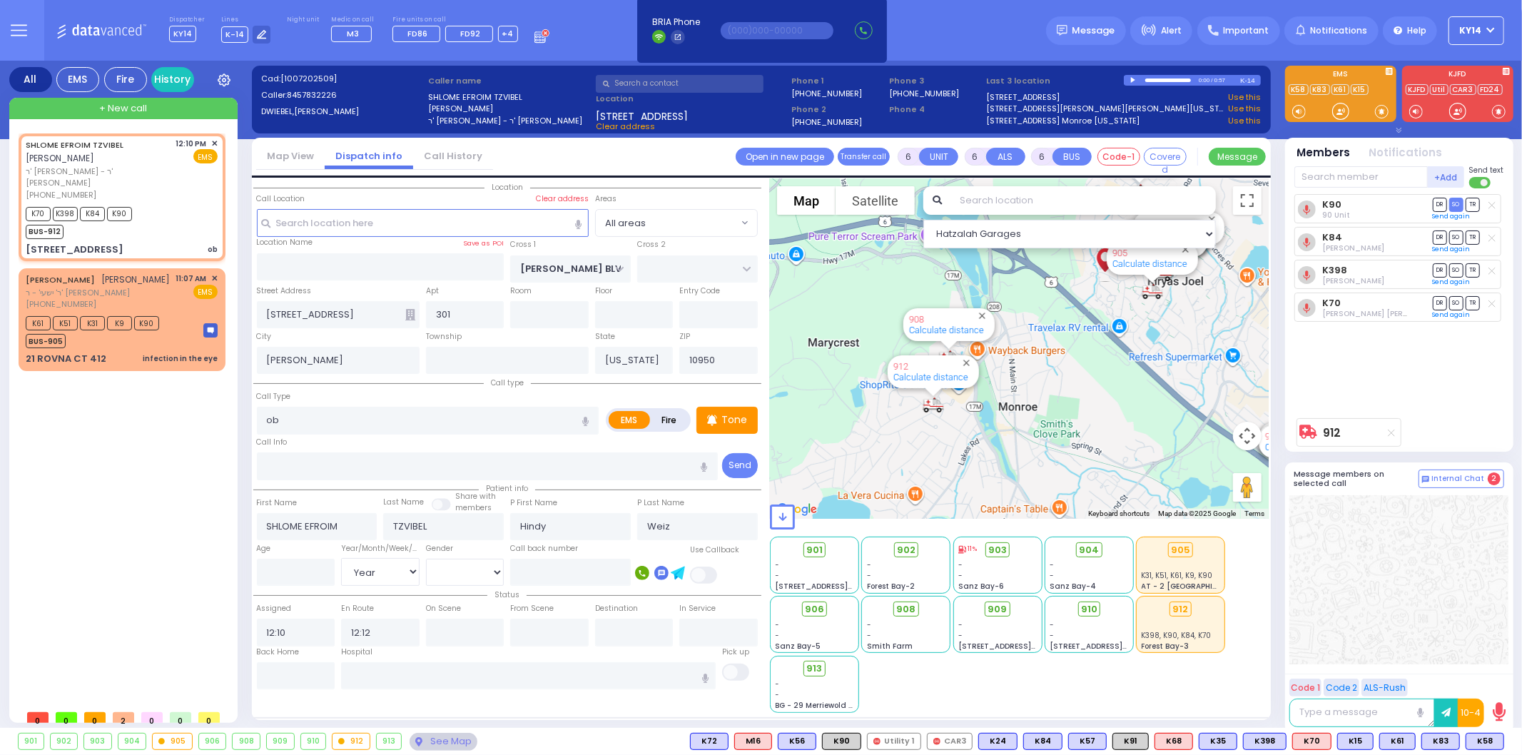
select select
select select "Hatzalah Garages"
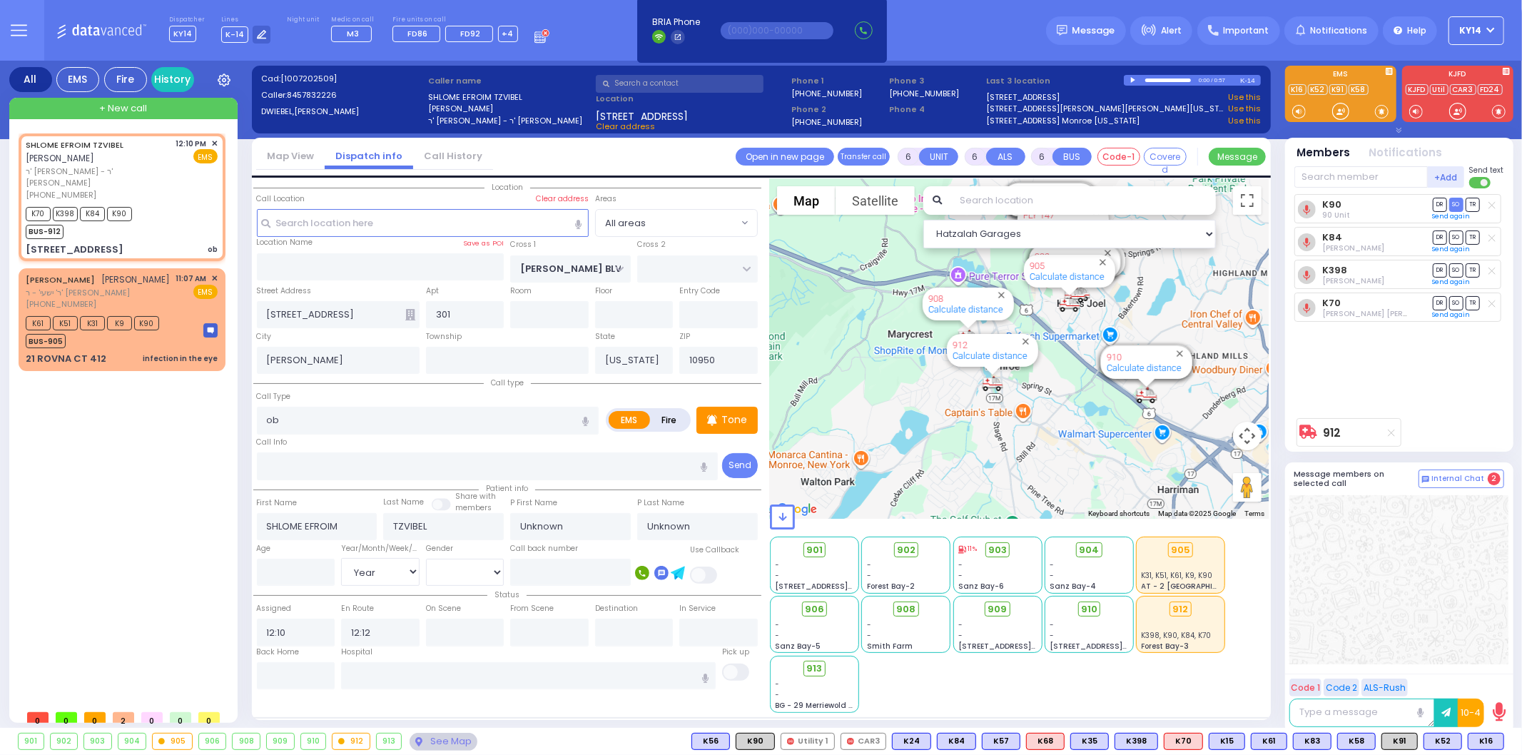
select select
radio input "true"
type input "Hindy"
type input "Weiz"
select select "Year"
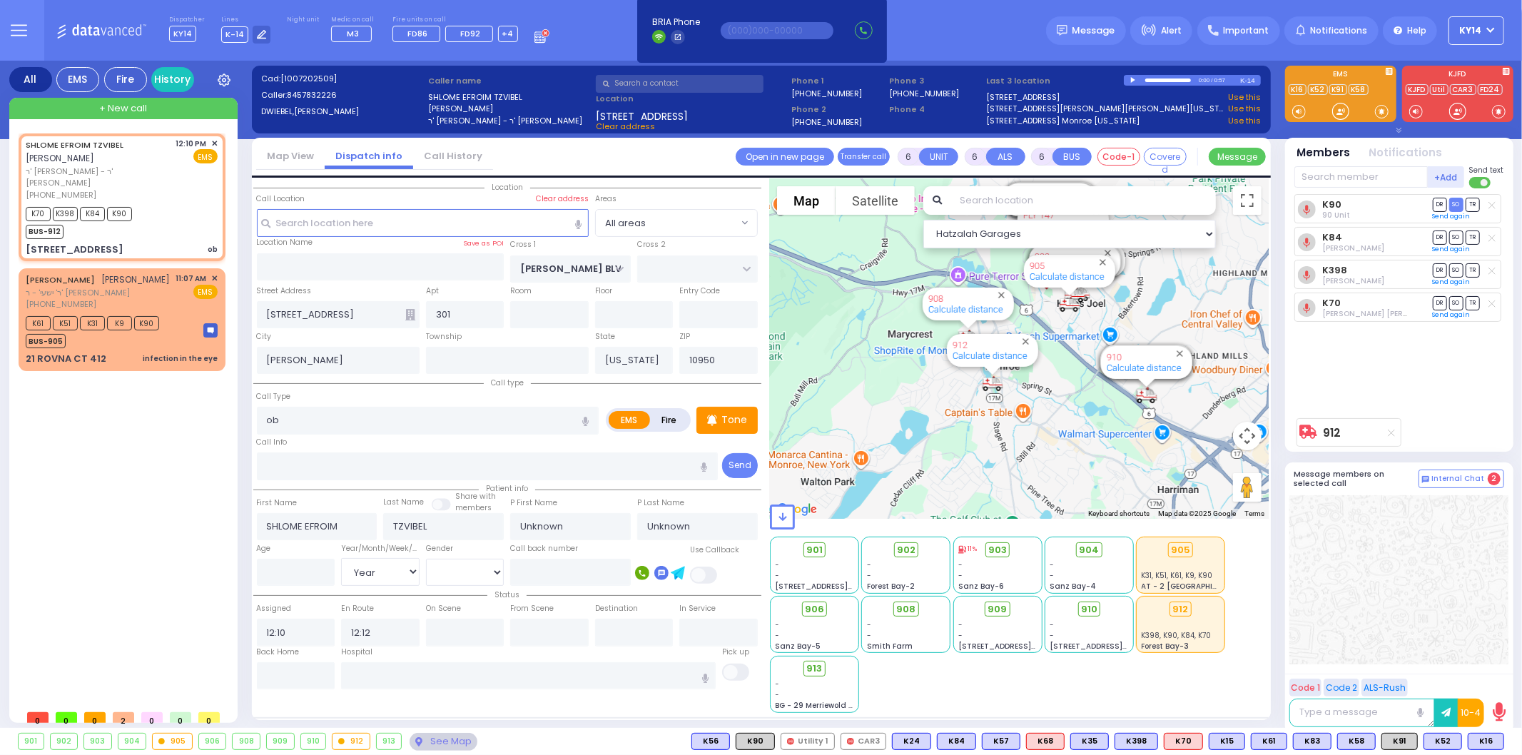
select select "[DEMOGRAPHIC_DATA]"
select select "Hatzalah Garages"
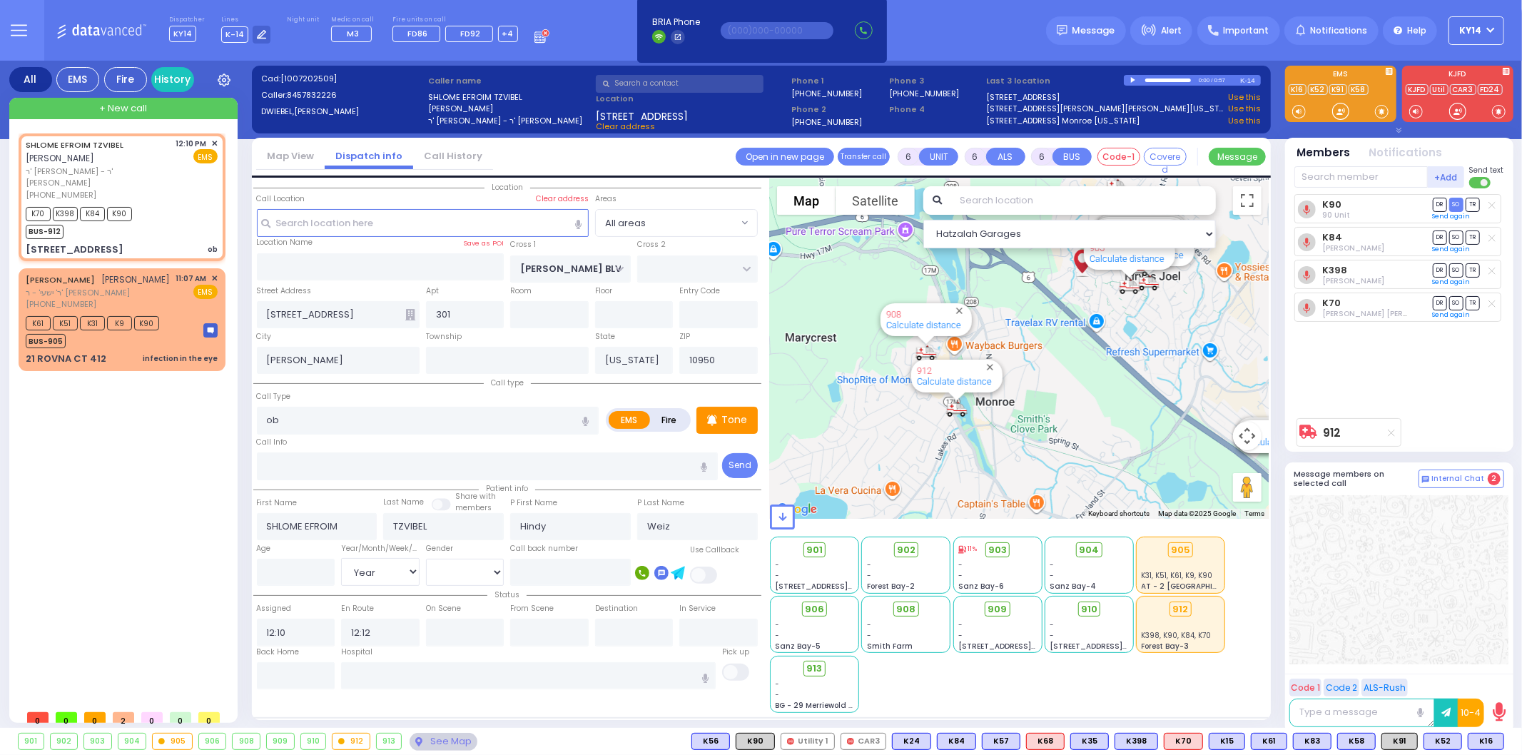
select select
radio input "true"
select select "Year"
select select "[DEMOGRAPHIC_DATA]"
select select "Hatzalah Garages"
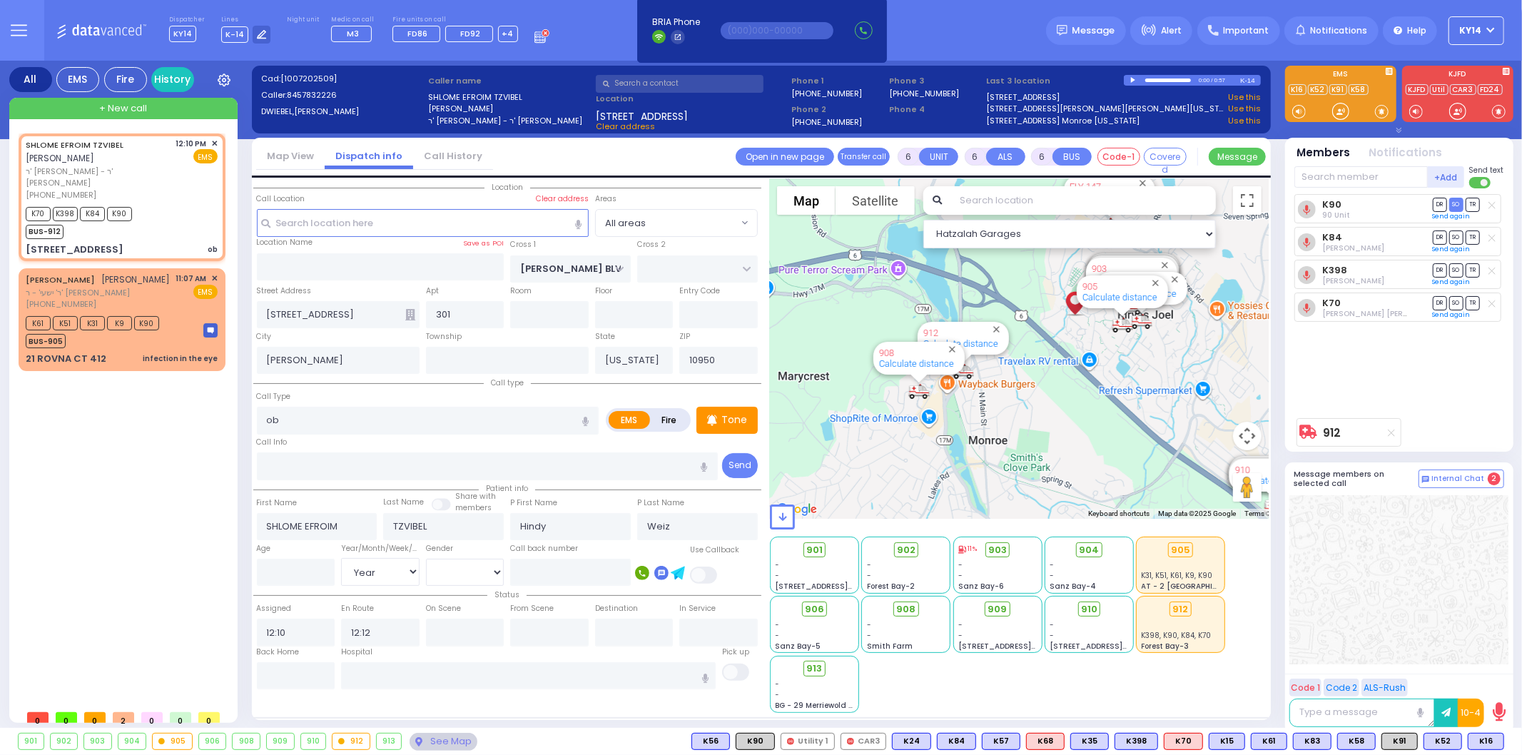
select select
radio input "true"
type input "20"
select select "Year"
select select "[DEMOGRAPHIC_DATA]"
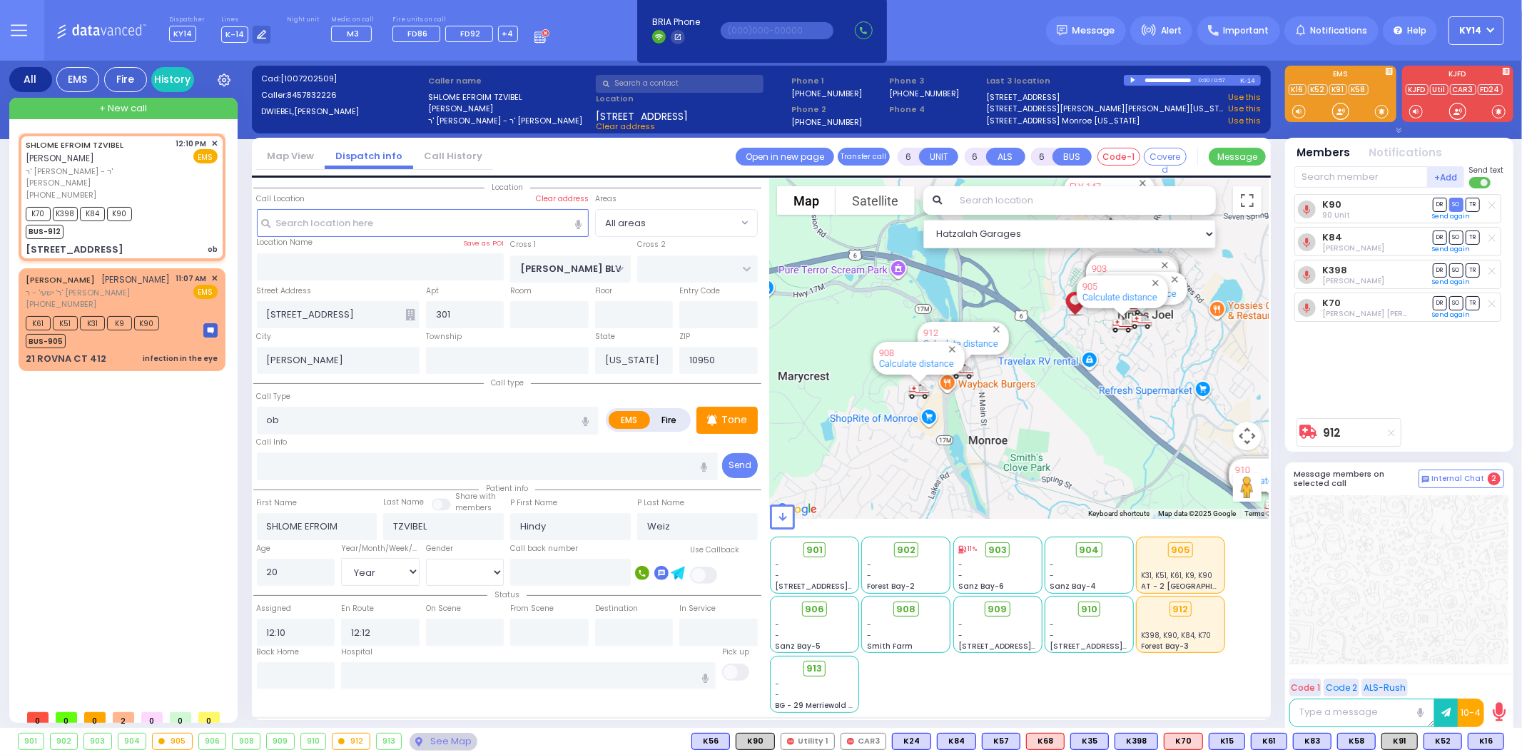
select select "Hatzalah Garages"
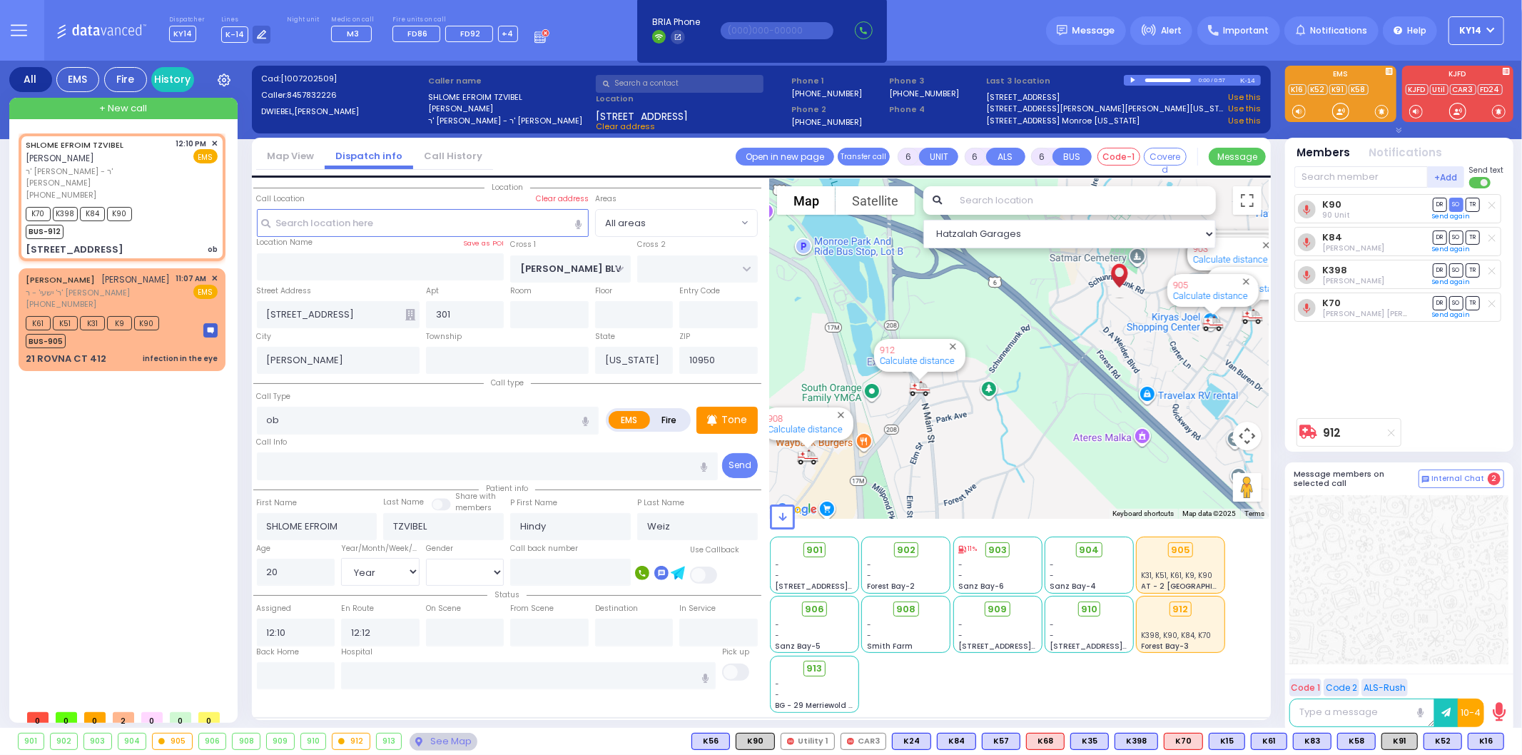
select select
radio input "true"
select select "Year"
select select "[DEMOGRAPHIC_DATA]"
select select "Hatzalah Garages"
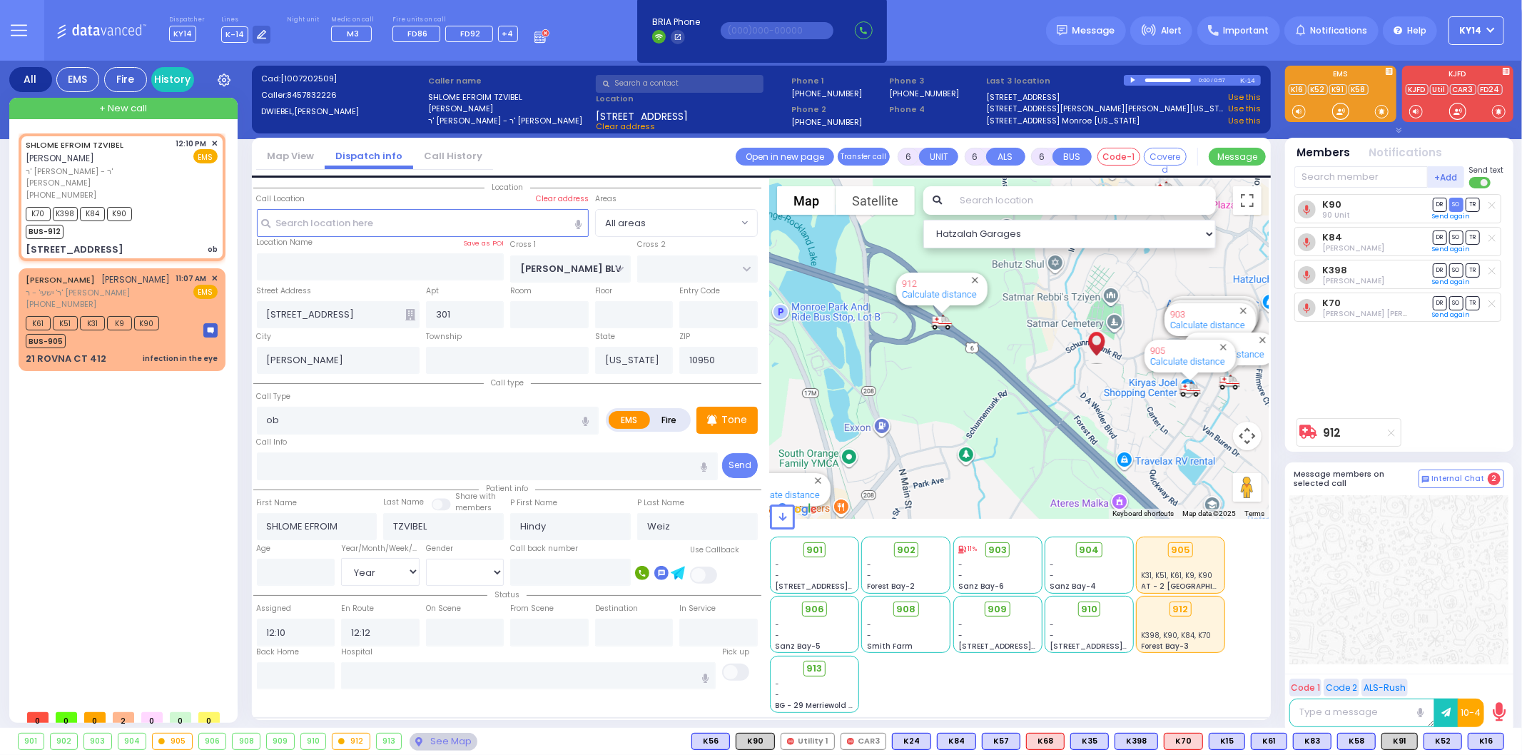
select select
radio input "true"
type input "20"
select select "Year"
select select "[DEMOGRAPHIC_DATA]"
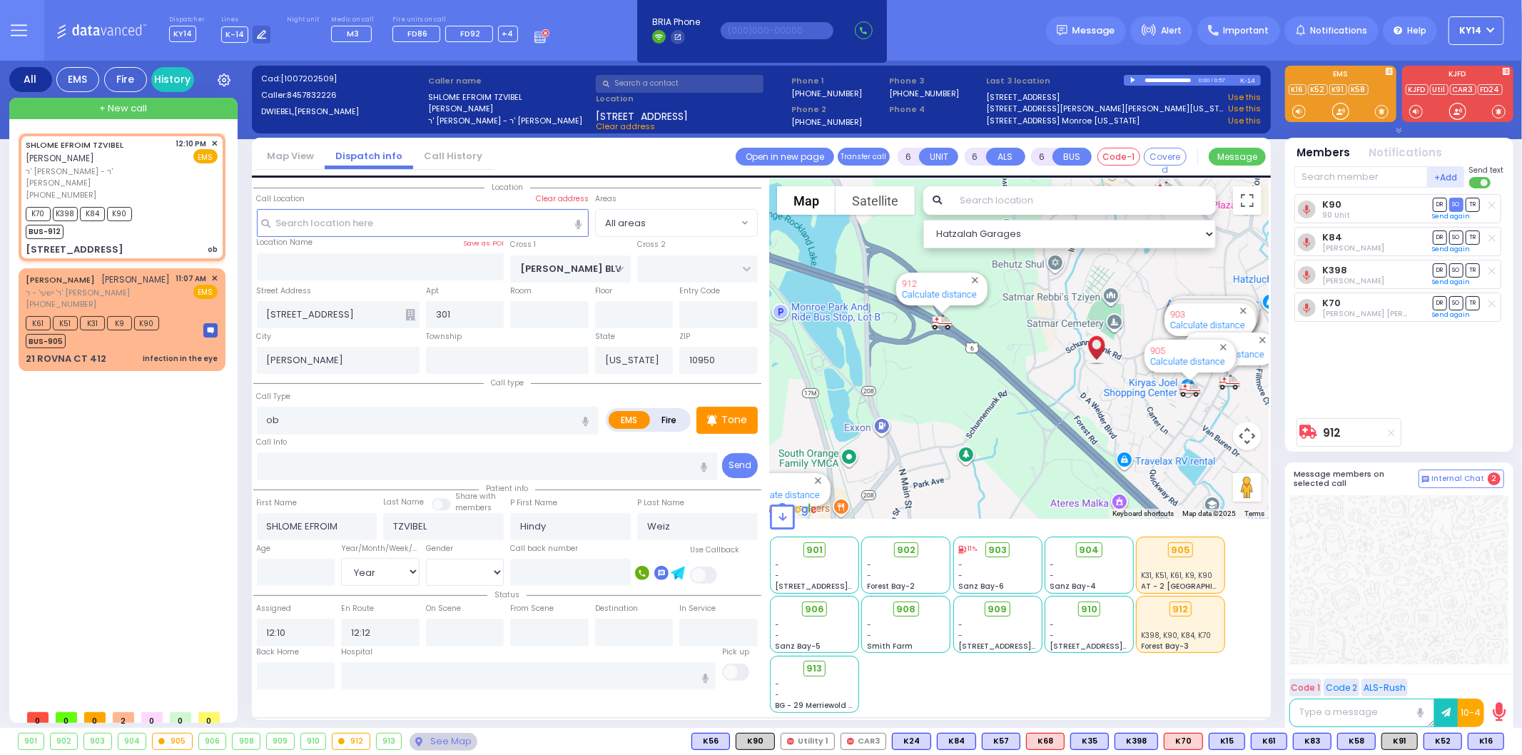
type input "12:15"
type input "12:33"
select select "Hatzalah Garages"
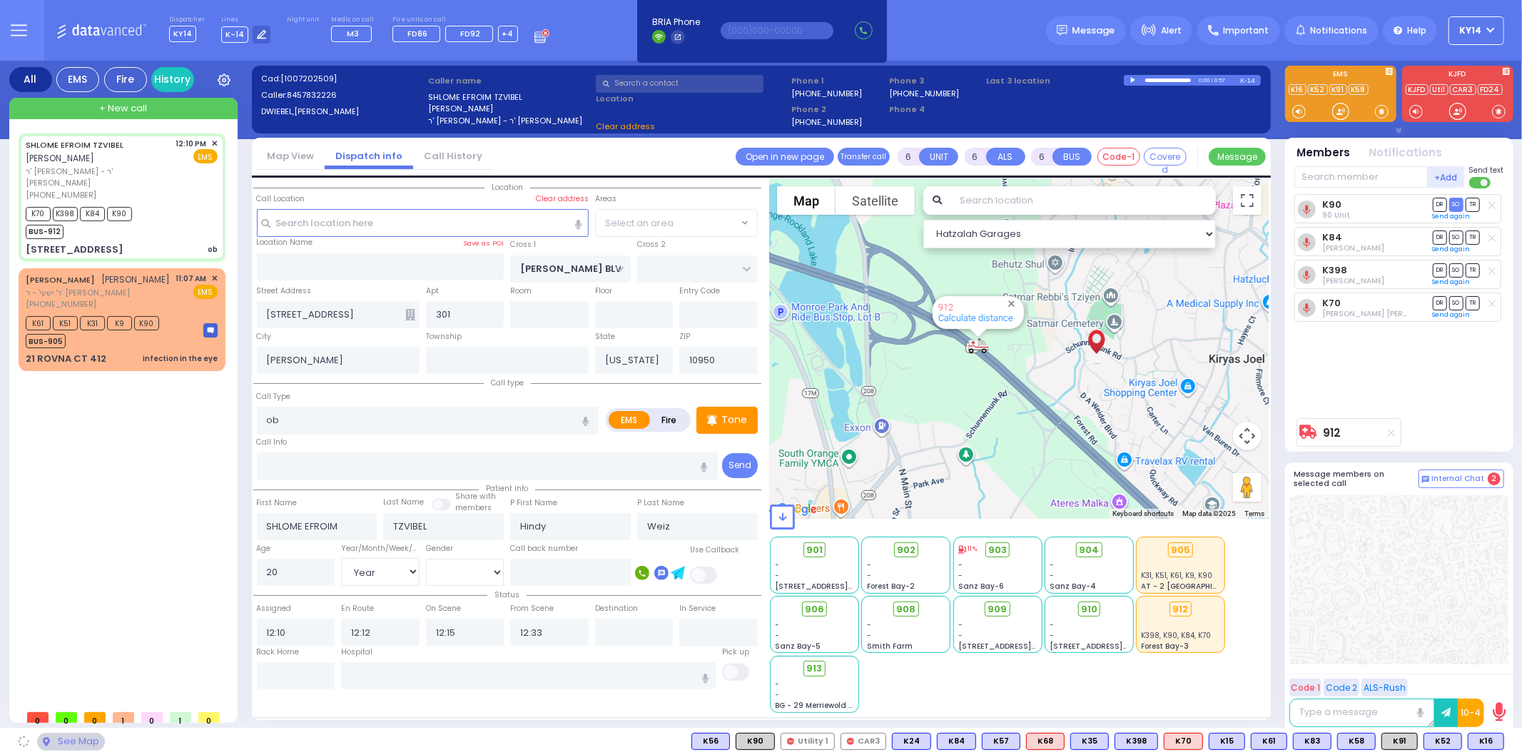
select select
radio input "true"
select select "Year"
select select "[DEMOGRAPHIC_DATA]"
select select "Hatzalah Garages"
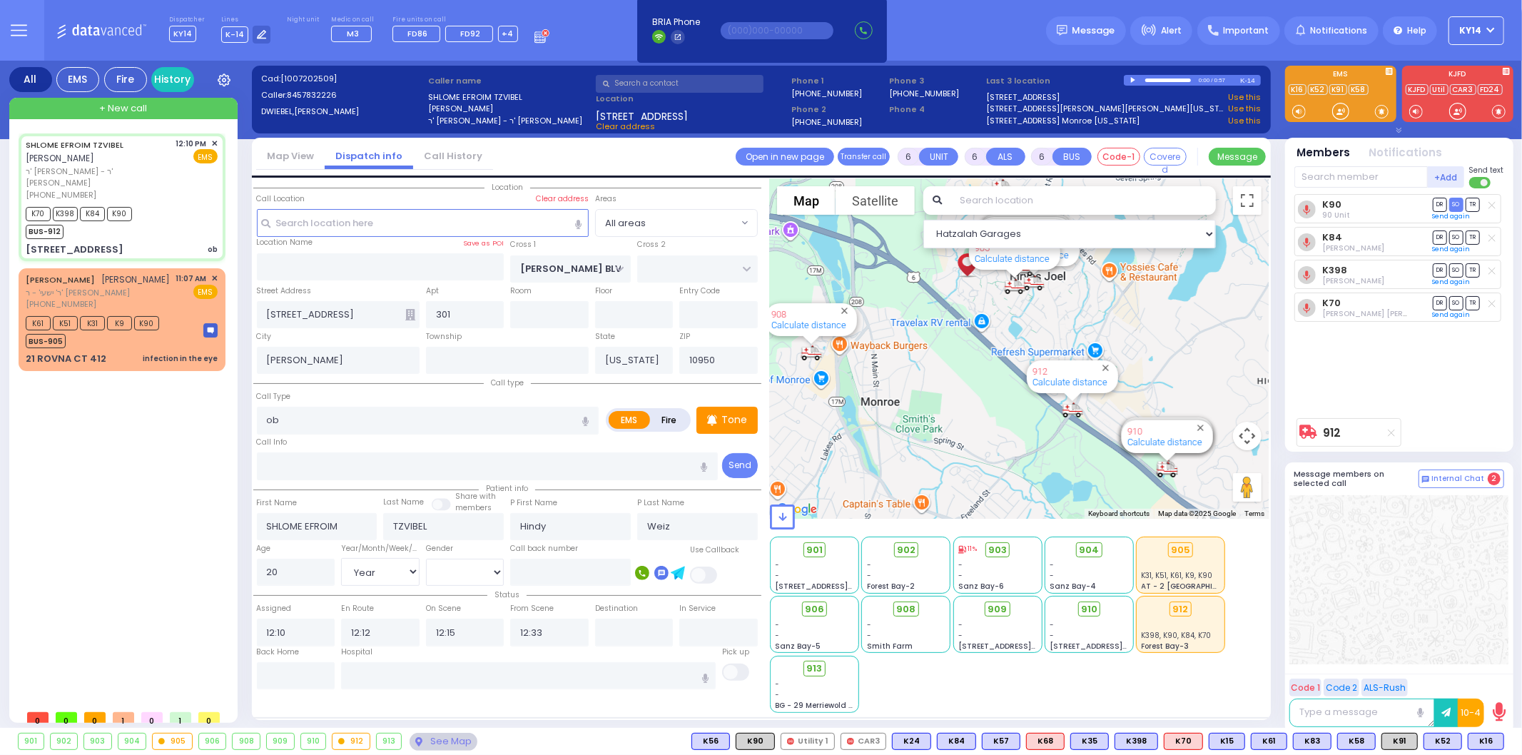
select select
radio input "true"
select select "Year"
select select "[DEMOGRAPHIC_DATA]"
select select "Hatzalah Garages"
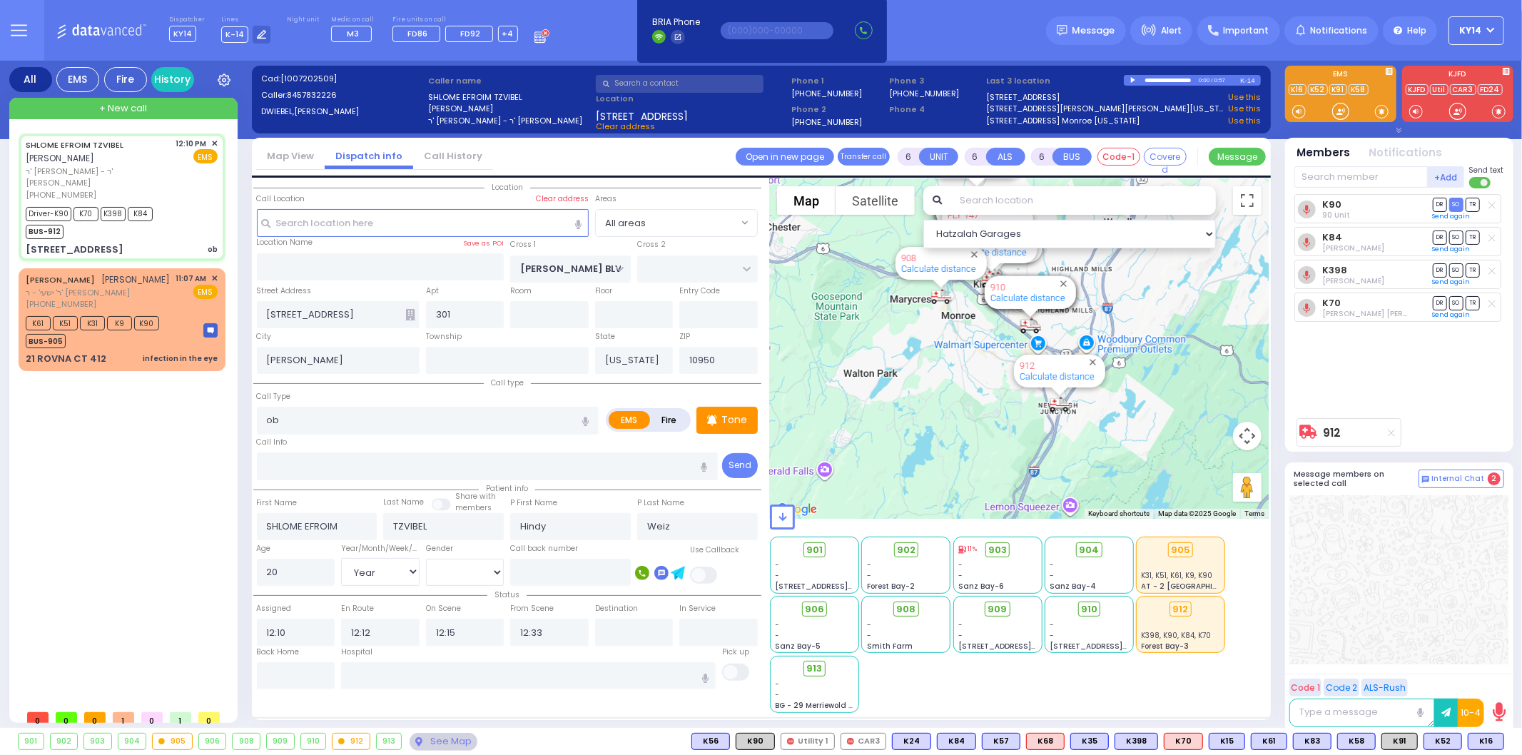
select select
radio input "true"
select select "Year"
select select "[DEMOGRAPHIC_DATA]"
select select "Hatzalah Garages"
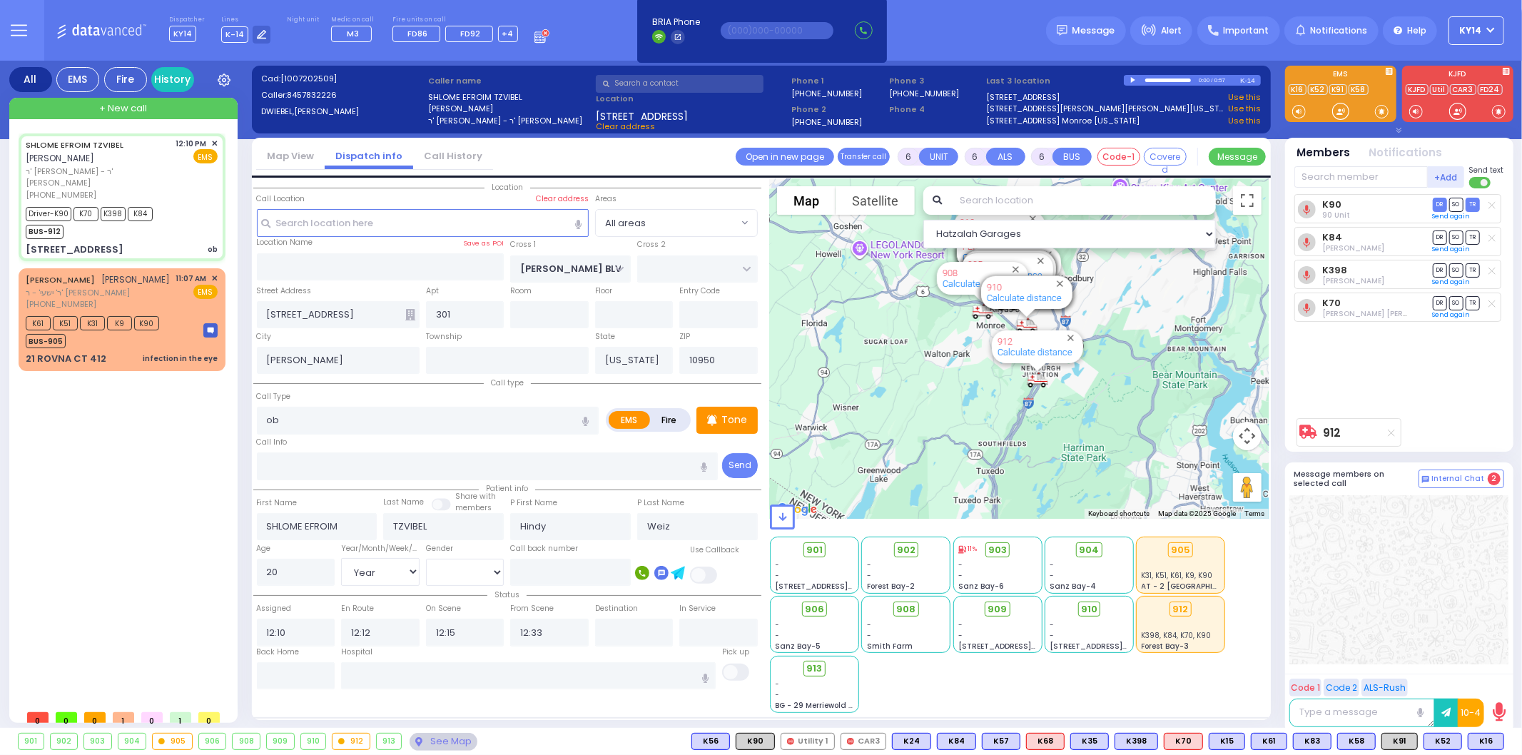
select select
radio input "true"
select select "Year"
select select "[DEMOGRAPHIC_DATA]"
select select "Hatzalah Garages"
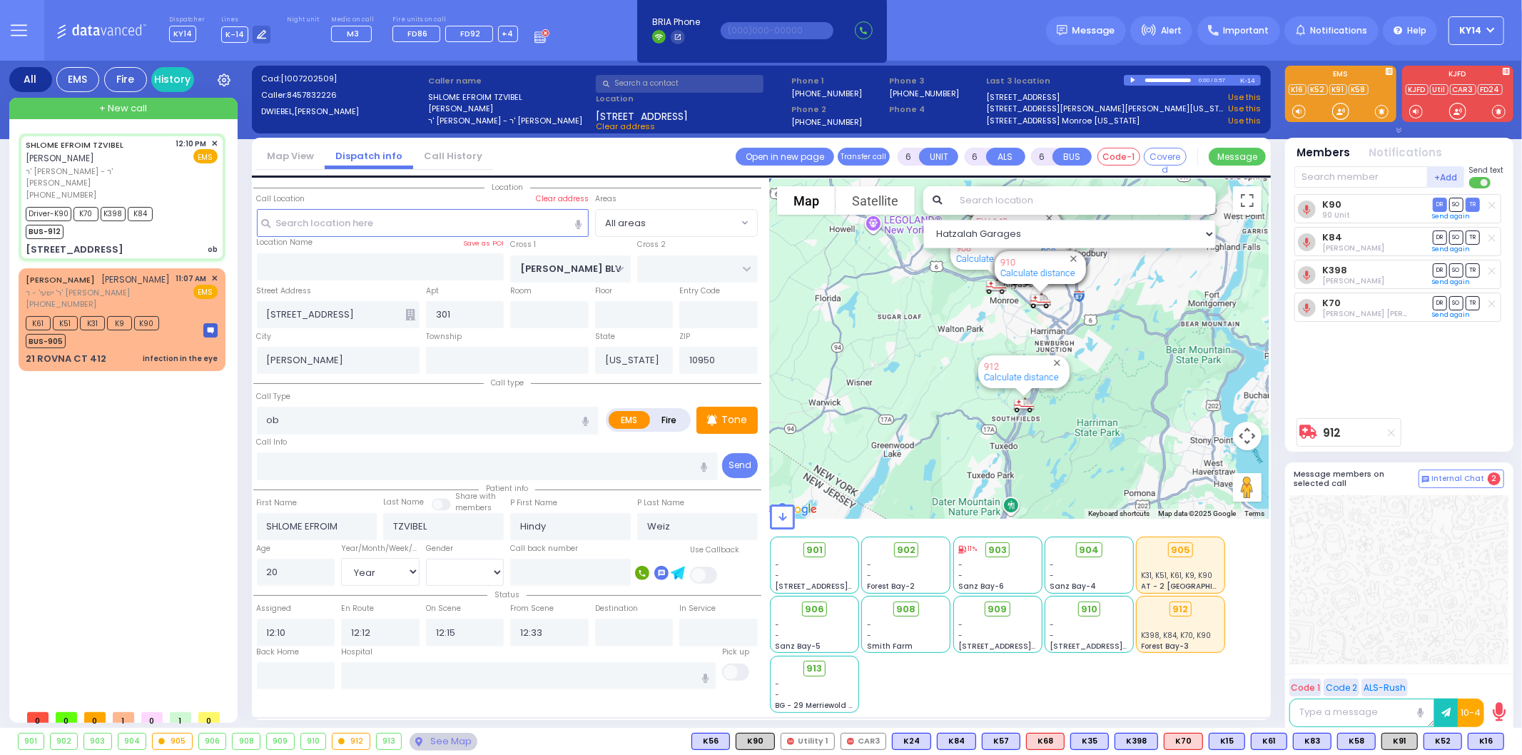
select select
radio input "true"
select select "Year"
select select "[DEMOGRAPHIC_DATA]"
select select "Hatzalah Garages"
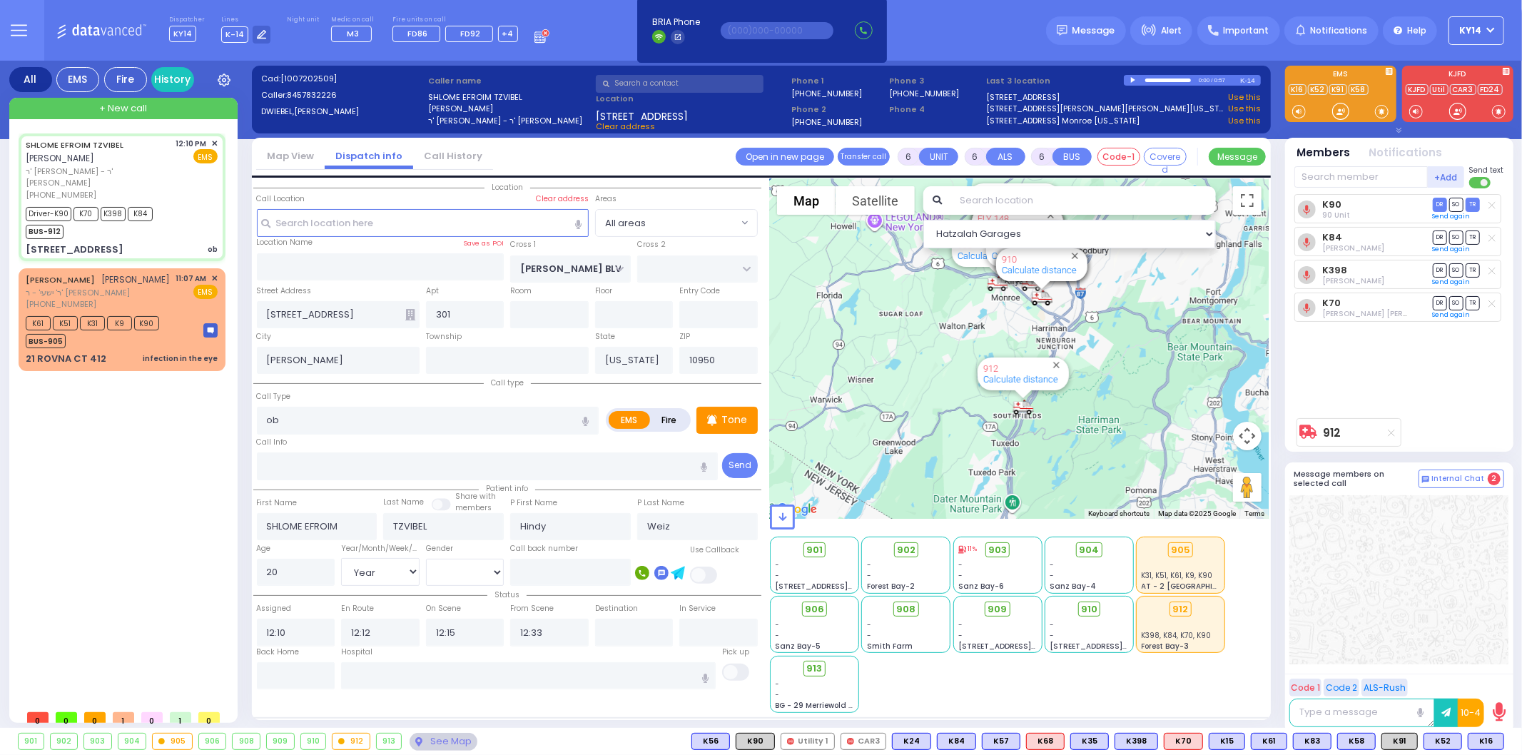
select select
radio input "true"
select select "Year"
select select "[DEMOGRAPHIC_DATA]"
type input "[GEOGRAPHIC_DATA] [STREET_ADDRESS][GEOGRAPHIC_DATA] Suffern"
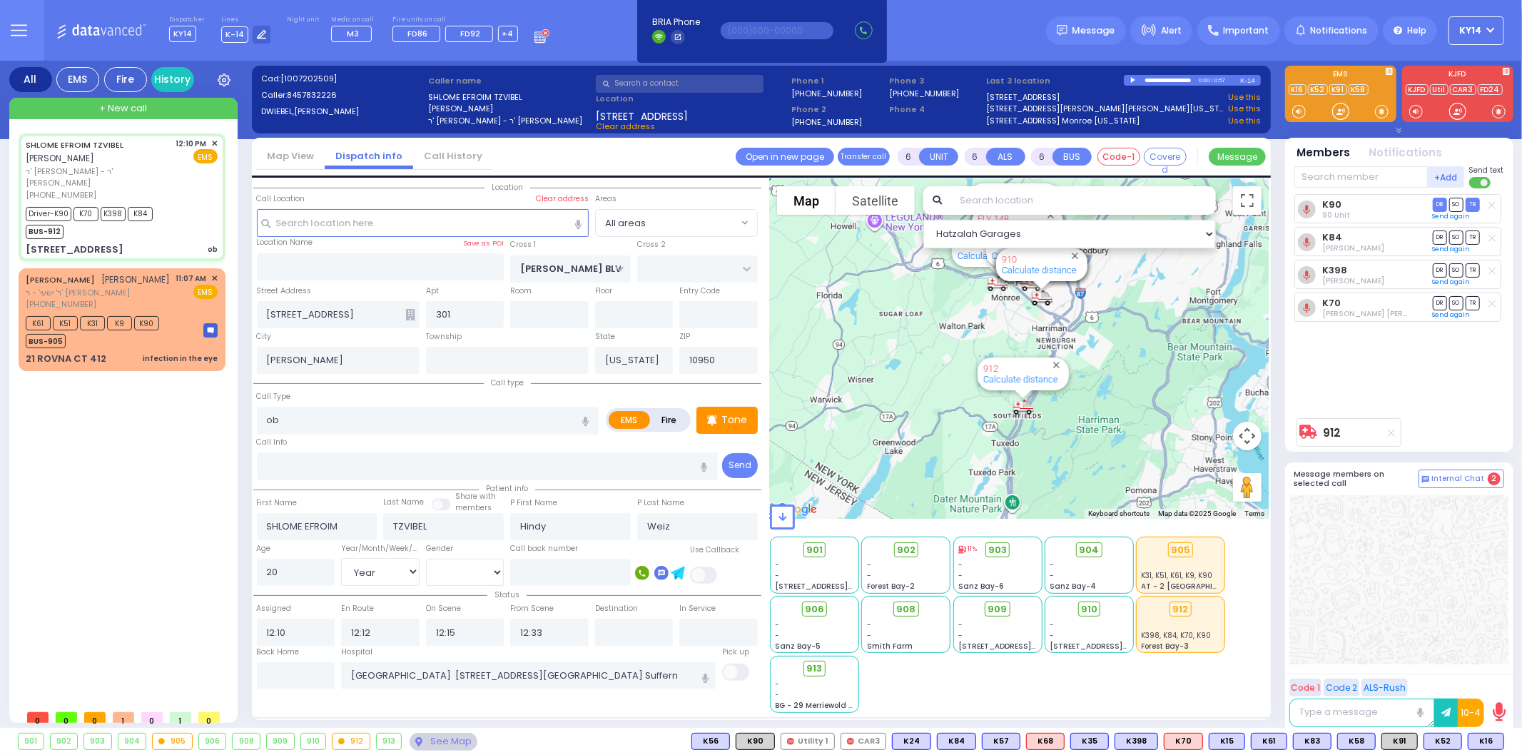
select select "Hatzalah Garages"
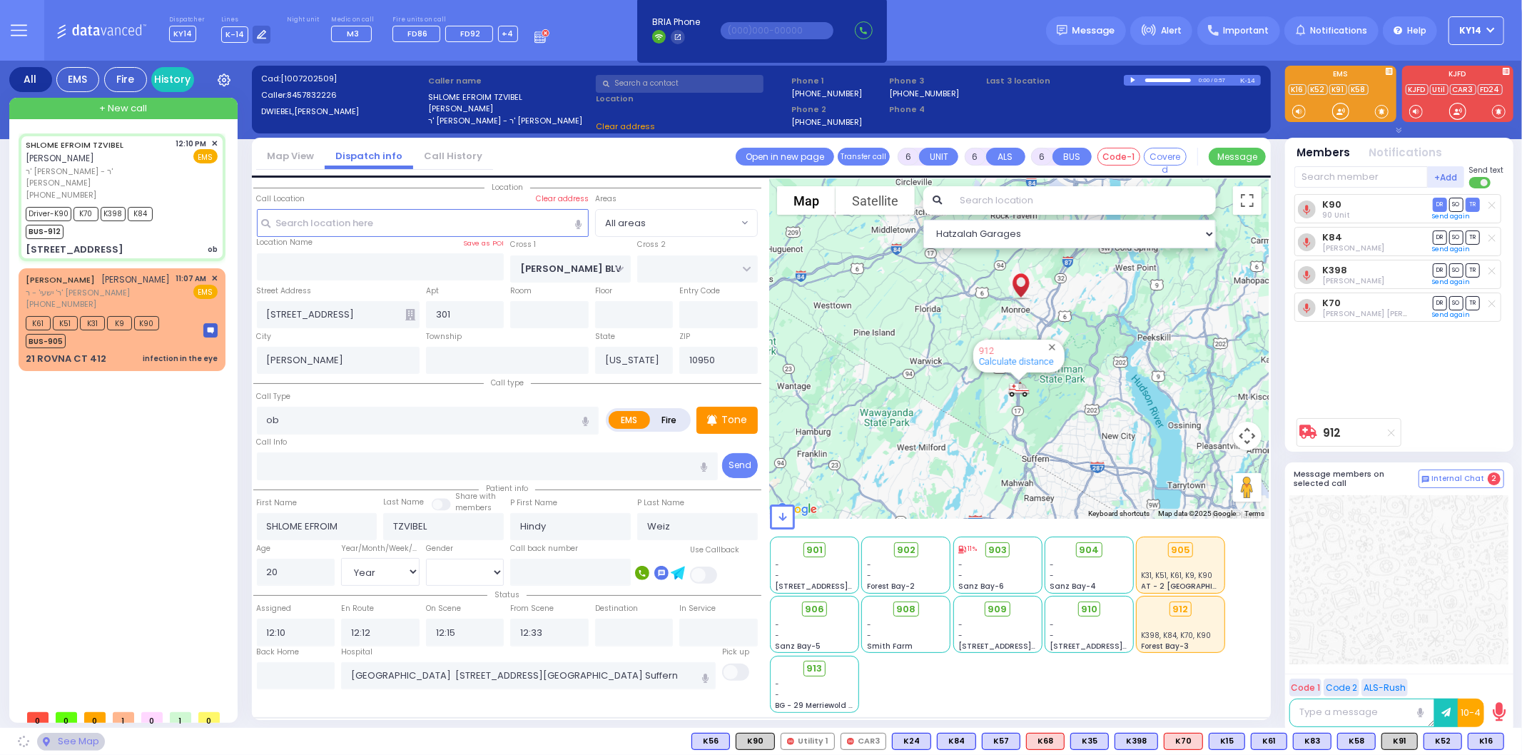
select select
radio input "true"
select select "Year"
select select "[DEMOGRAPHIC_DATA]"
select select "Hatzalah Garages"
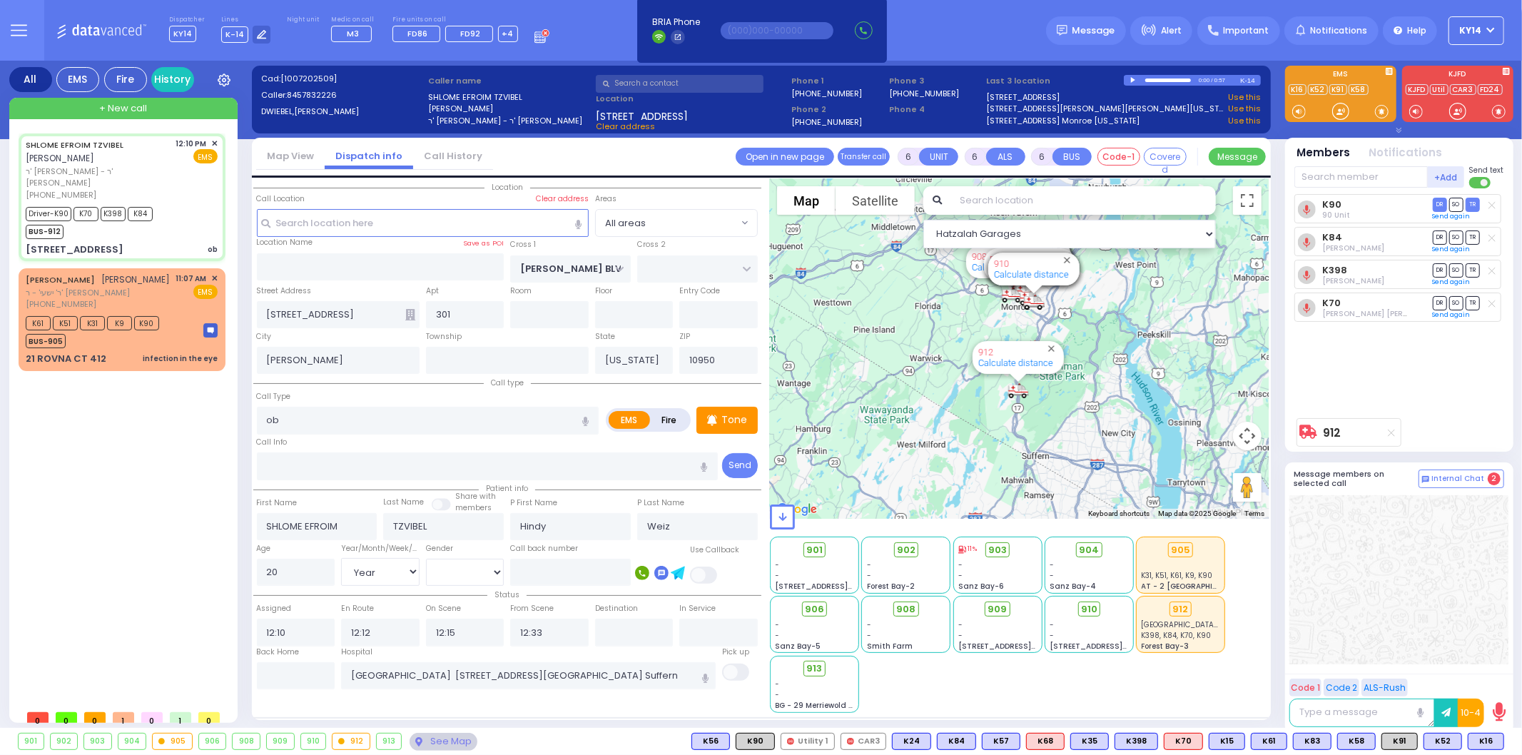
select select
radio input "true"
select select "Year"
select select "[DEMOGRAPHIC_DATA]"
select select "Hatzalah Garages"
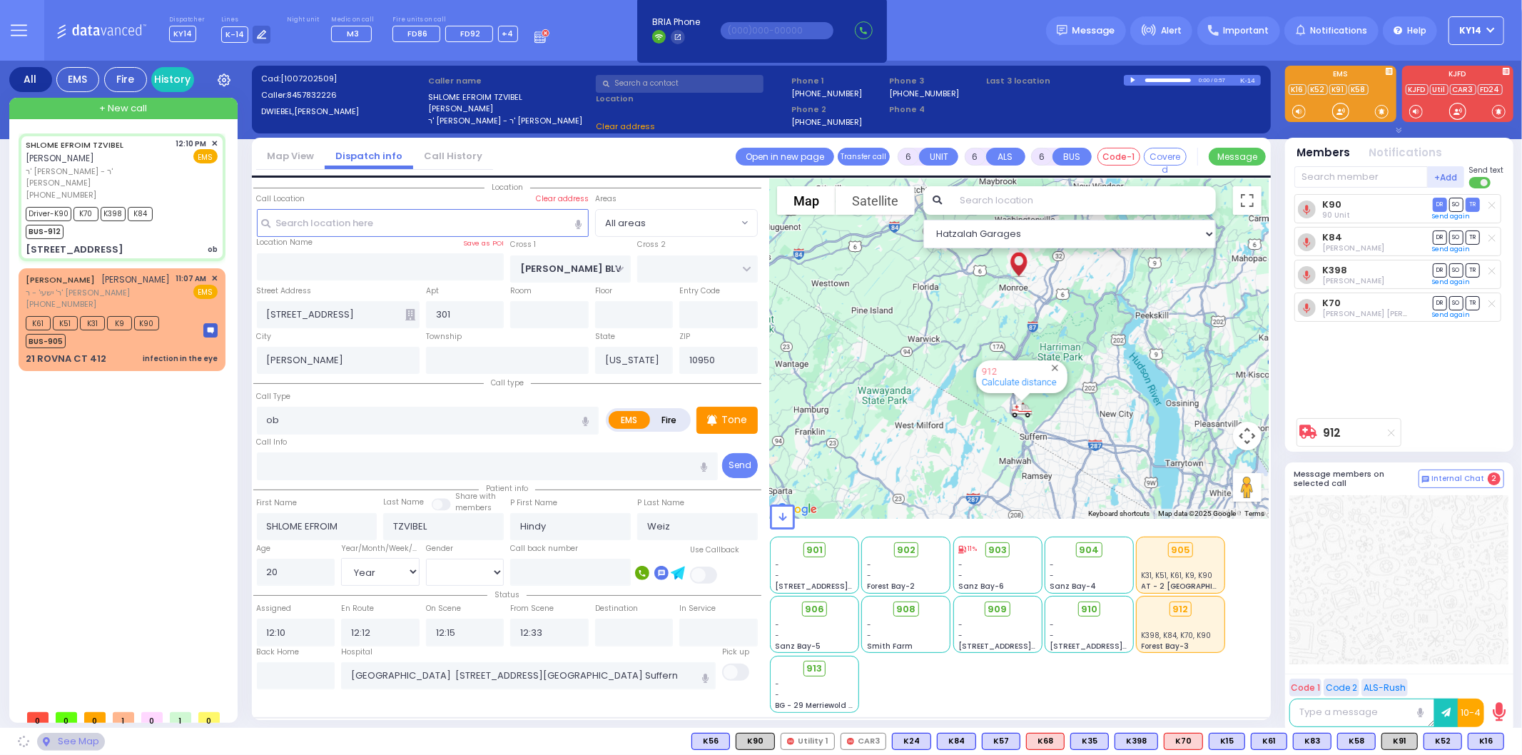
select select
radio input "true"
select select "Year"
select select "[DEMOGRAPHIC_DATA]"
select select "Hatzalah Garages"
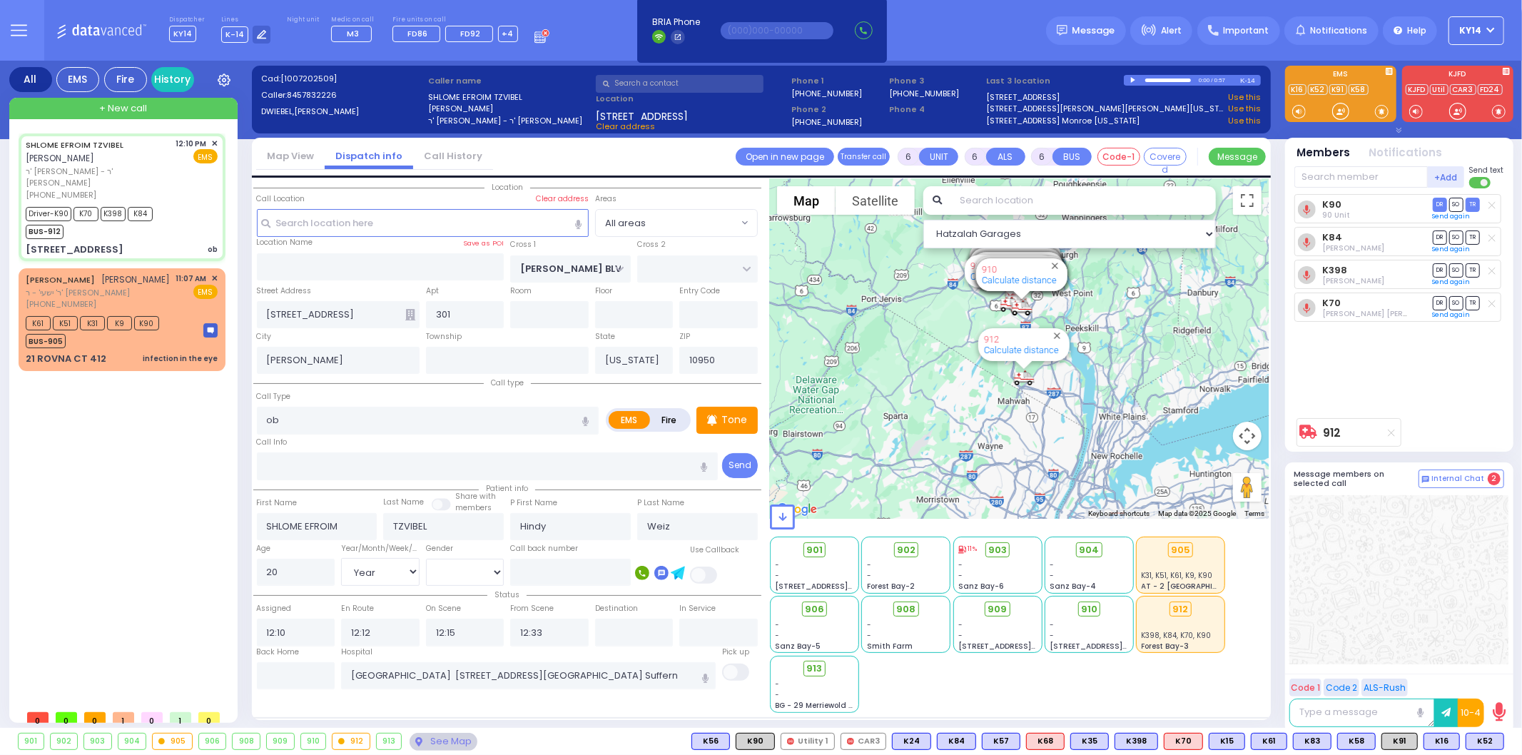
select select
radio input "true"
select select "Year"
select select "[DEMOGRAPHIC_DATA]"
select select "Hatzalah Garages"
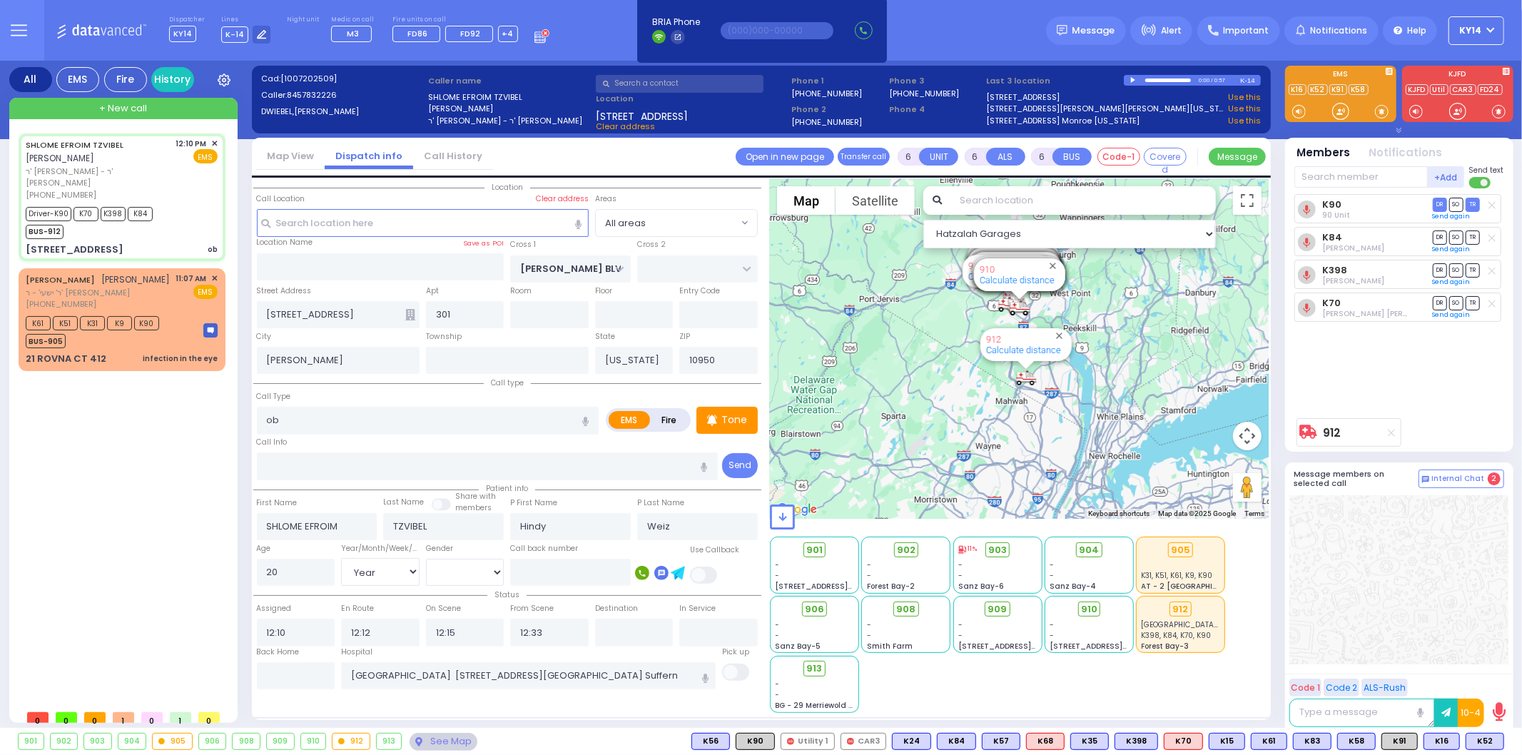
select select
radio input "true"
select select "Year"
select select "[DEMOGRAPHIC_DATA]"
select select "Hatzalah Garages"
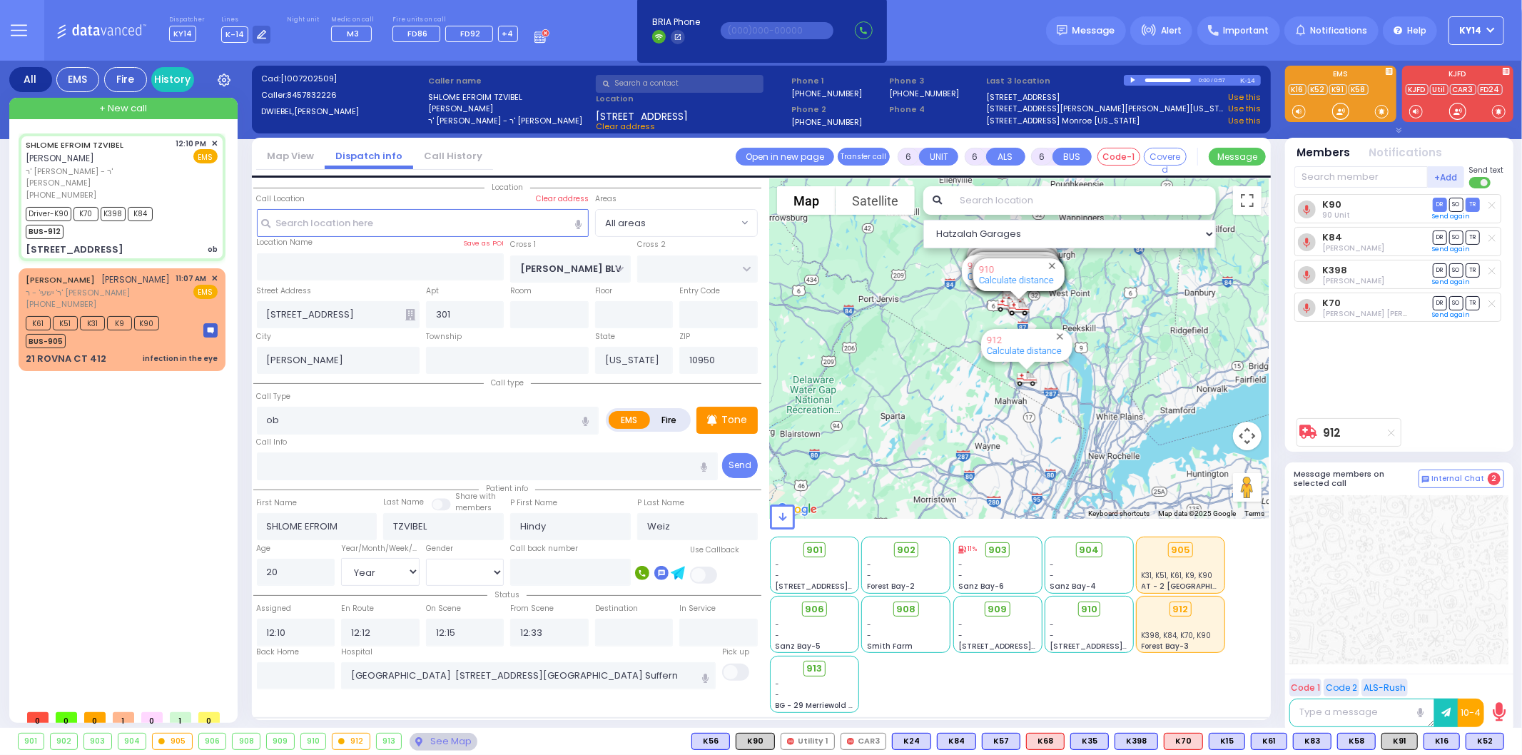
select select
radio input "true"
select select "Year"
select select "[DEMOGRAPHIC_DATA]"
select select "Hatzalah Garages"
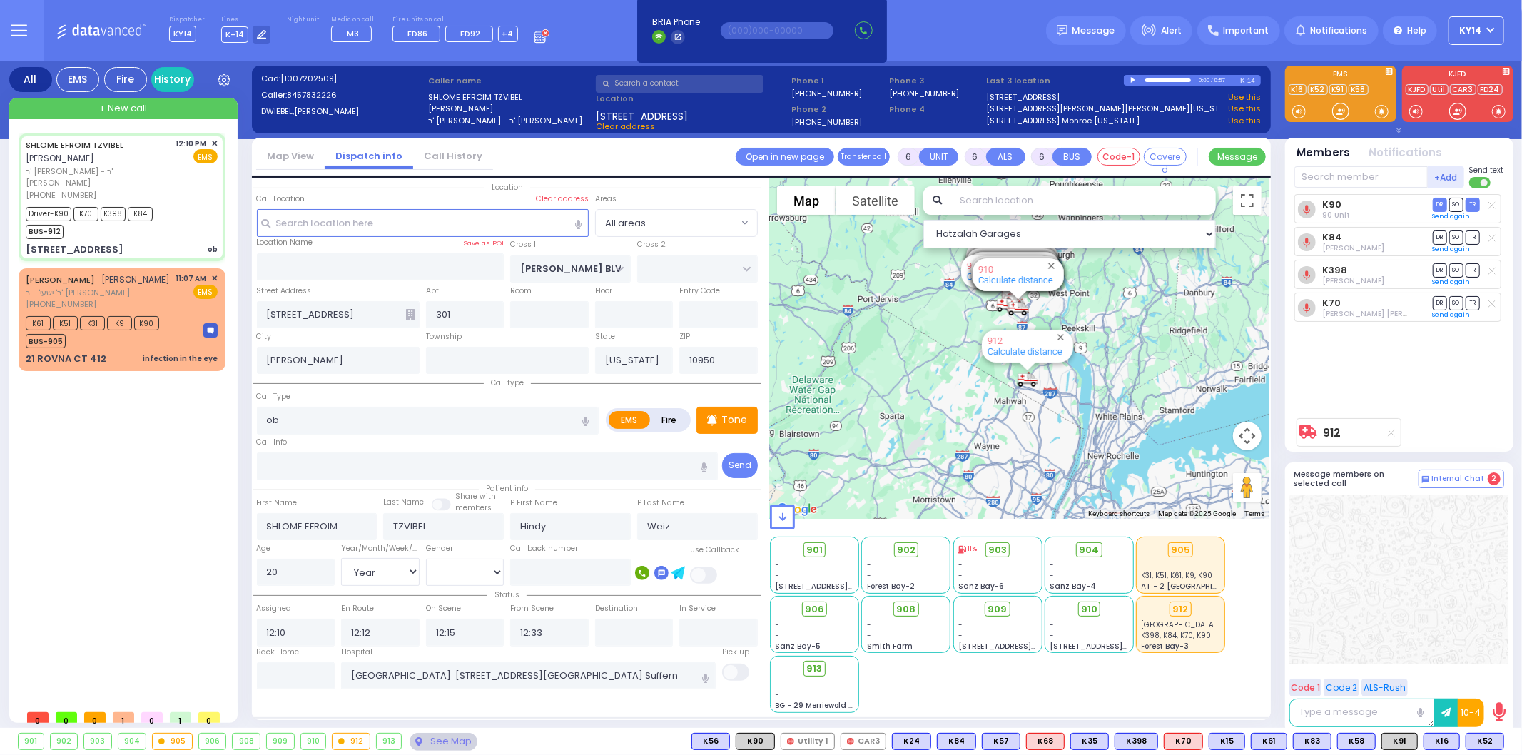
select select
radio input "true"
select select "Year"
select select "[DEMOGRAPHIC_DATA]"
select select "Hatzalah Garages"
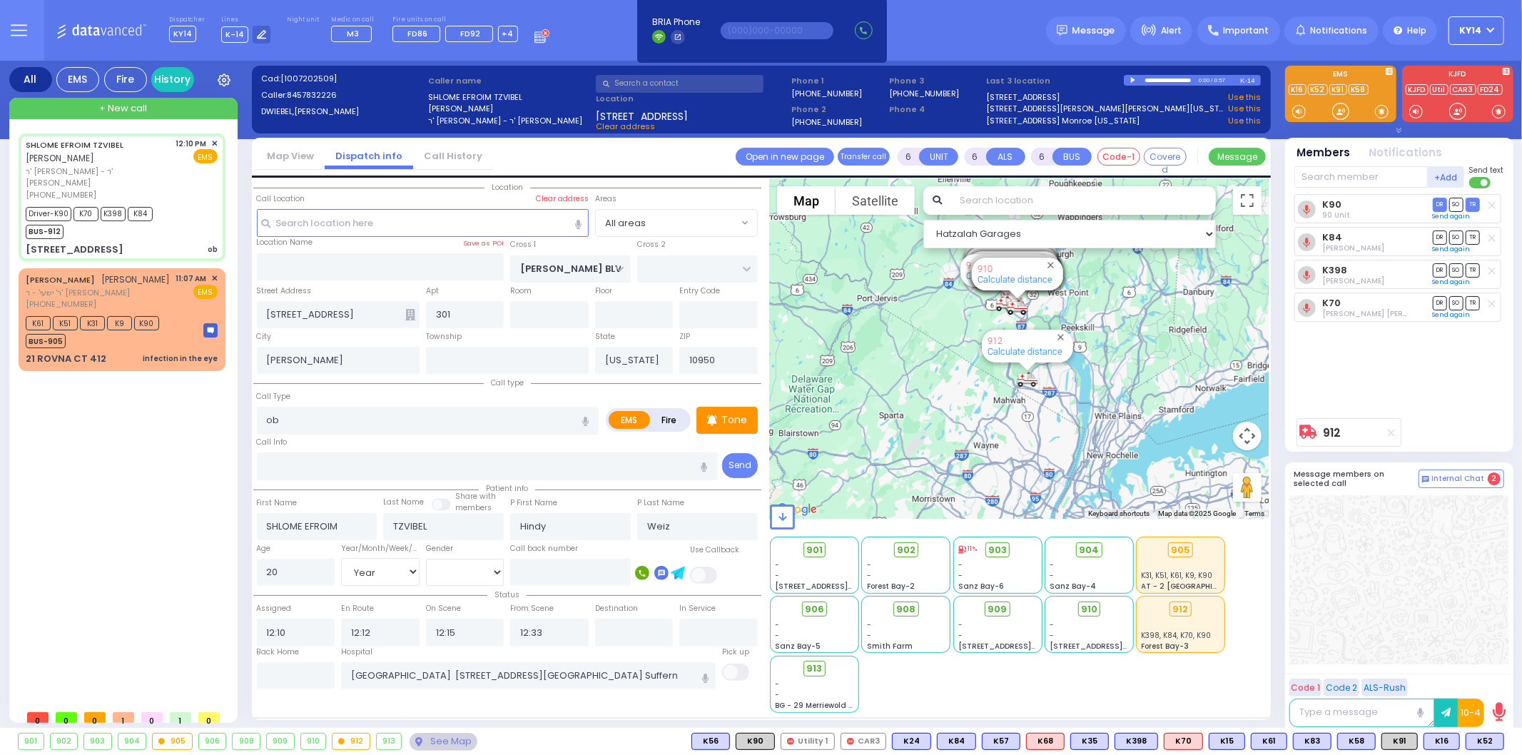
select select
radio input "true"
select select "Year"
select select "[DEMOGRAPHIC_DATA]"
select select "Hatzalah Garages"
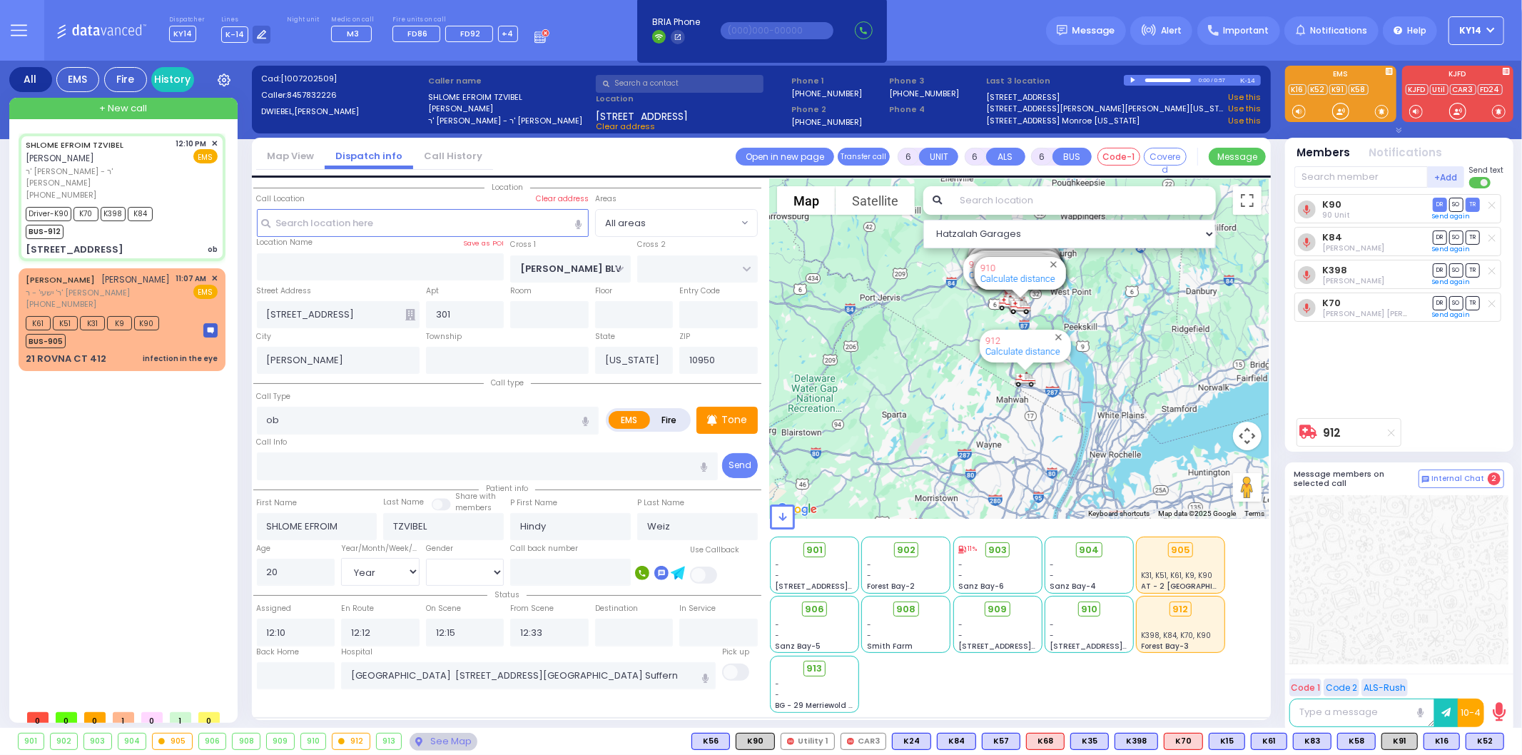
select select
radio input "true"
select select "Year"
select select "[DEMOGRAPHIC_DATA]"
select select "Hatzalah Garages"
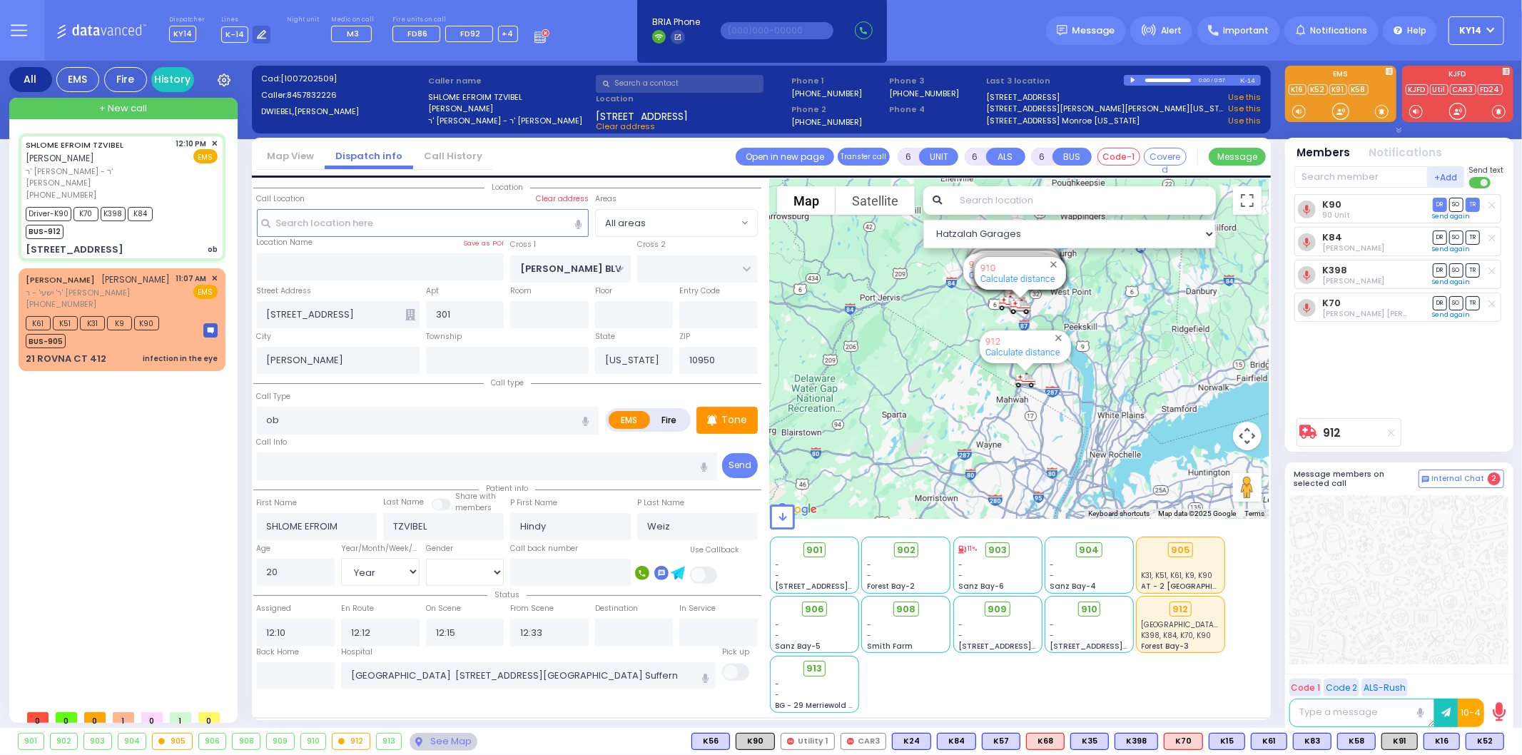
select select
radio input "true"
select select "Year"
select select "[DEMOGRAPHIC_DATA]"
select select "Hatzalah Garages"
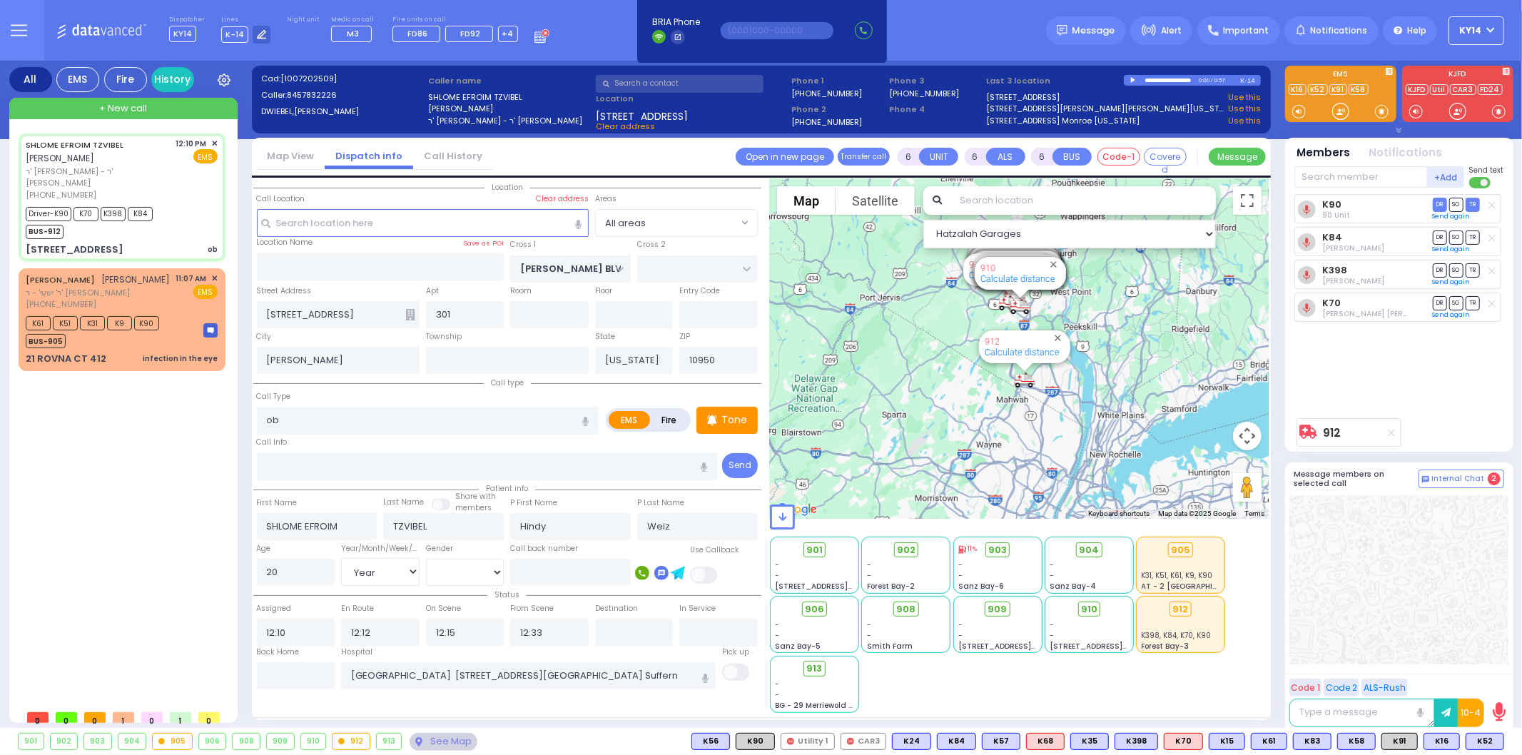
select select
radio input "true"
select select "Year"
select select "[DEMOGRAPHIC_DATA]"
select select "Hatzalah Garages"
